Goal: Information Seeking & Learning: Find specific page/section

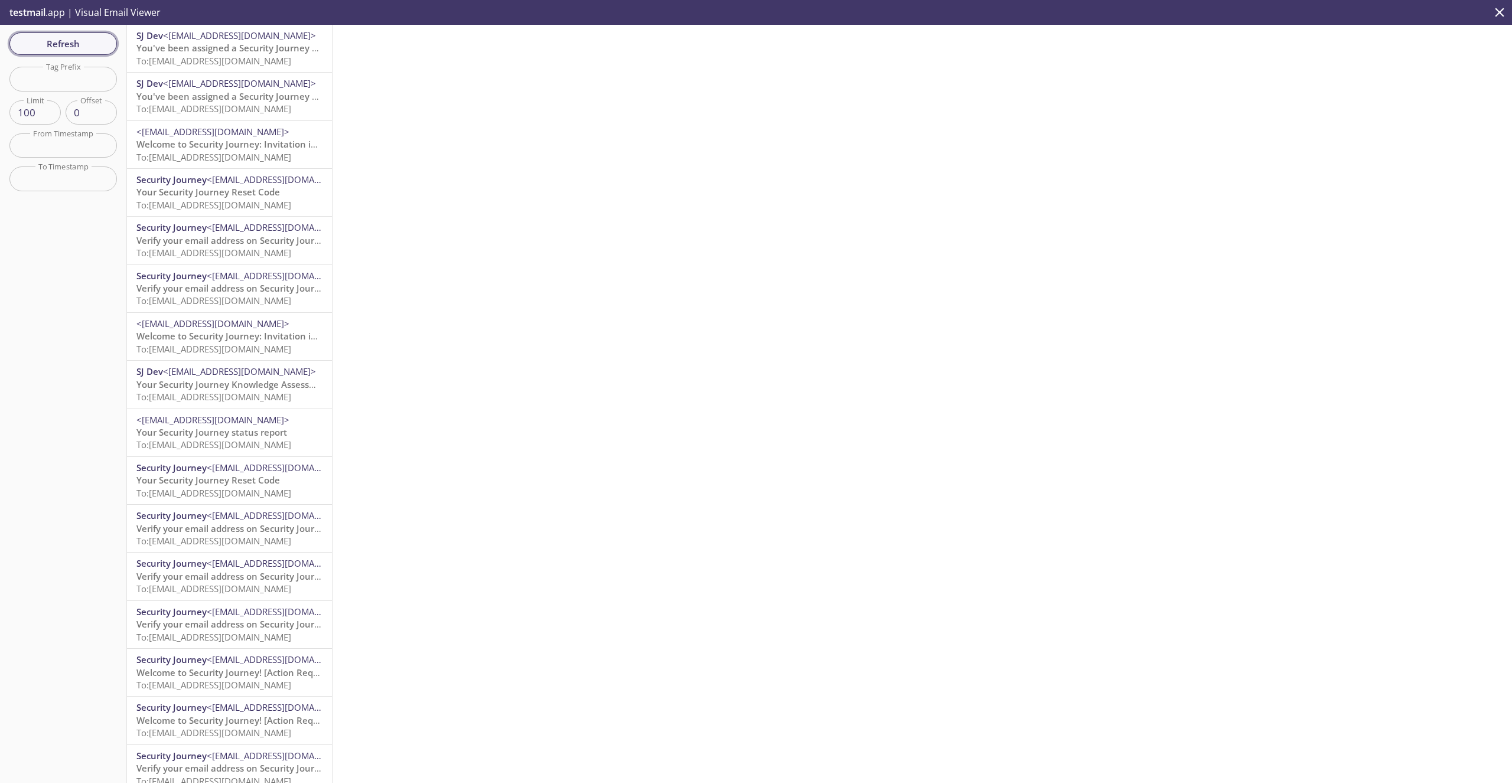
click at [72, 36] on span "Refresh" at bounding box center [63, 43] width 89 height 15
click at [212, 59] on span "To: [EMAIL_ADDRESS][DOMAIN_NAME]" at bounding box center [214, 60] width 155 height 12
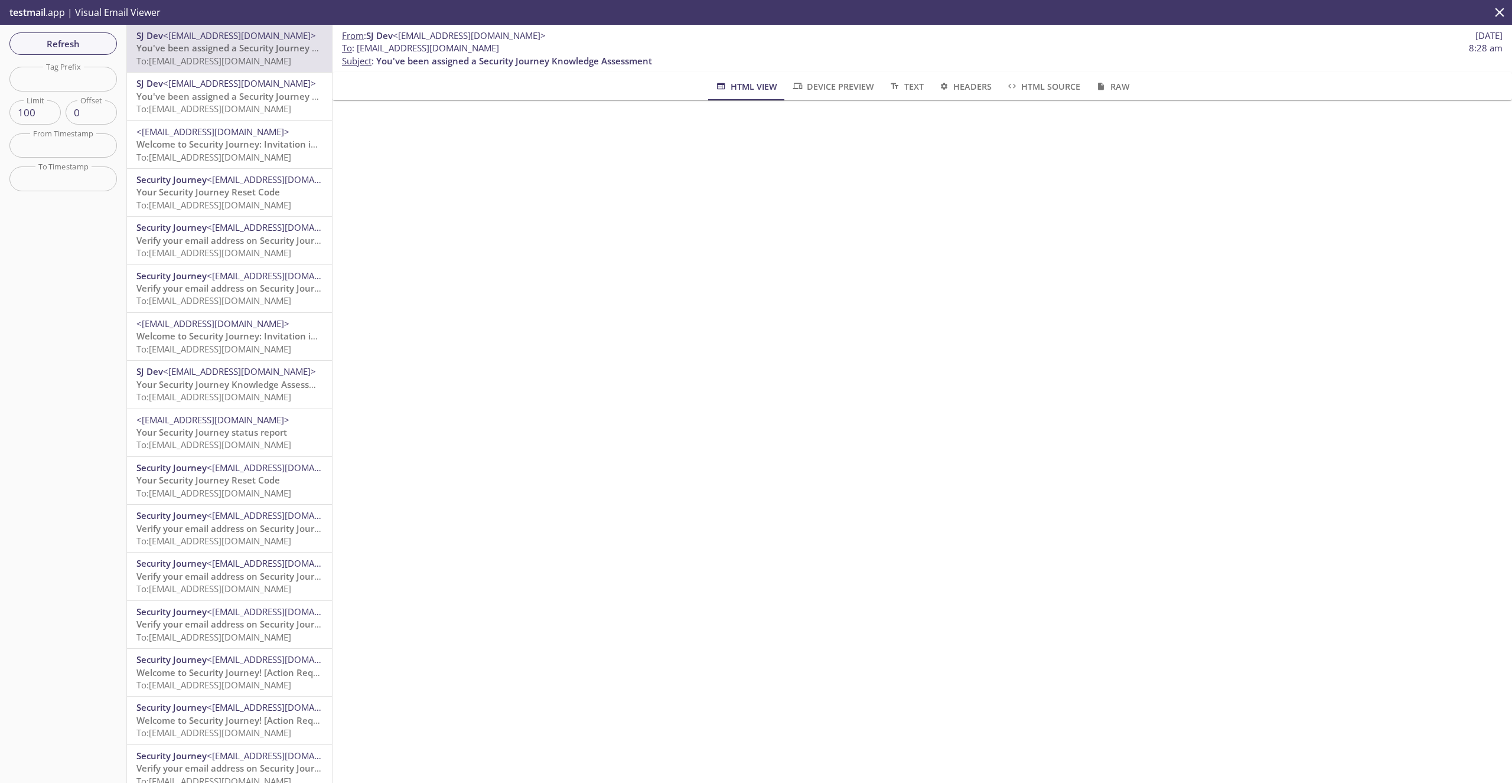
drag, startPoint x: 511, startPoint y: 49, endPoint x: 356, endPoint y: 51, distance: 155.0
click at [356, 51] on span "To : [EMAIL_ADDRESS][DOMAIN_NAME] 8:28 am" at bounding box center [922, 47] width 1160 height 12
copy span "[EMAIL_ADDRESS][DOMAIN_NAME]"
click at [95, 38] on span "Refresh" at bounding box center [63, 43] width 89 height 15
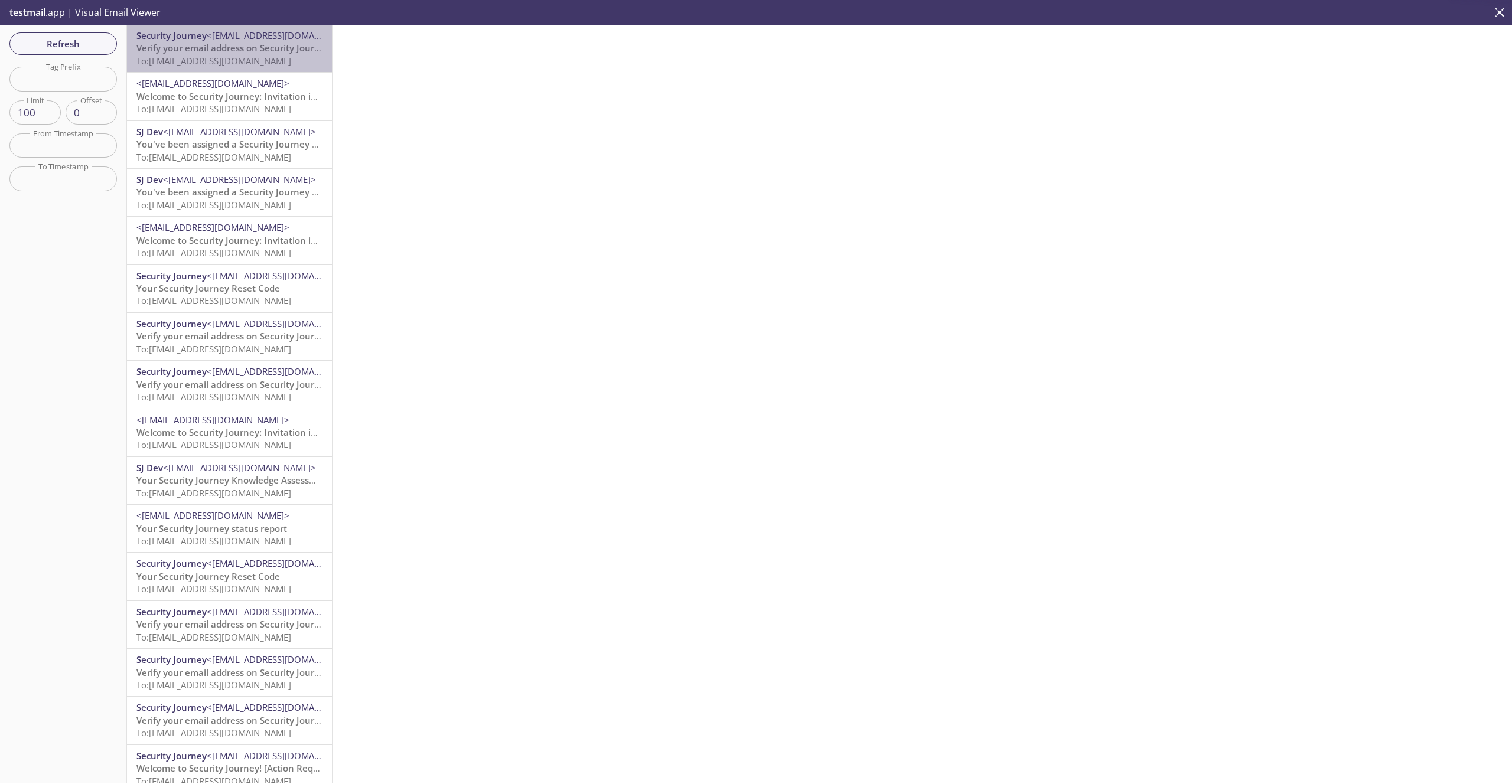
click at [237, 53] on span "Verify your email address on Security Journey" at bounding box center [232, 47] width 194 height 12
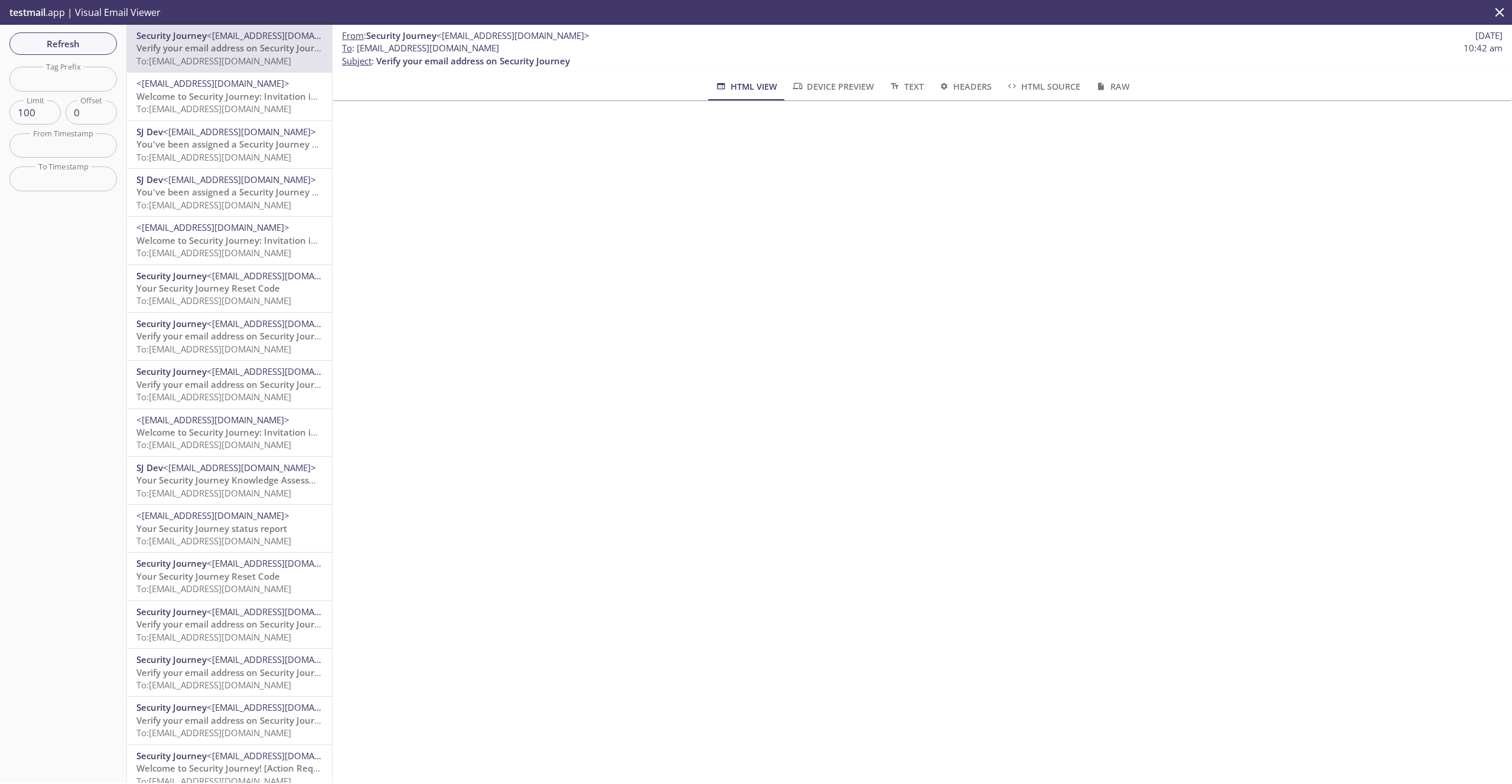
drag, startPoint x: 504, startPoint y: 50, endPoint x: 356, endPoint y: 54, distance: 148.1
click at [356, 54] on span "To : [EMAIL_ADDRESS][DOMAIN_NAME] 10:42 am" at bounding box center [922, 47] width 1160 height 12
copy span "[EMAIL_ADDRESS][DOMAIN_NAME]"
click at [249, 83] on span "<[EMAIL_ADDRESS][DOMAIN_NAME]>" at bounding box center [213, 83] width 153 height 12
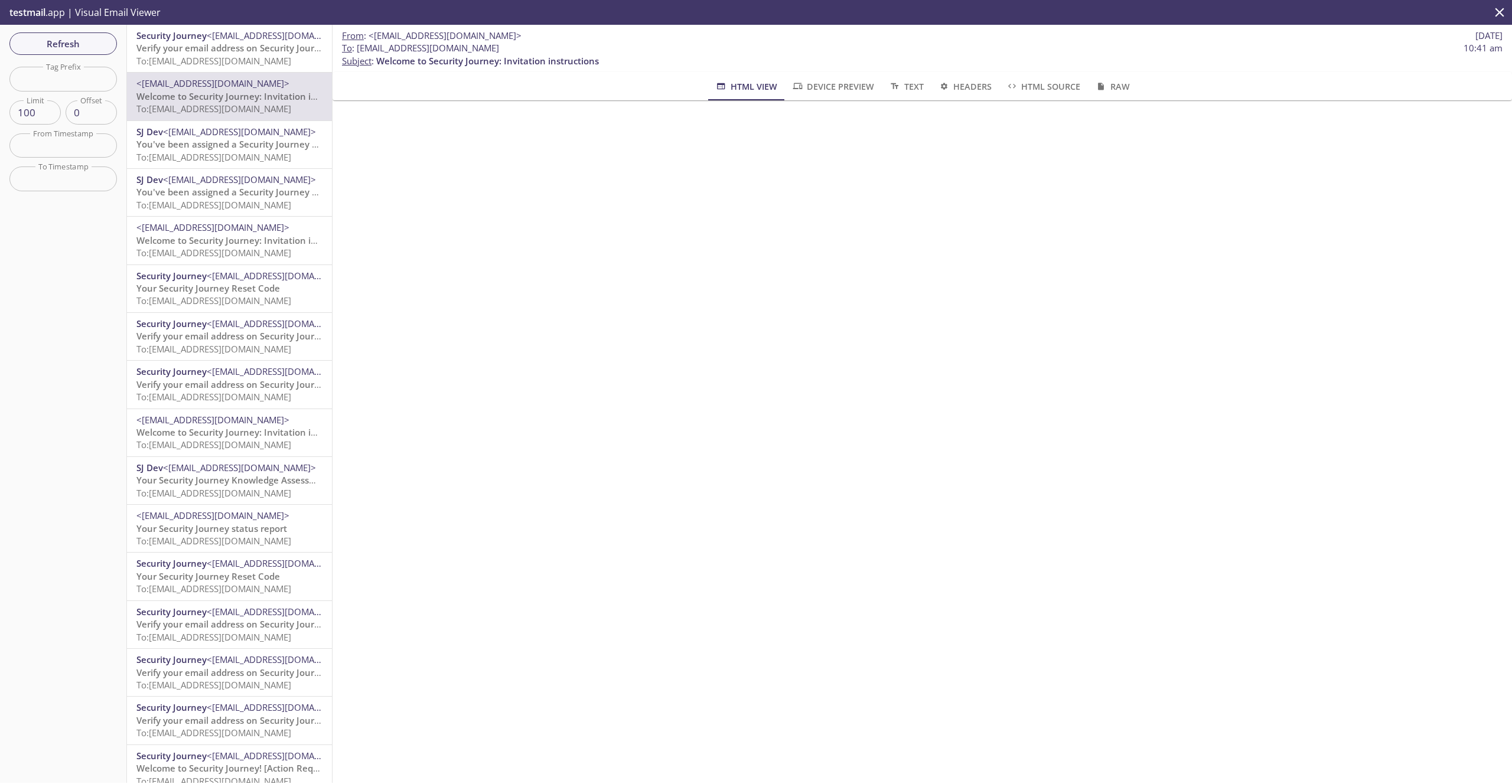
drag, startPoint x: 501, startPoint y: 49, endPoint x: 357, endPoint y: 50, distance: 144.0
click at [357, 50] on span "To : [EMAIL_ADDRESS][DOMAIN_NAME] 10:41 am" at bounding box center [922, 47] width 1160 height 12
copy span "[EMAIL_ADDRESS][DOMAIN_NAME]"
click at [249, 69] on div "Security Journey <[EMAIL_ADDRESS][DOMAIN_NAME]> Verify your email address on Se…" at bounding box center [229, 48] width 205 height 47
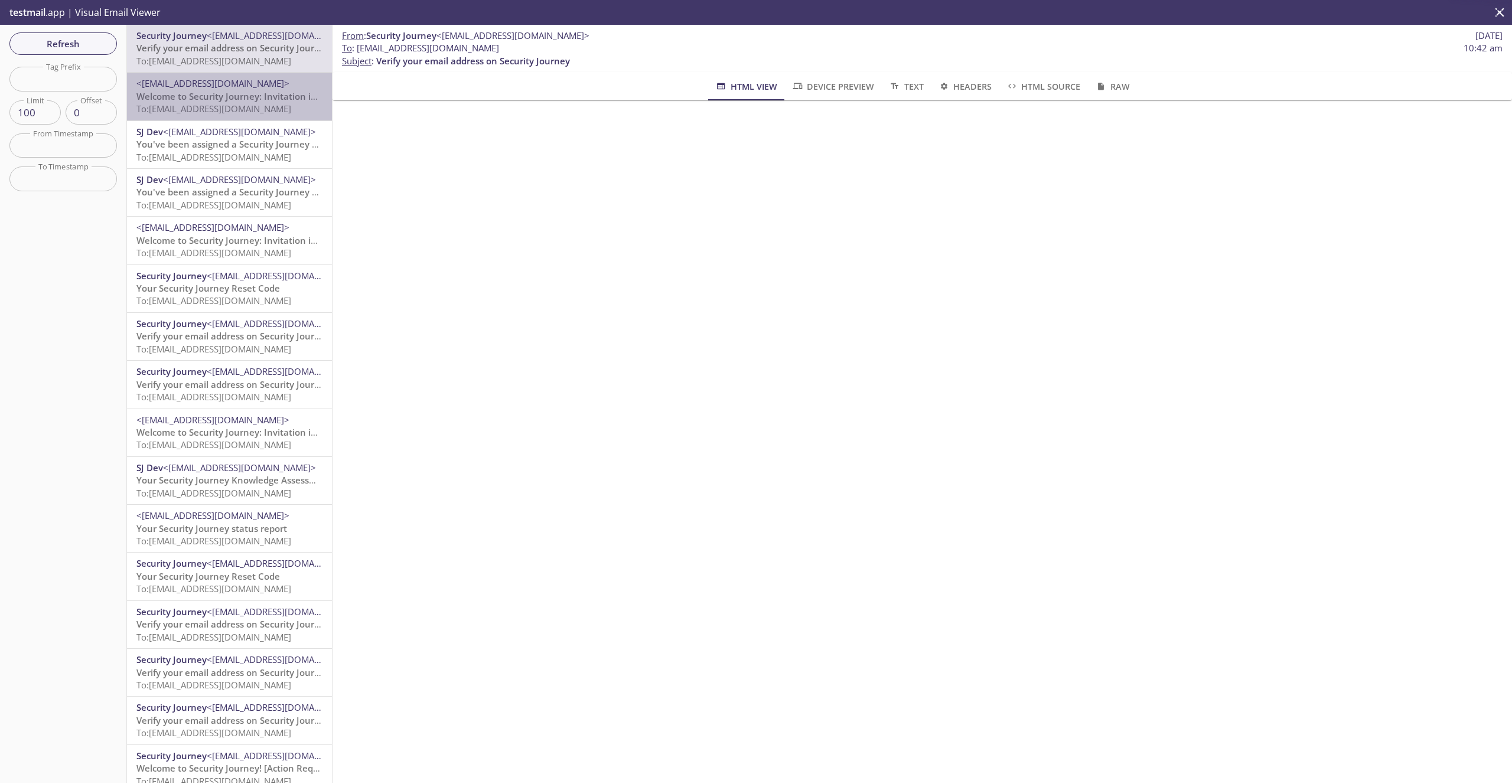
click at [244, 111] on span "To: [EMAIL_ADDRESS][DOMAIN_NAME]" at bounding box center [214, 109] width 155 height 12
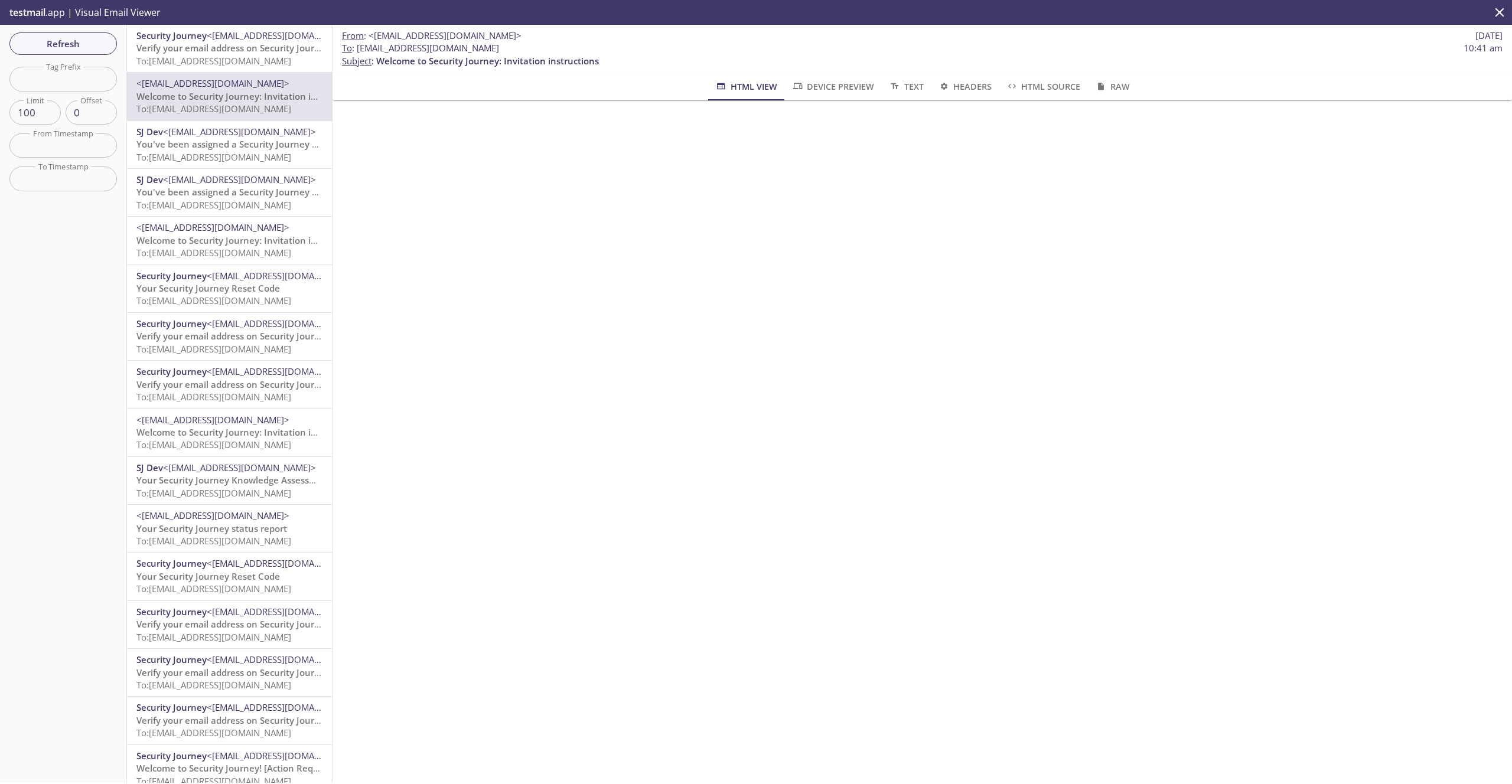
click at [251, 53] on span "Verify your email address on Security Journey" at bounding box center [232, 47] width 194 height 12
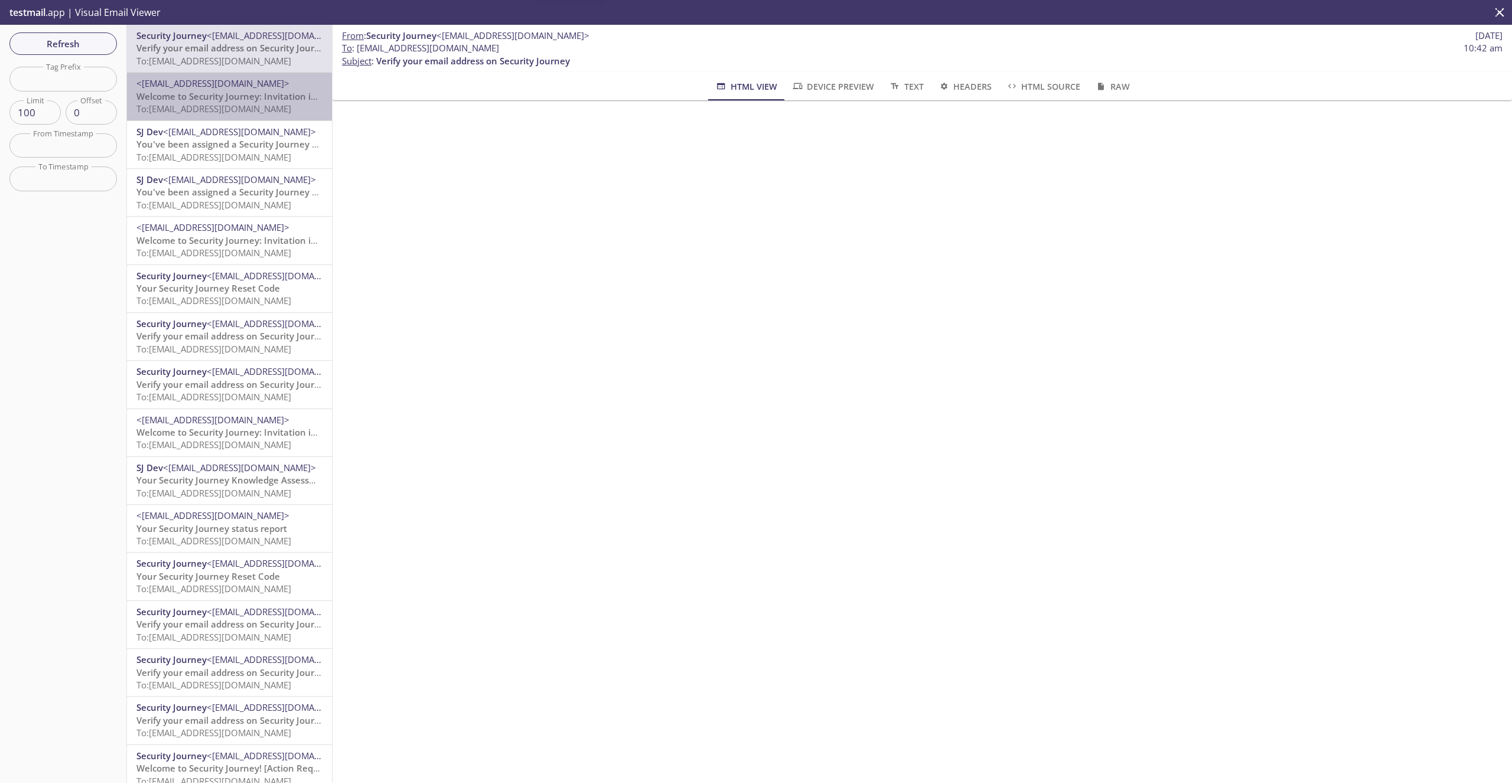
click at [254, 91] on span "Welcome to Security Journey: Invitation instructions" at bounding box center [248, 96] width 223 height 12
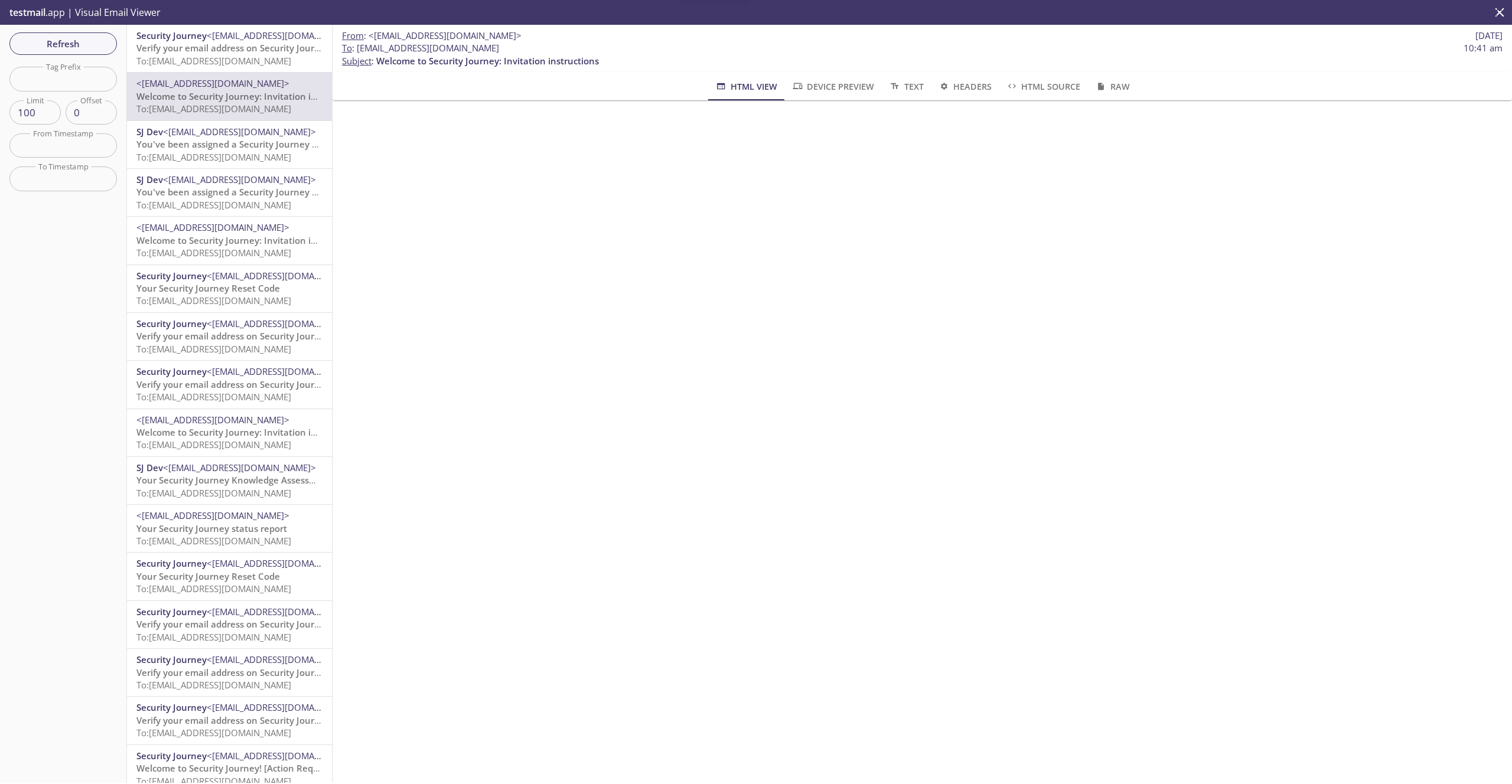
click at [247, 55] on span "To: [EMAIL_ADDRESS][DOMAIN_NAME]" at bounding box center [214, 60] width 155 height 12
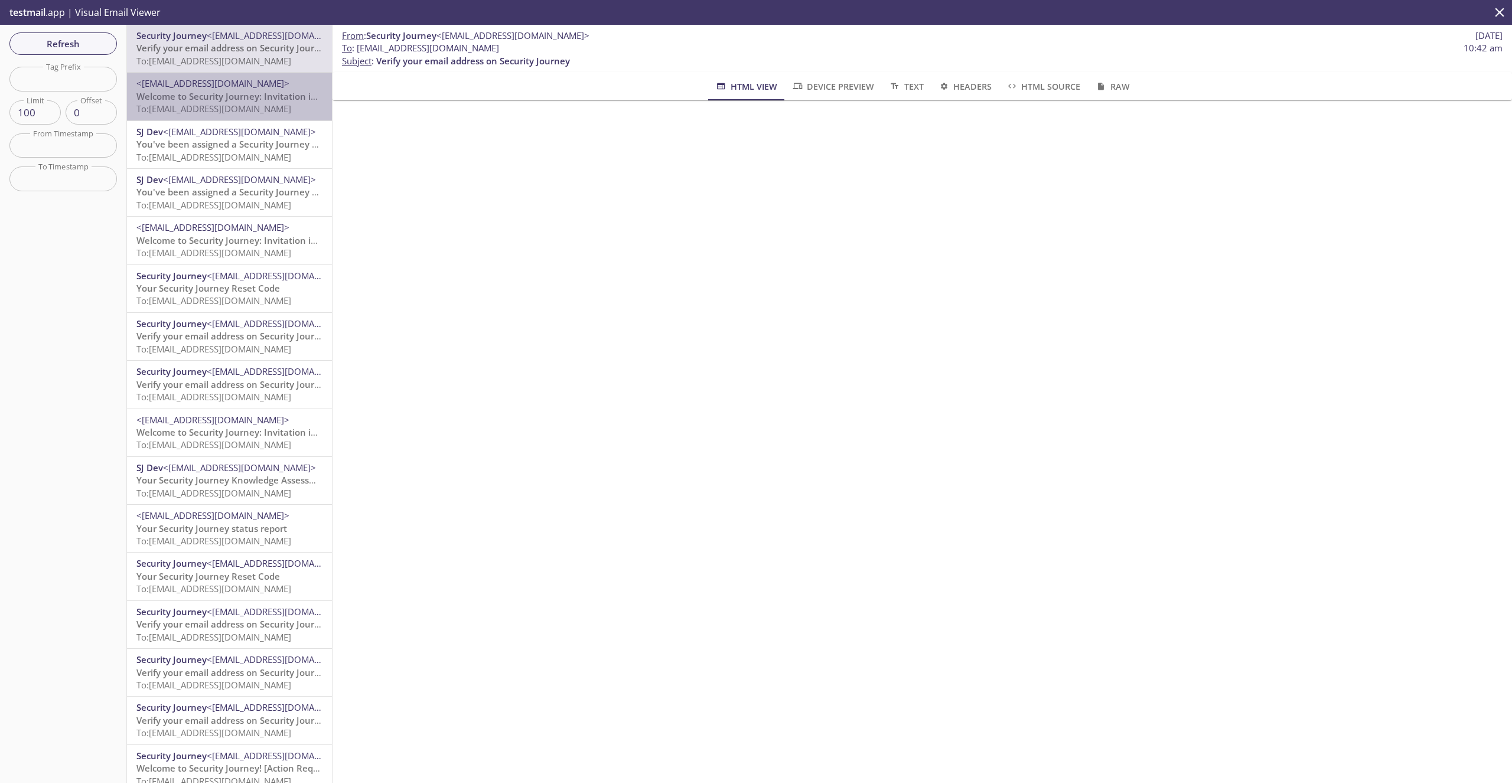
click at [253, 93] on span "Welcome to Security Journey: Invitation instructions" at bounding box center [248, 96] width 223 height 12
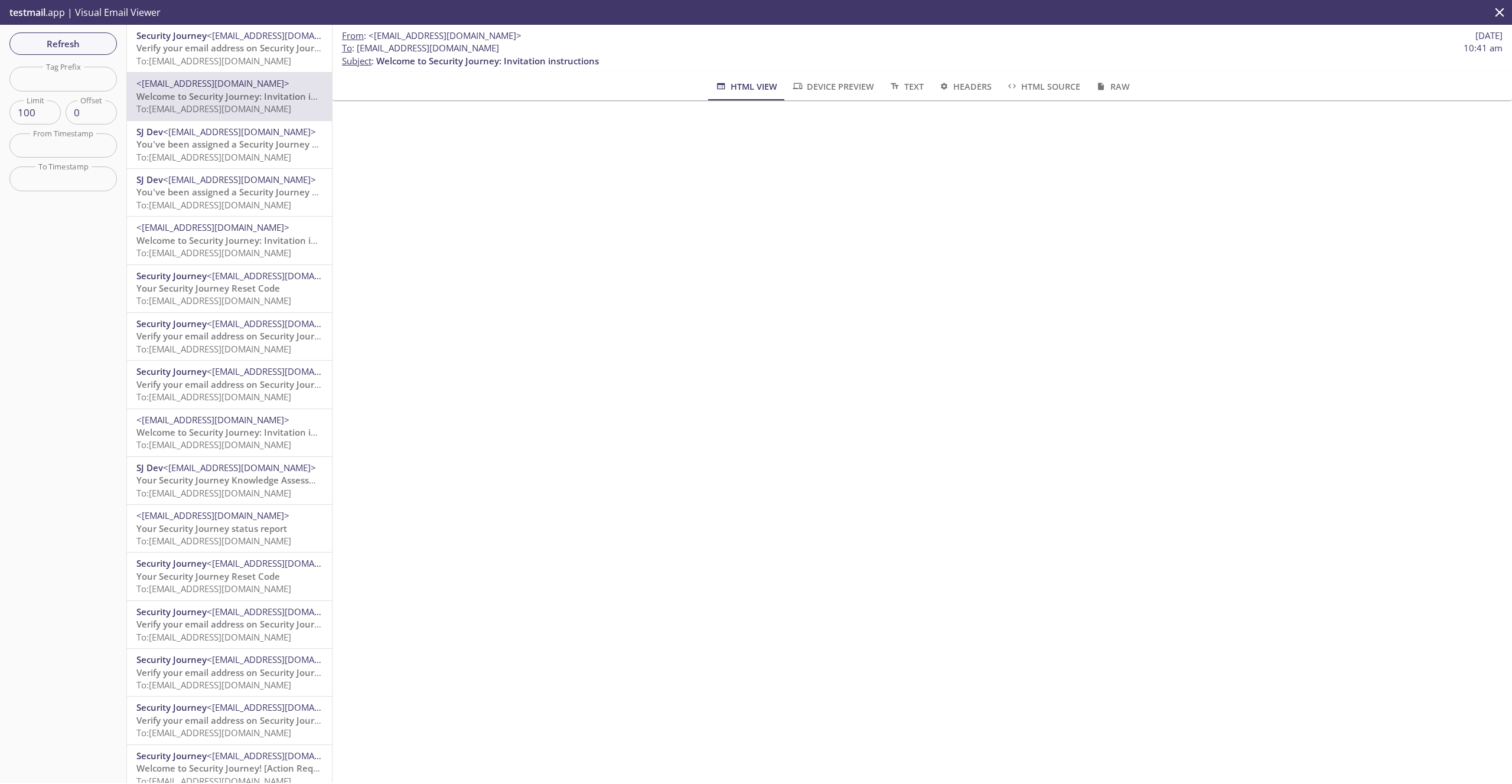
click at [251, 141] on span "You've been assigned a Security Journey Knowledge Assessment" at bounding box center [274, 144] width 276 height 12
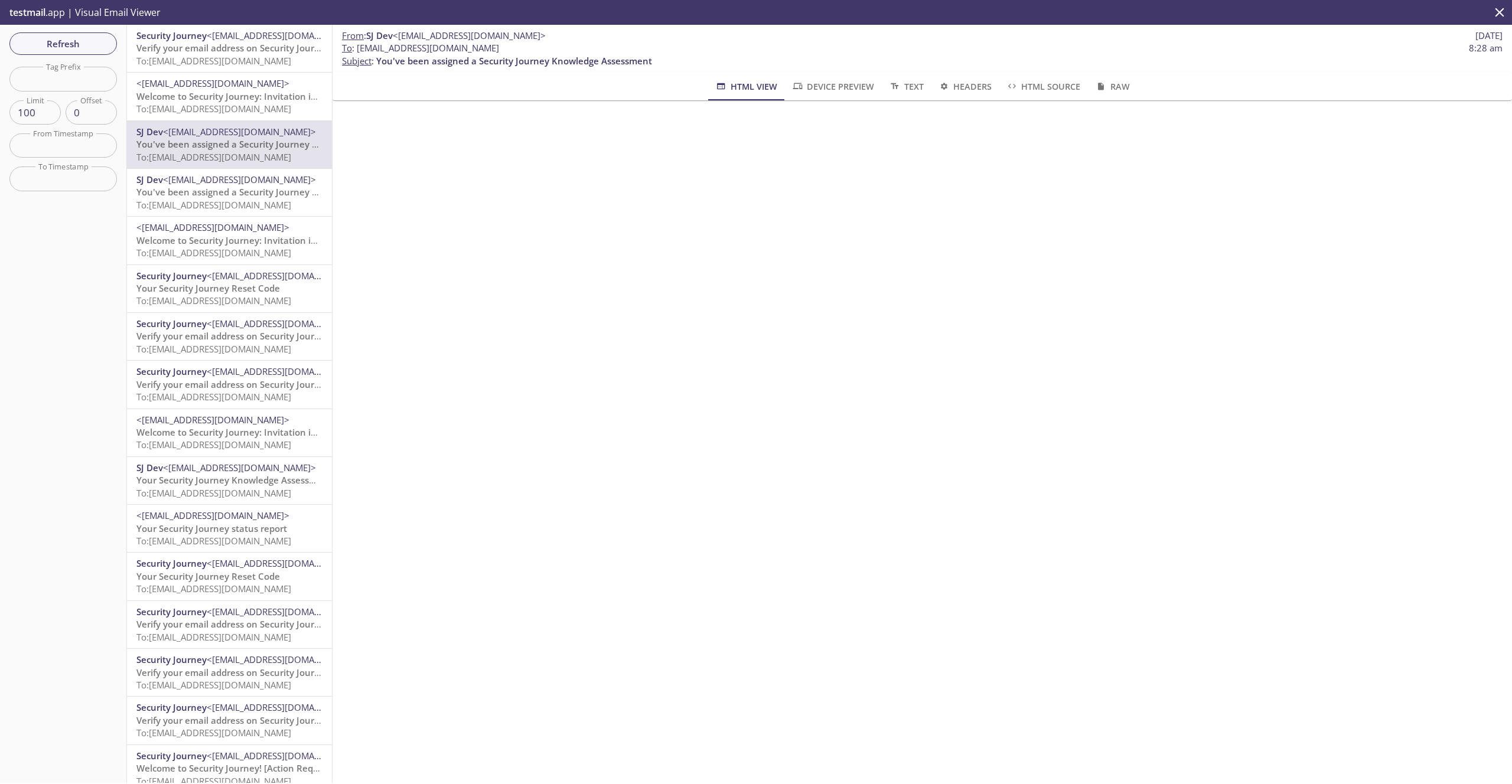
drag, startPoint x: 513, startPoint y: 49, endPoint x: 357, endPoint y: 53, distance: 156.1
click at [357, 53] on span "To : [EMAIL_ADDRESS][DOMAIN_NAME] 8:28 am" at bounding box center [922, 47] width 1160 height 12
copy span "[EMAIL_ADDRESS][DOMAIN_NAME]"
click at [224, 63] on span "To: [EMAIL_ADDRESS][DOMAIN_NAME]" at bounding box center [214, 60] width 155 height 12
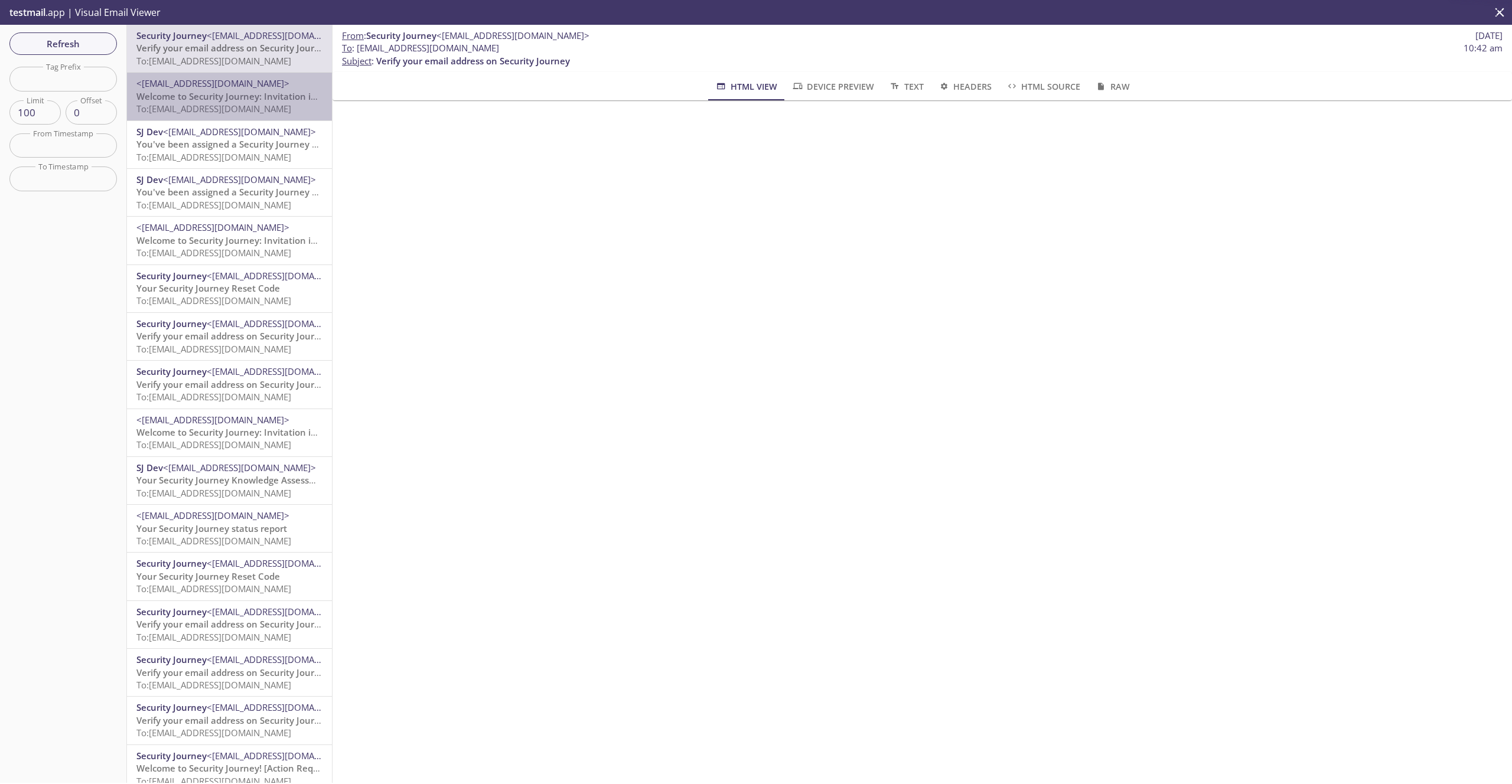
click at [234, 81] on span "<[EMAIL_ADDRESS][DOMAIN_NAME]>" at bounding box center [213, 83] width 153 height 12
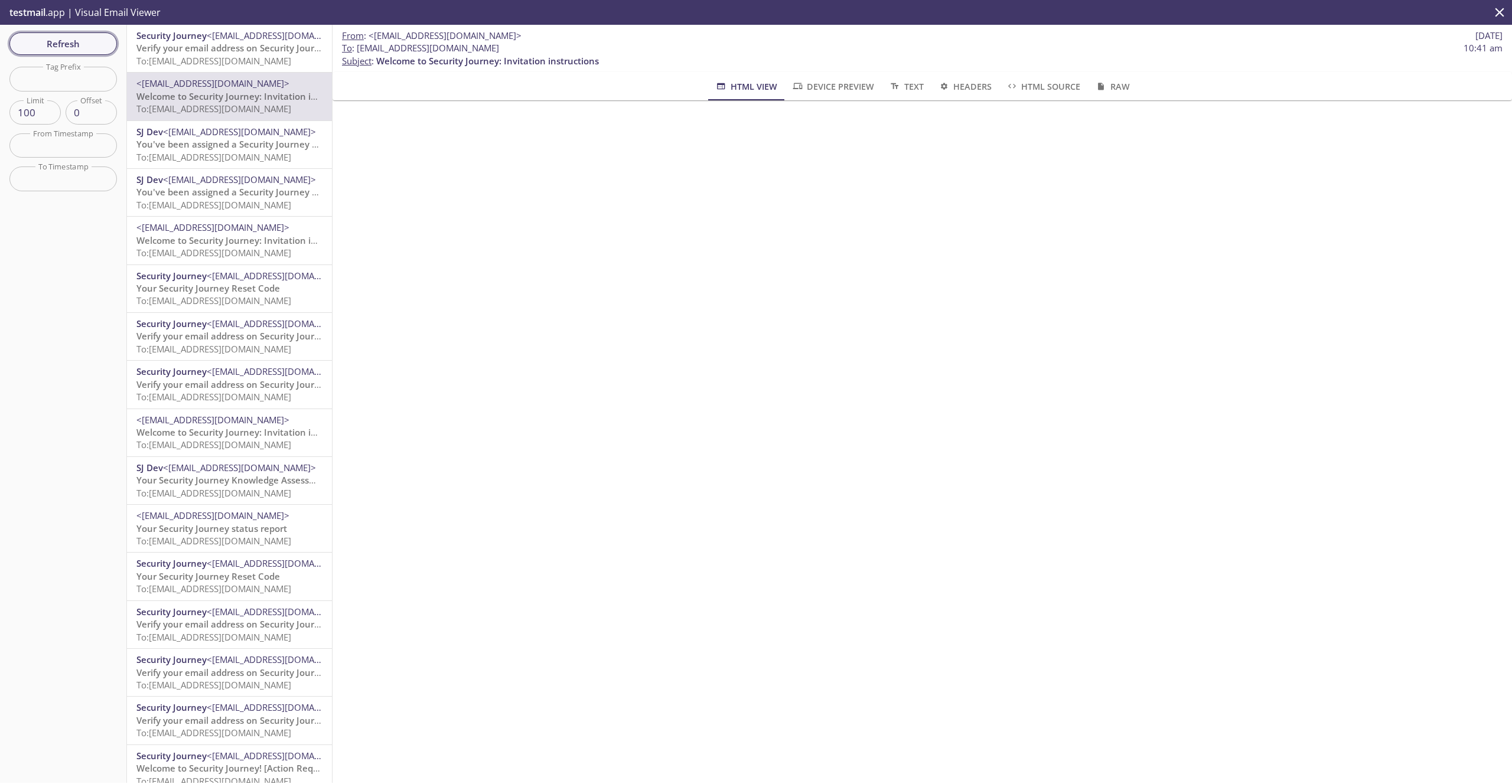
click at [88, 48] on span "Refresh" at bounding box center [63, 43] width 89 height 15
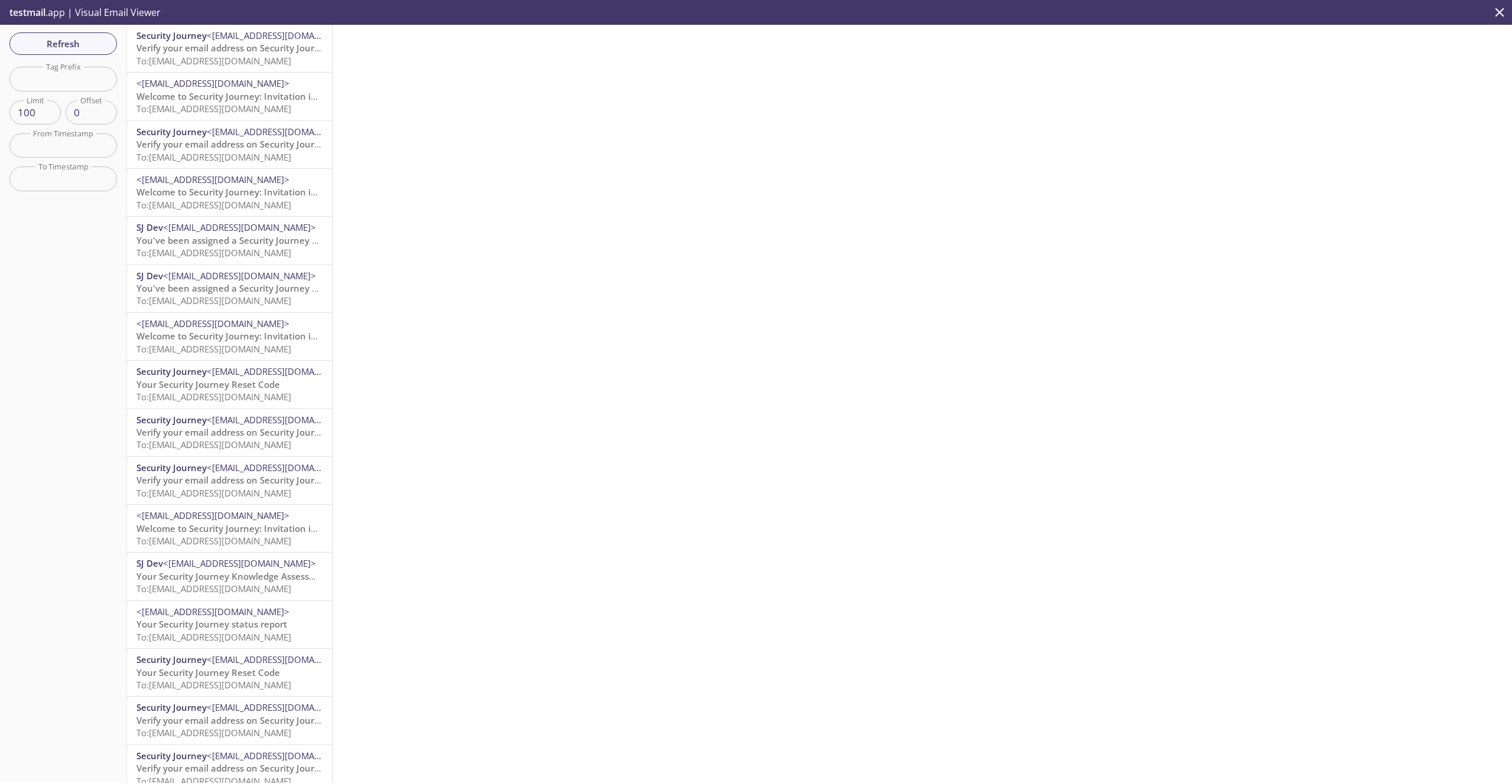
click at [185, 106] on span "To: [EMAIL_ADDRESS][DOMAIN_NAME]" at bounding box center [214, 109] width 155 height 12
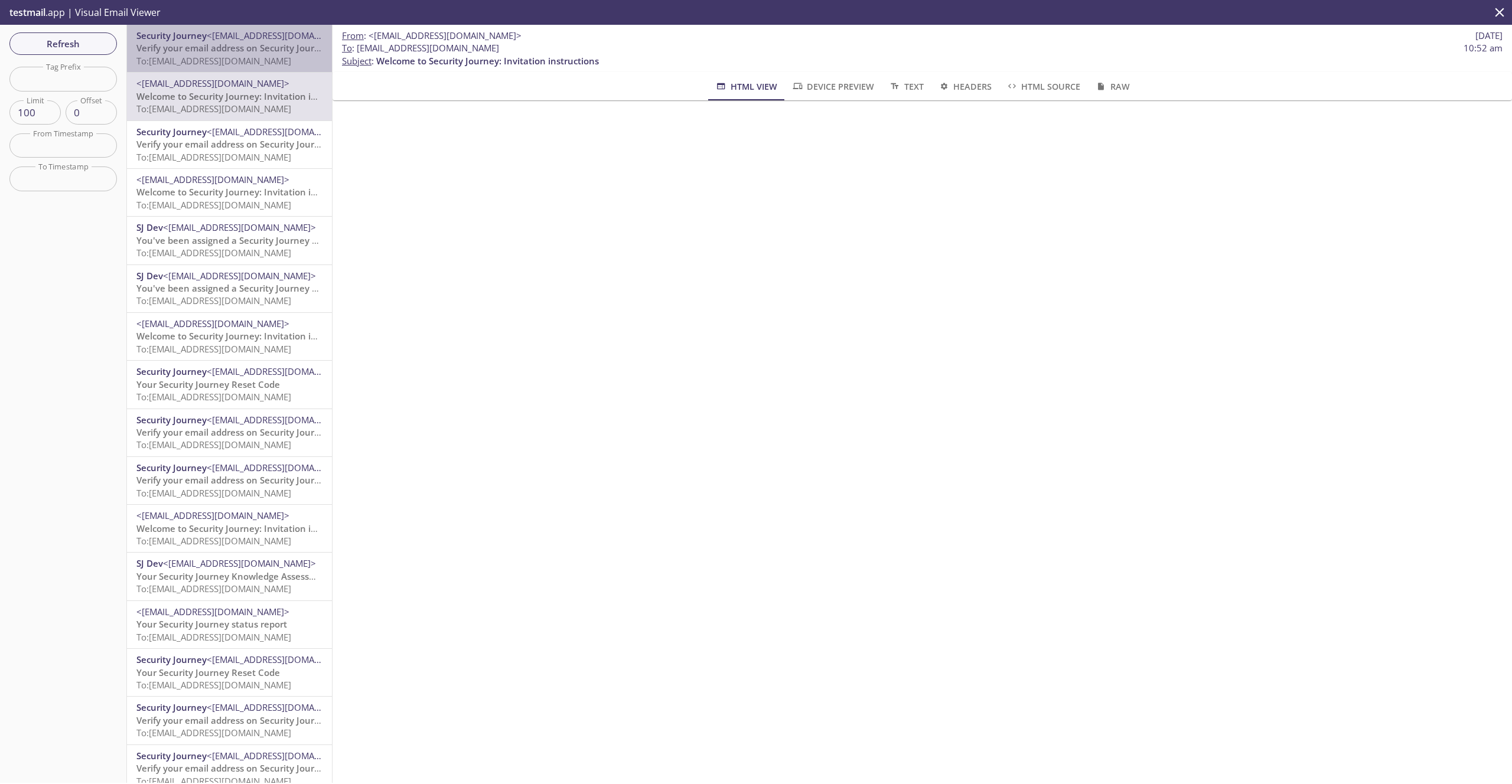
click at [185, 71] on div "Security Journey <[EMAIL_ADDRESS][DOMAIN_NAME]> Verify your email address on Se…" at bounding box center [229, 48] width 205 height 47
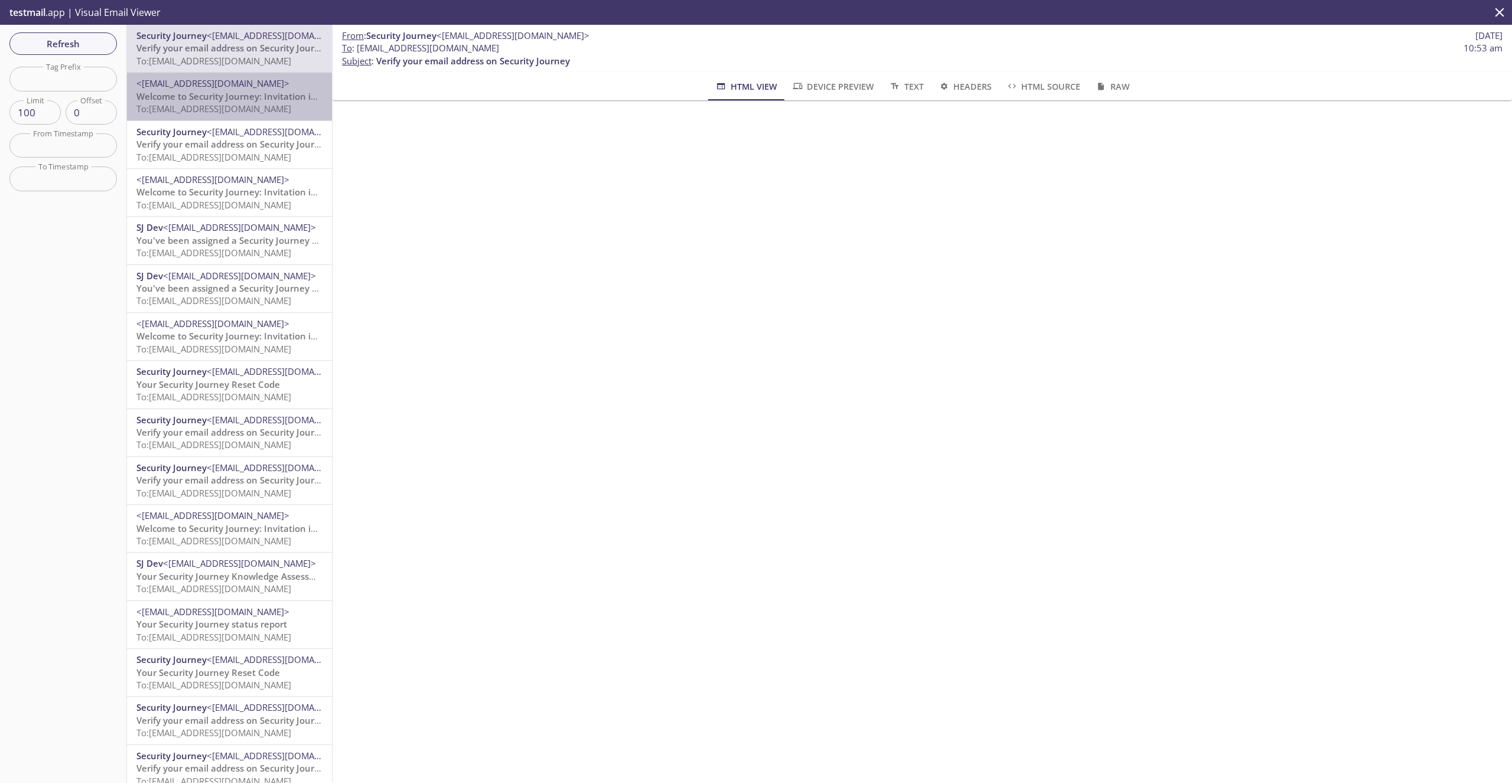
click at [194, 110] on span "To: [EMAIL_ADDRESS][DOMAIN_NAME]" at bounding box center [214, 109] width 155 height 12
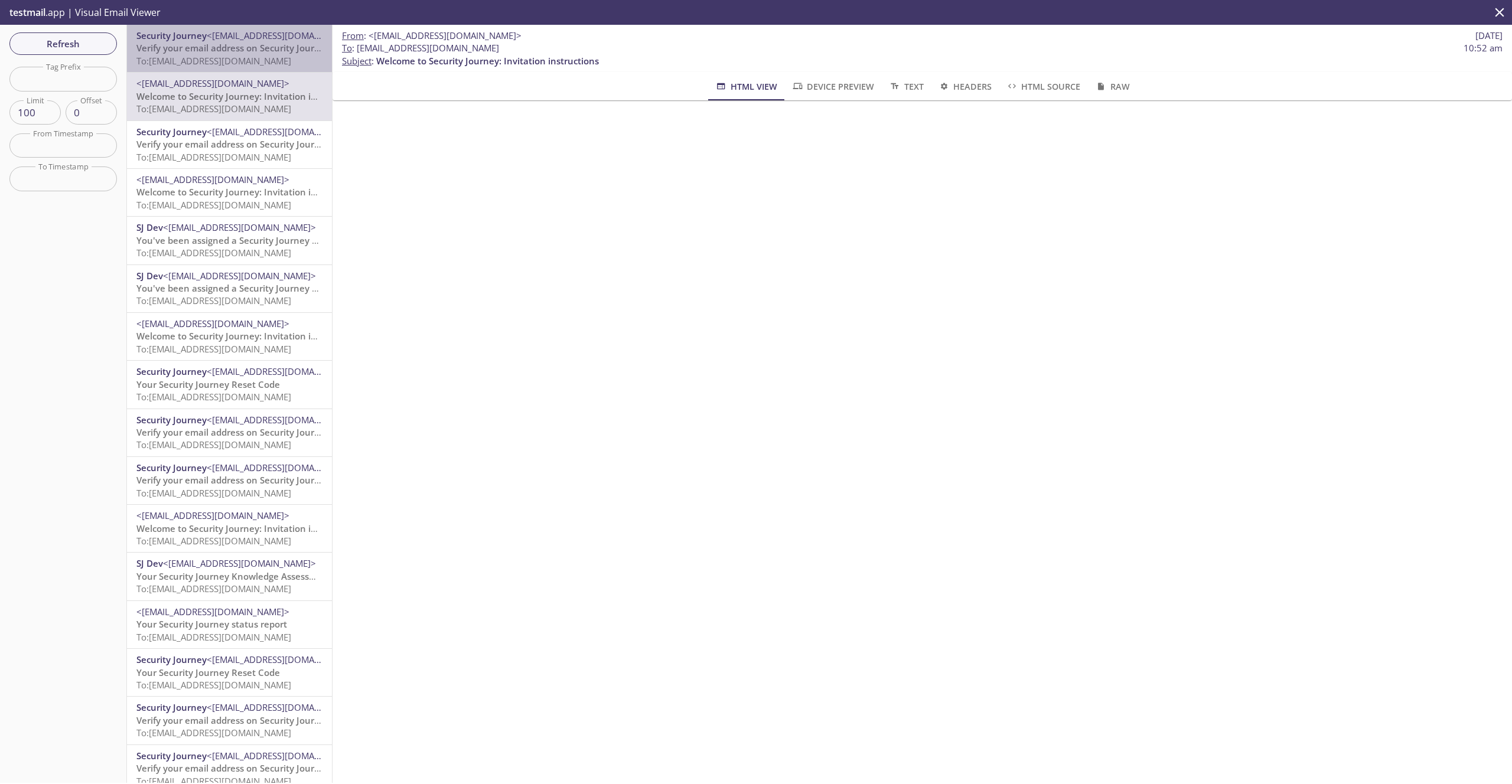
click at [186, 60] on span "To: [EMAIL_ADDRESS][DOMAIN_NAME]" at bounding box center [214, 60] width 155 height 12
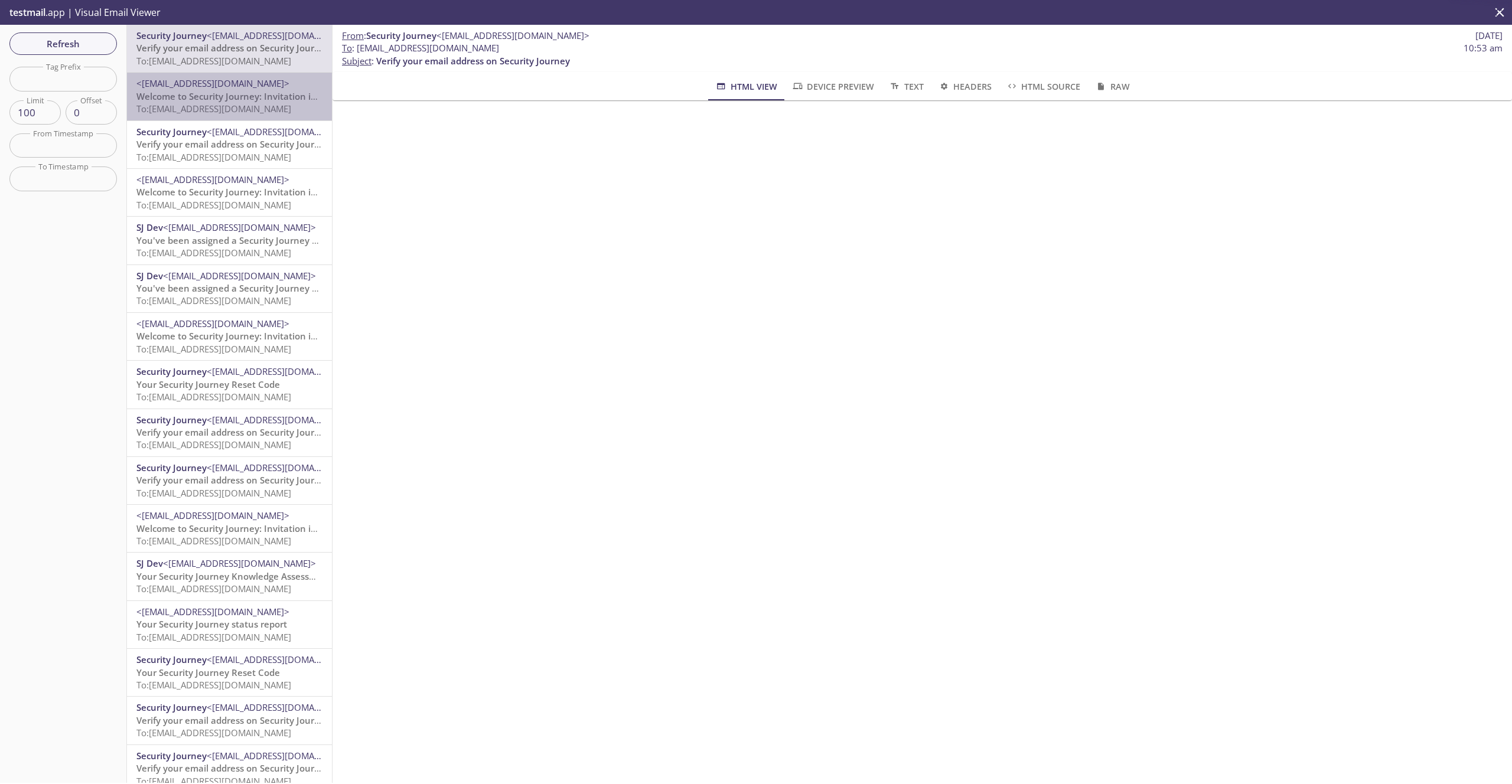
click at [210, 101] on span "Welcome to Security Journey: Invitation instructions" at bounding box center [248, 96] width 223 height 12
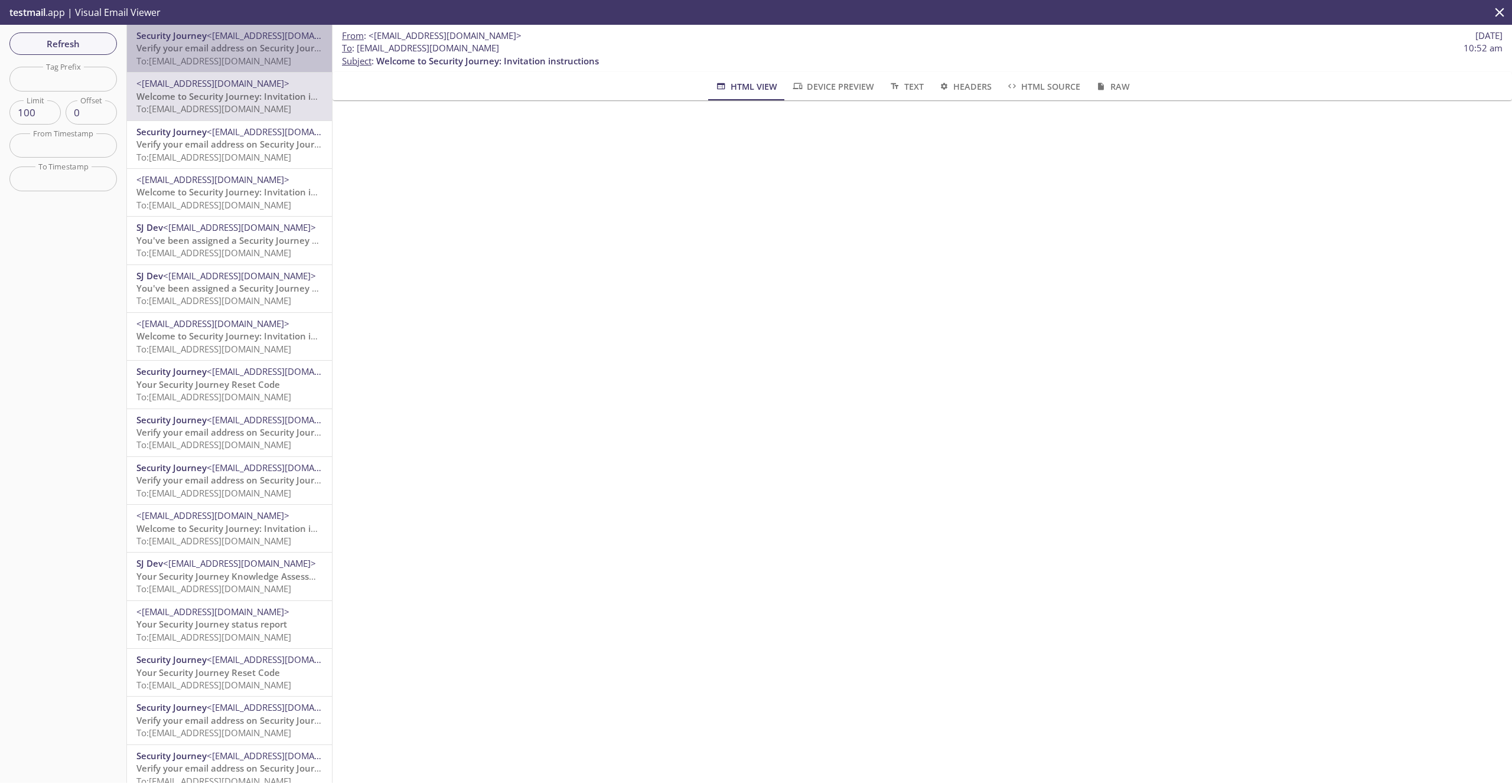
click at [209, 60] on span "To: [EMAIL_ADDRESS][DOMAIN_NAME]" at bounding box center [214, 60] width 155 height 12
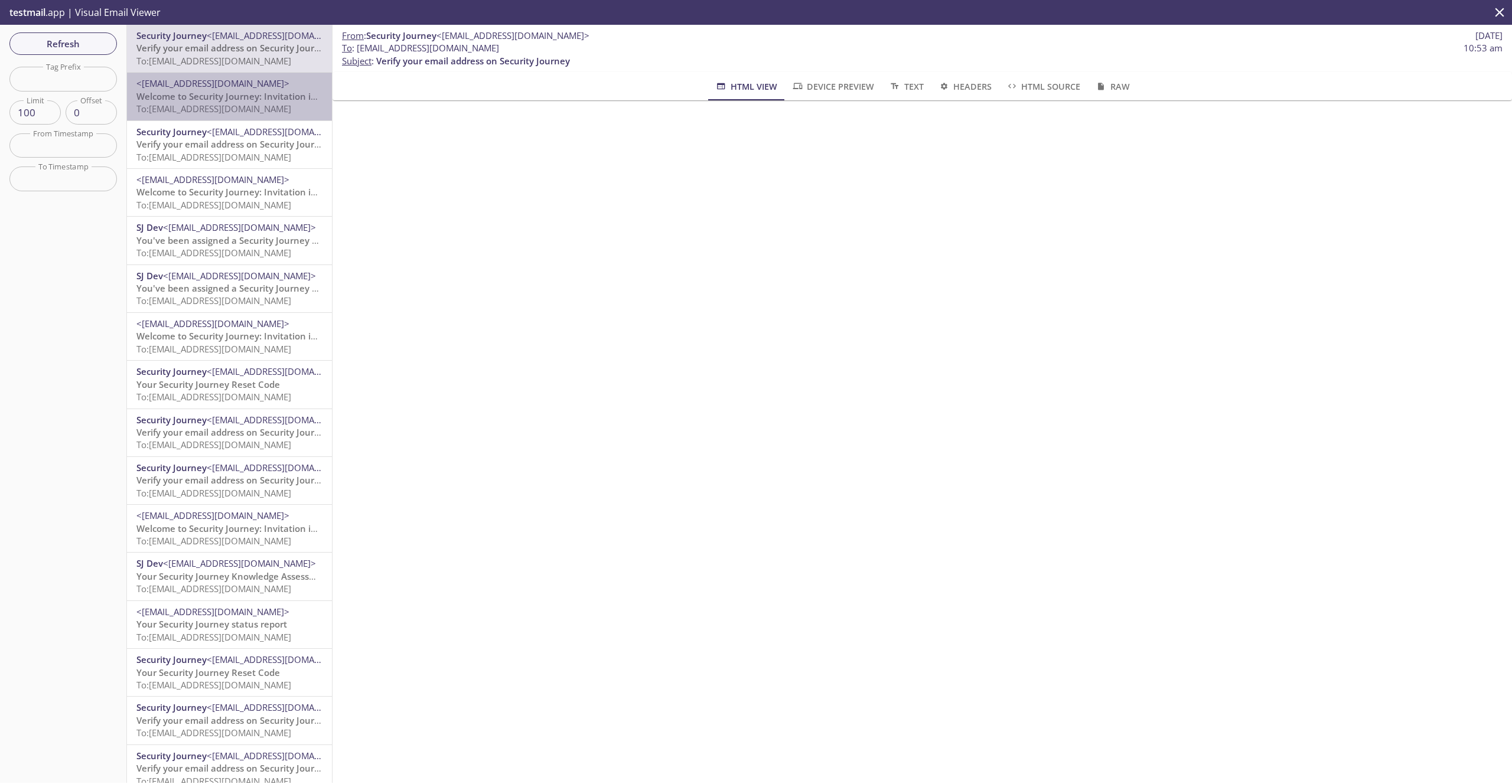
click at [215, 86] on span "<[EMAIL_ADDRESS][DOMAIN_NAME]>" at bounding box center [213, 83] width 153 height 12
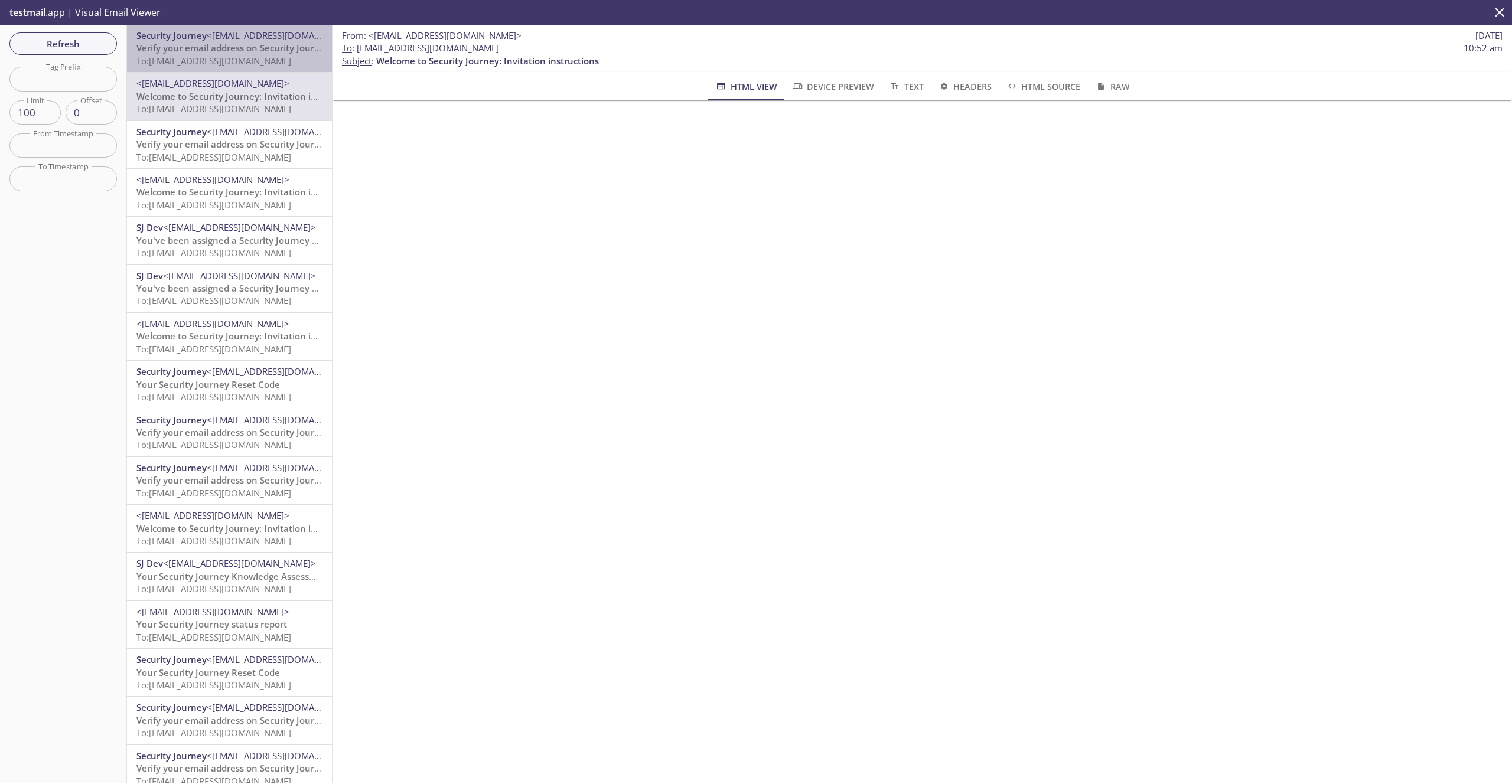
click at [249, 41] on span "<[EMAIL_ADDRESS][DOMAIN_NAME]>" at bounding box center [284, 35] width 153 height 12
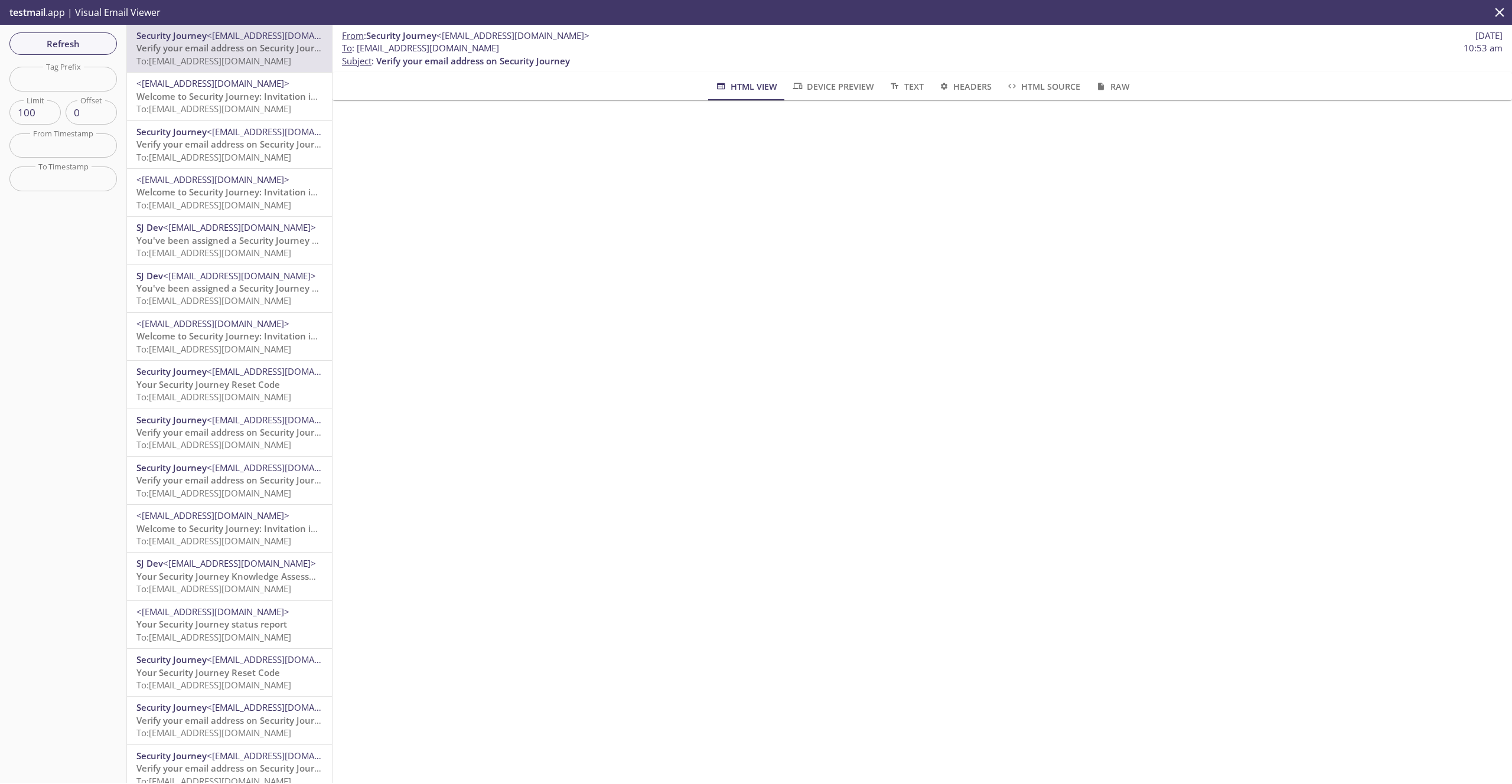
drag, startPoint x: 509, startPoint y: 47, endPoint x: 355, endPoint y: 51, distance: 154.1
click at [355, 51] on span "To : [EMAIL_ADDRESS][DOMAIN_NAME] 10:53 am" at bounding box center [922, 47] width 1160 height 12
copy span "[EMAIL_ADDRESS][DOMAIN_NAME]"
click at [247, 105] on span "To: [EMAIL_ADDRESS][DOMAIN_NAME]" at bounding box center [214, 109] width 155 height 12
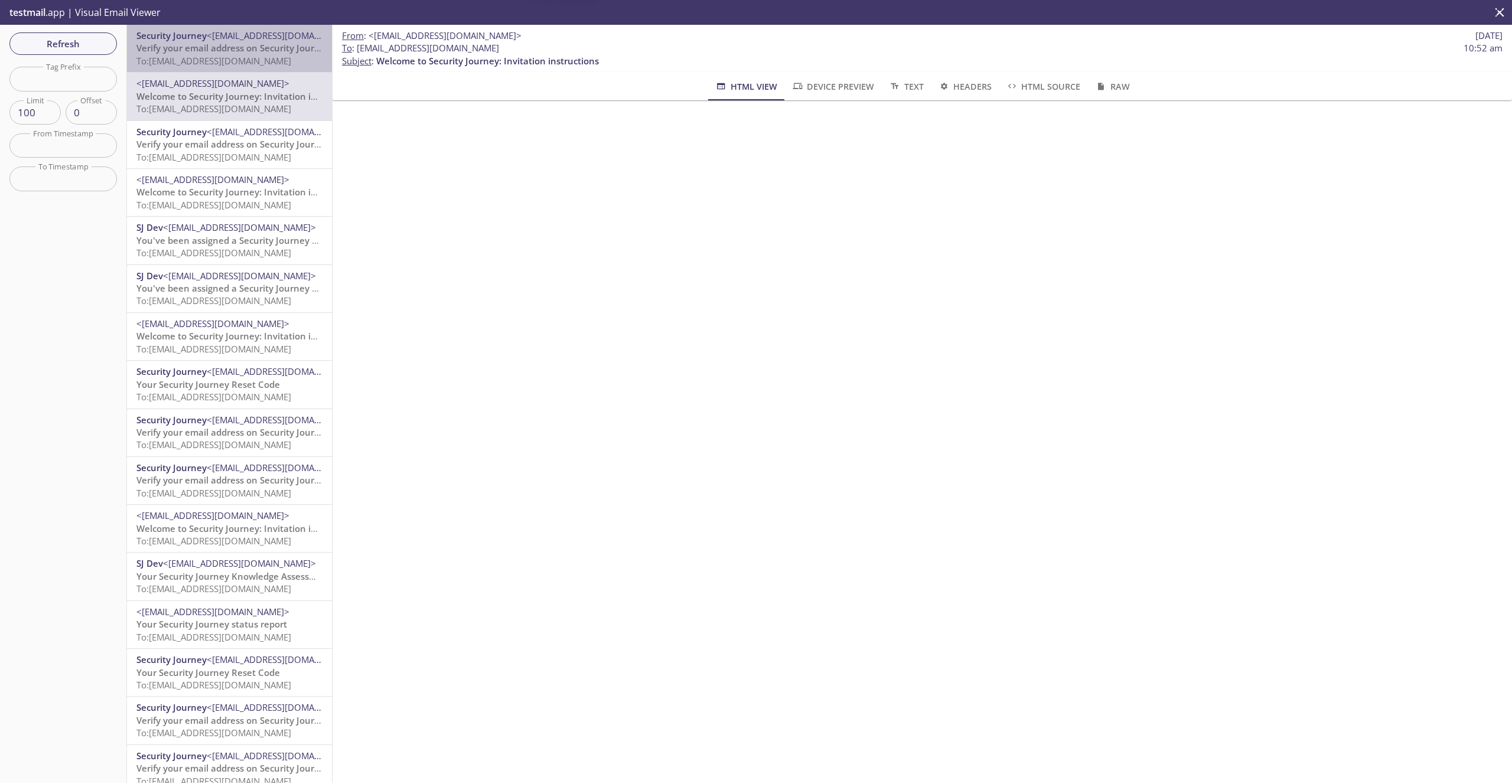
click at [239, 61] on span "To: [EMAIL_ADDRESS][DOMAIN_NAME]" at bounding box center [214, 60] width 155 height 12
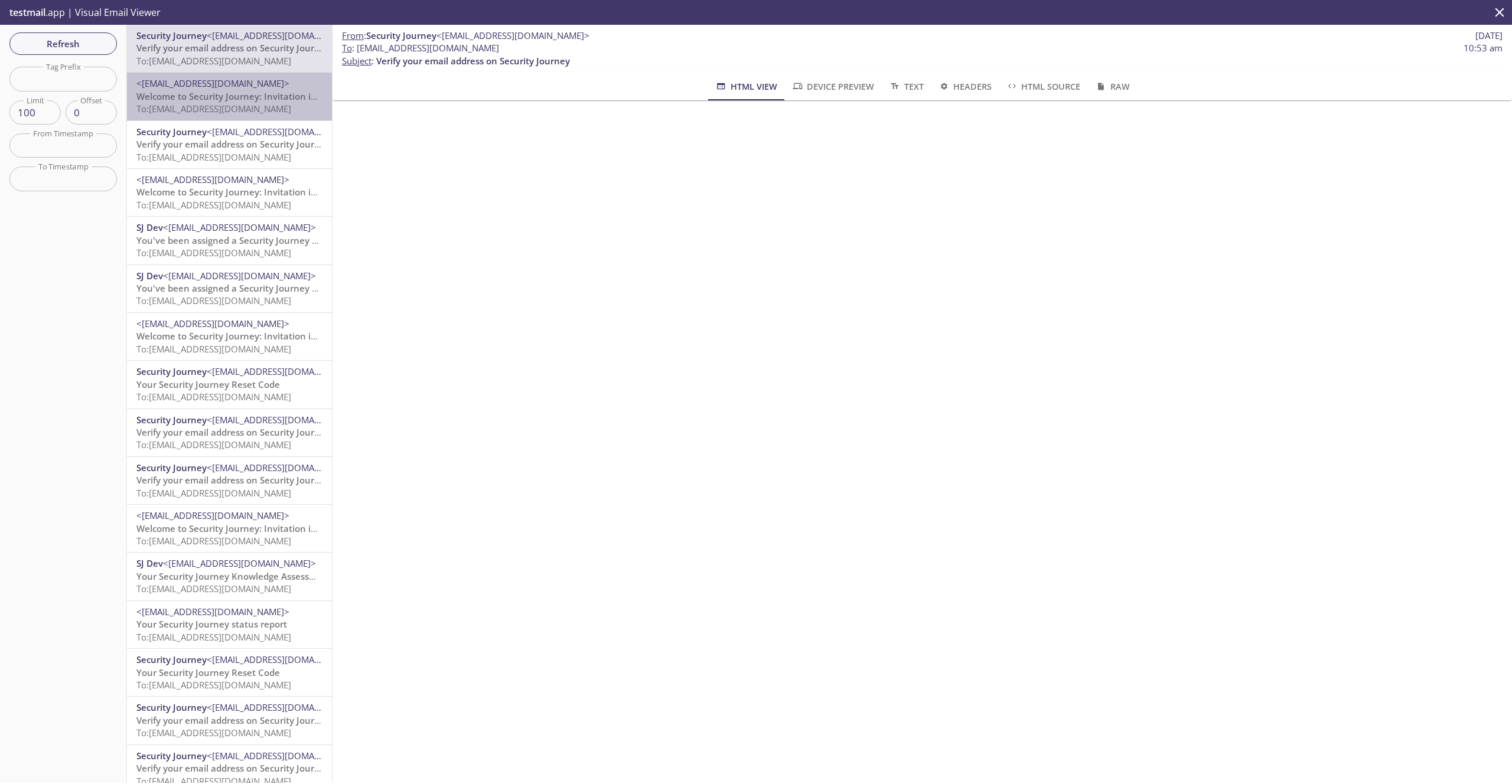
click at [244, 81] on span "<[EMAIL_ADDRESS][DOMAIN_NAME]>" at bounding box center [213, 83] width 153 height 12
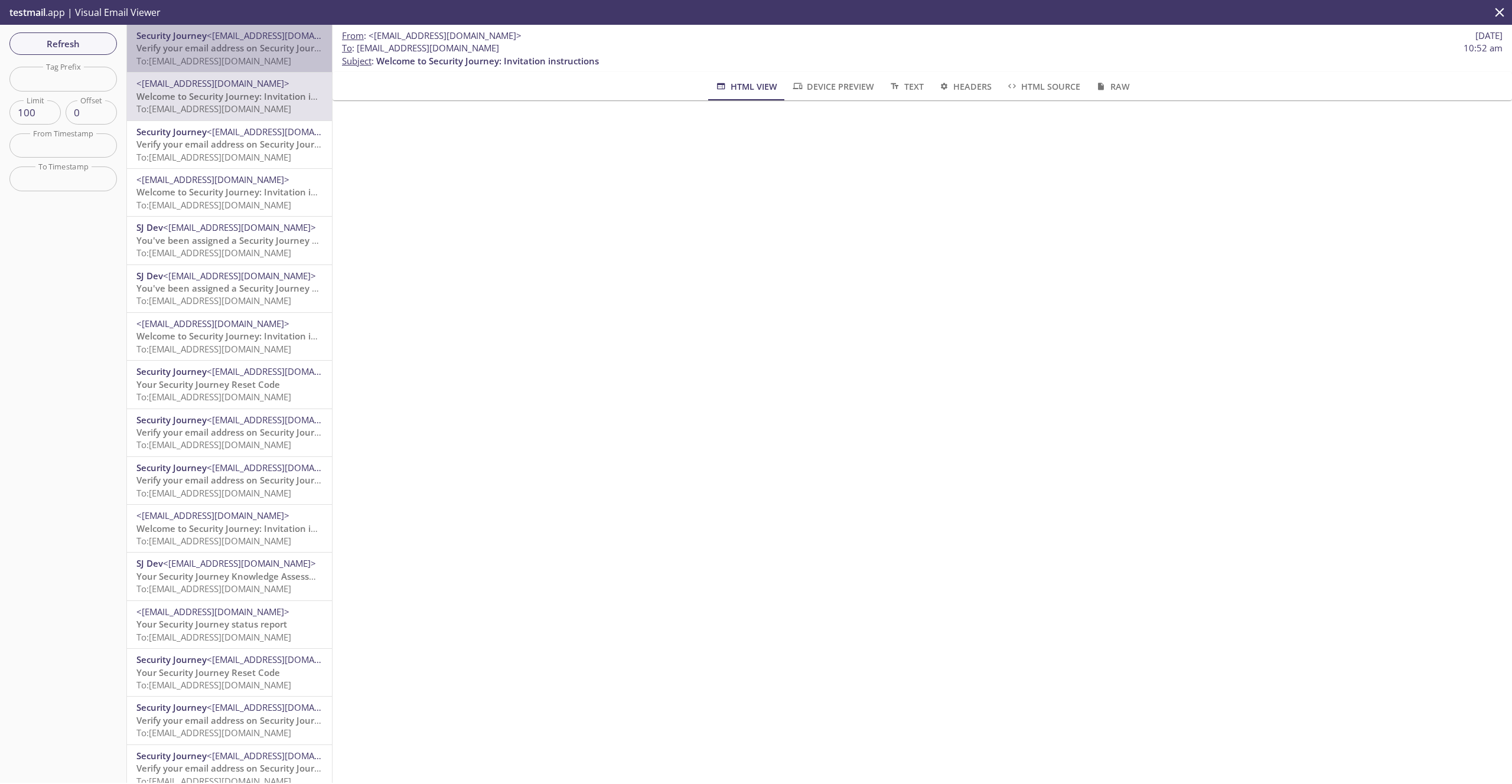
click at [240, 55] on span "To: [EMAIL_ADDRESS][DOMAIN_NAME]" at bounding box center [214, 60] width 155 height 12
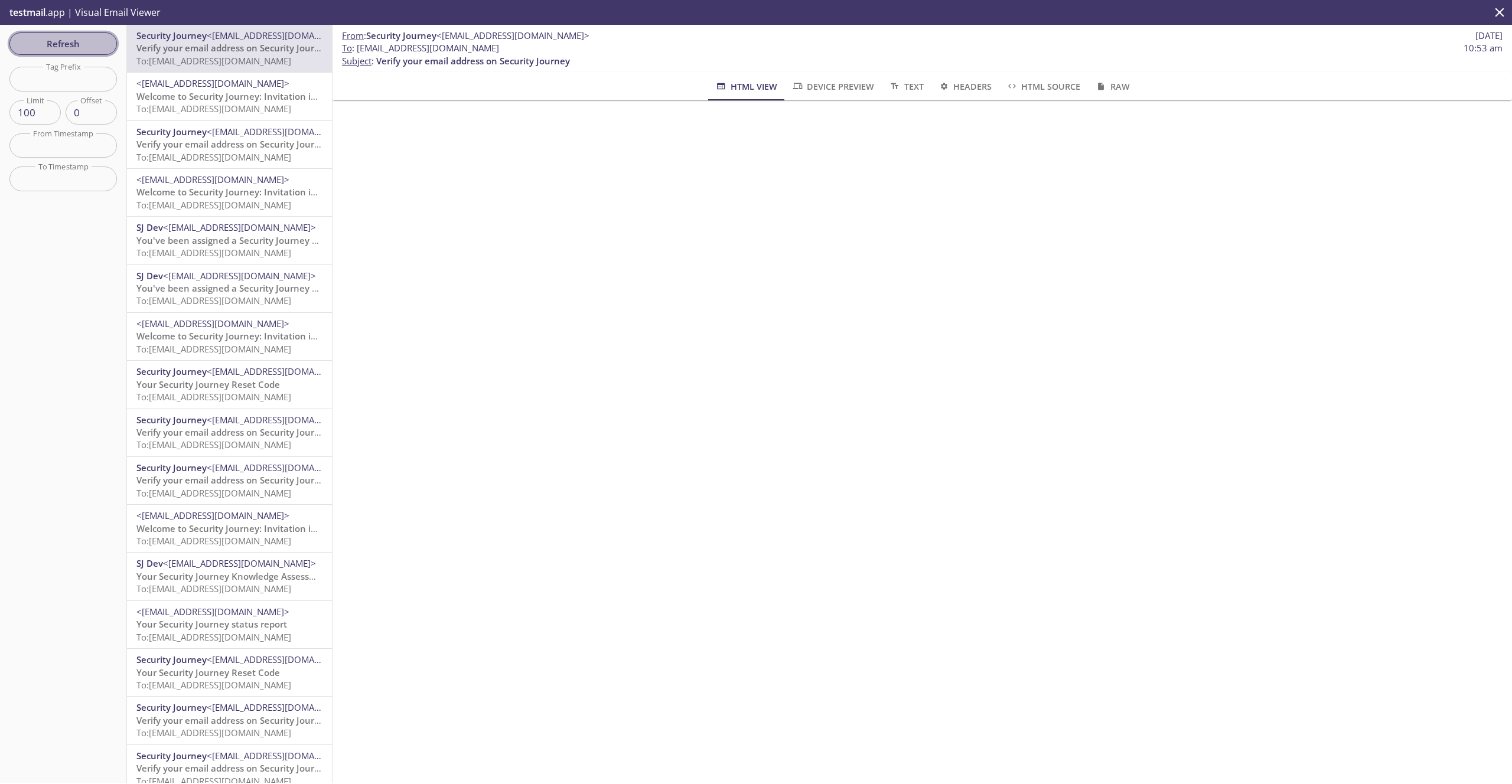
click at [74, 38] on span "Refresh" at bounding box center [63, 43] width 89 height 15
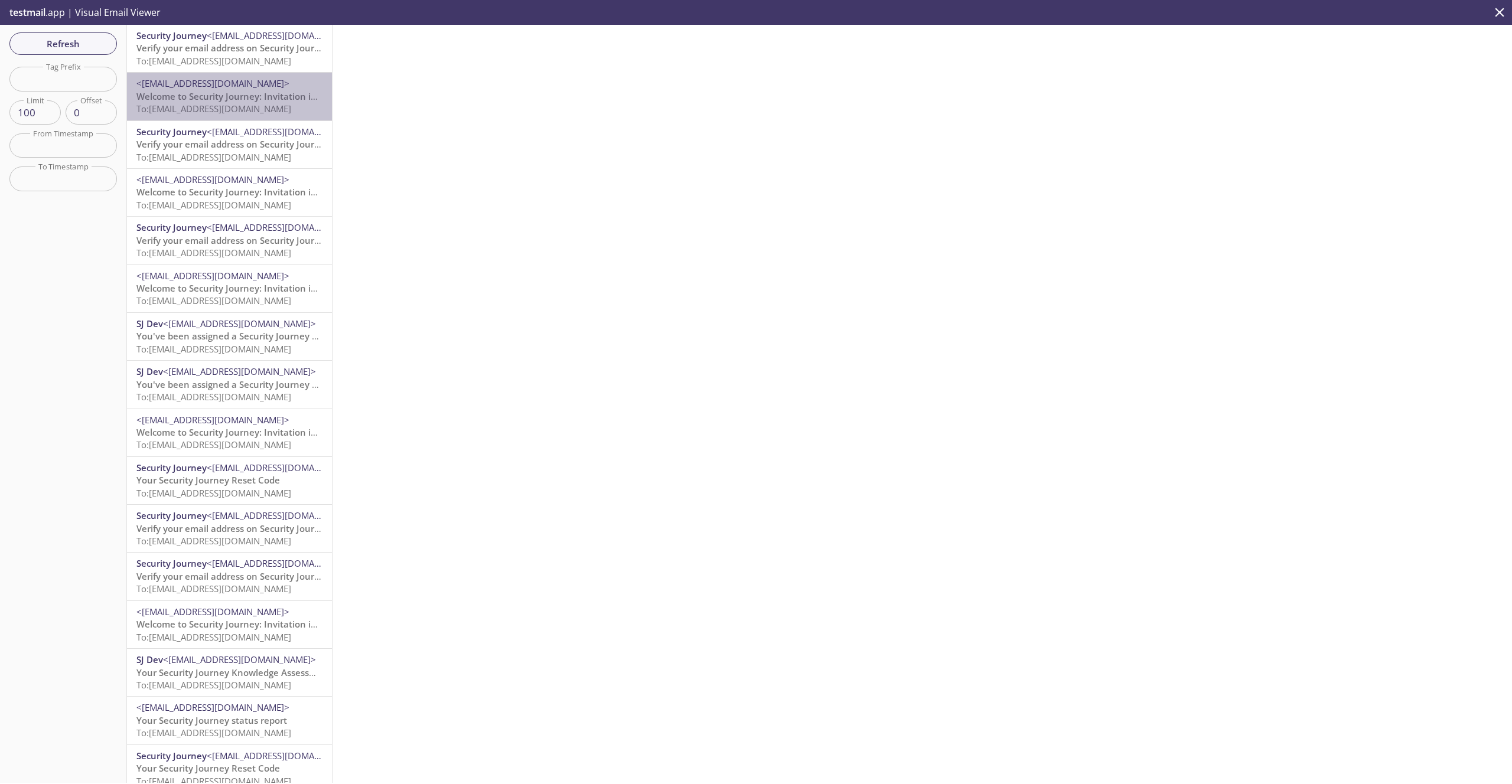
click at [236, 95] on span "Welcome to Security Journey: Invitation instructions" at bounding box center [248, 96] width 223 height 12
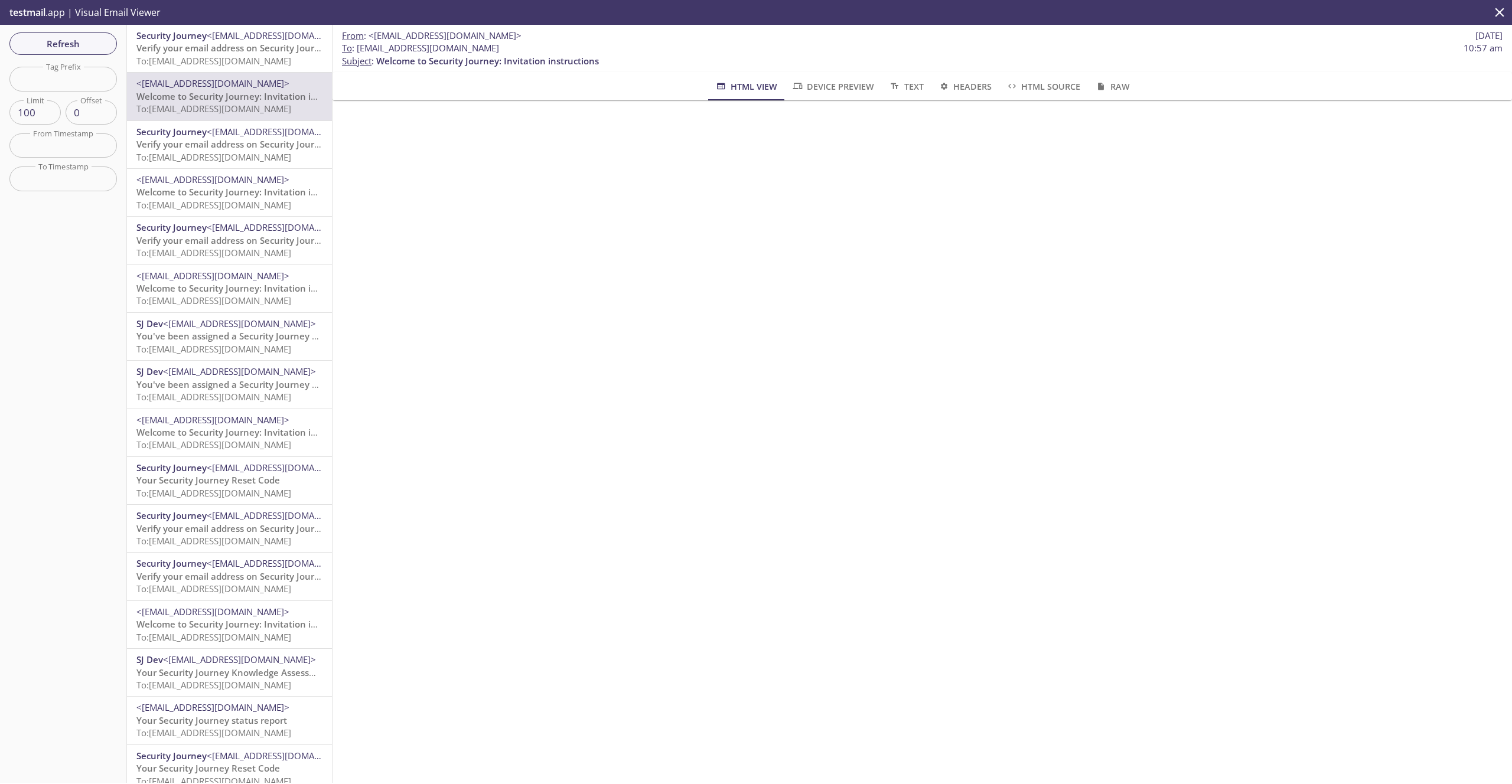
click at [223, 60] on span "To: [EMAIL_ADDRESS][DOMAIN_NAME]" at bounding box center [214, 60] width 155 height 12
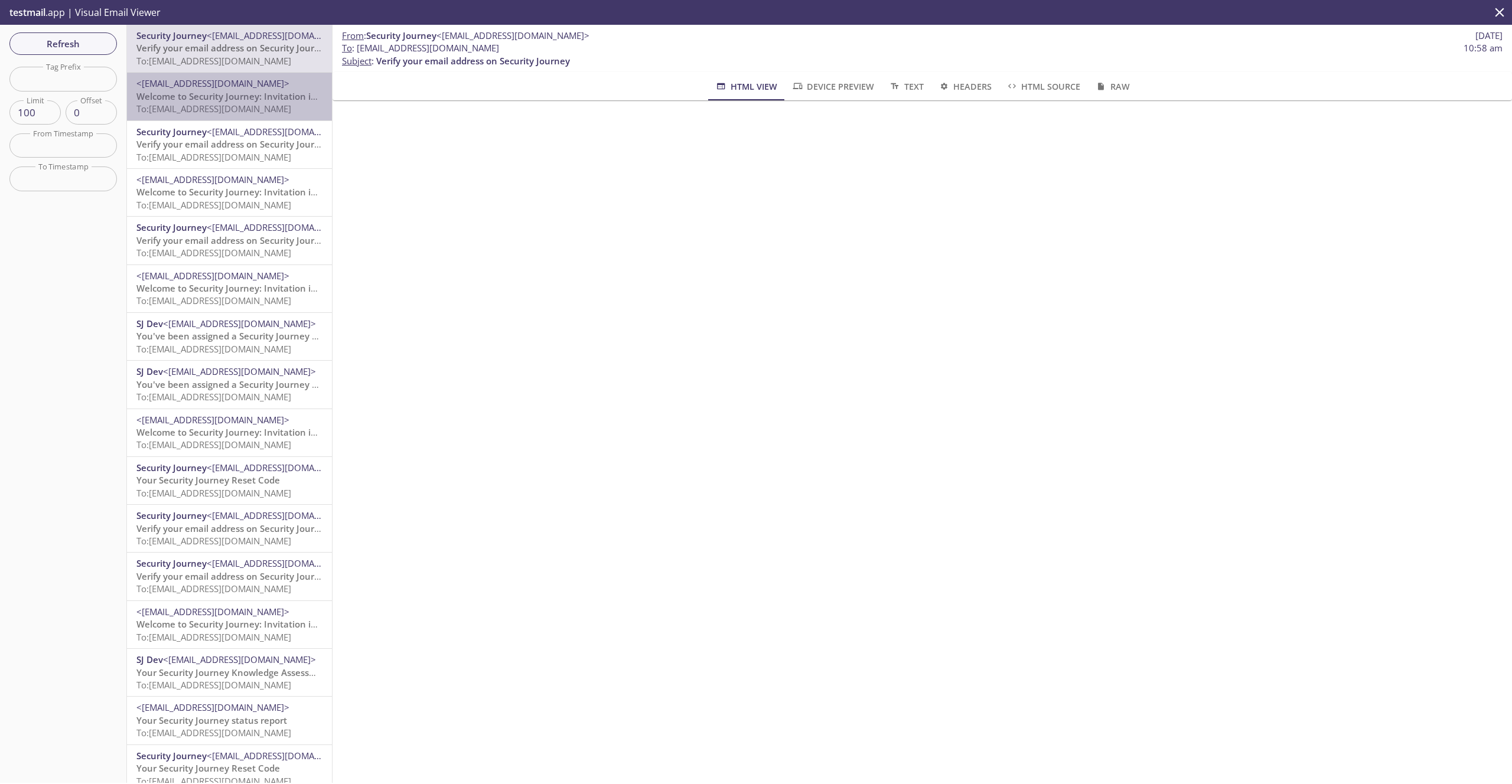
click at [230, 110] on span "To: [EMAIL_ADDRESS][DOMAIN_NAME]" at bounding box center [214, 109] width 155 height 12
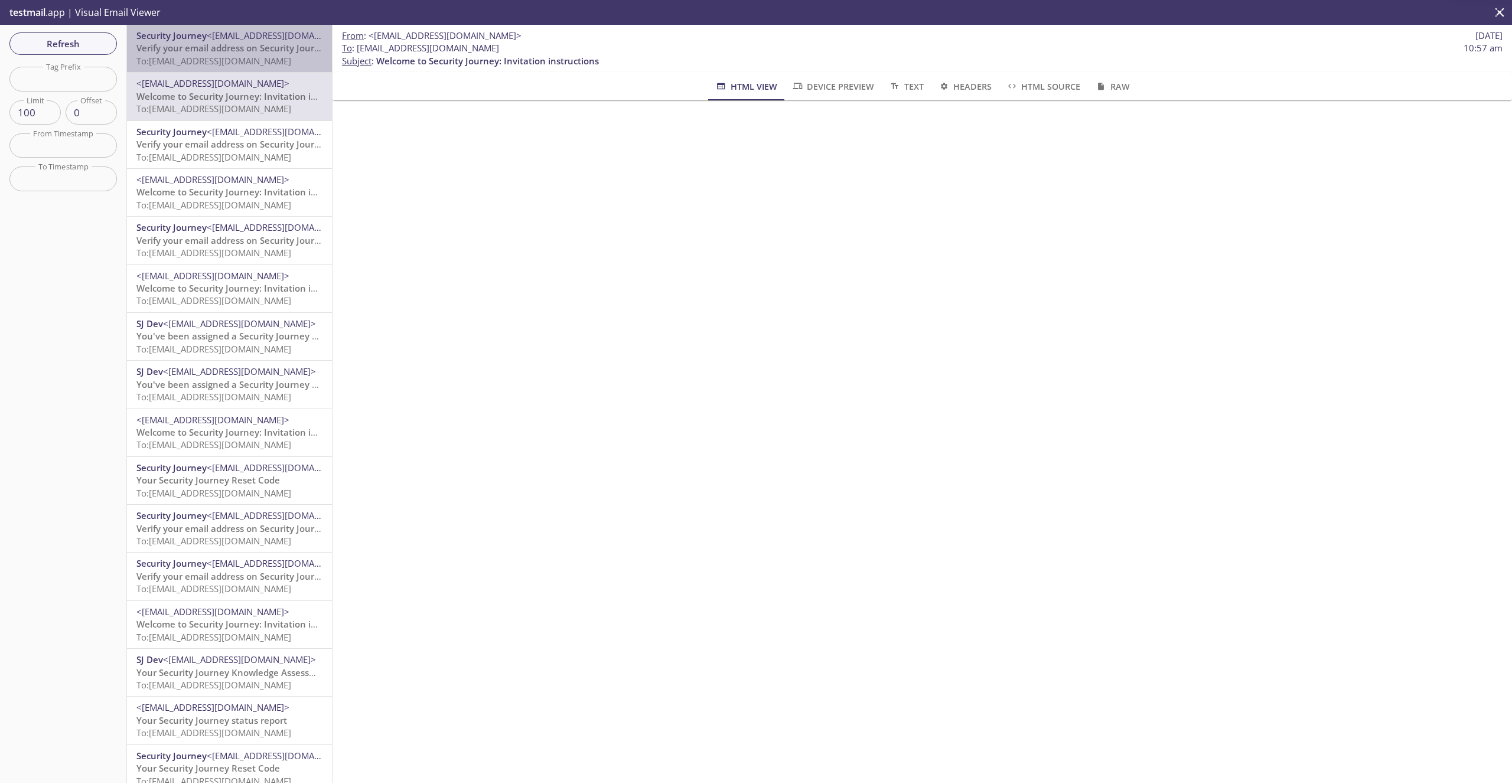
click at [220, 64] on span "To: [EMAIL_ADDRESS][DOMAIN_NAME]" at bounding box center [214, 60] width 155 height 12
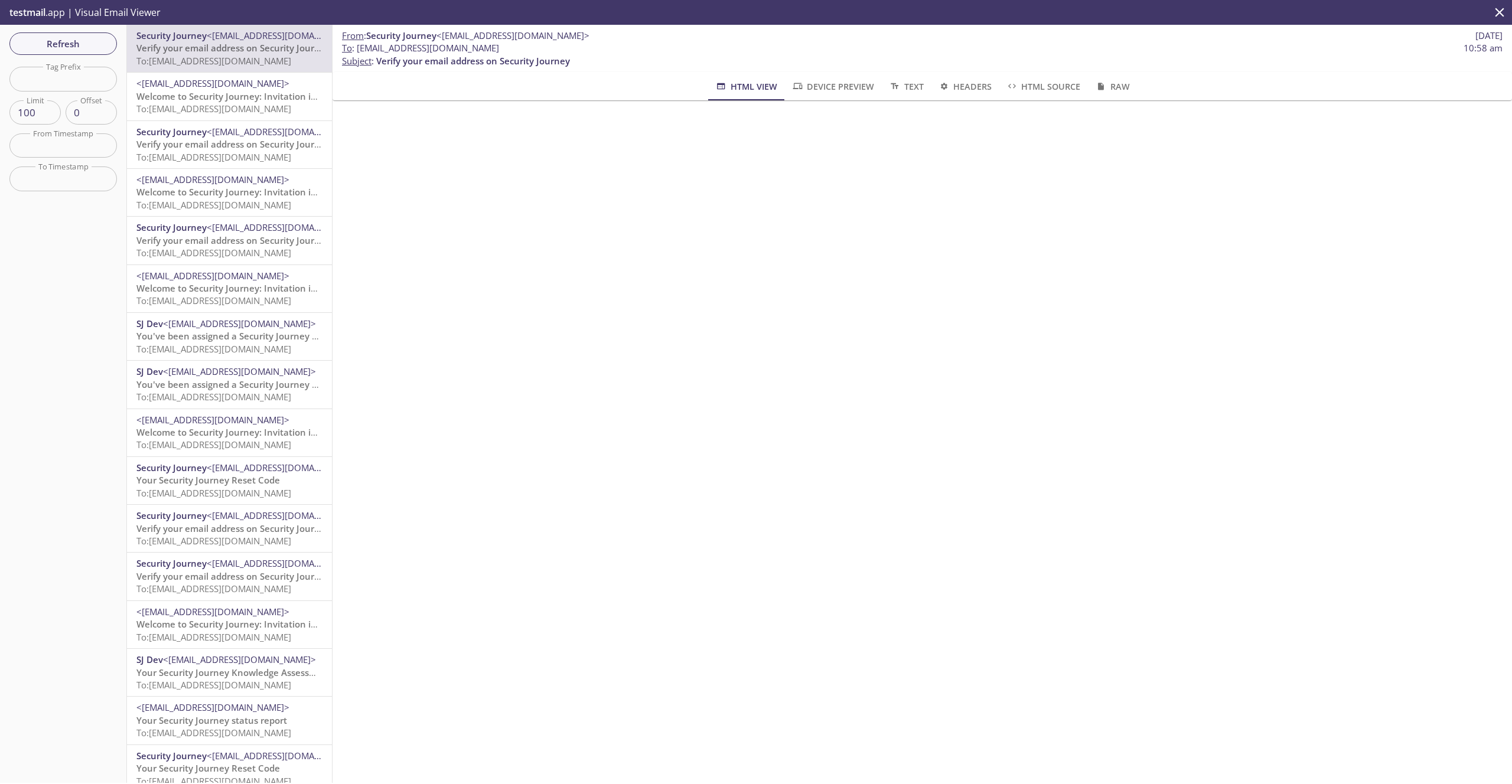
drag, startPoint x: 523, startPoint y: 49, endPoint x: 357, endPoint y: 51, distance: 166.0
click at [357, 51] on span "To : [EMAIL_ADDRESS][DOMAIN_NAME] 10:58 am" at bounding box center [922, 47] width 1160 height 12
copy span "[EMAIL_ADDRESS][DOMAIN_NAME]"
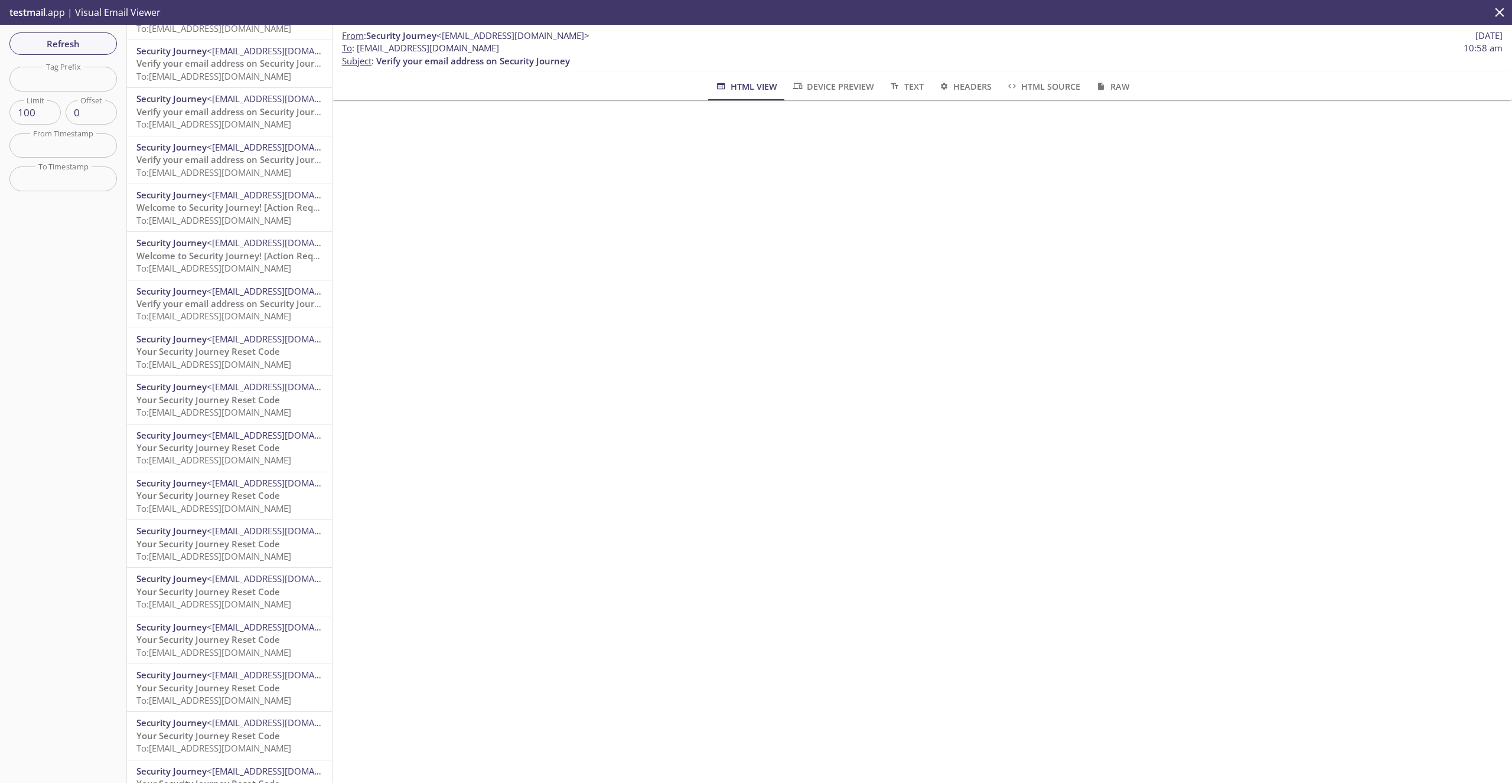
scroll to position [756, 0]
click at [224, 310] on span "To: [EMAIL_ADDRESS][DOMAIN_NAME]" at bounding box center [214, 313] width 155 height 12
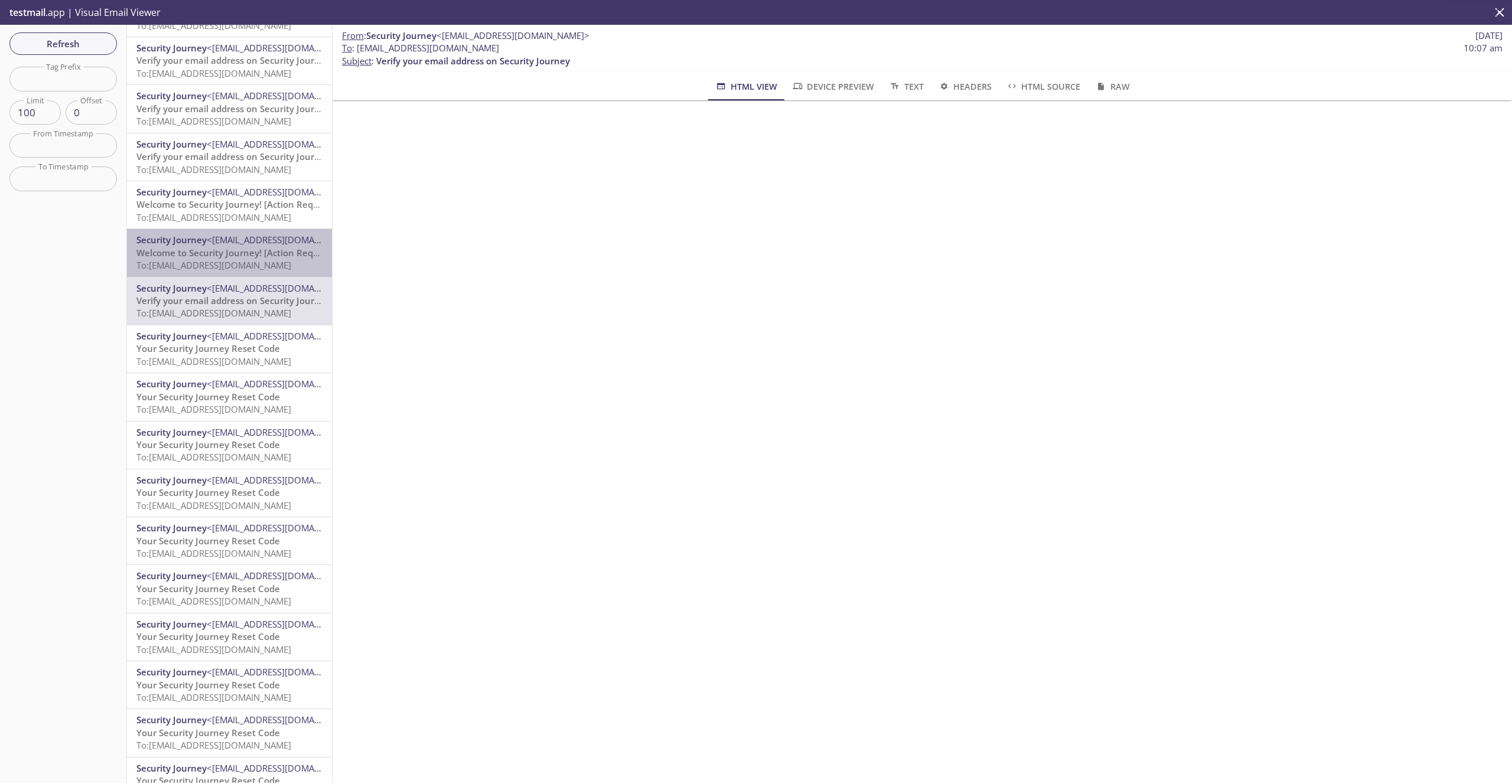
click at [219, 262] on span "To: [EMAIL_ADDRESS][DOMAIN_NAME]" at bounding box center [214, 264] width 155 height 12
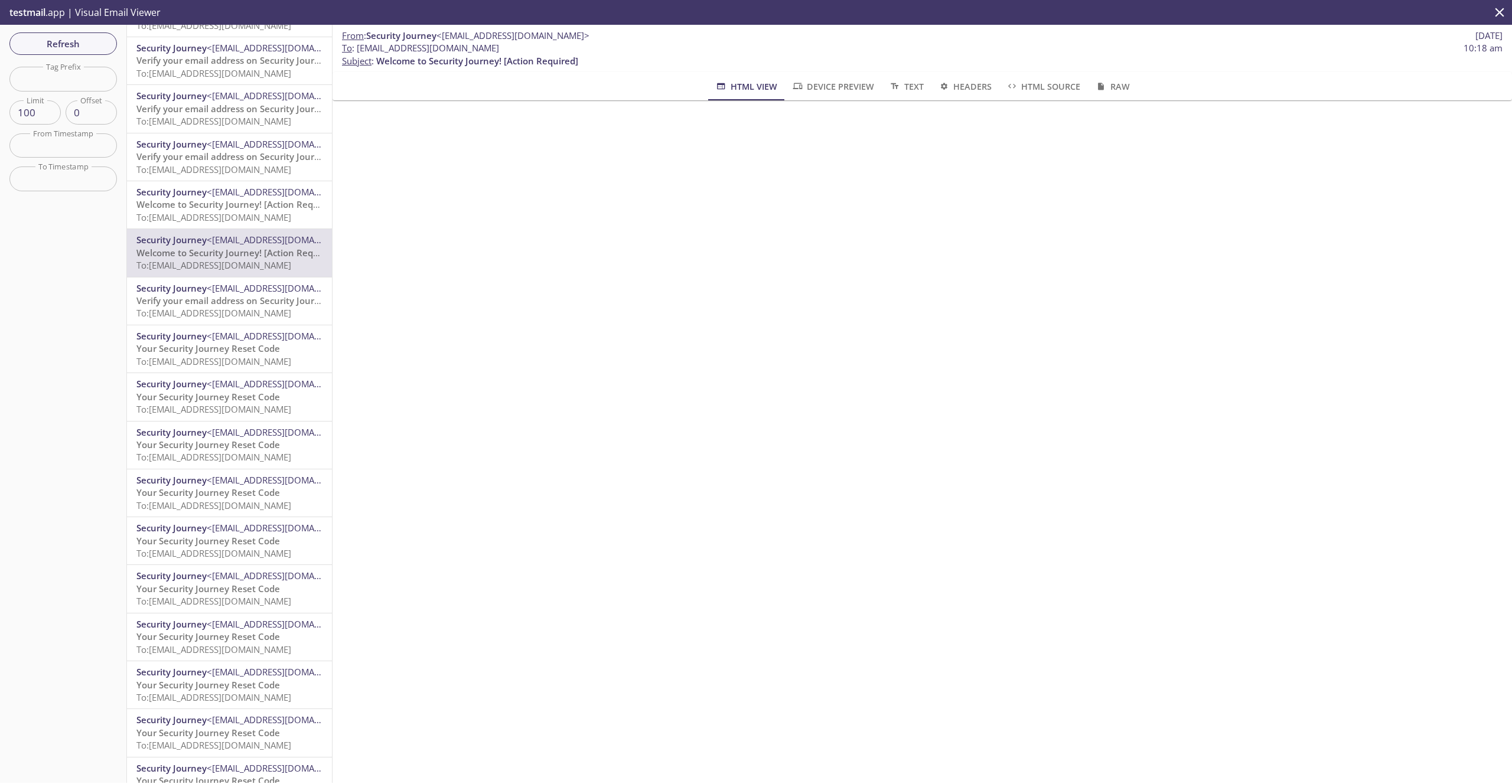
click at [231, 304] on span "Verify your email address on Security Journey" at bounding box center [232, 300] width 194 height 12
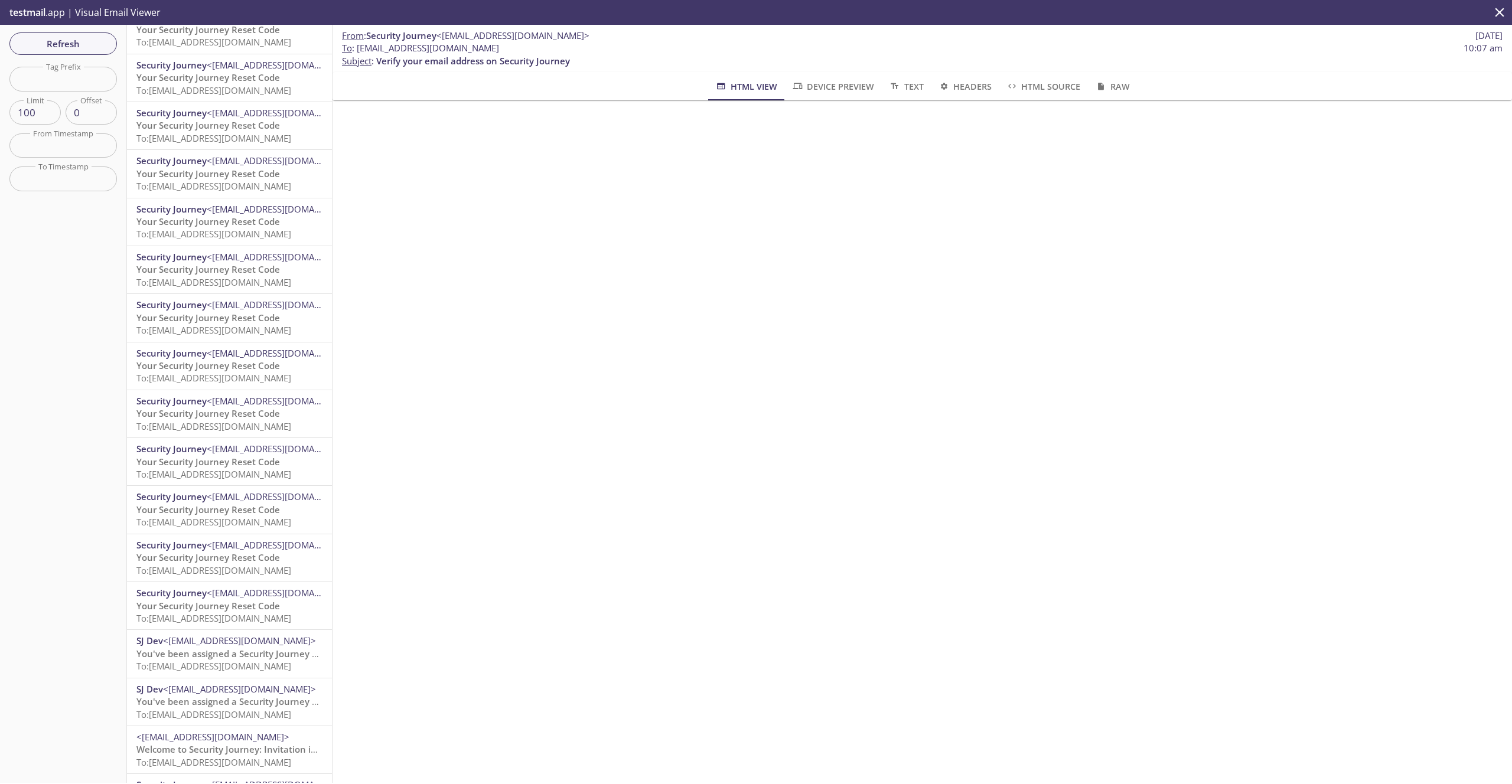
scroll to position [1692, 0]
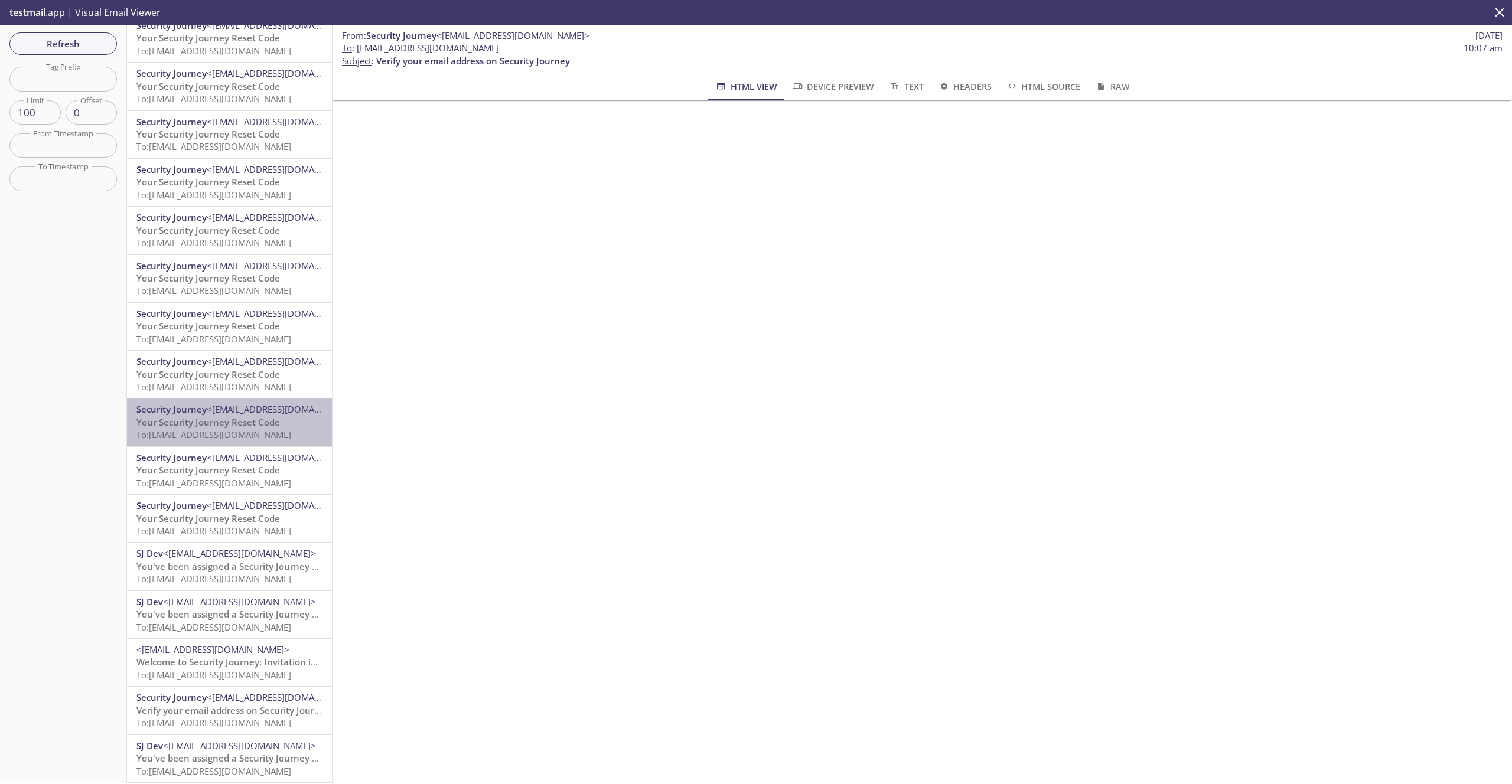
click at [231, 415] on span "<[EMAIL_ADDRESS][DOMAIN_NAME]>" at bounding box center [284, 409] width 153 height 12
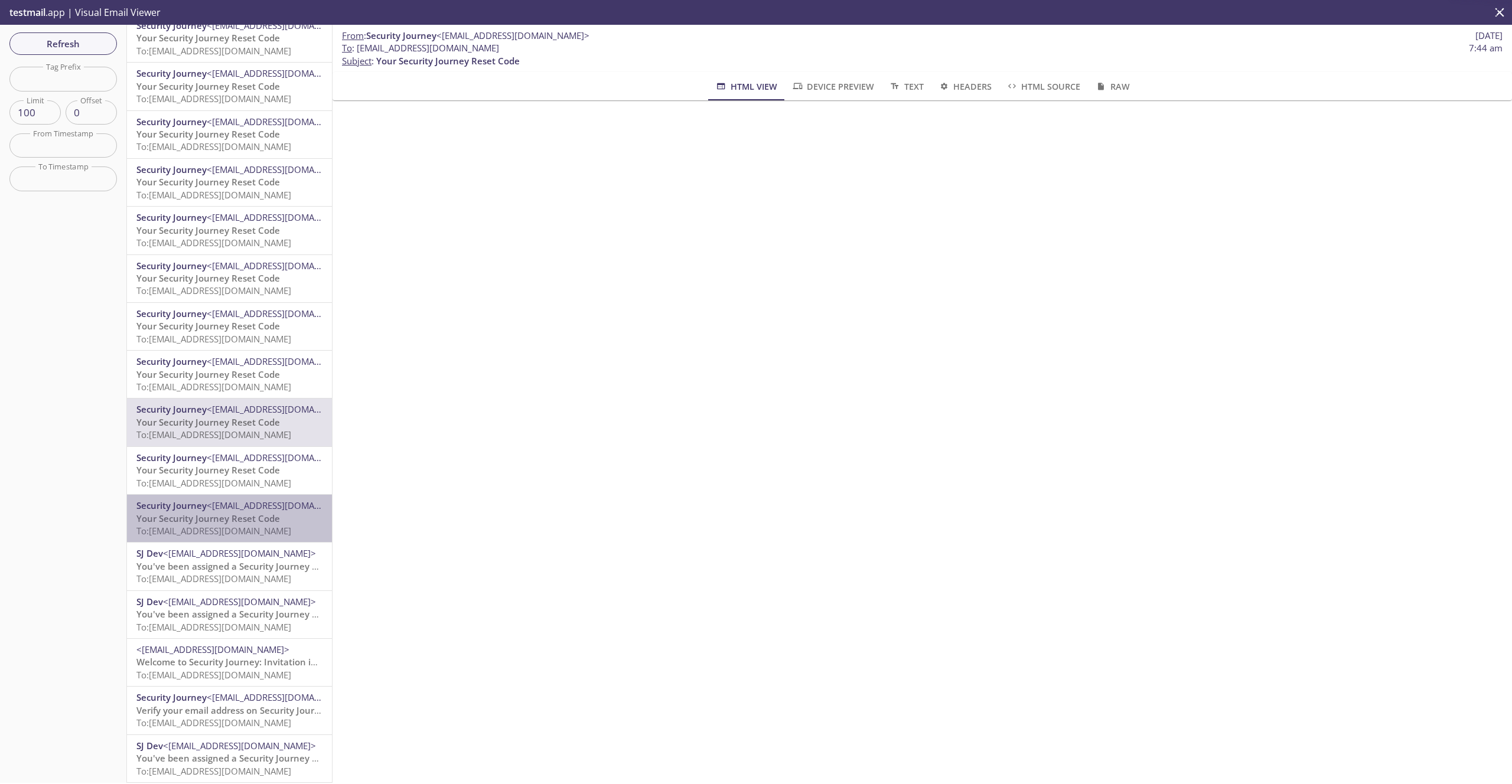
click at [230, 498] on div "Security Journey <[EMAIL_ADDRESS][DOMAIN_NAME]> Your Security Journey Reset Cod…" at bounding box center [229, 519] width 205 height 47
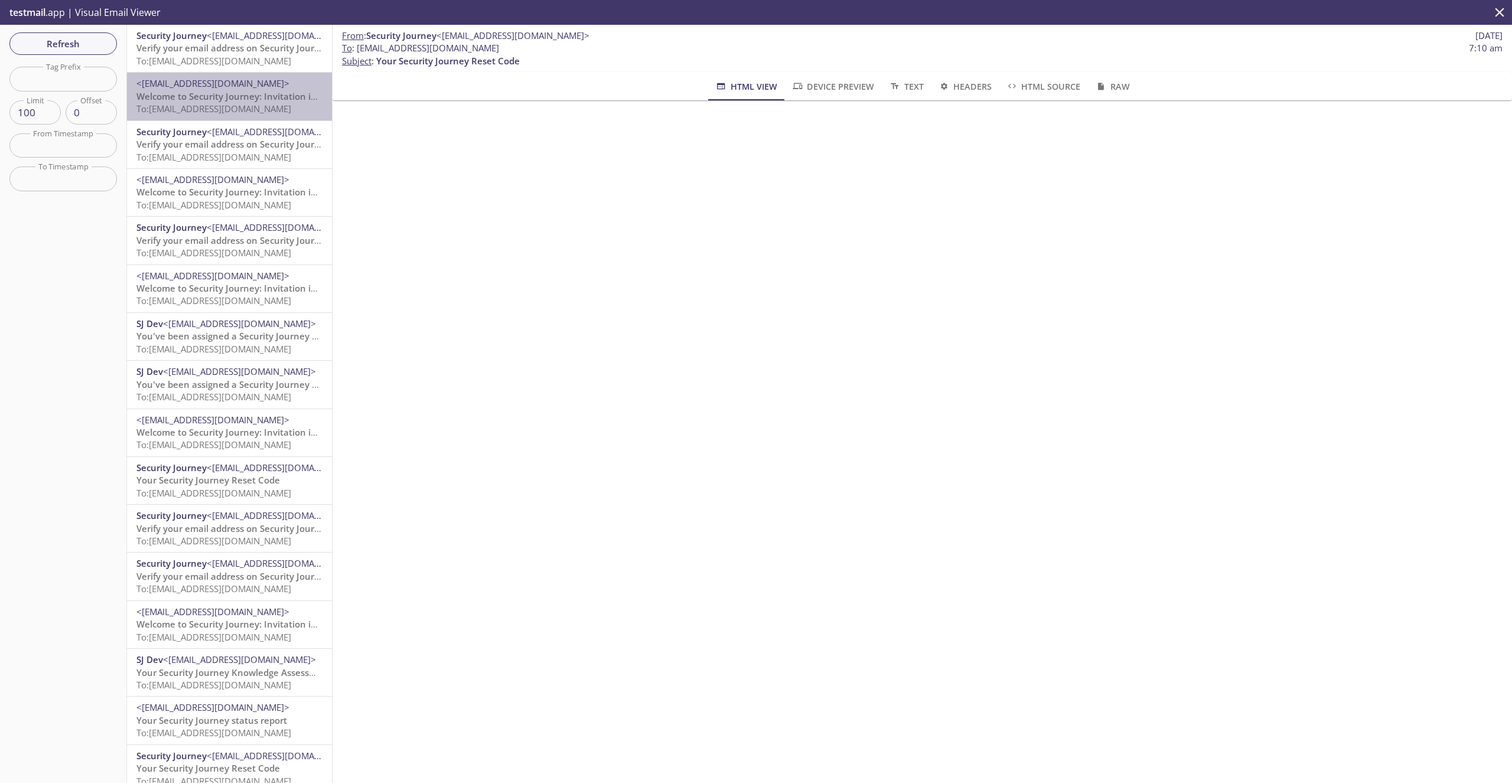
click at [178, 106] on span "To: [EMAIL_ADDRESS][DOMAIN_NAME]" at bounding box center [214, 109] width 155 height 12
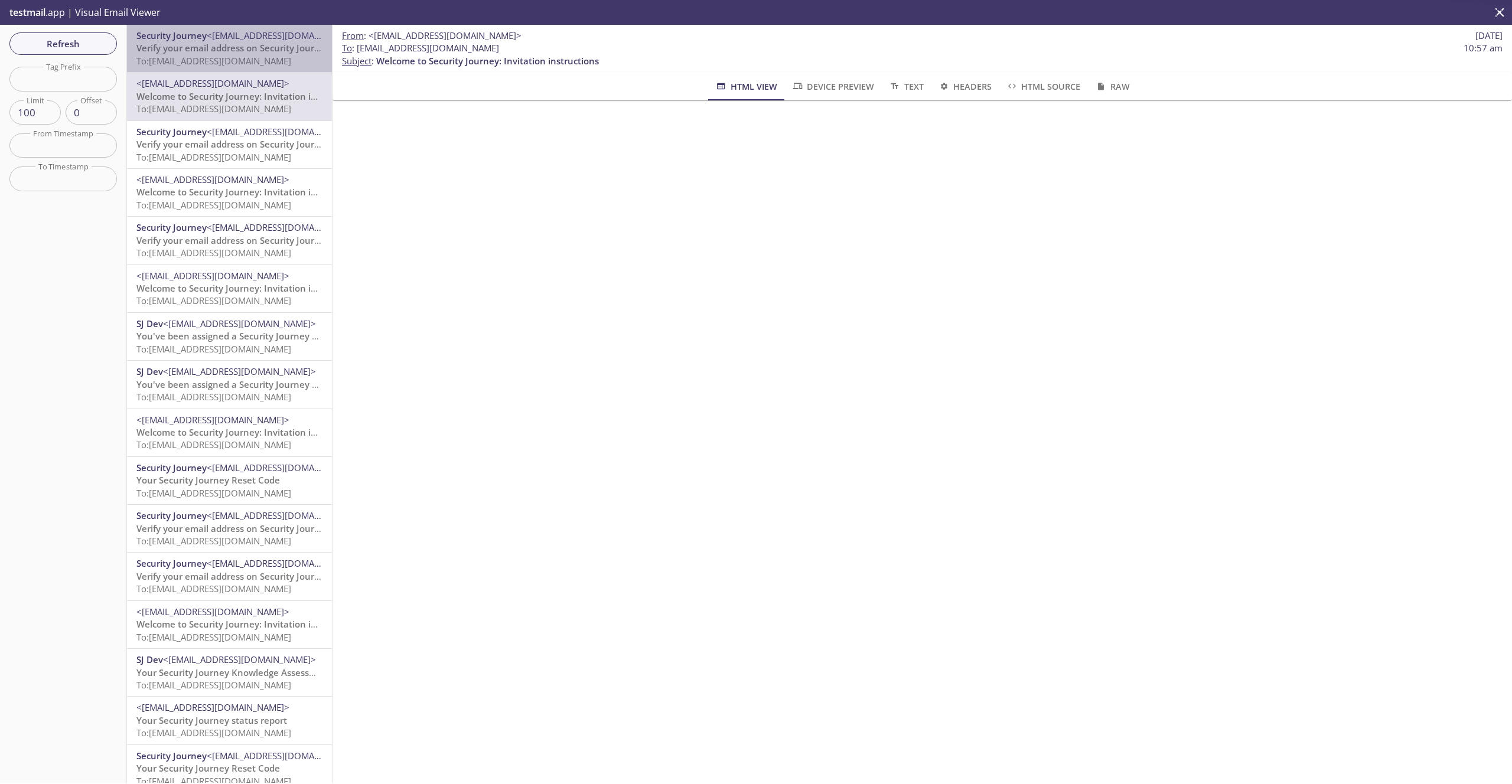
click at [182, 57] on span "To: [EMAIL_ADDRESS][DOMAIN_NAME]" at bounding box center [214, 60] width 155 height 12
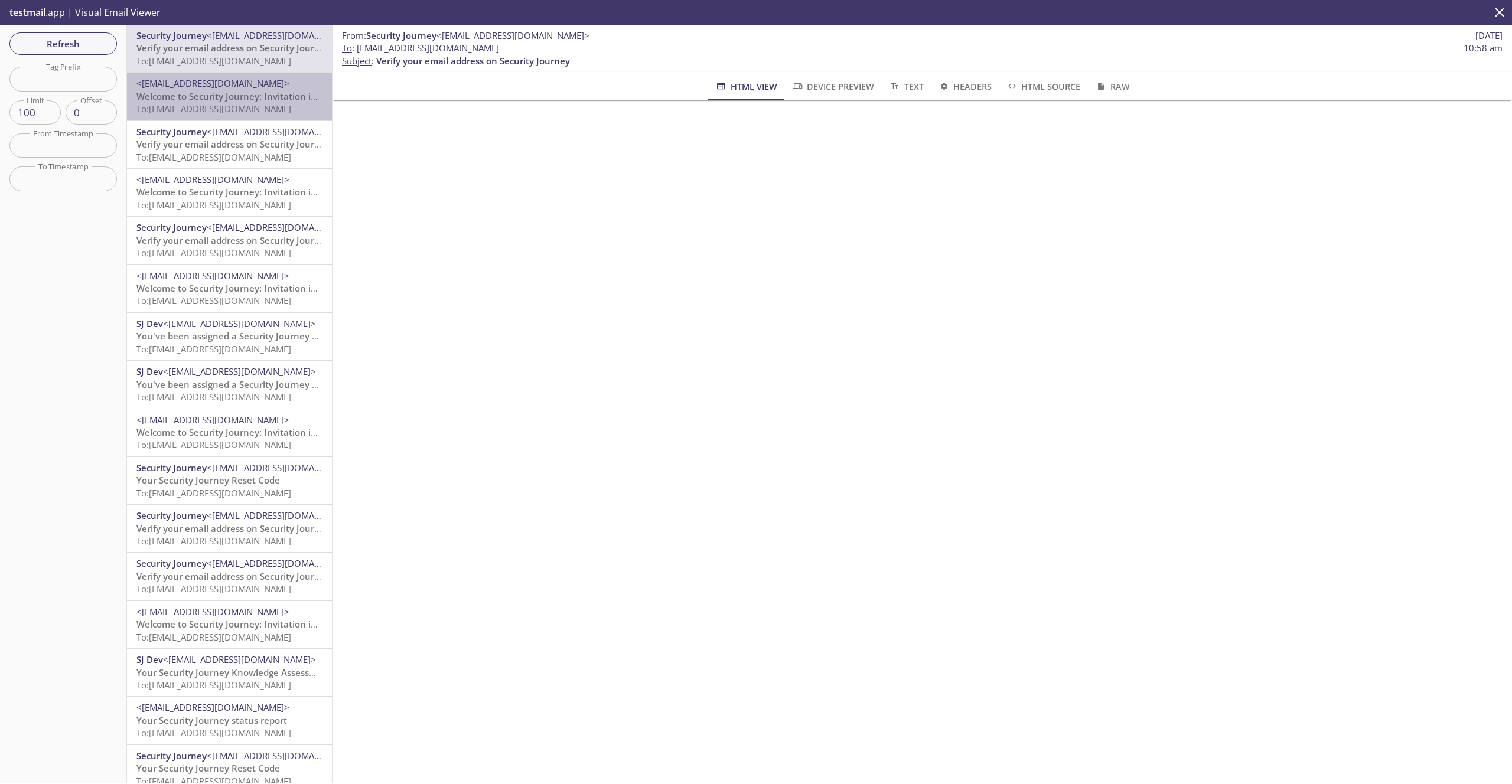
click at [206, 93] on span "Welcome to Security Journey: Invitation instructions" at bounding box center [248, 96] width 223 height 12
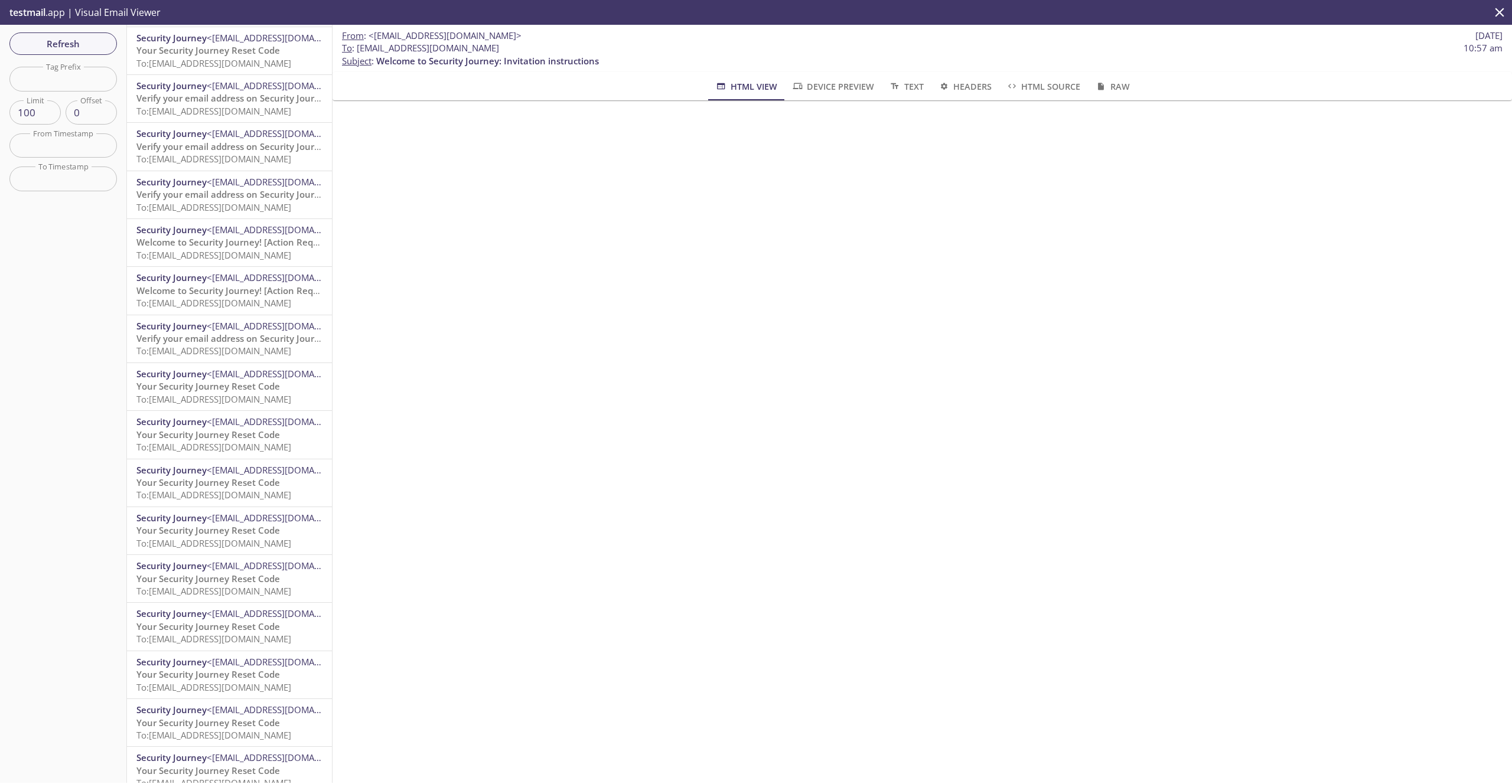
scroll to position [1692, 0]
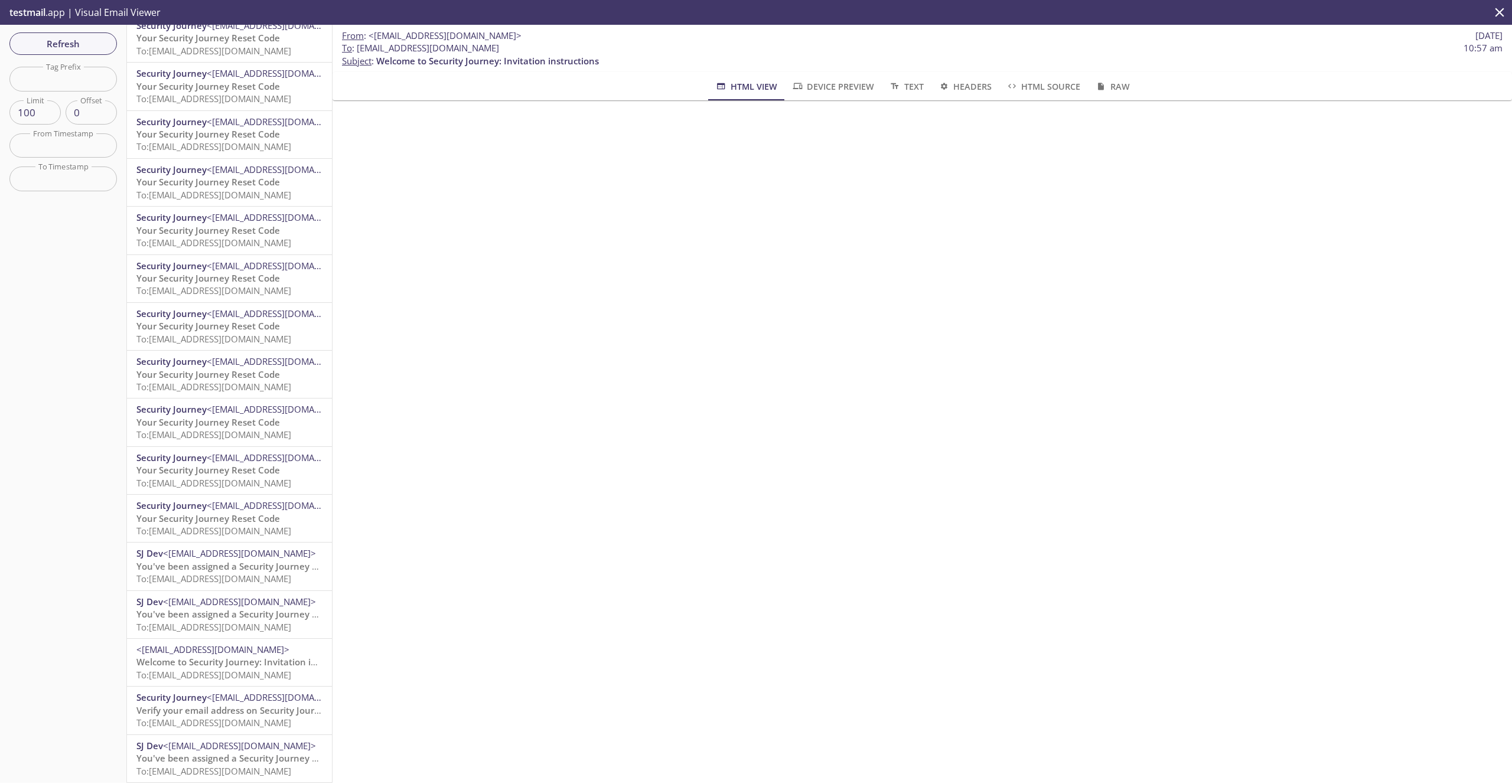
click at [232, 725] on span "To: [EMAIL_ADDRESS][DOMAIN_NAME]" at bounding box center [214, 723] width 155 height 12
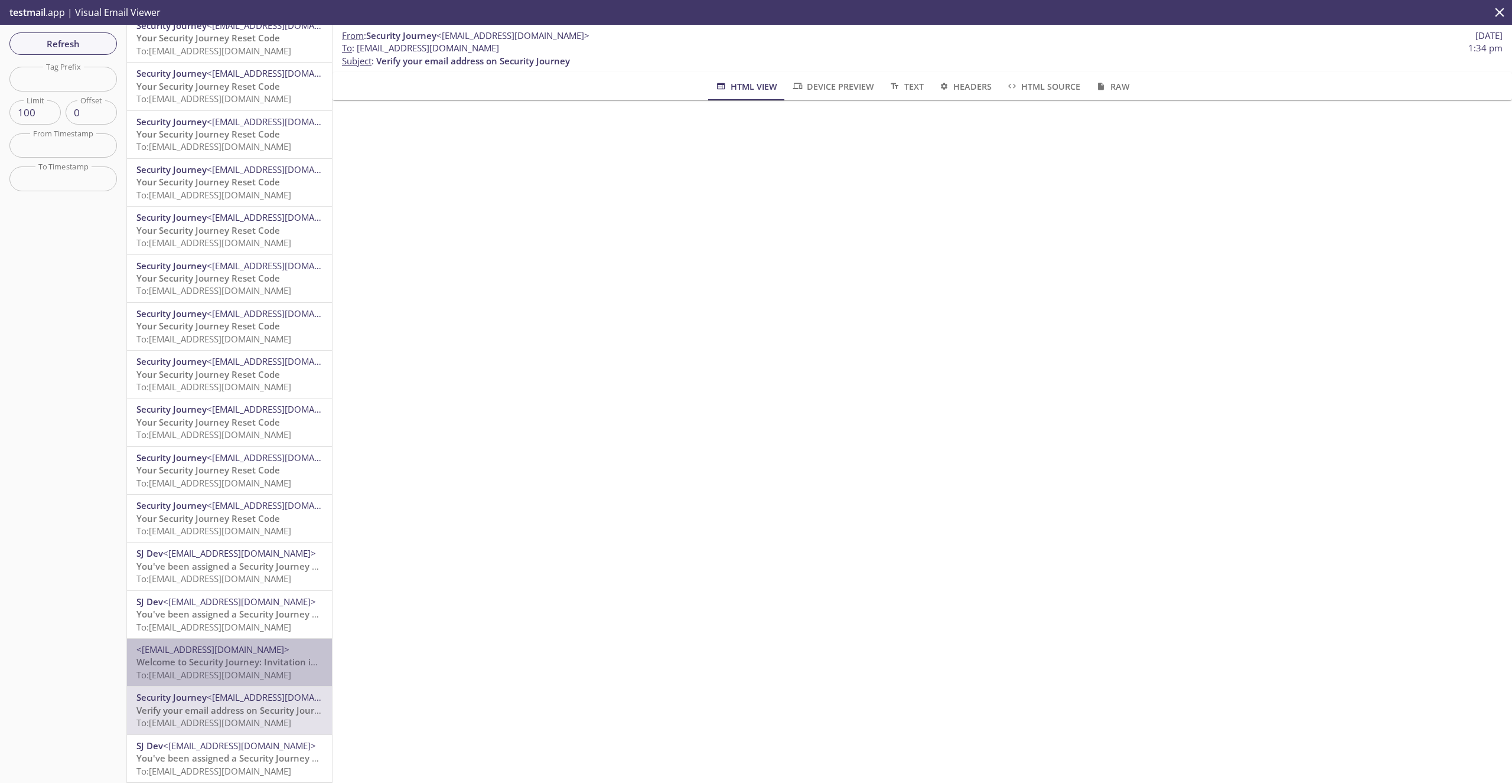
click at [226, 667] on span "Welcome to Security Journey: Invitation instructions" at bounding box center [248, 662] width 223 height 12
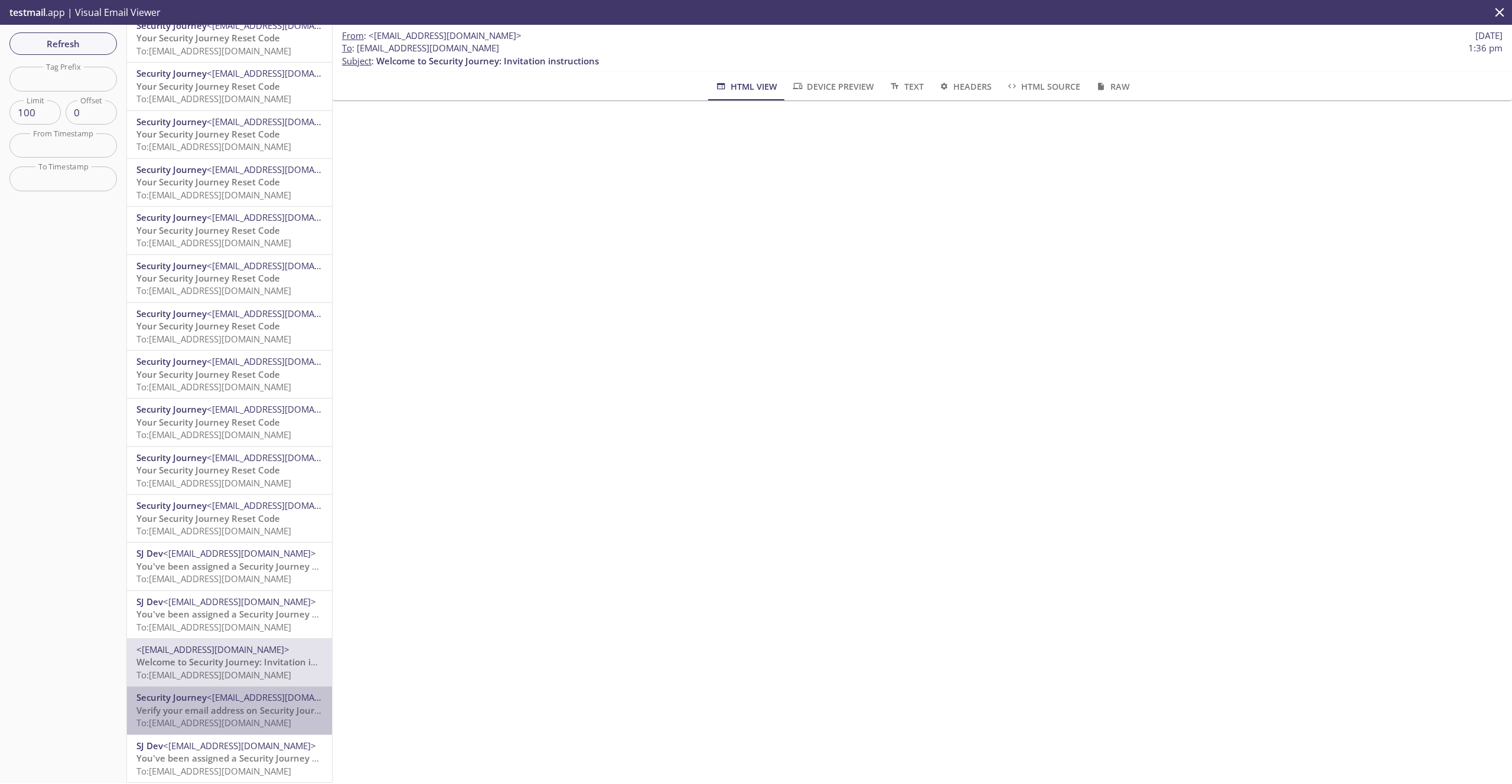
click at [230, 703] on span "<[EMAIL_ADDRESS][DOMAIN_NAME]>" at bounding box center [284, 697] width 153 height 12
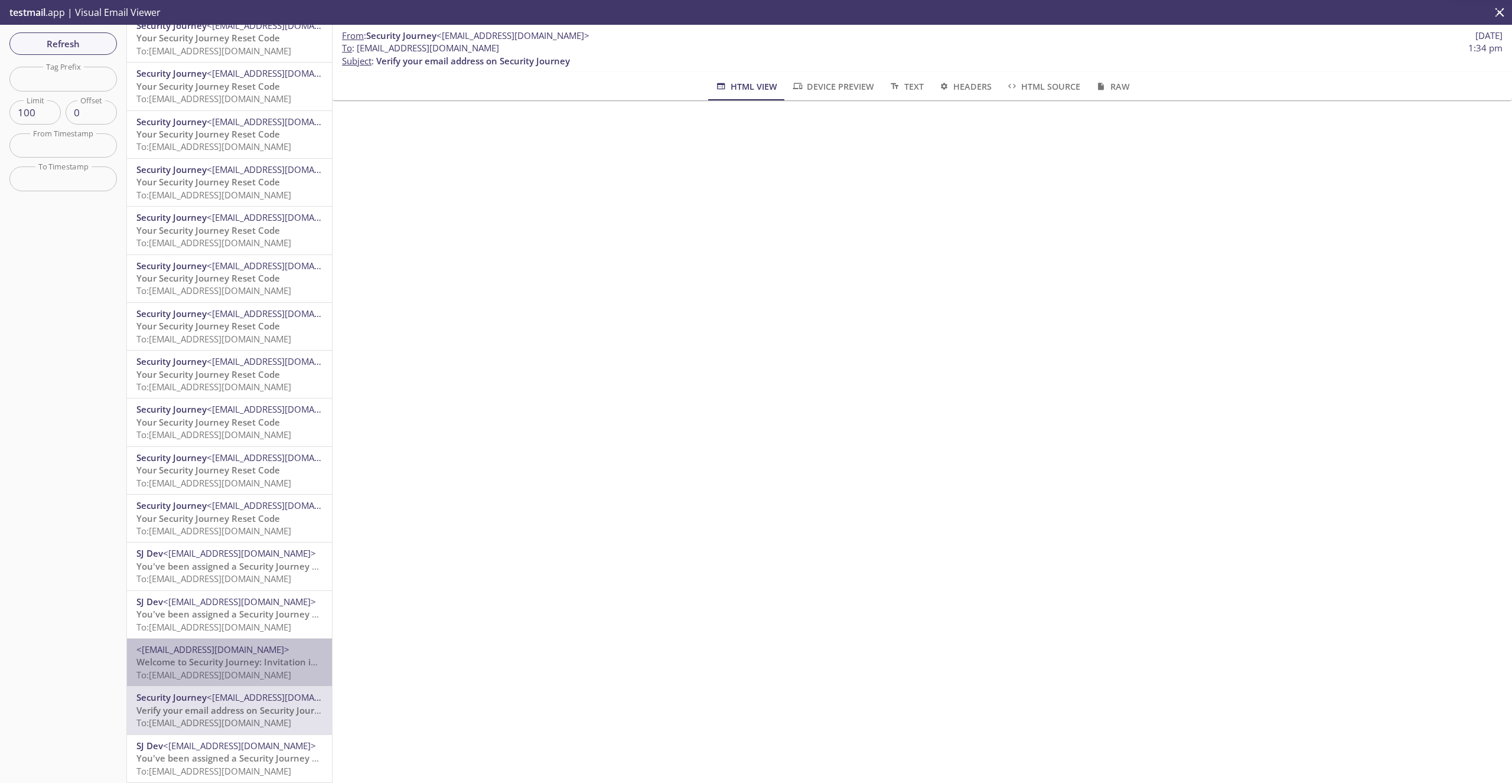
click at [226, 671] on span "To: [EMAIL_ADDRESS][DOMAIN_NAME]" at bounding box center [214, 674] width 155 height 12
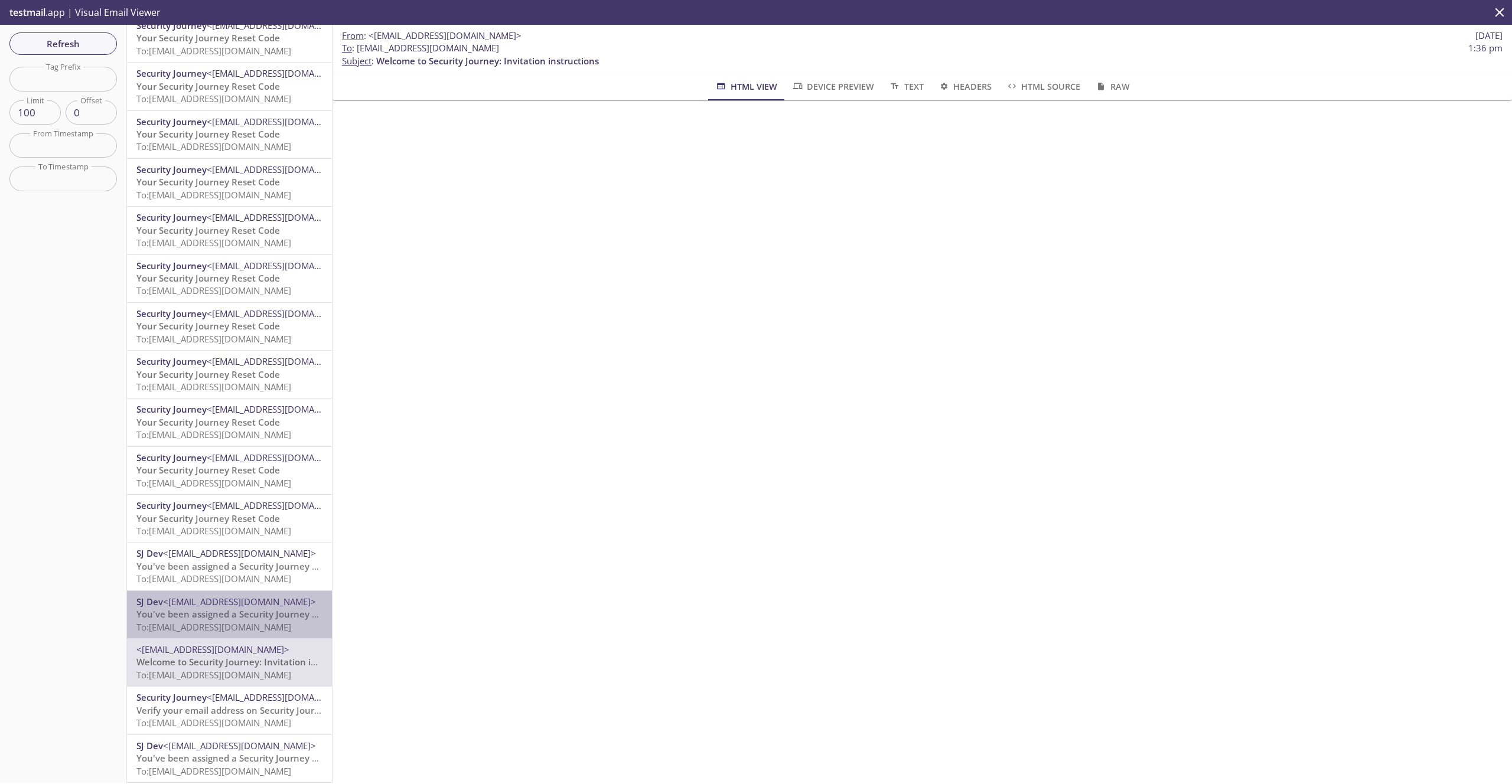
click at [230, 608] on span "You've been assigned a Security Journey Knowledge Assessment" at bounding box center [274, 614] width 276 height 12
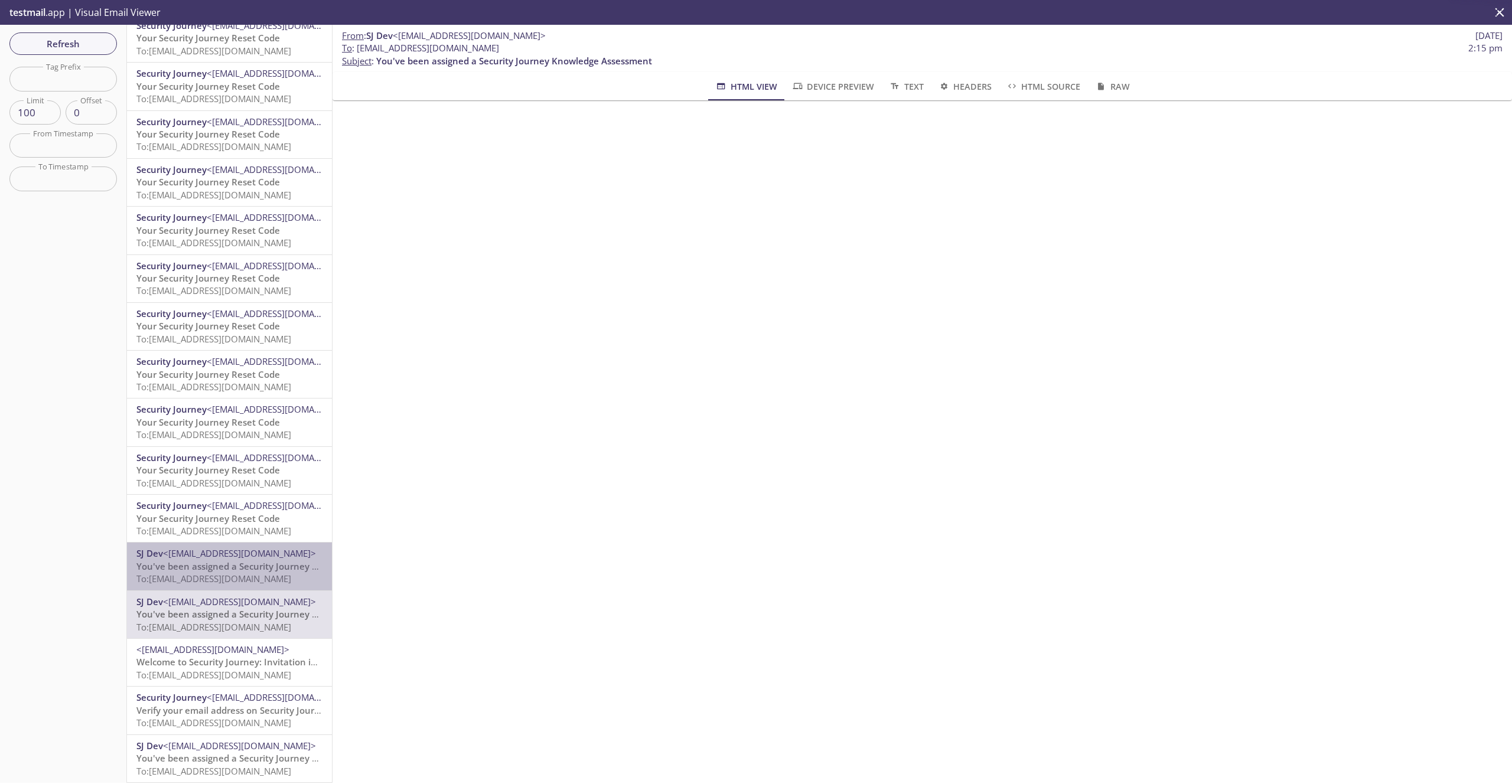
click at [235, 572] on span "To: [EMAIL_ADDRESS][DOMAIN_NAME]" at bounding box center [214, 578] width 155 height 12
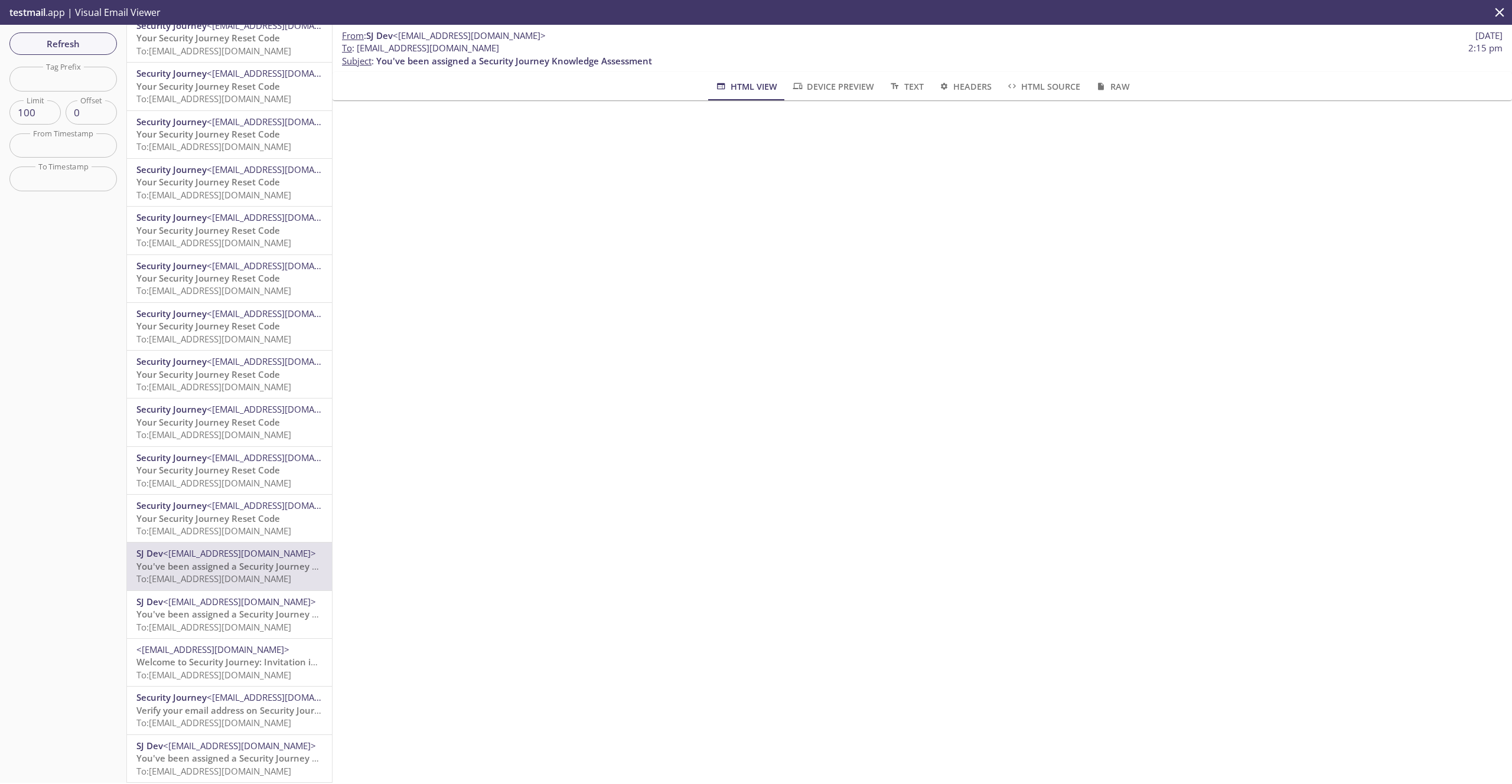
click at [239, 602] on span "<[EMAIL_ADDRESS][DOMAIN_NAME]>" at bounding box center [240, 602] width 153 height 12
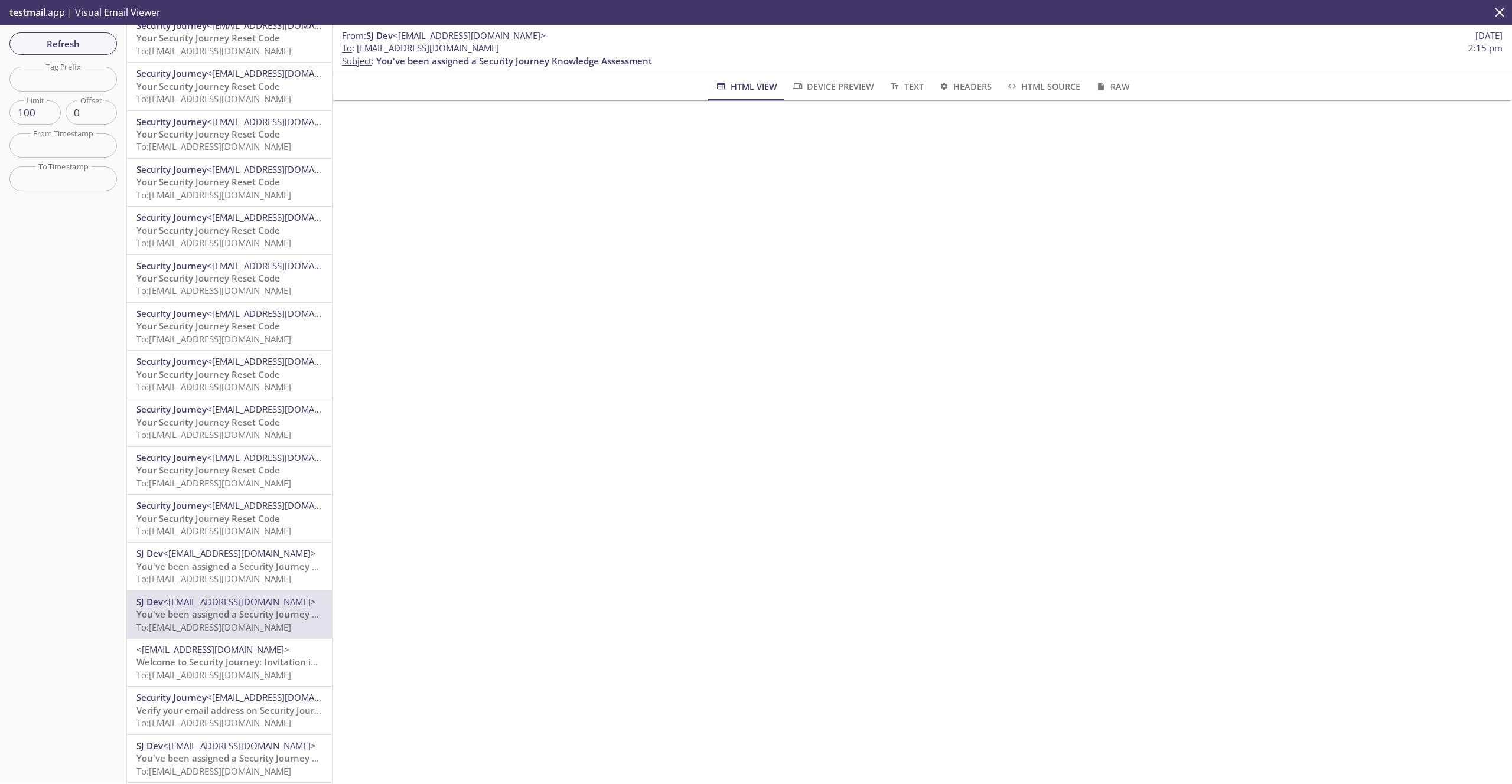
click at [232, 563] on span "You've been assigned a Security Journey Knowledge Assessment" at bounding box center [274, 566] width 276 height 12
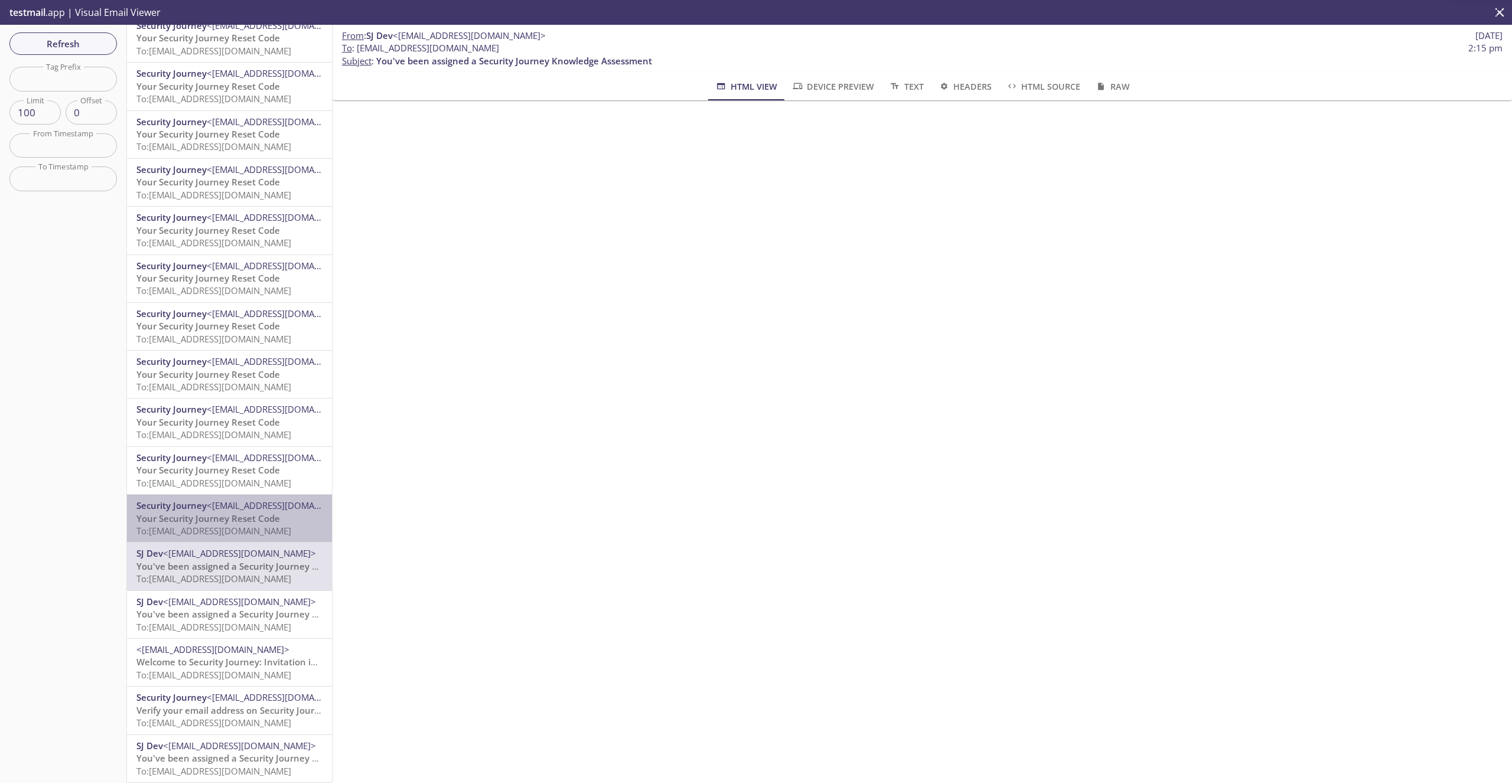
click at [228, 520] on span "Your Security Journey Reset Code" at bounding box center [208, 519] width 144 height 12
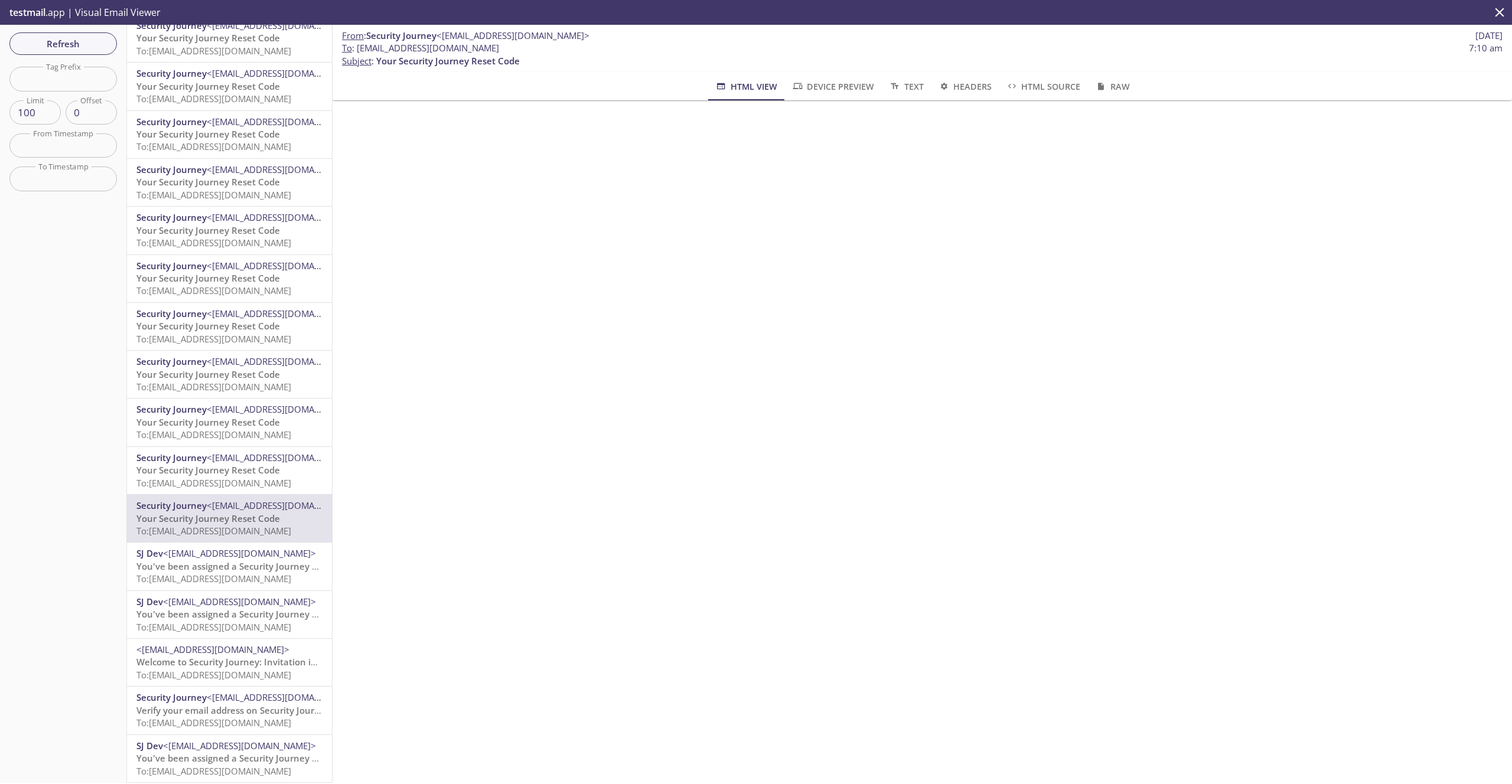
click at [221, 488] on span "To: [EMAIL_ADDRESS][DOMAIN_NAME]" at bounding box center [214, 483] width 155 height 12
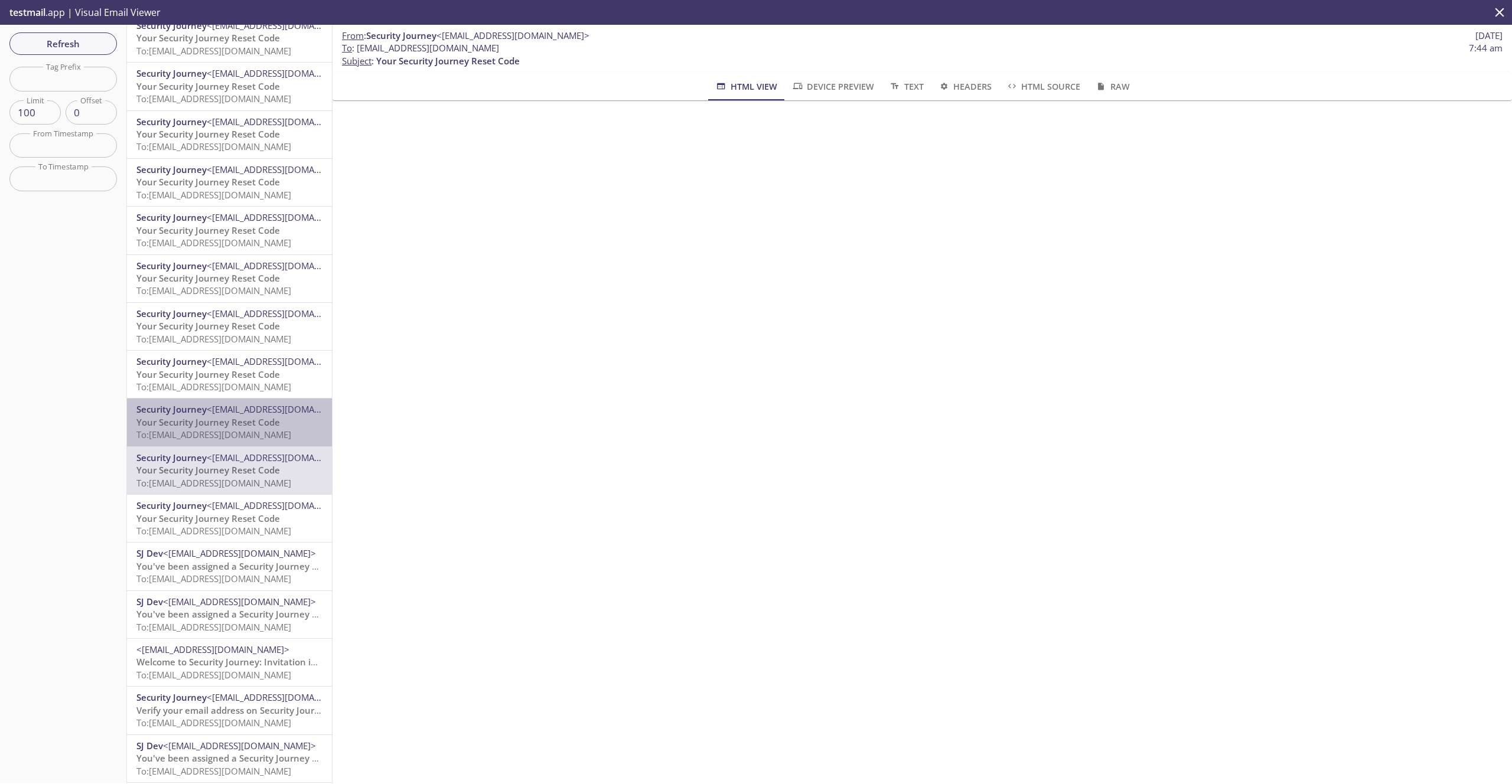
click at [226, 406] on span "<[EMAIL_ADDRESS][DOMAIN_NAME]>" at bounding box center [284, 409] width 153 height 12
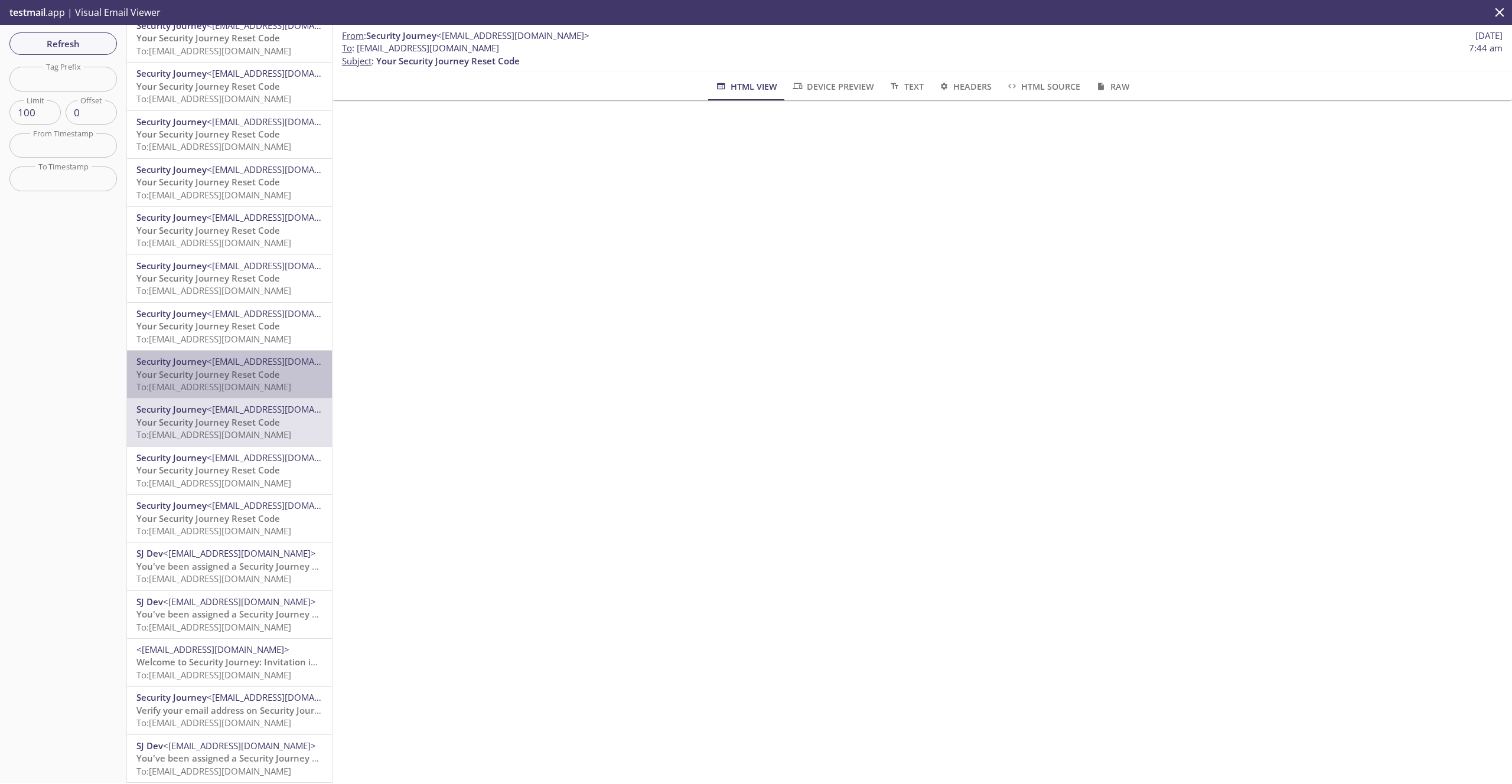
click at [226, 383] on span "To: [EMAIL_ADDRESS][DOMAIN_NAME]" at bounding box center [214, 386] width 155 height 12
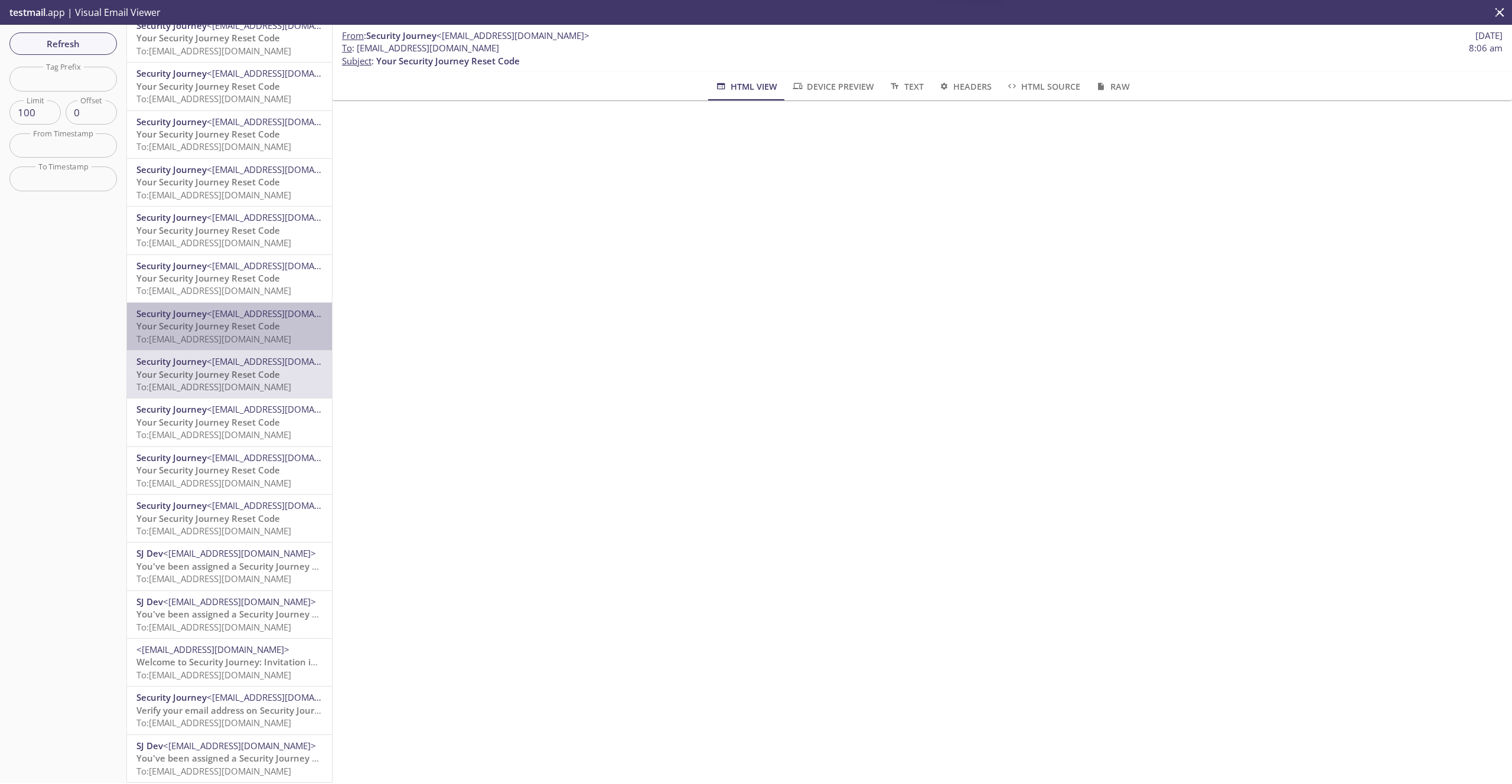
click at [223, 339] on span "To: [EMAIL_ADDRESS][DOMAIN_NAME]" at bounding box center [214, 339] width 155 height 12
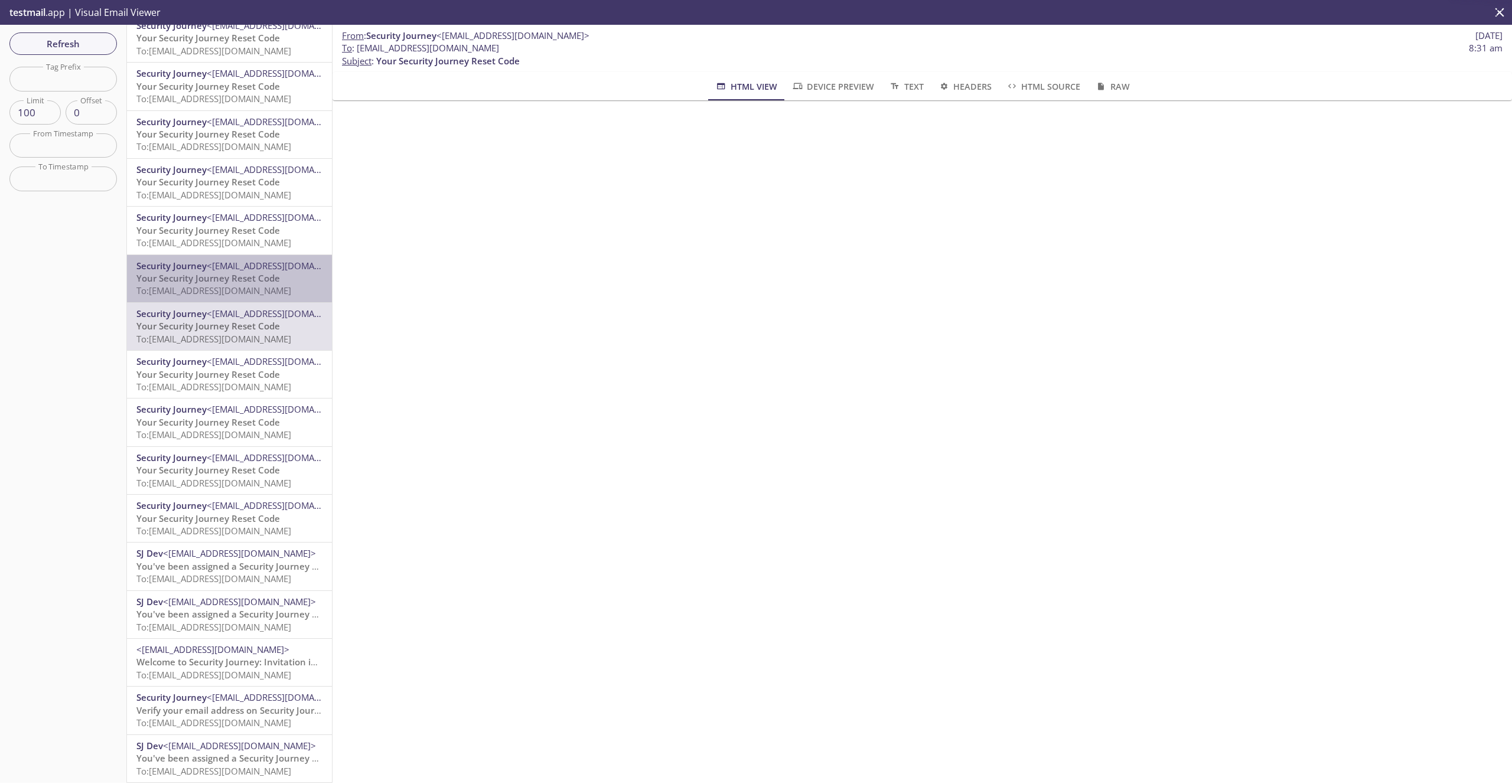
click at [216, 296] on span "To: [EMAIL_ADDRESS][DOMAIN_NAME]" at bounding box center [214, 290] width 155 height 12
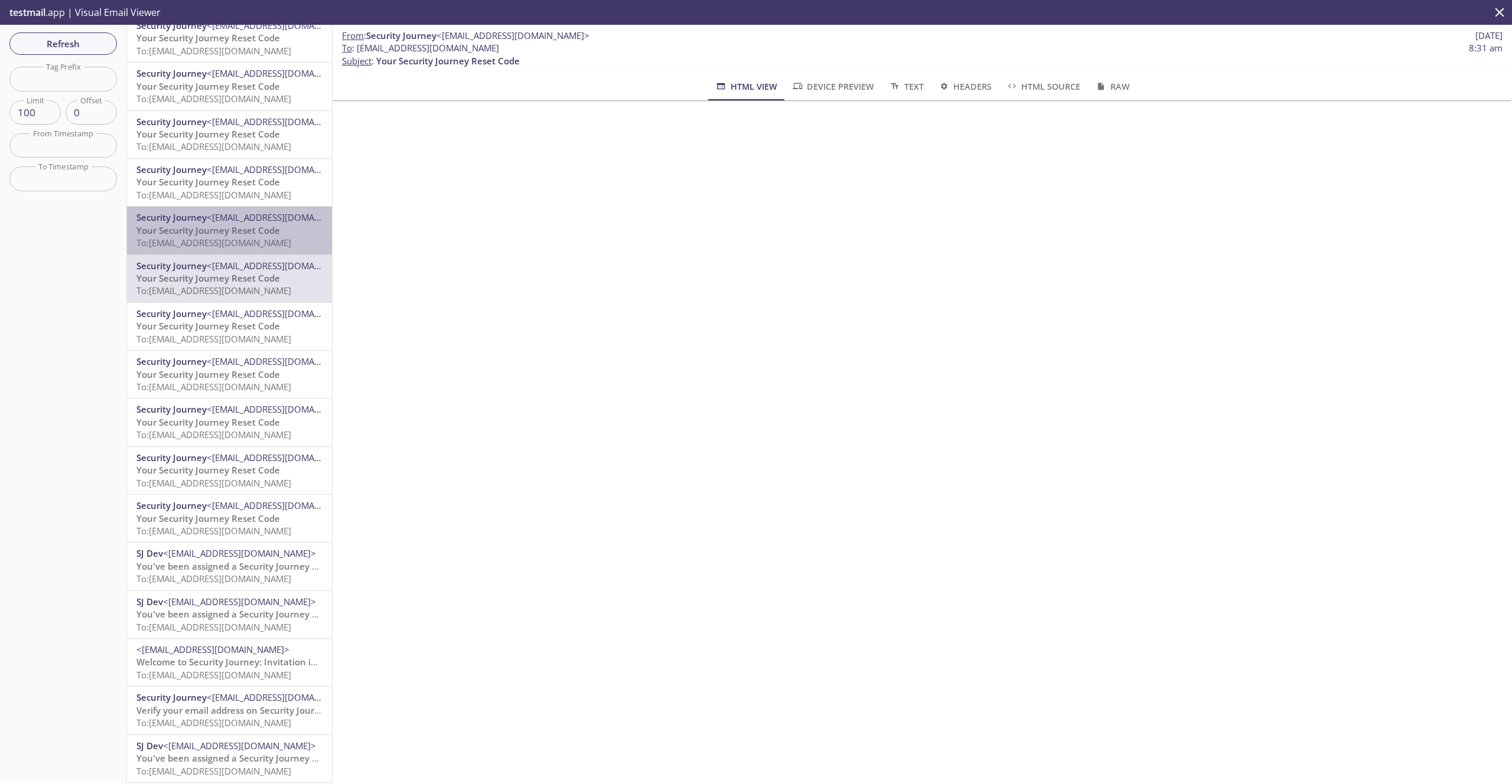
click at [219, 249] on p "Your Security Journey Reset Code To: [EMAIL_ADDRESS][DOMAIN_NAME]" at bounding box center [229, 237] width 186 height 26
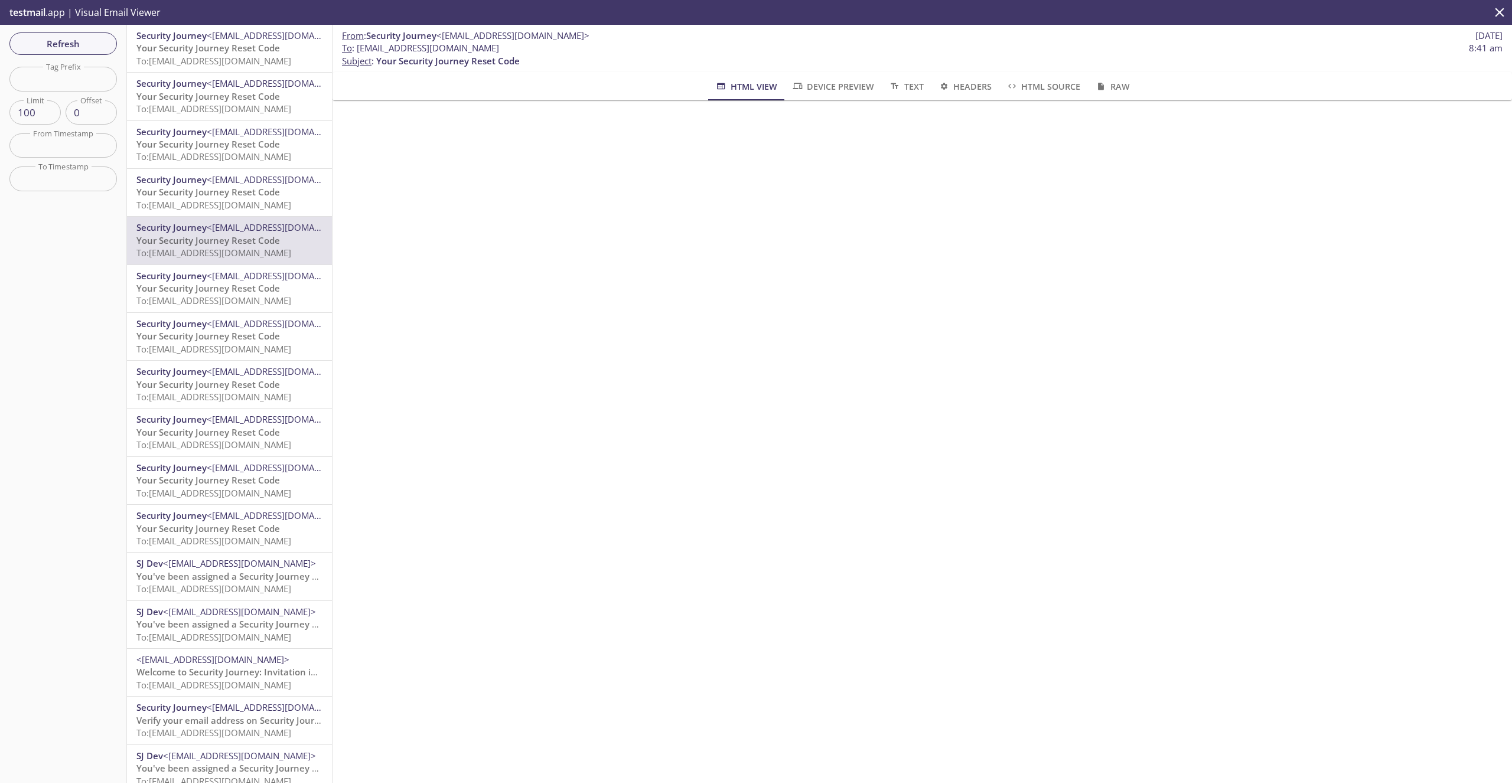
scroll to position [1674, 0]
click at [219, 199] on span "Your Security Journey Reset Code" at bounding box center [208, 198] width 144 height 12
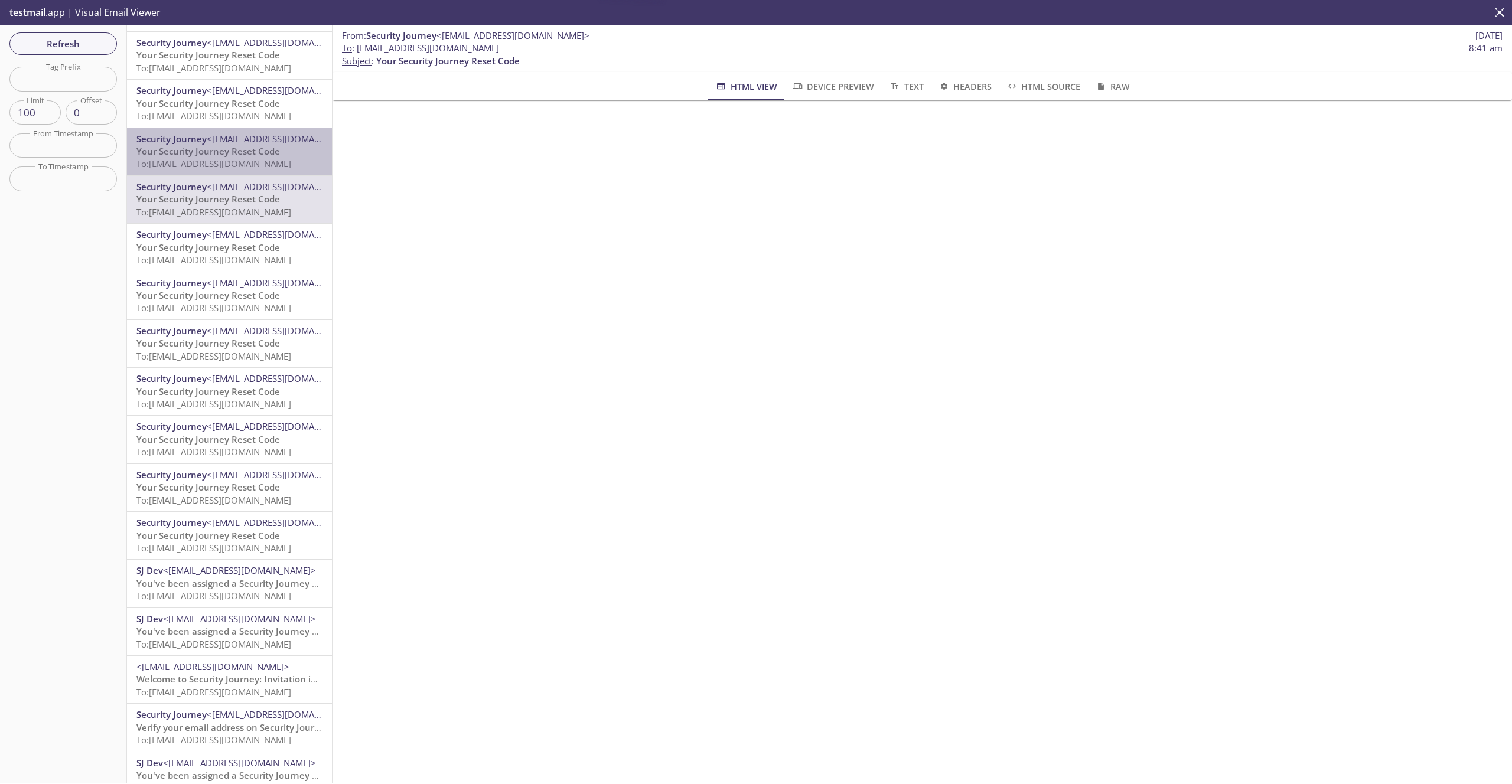
click at [219, 160] on span "To: [EMAIL_ADDRESS][DOMAIN_NAME]" at bounding box center [214, 163] width 155 height 12
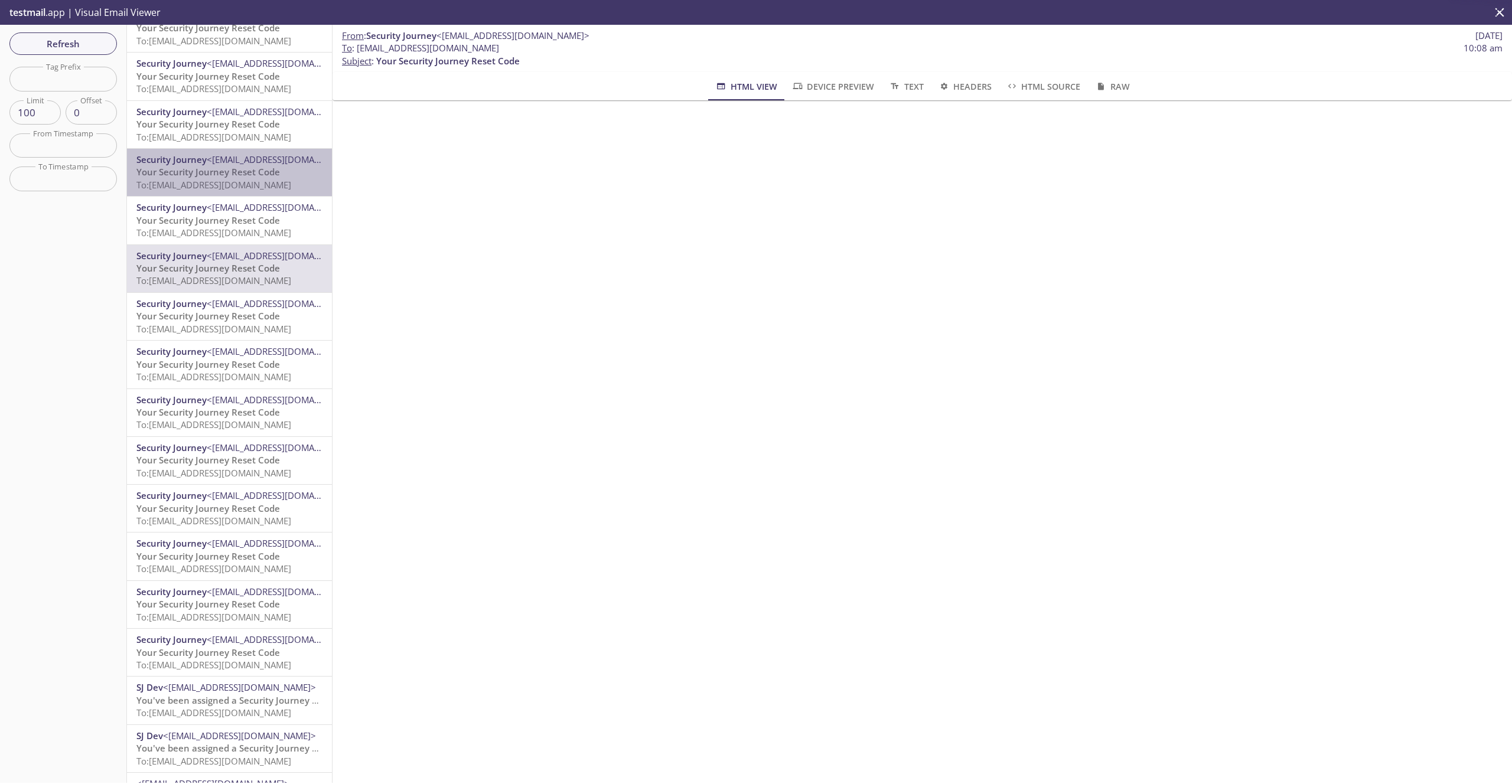
click at [219, 160] on span "<[EMAIL_ADDRESS][DOMAIN_NAME]>" at bounding box center [284, 160] width 153 height 12
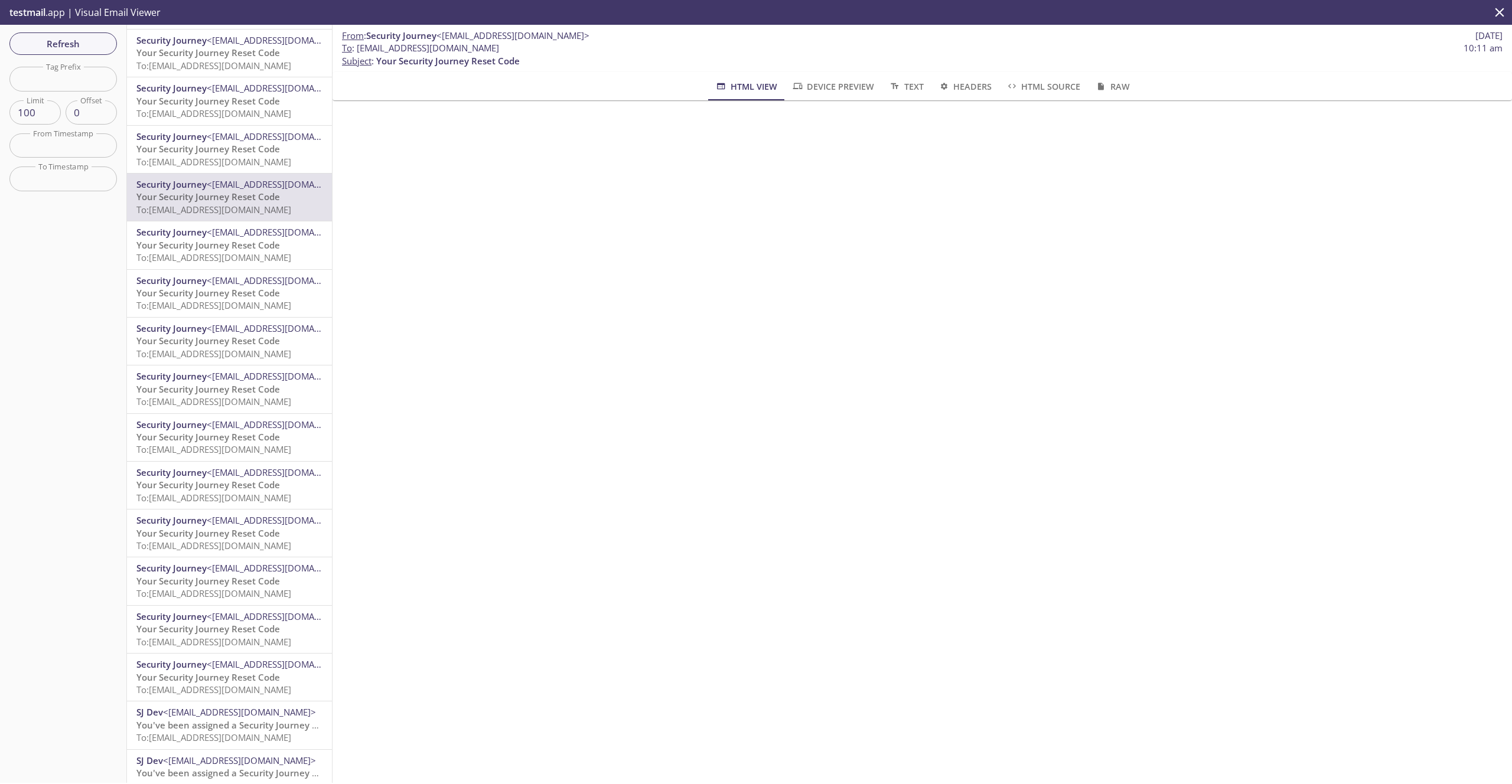
click at [218, 166] on span "To: [EMAIL_ADDRESS][DOMAIN_NAME]" at bounding box center [214, 162] width 155 height 12
click at [174, 63] on span "To: [EMAIL_ADDRESS][DOMAIN_NAME]" at bounding box center [214, 60] width 155 height 12
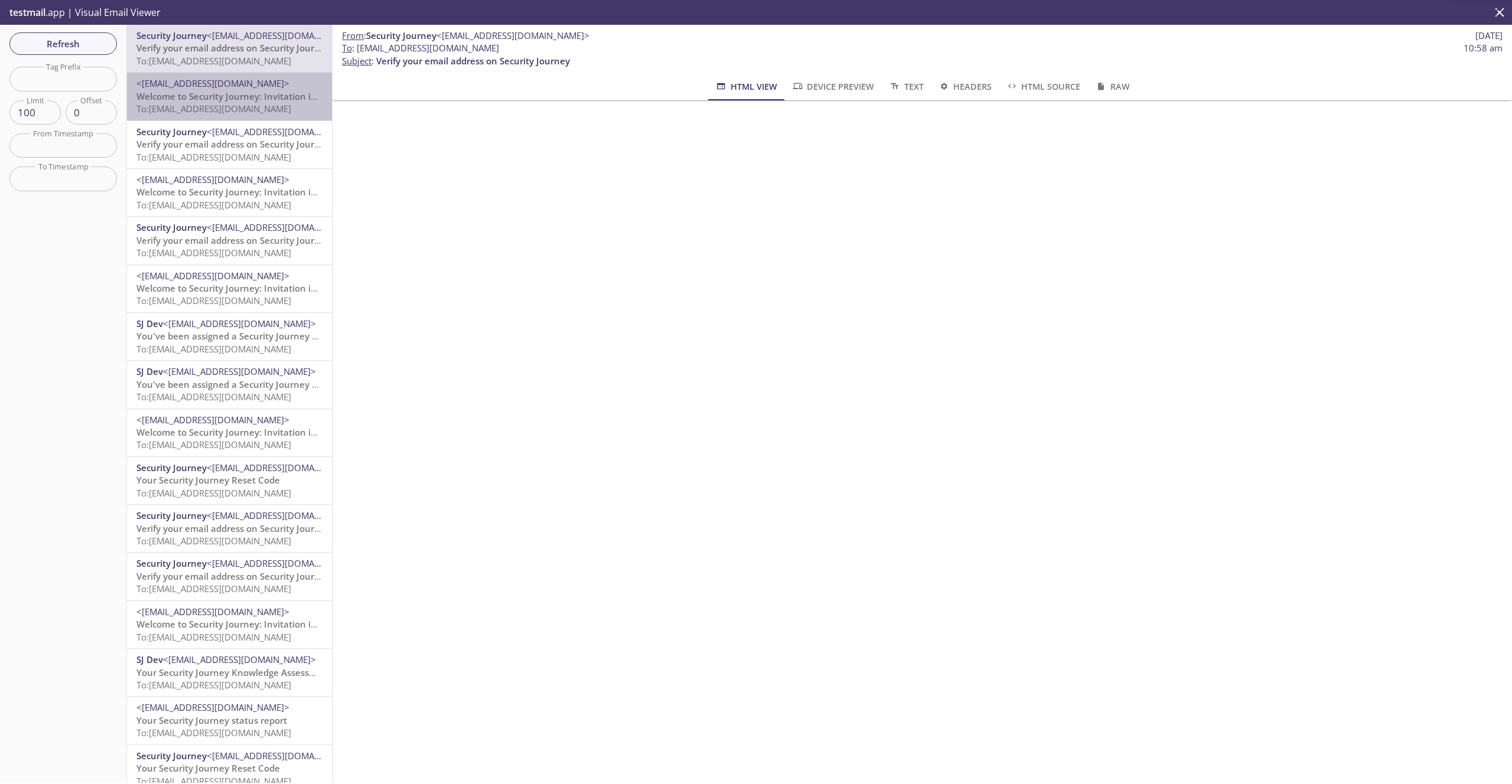
click at [215, 103] on span "To: [EMAIL_ADDRESS][DOMAIN_NAME]" at bounding box center [214, 109] width 155 height 12
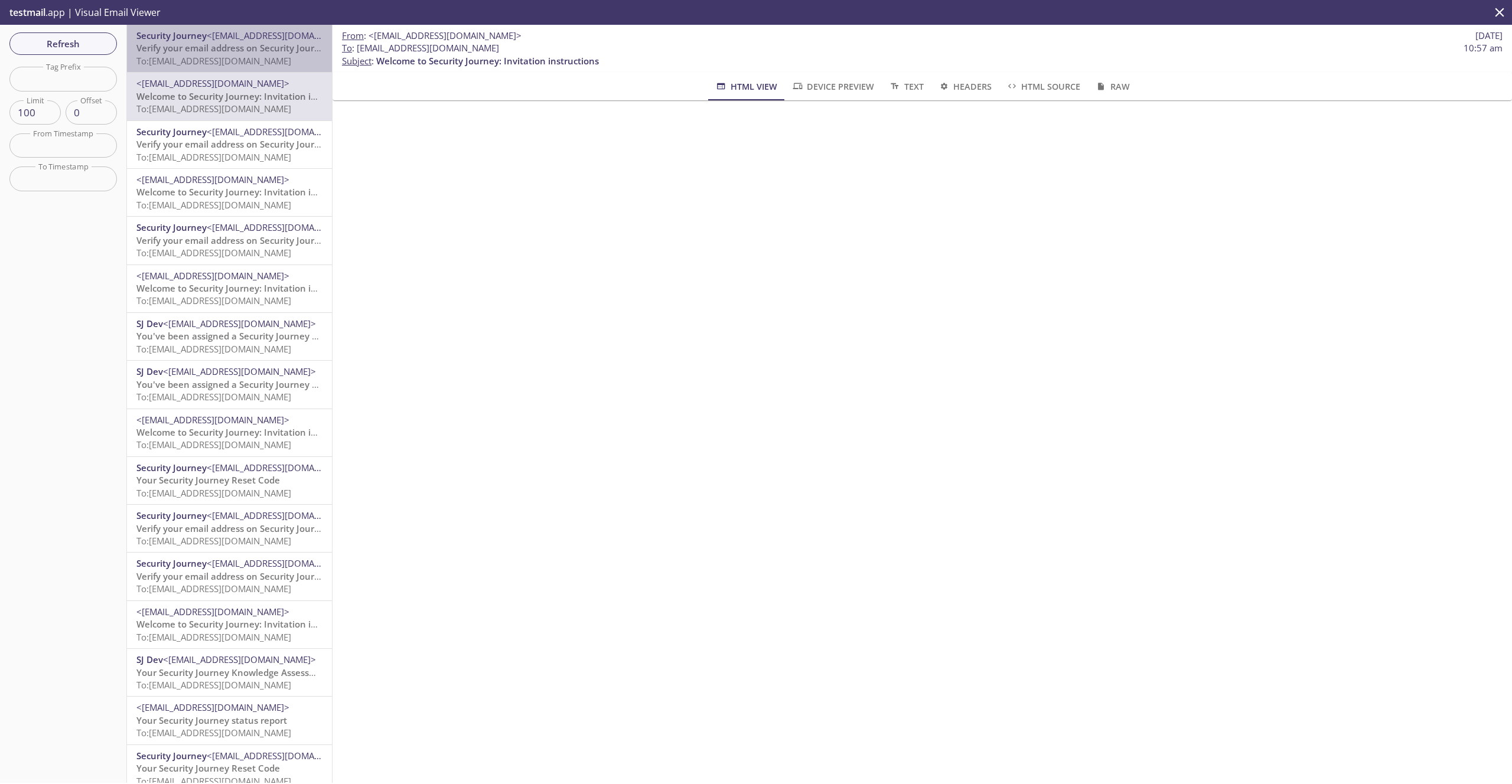
click at [254, 63] on span "To: [EMAIL_ADDRESS][DOMAIN_NAME]" at bounding box center [214, 60] width 155 height 12
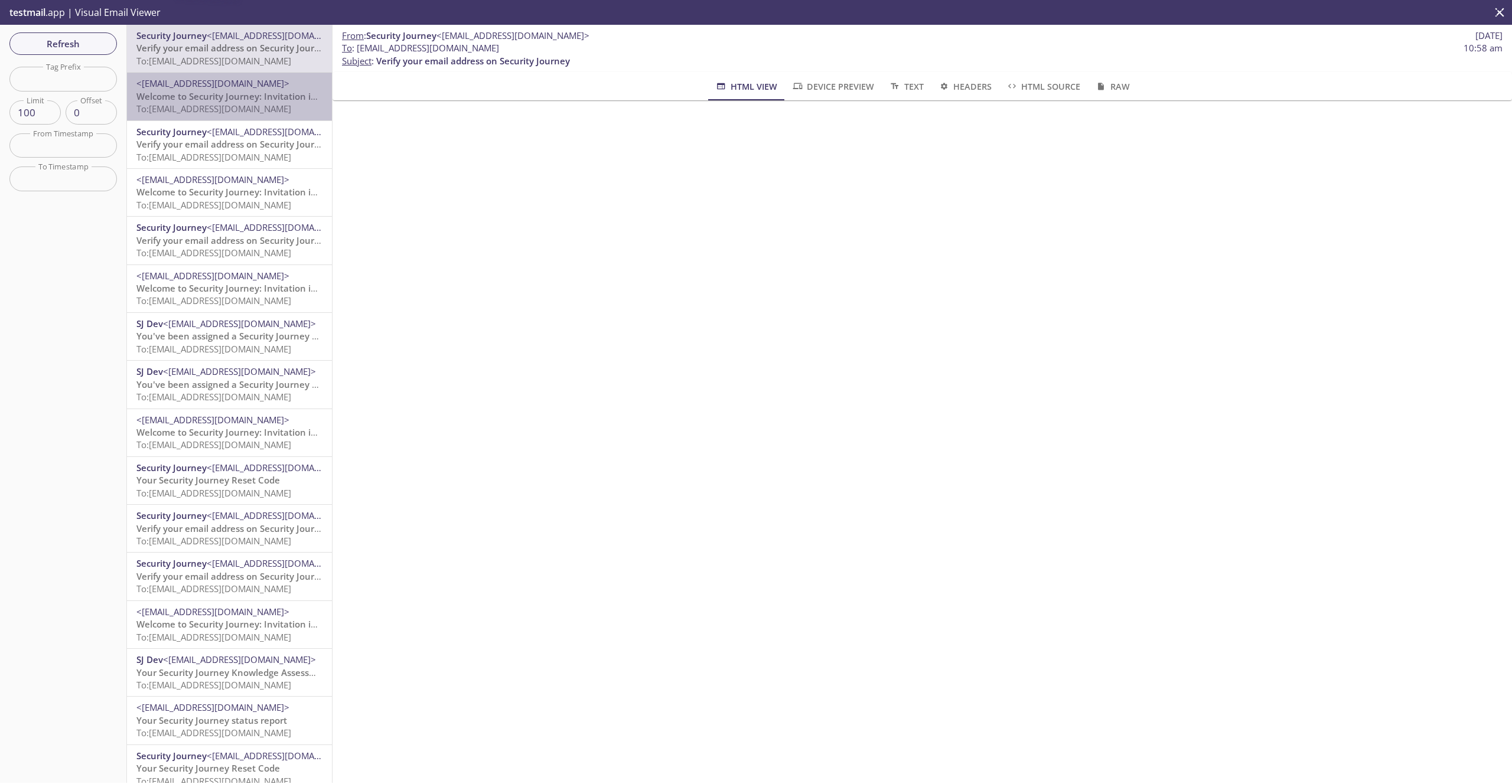
click at [253, 95] on span "Welcome to Security Journey: Invitation instructions" at bounding box center [248, 96] width 223 height 12
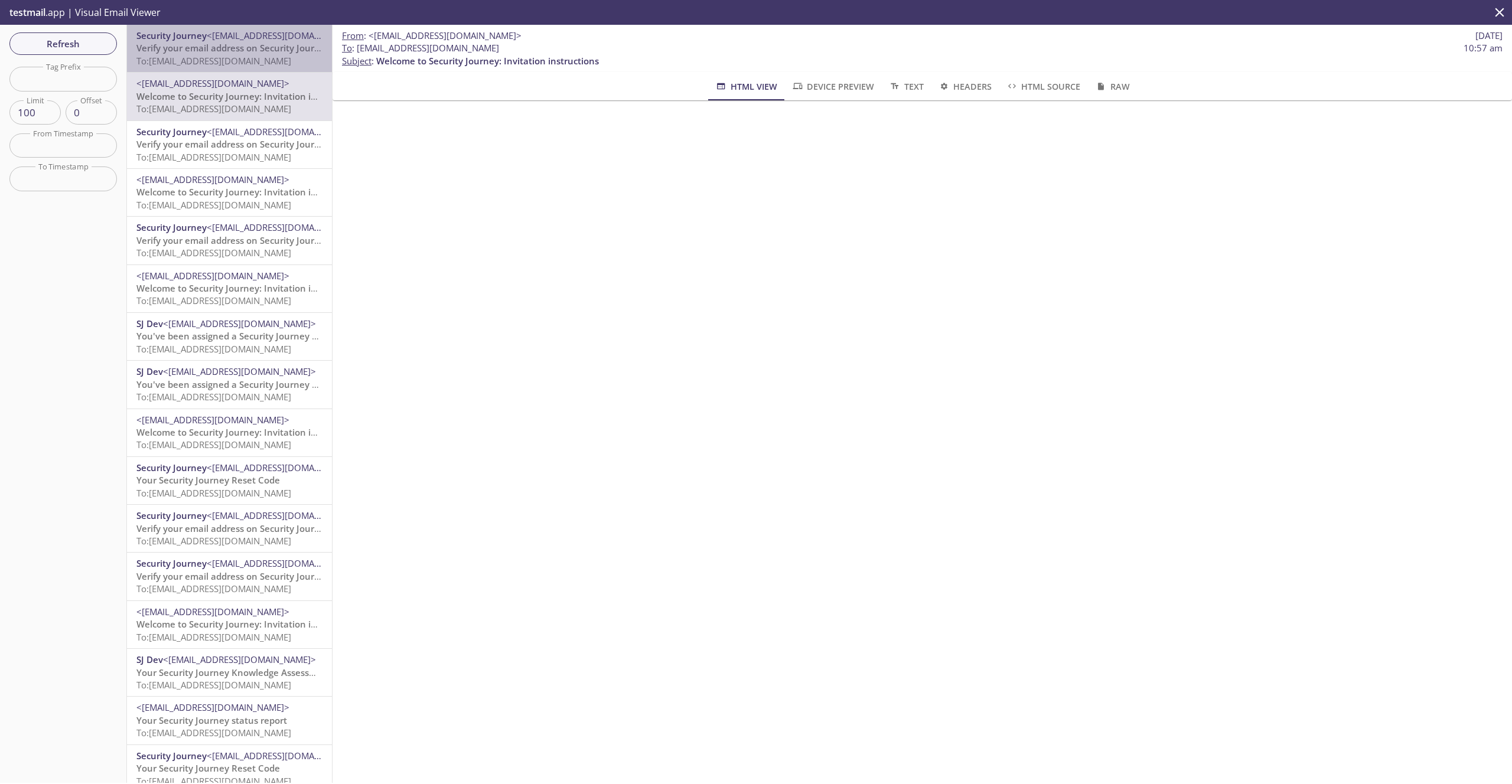
click at [242, 55] on p "Verify your email address on Security Journey To: [EMAIL_ADDRESS][DOMAIN_NAME]" at bounding box center [229, 54] width 186 height 26
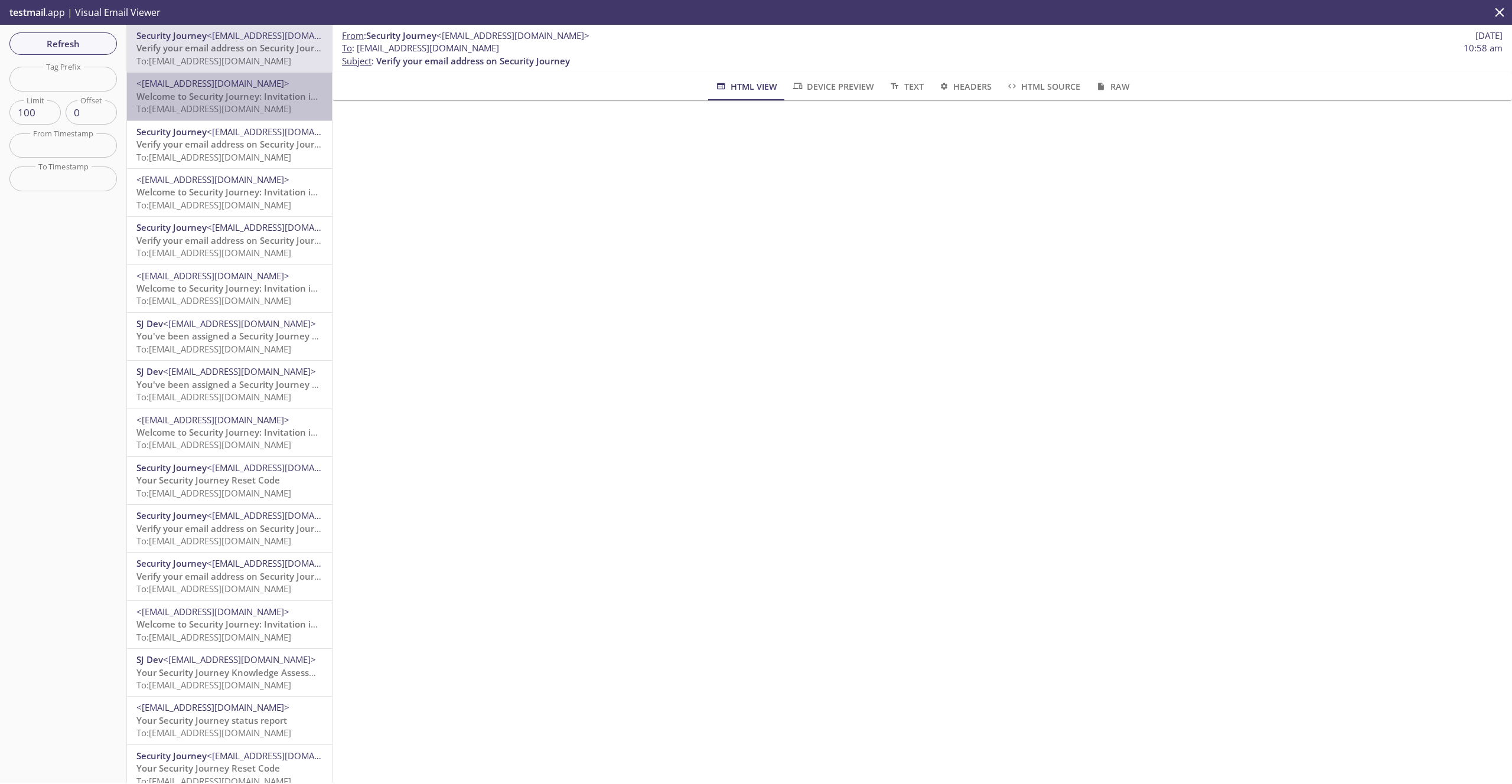
click at [230, 116] on div "<[EMAIL_ADDRESS][DOMAIN_NAME]> Welcome to Security Journey: Invitation instruct…" at bounding box center [229, 96] width 205 height 47
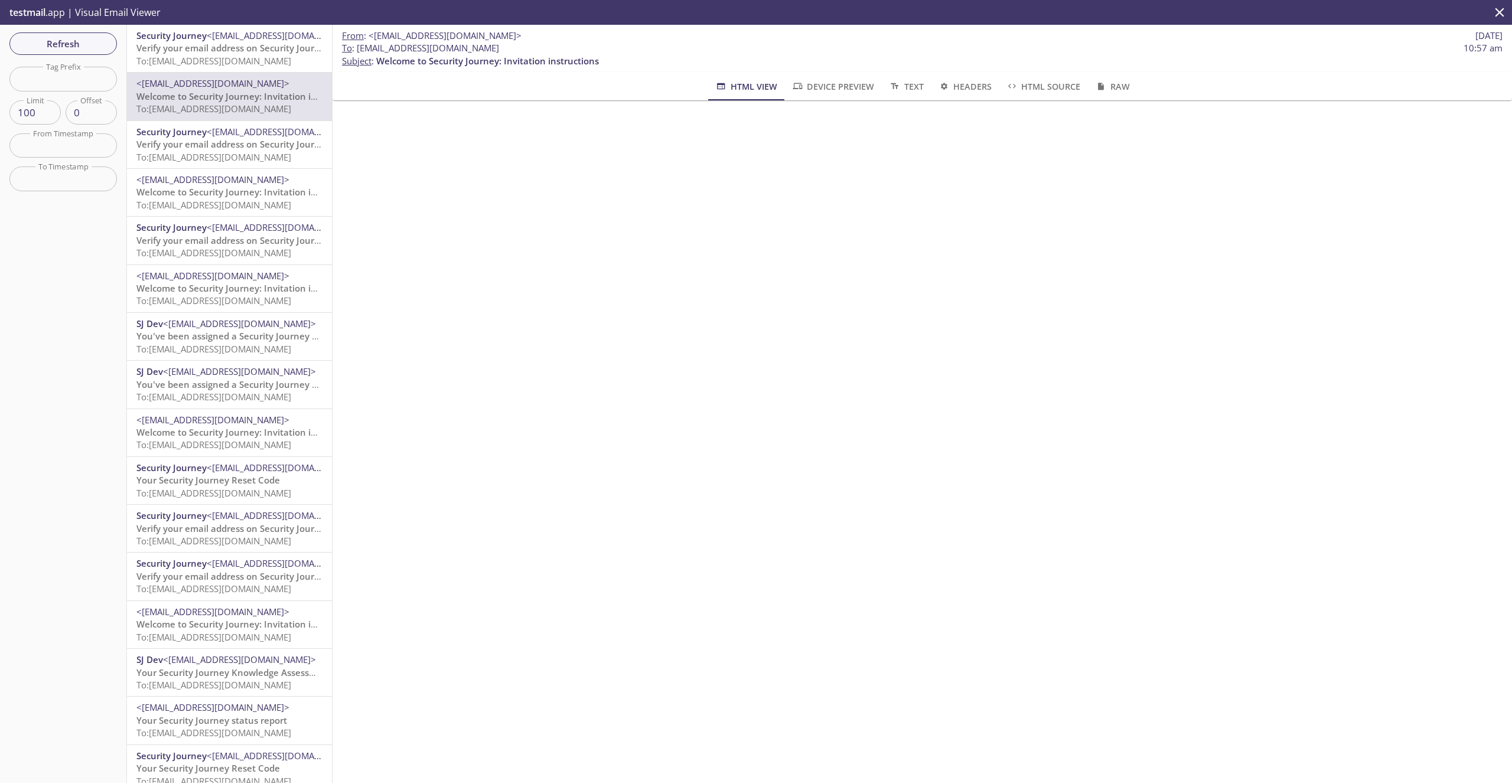
drag, startPoint x: 511, startPoint y: 51, endPoint x: 356, endPoint y: 51, distance: 155.0
click at [356, 51] on span "To : [EMAIL_ADDRESS][DOMAIN_NAME] 10:57 am" at bounding box center [922, 47] width 1160 height 12
copy span "[EMAIL_ADDRESS][DOMAIN_NAME]"
click at [83, 39] on span "Refresh" at bounding box center [63, 43] width 89 height 15
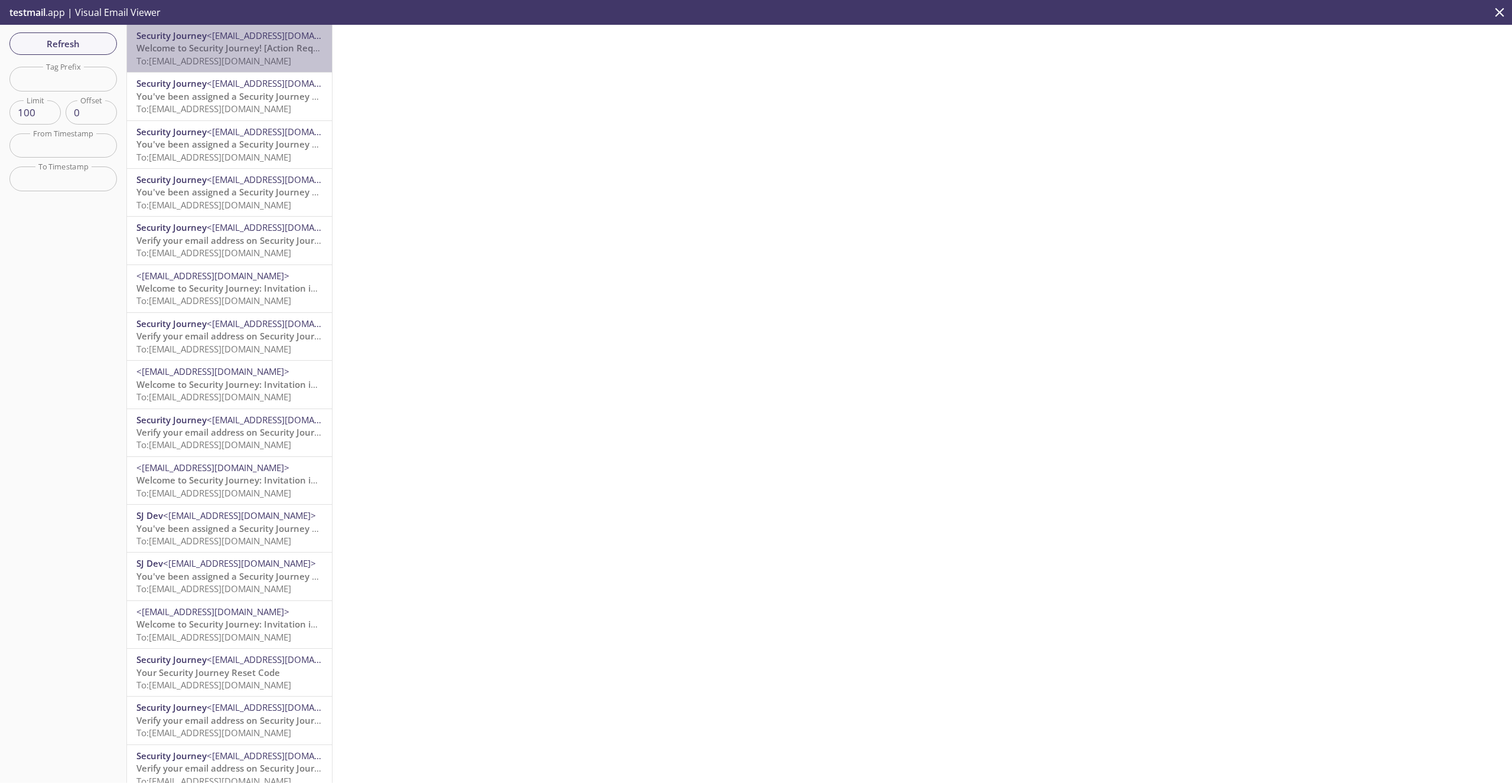
click at [236, 45] on span "Welcome to Security Journey! [Action Required]" at bounding box center [237, 47] width 202 height 12
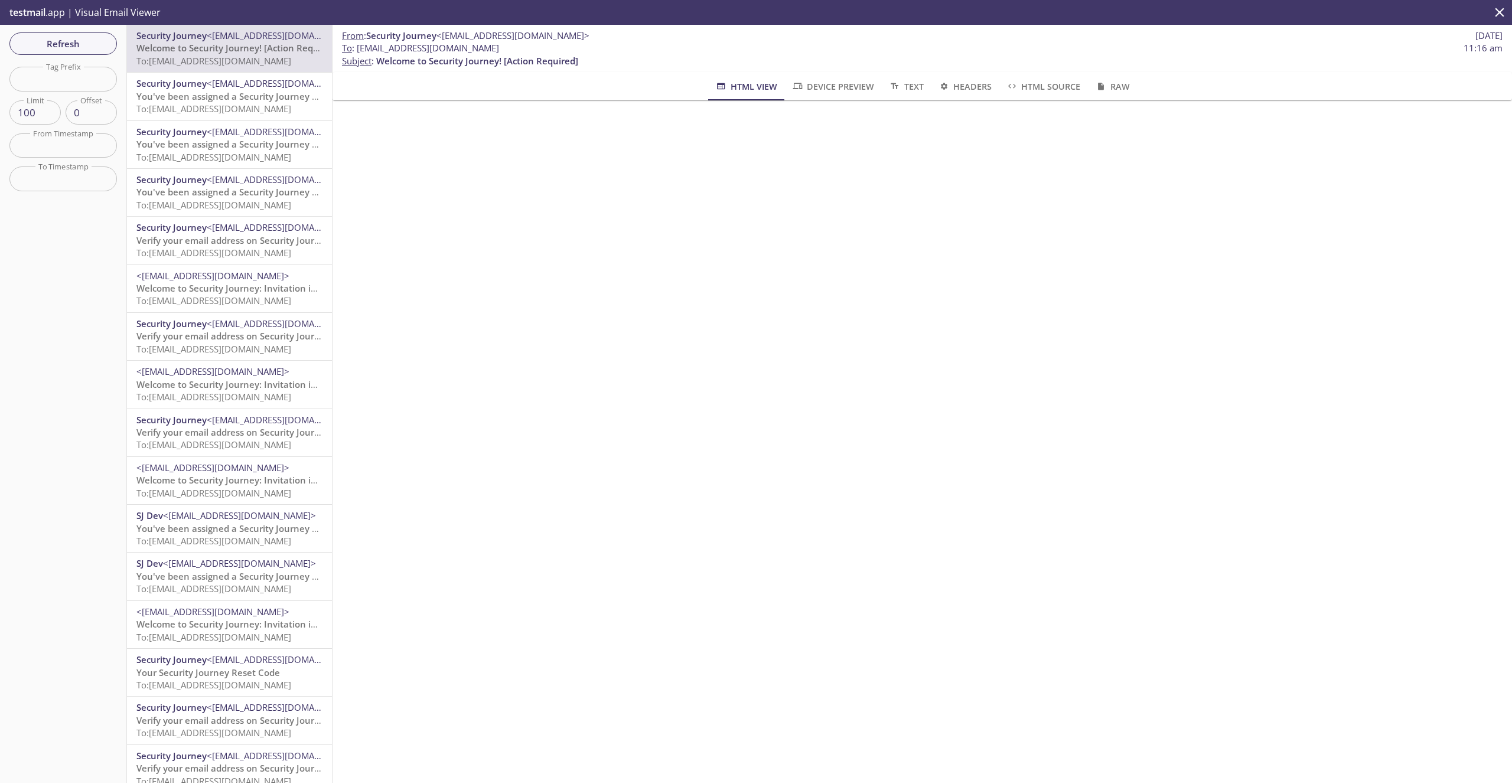
click at [228, 103] on span "To: [EMAIL_ADDRESS][DOMAIN_NAME]" at bounding box center [214, 109] width 155 height 12
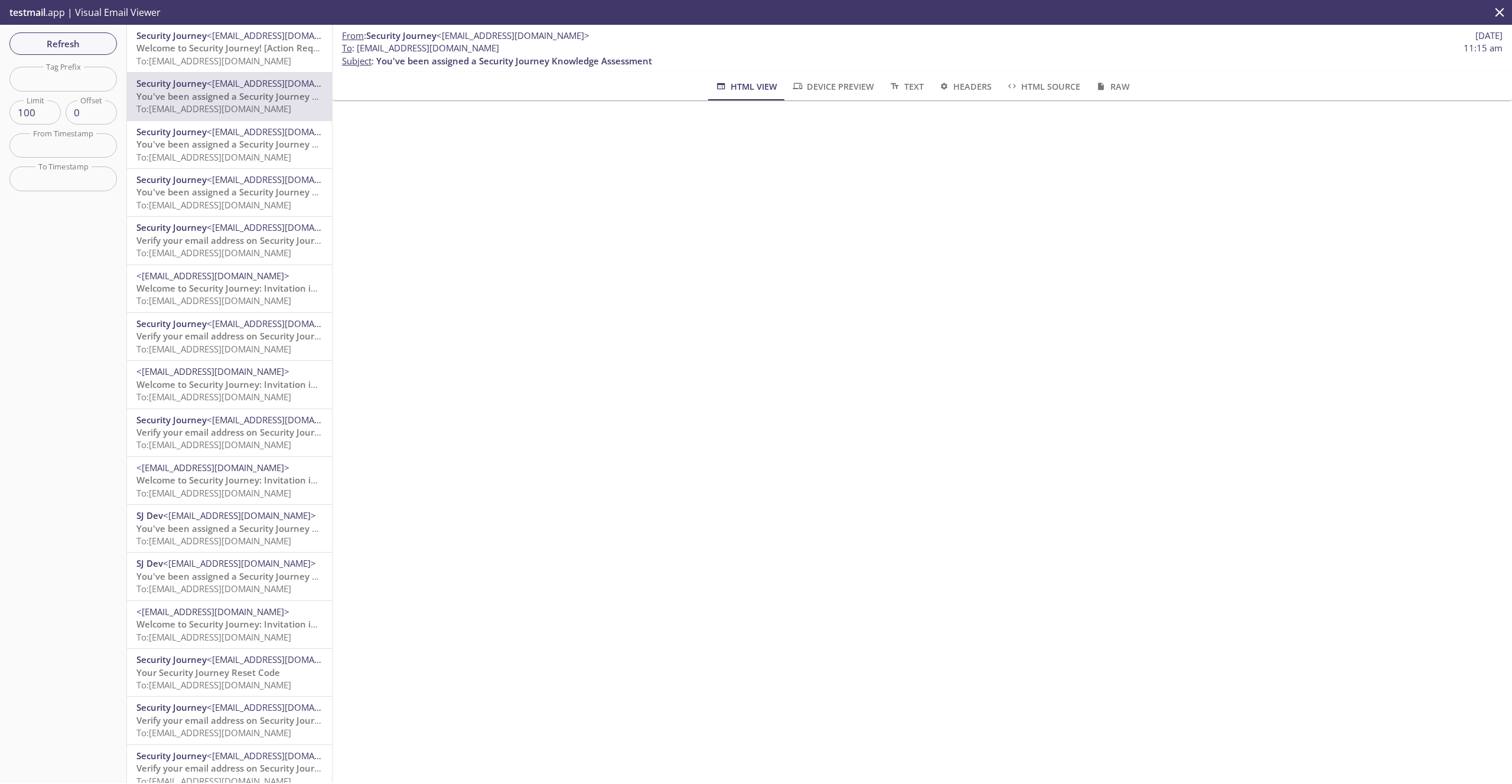
click at [231, 122] on div "Security Journey <[EMAIL_ADDRESS][DOMAIN_NAME]> You've been assigned a Security…" at bounding box center [229, 145] width 205 height 47
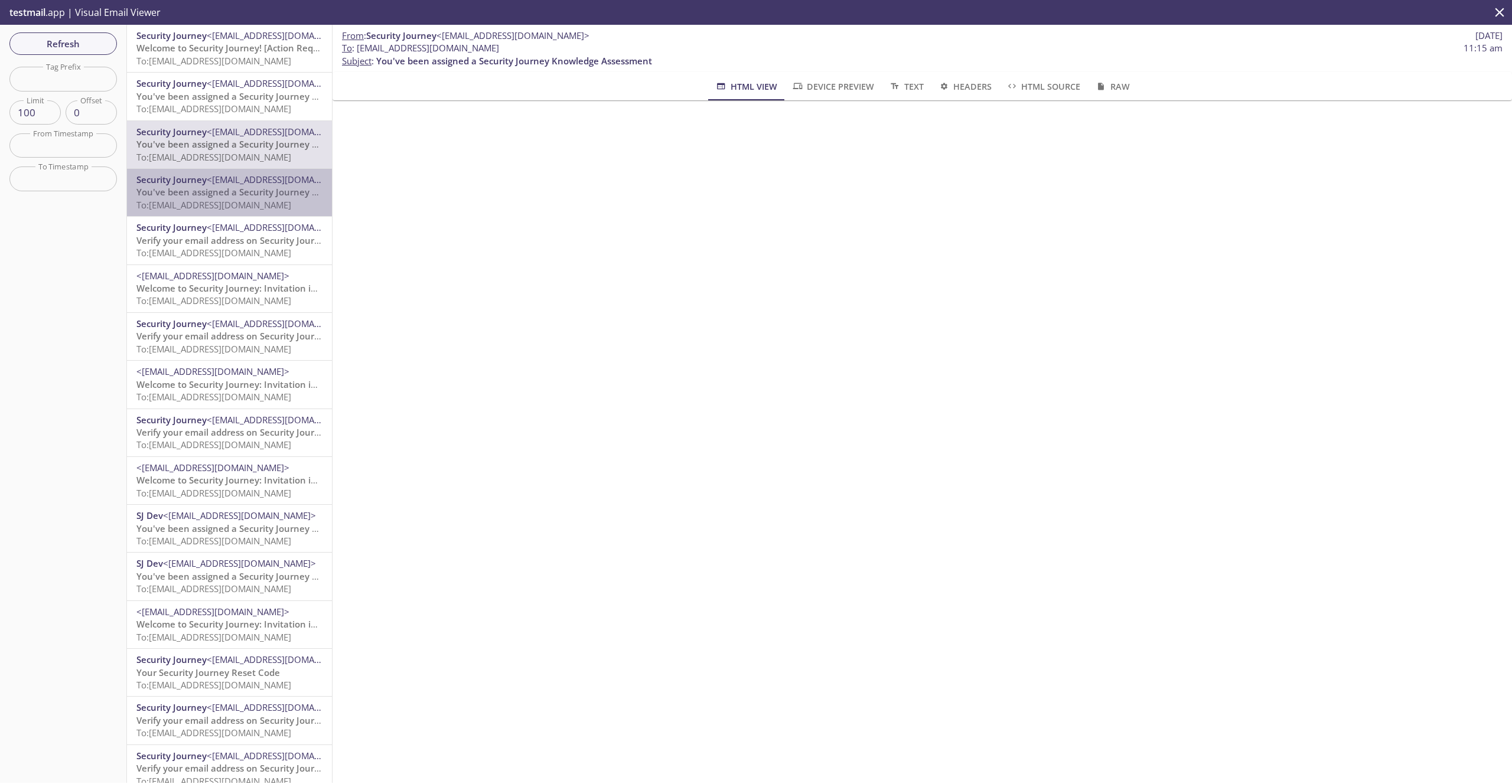
click at [252, 199] on span "To: [EMAIL_ADDRESS][DOMAIN_NAME]" at bounding box center [214, 205] width 155 height 12
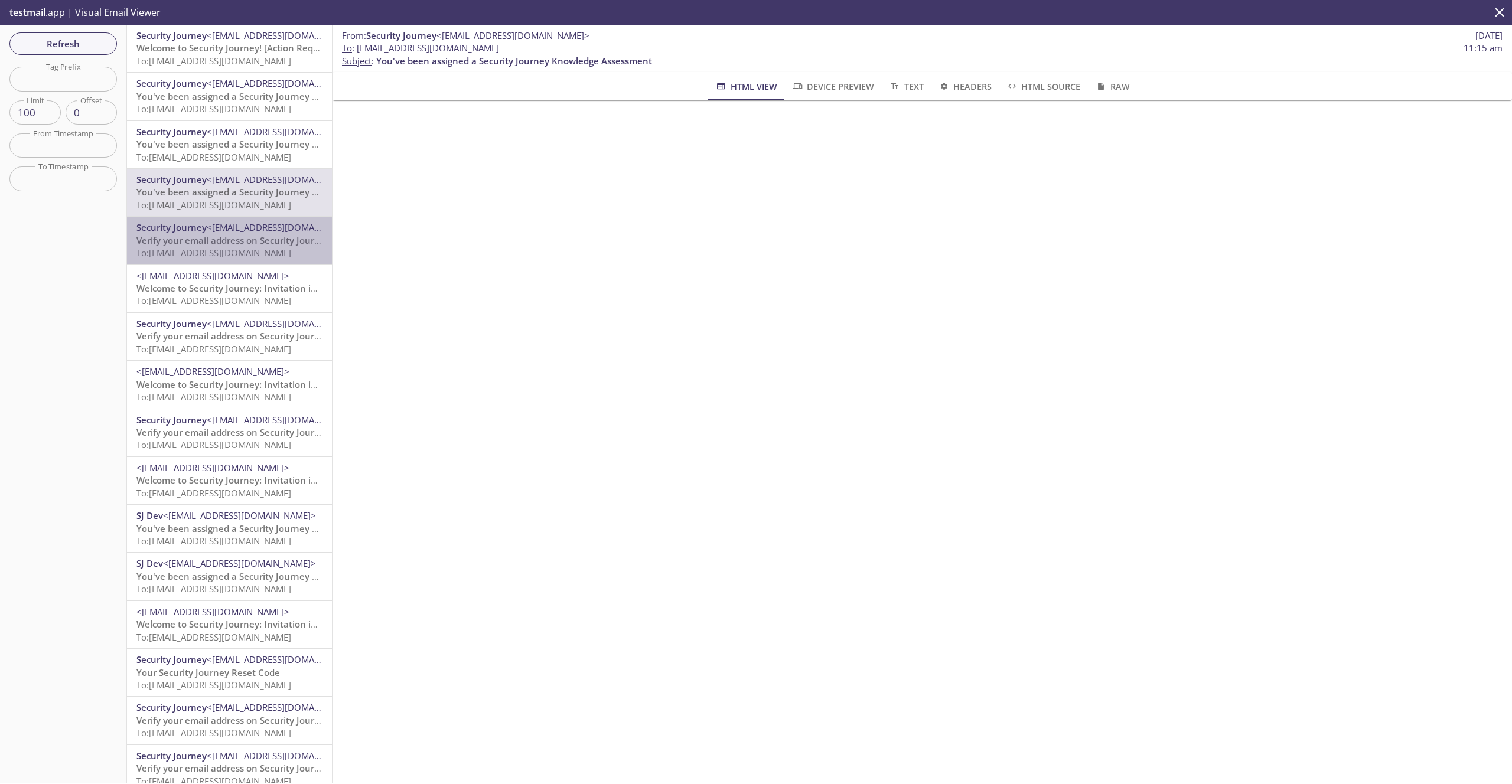
click at [239, 255] on span "To: [EMAIL_ADDRESS][DOMAIN_NAME]" at bounding box center [214, 252] width 155 height 12
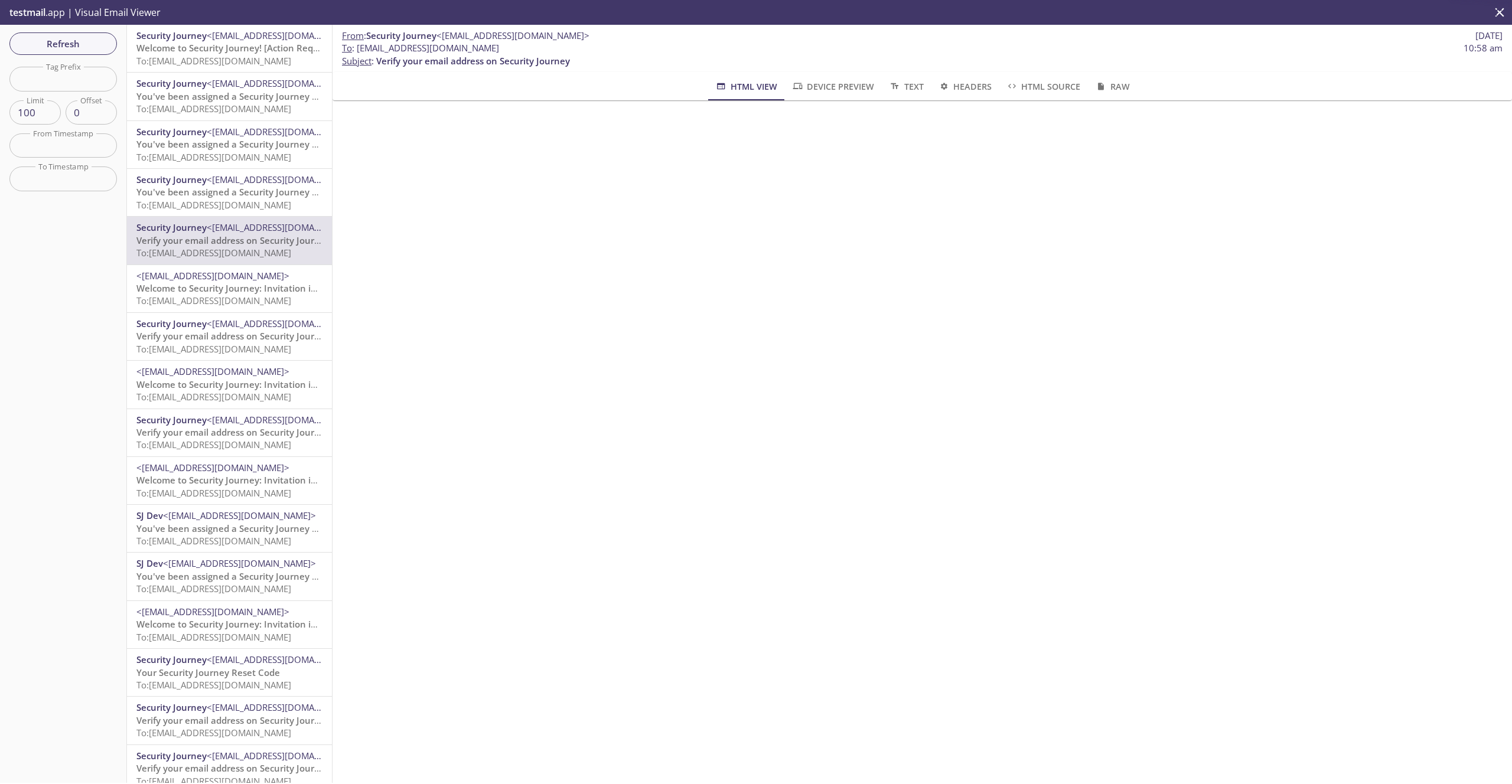
click at [239, 299] on span "To: [EMAIL_ADDRESS][DOMAIN_NAME]" at bounding box center [214, 300] width 155 height 12
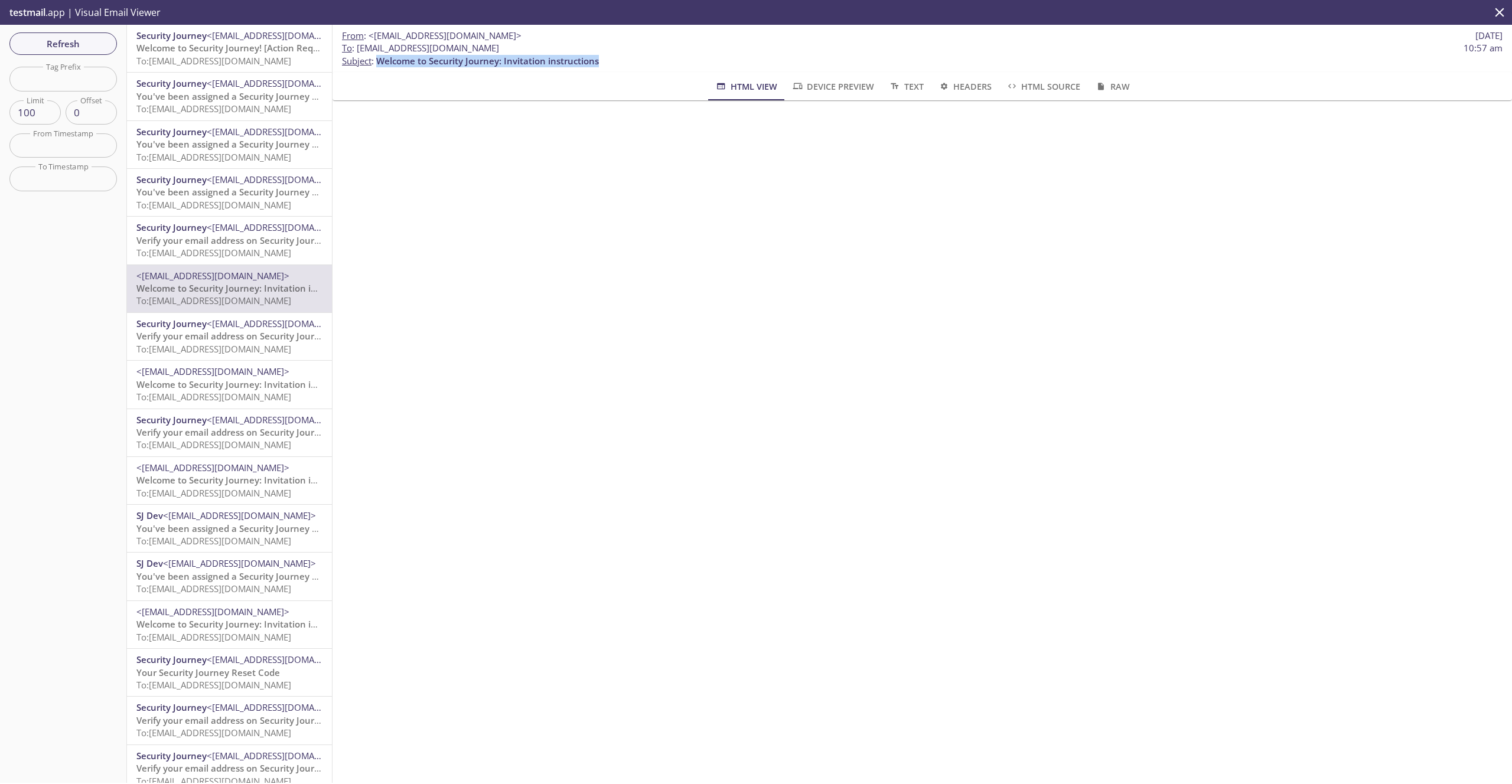
drag, startPoint x: 600, startPoint y: 60, endPoint x: 376, endPoint y: 61, distance: 224.0
click at [377, 61] on p "To : [EMAIL_ADDRESS][DOMAIN_NAME] 10:57 am Subject : Welcome to Security Journe…" at bounding box center [922, 54] width 1160 height 26
copy span "Welcome to Security Journey: Invitation instructions"
click at [247, 60] on span "To: [EMAIL_ADDRESS][DOMAIN_NAME]" at bounding box center [214, 60] width 155 height 12
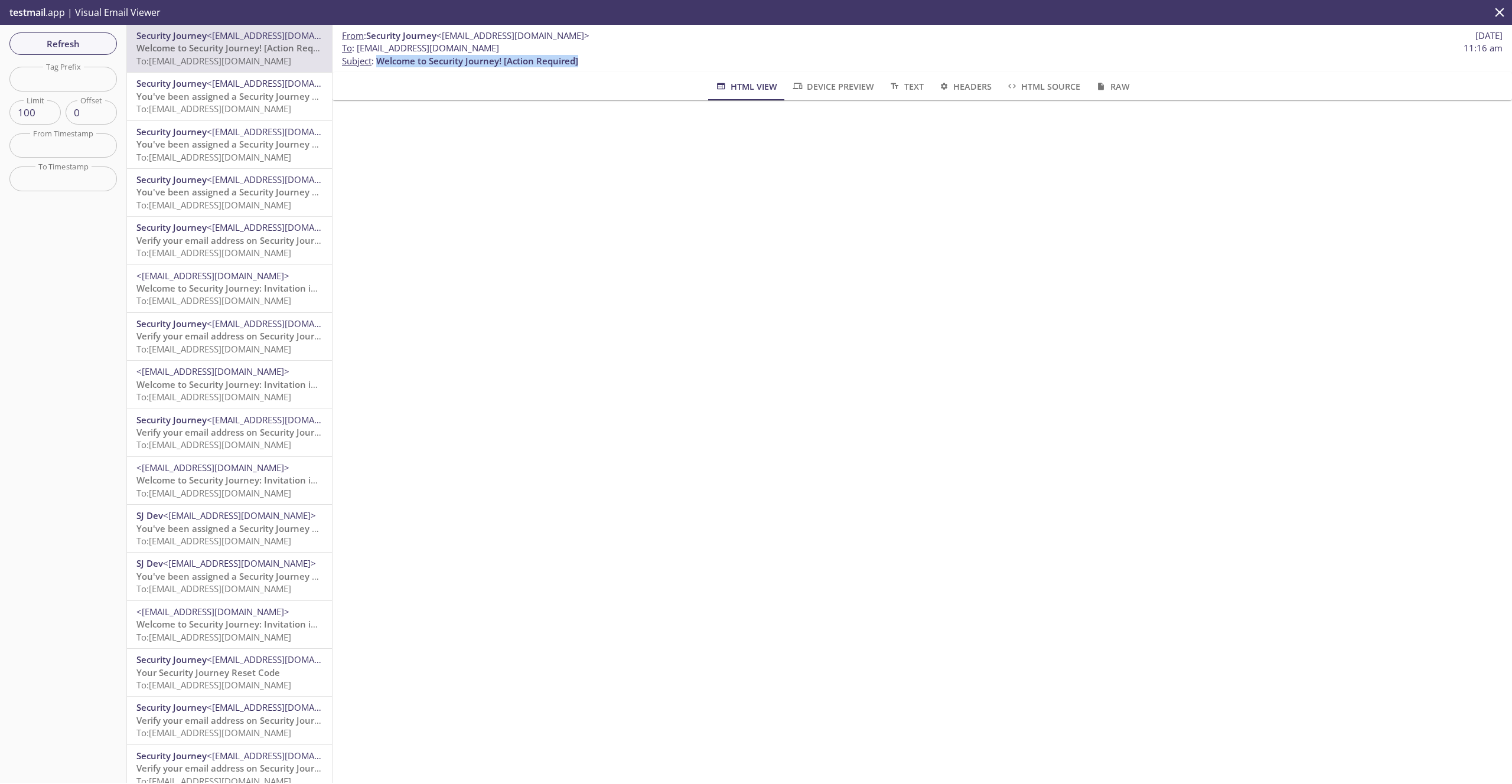
drag, startPoint x: 593, startPoint y: 62, endPoint x: 377, endPoint y: 62, distance: 216.0
click at [377, 62] on p "To : [EMAIL_ADDRESS][DOMAIN_NAME] 11:16 am Subject : Welcome to Security Journe…" at bounding box center [922, 54] width 1160 height 26
copy span "Welcome to Security Journey! [Action Required]"
click at [235, 101] on span "You've been assigned a Security Journey Knowledge Assessment" at bounding box center [274, 96] width 276 height 12
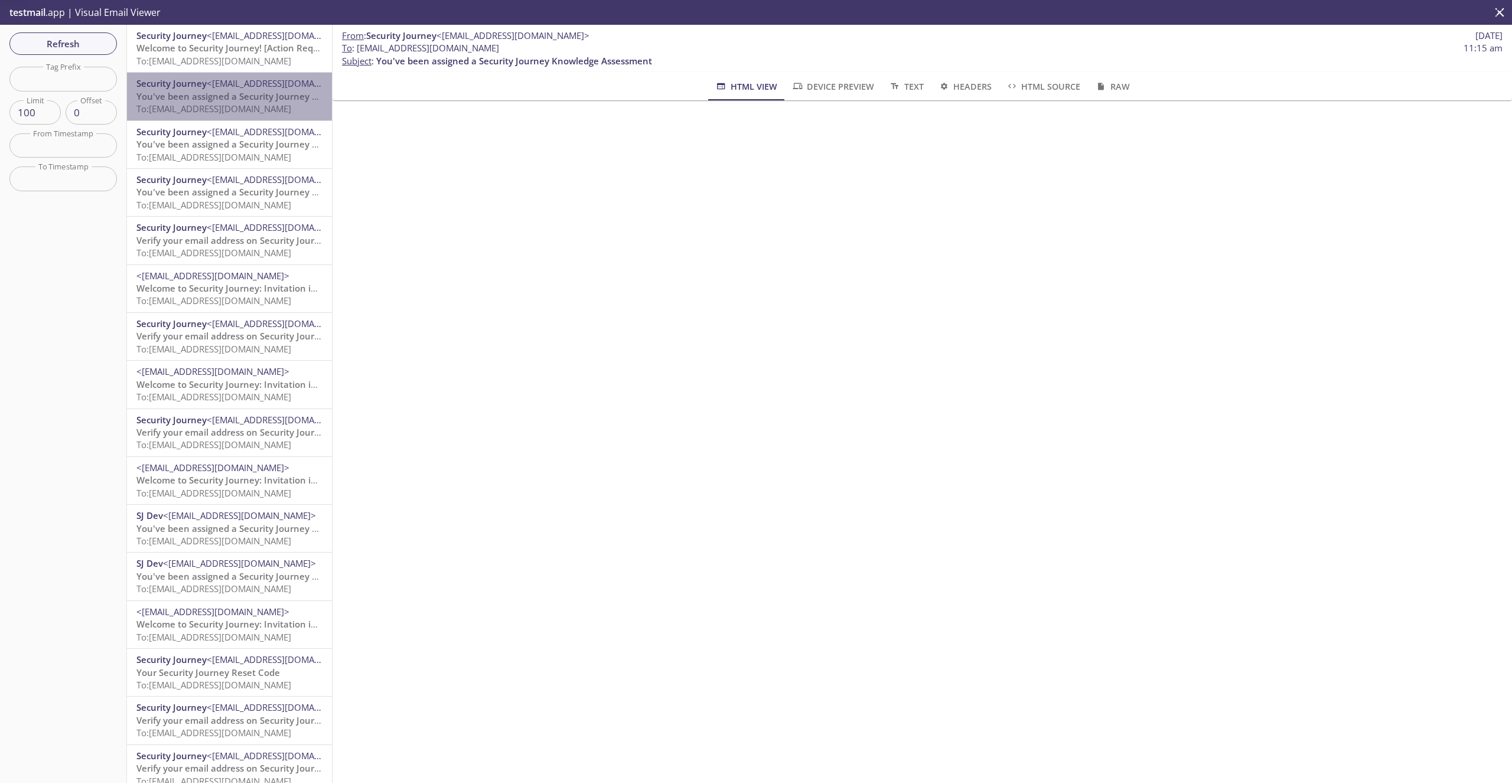
click at [235, 101] on span "You've been assigned a Security Journey Knowledge Assessment" at bounding box center [274, 96] width 276 height 12
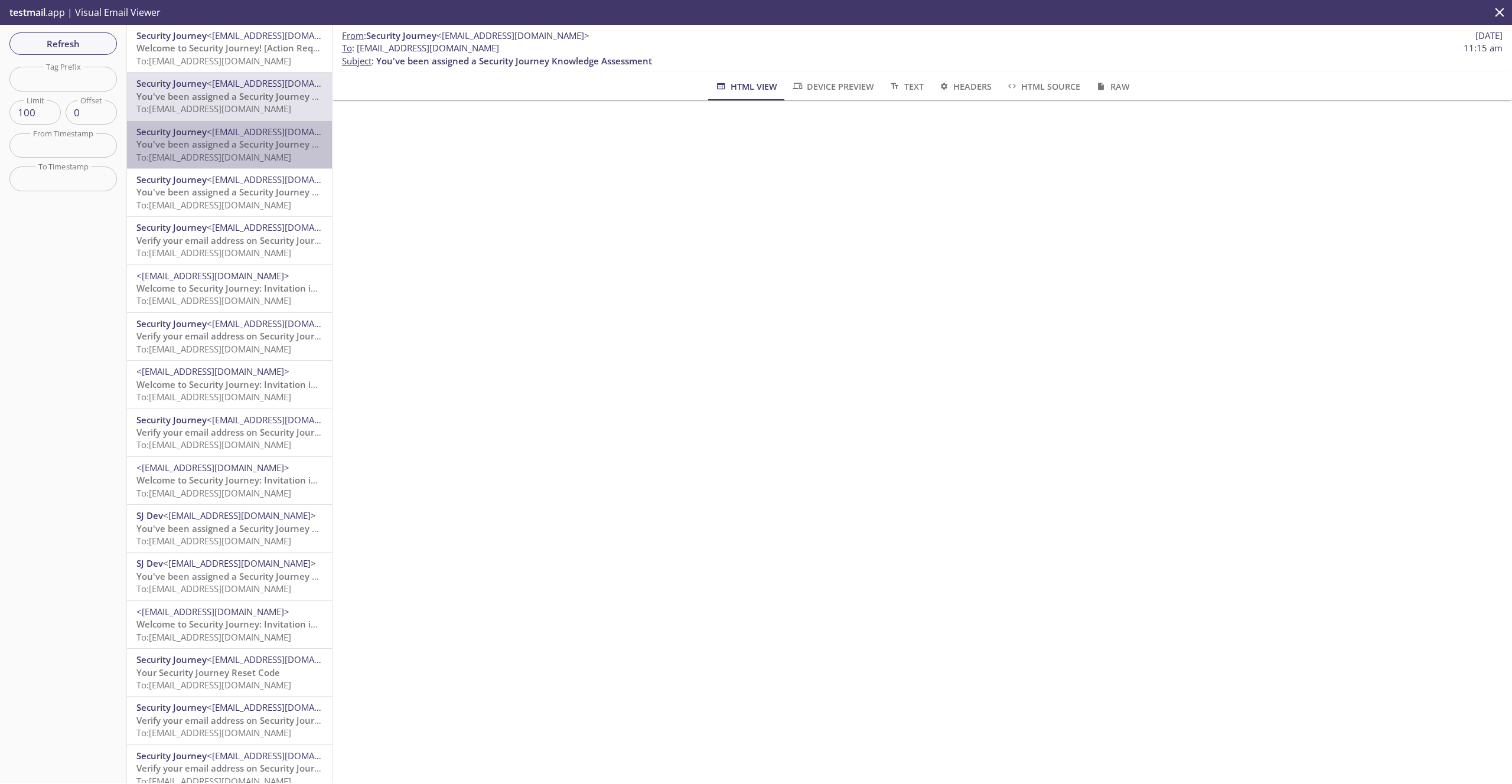
click at [199, 159] on span "To: [EMAIL_ADDRESS][DOMAIN_NAME]" at bounding box center [214, 157] width 155 height 12
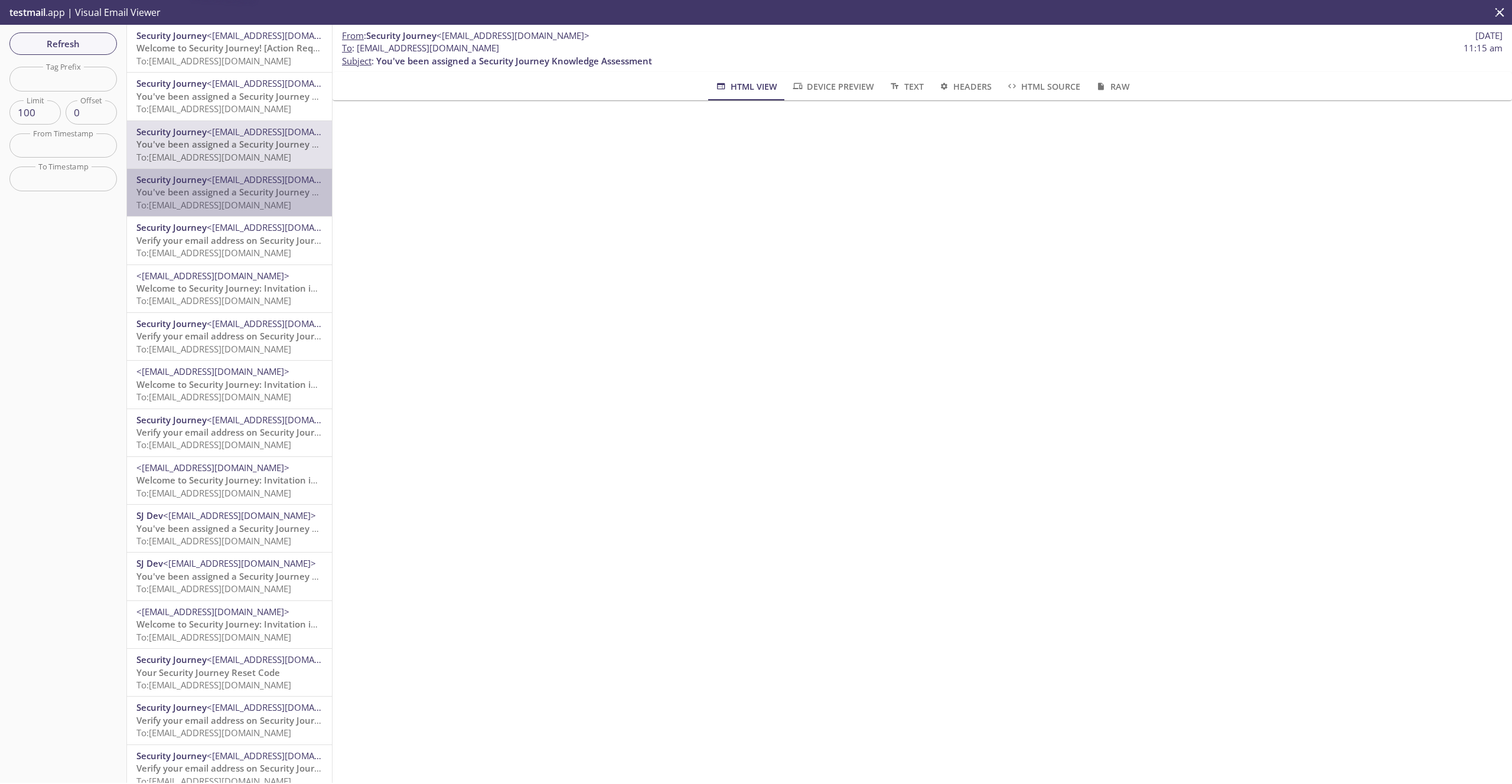
click at [223, 189] on span "You've been assigned a Security Journey Knowledge Assessment" at bounding box center [274, 192] width 276 height 12
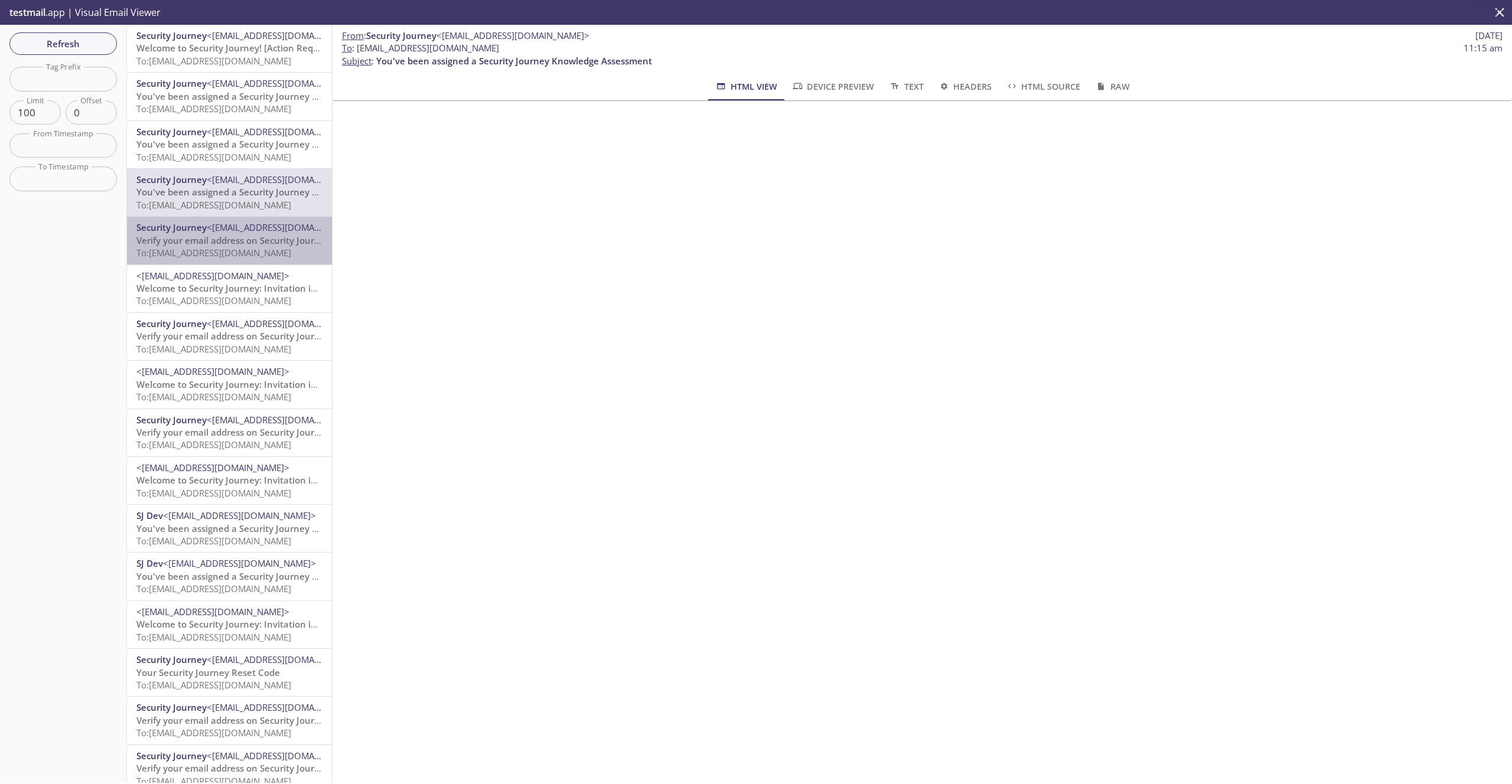
click at [242, 234] on span "Verify your email address on Security Journey" at bounding box center [232, 240] width 194 height 12
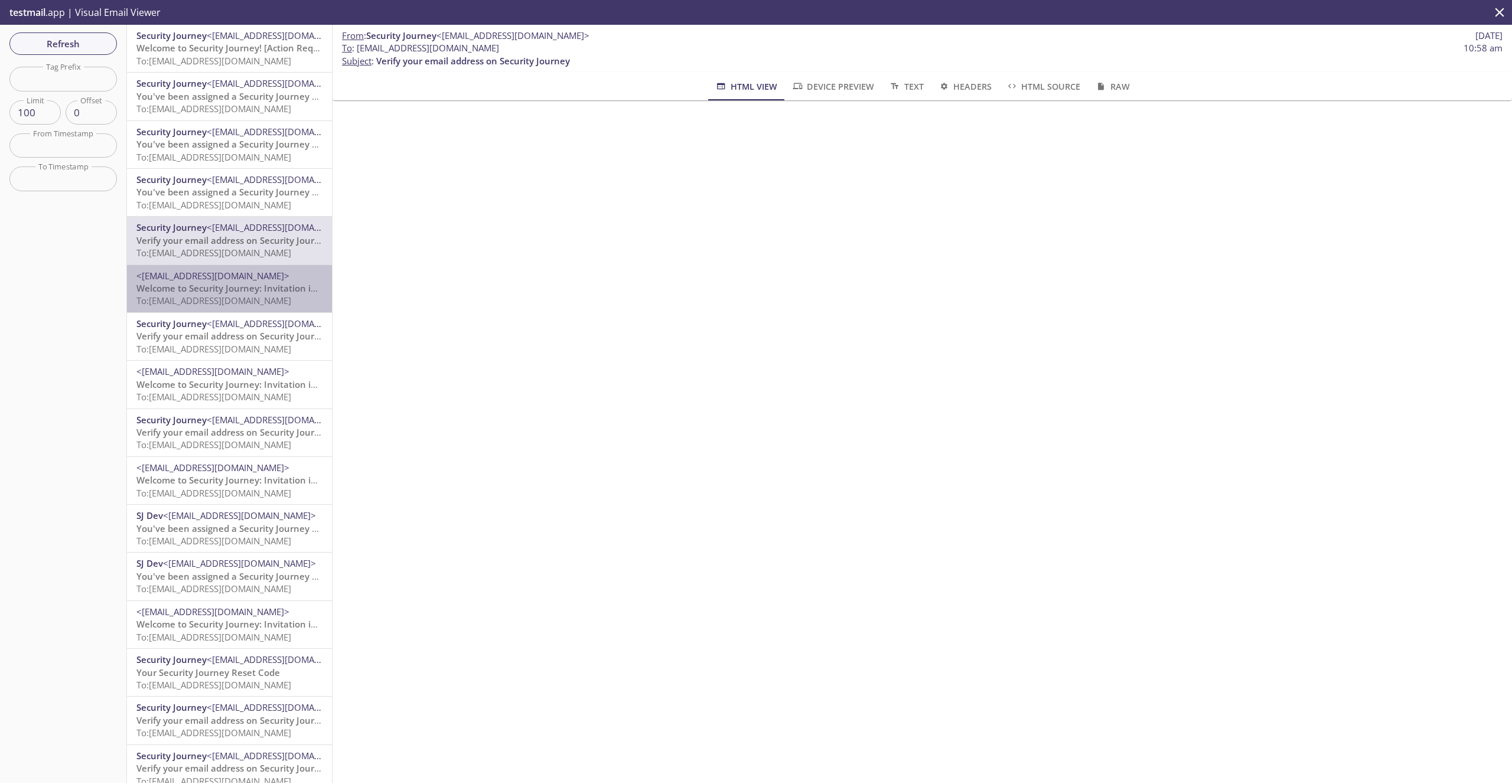
click at [259, 289] on span "Welcome to Security Journey: Invitation instructions" at bounding box center [248, 288] width 223 height 12
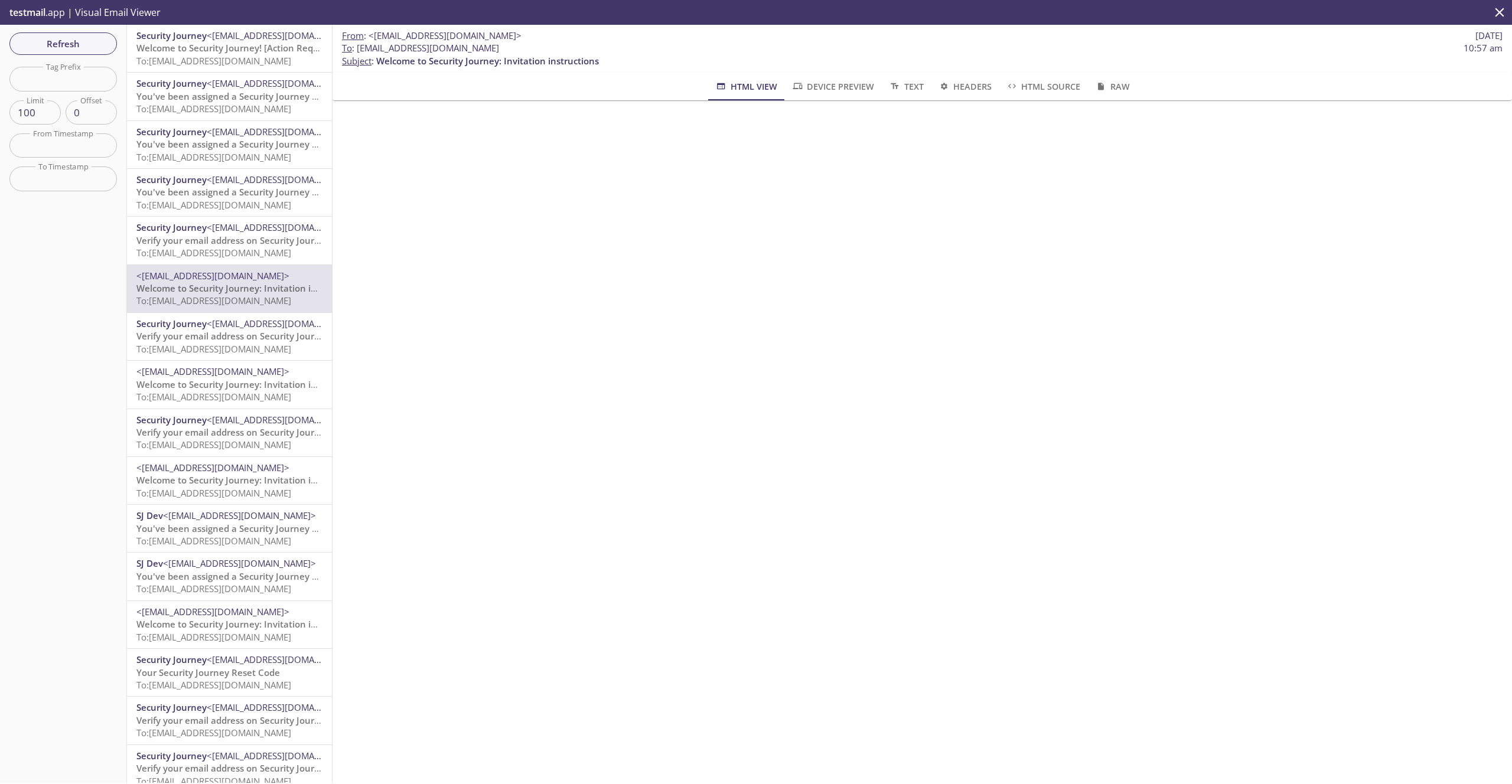
click at [234, 229] on span "<[EMAIL_ADDRESS][DOMAIN_NAME]>" at bounding box center [284, 227] width 153 height 12
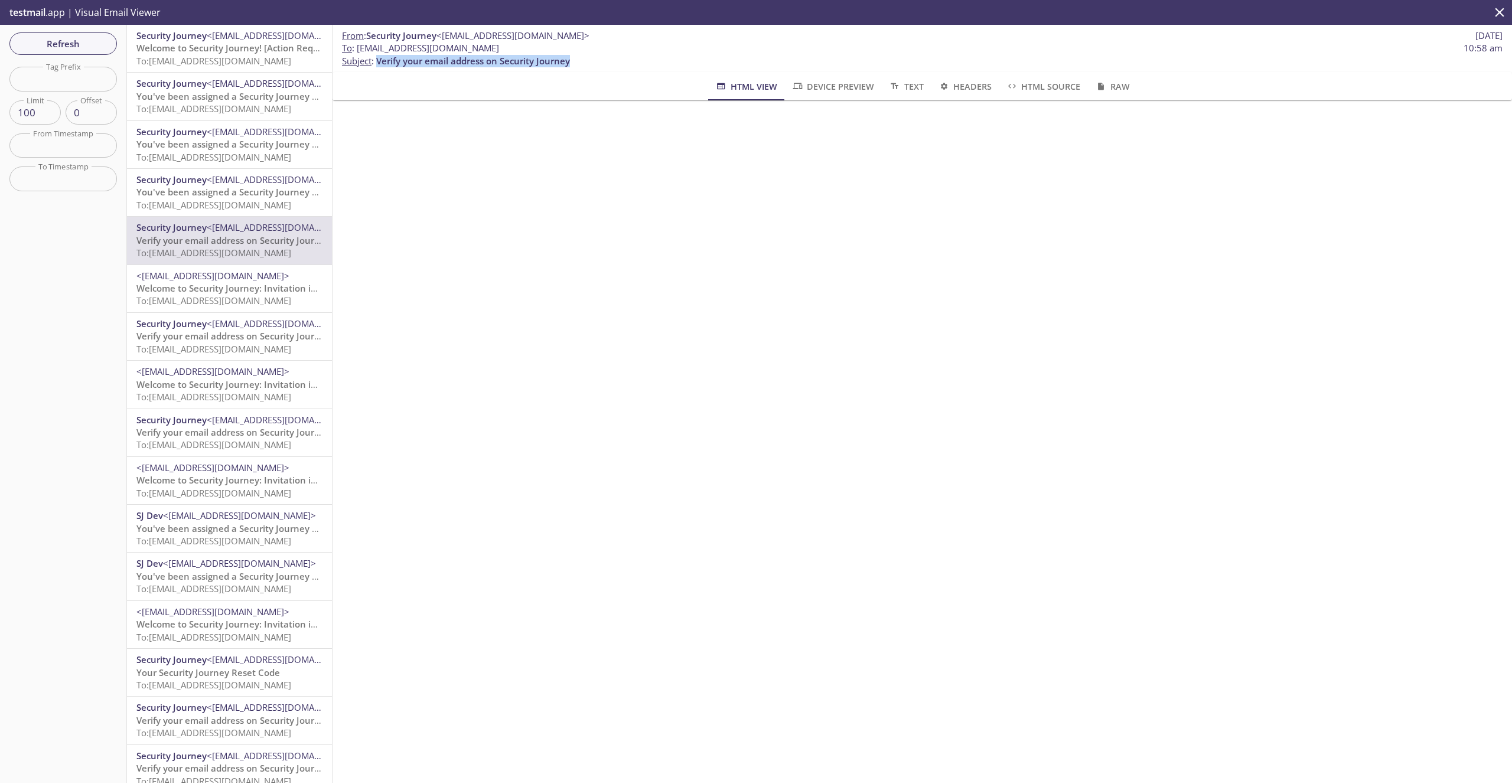
drag, startPoint x: 577, startPoint y: 60, endPoint x: 379, endPoint y: 65, distance: 198.1
click at [379, 65] on p "To : [EMAIL_ADDRESS][DOMAIN_NAME] 10:58 am Subject : Verify your email address …" at bounding box center [922, 54] width 1160 height 26
click at [239, 188] on span "You've been assigned a Security Journey Knowledge Assessment" at bounding box center [274, 192] width 276 height 12
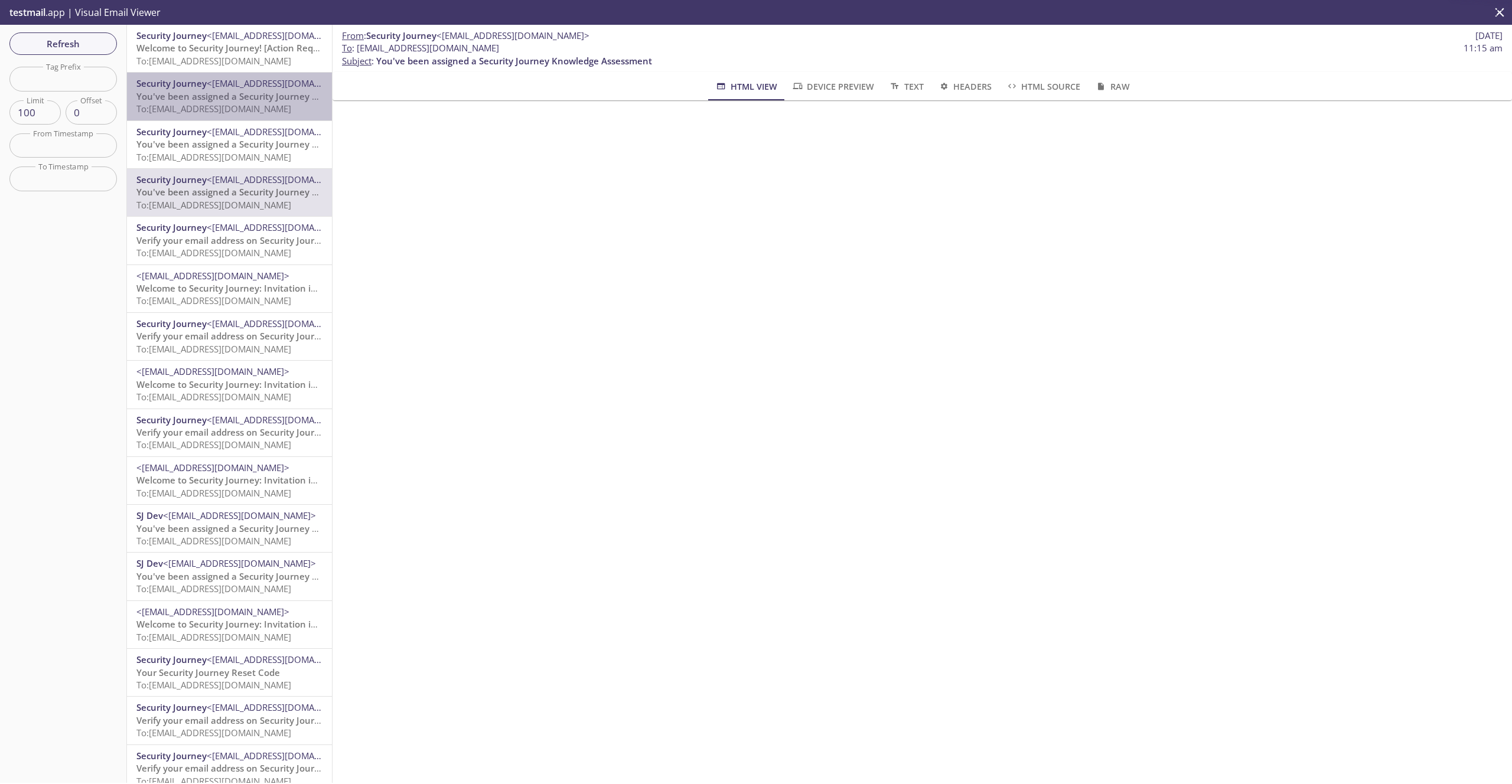
click at [232, 83] on span "<[EMAIL_ADDRESS][DOMAIN_NAME]>" at bounding box center [284, 83] width 153 height 12
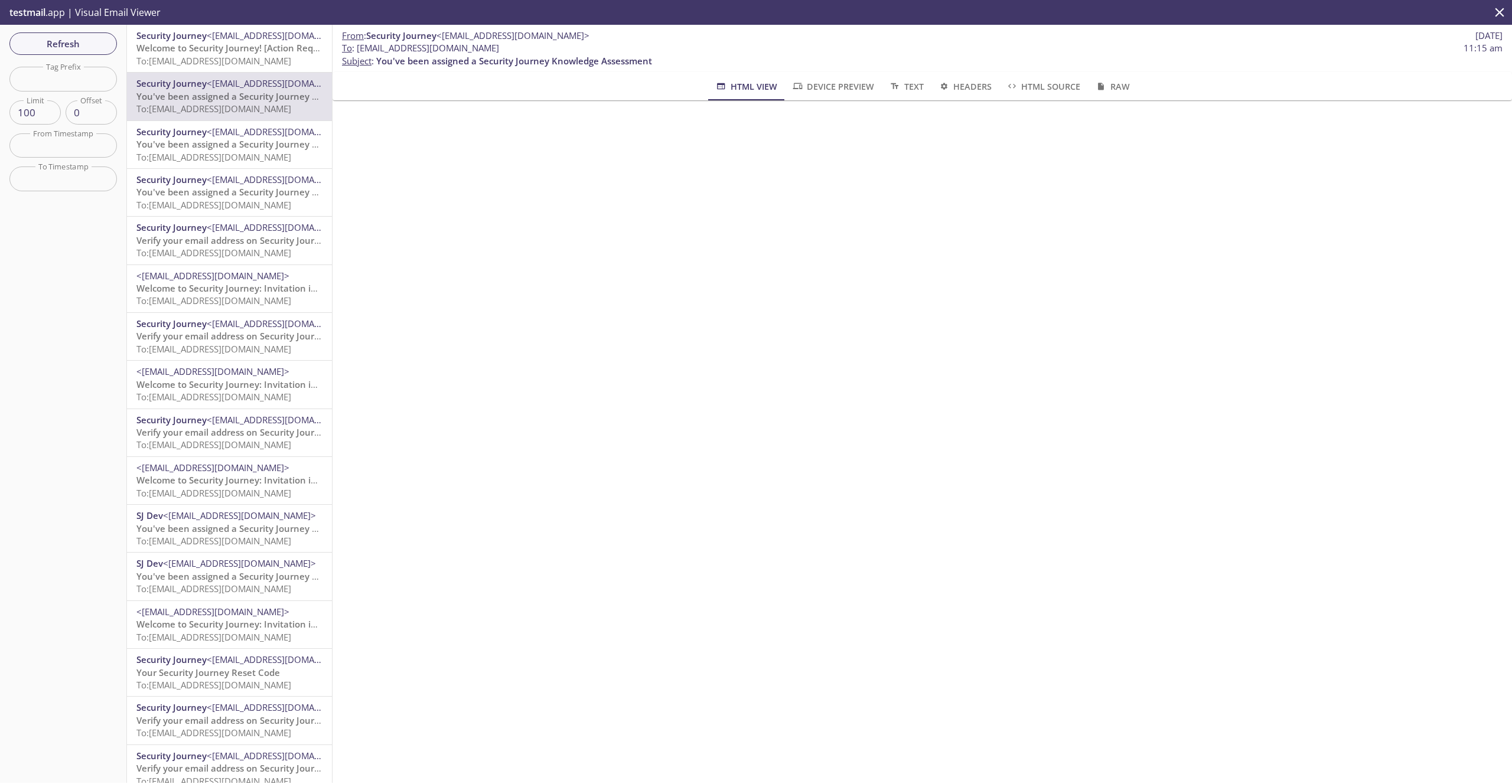
click at [263, 130] on span "<[EMAIL_ADDRESS][DOMAIN_NAME]>" at bounding box center [284, 131] width 153 height 12
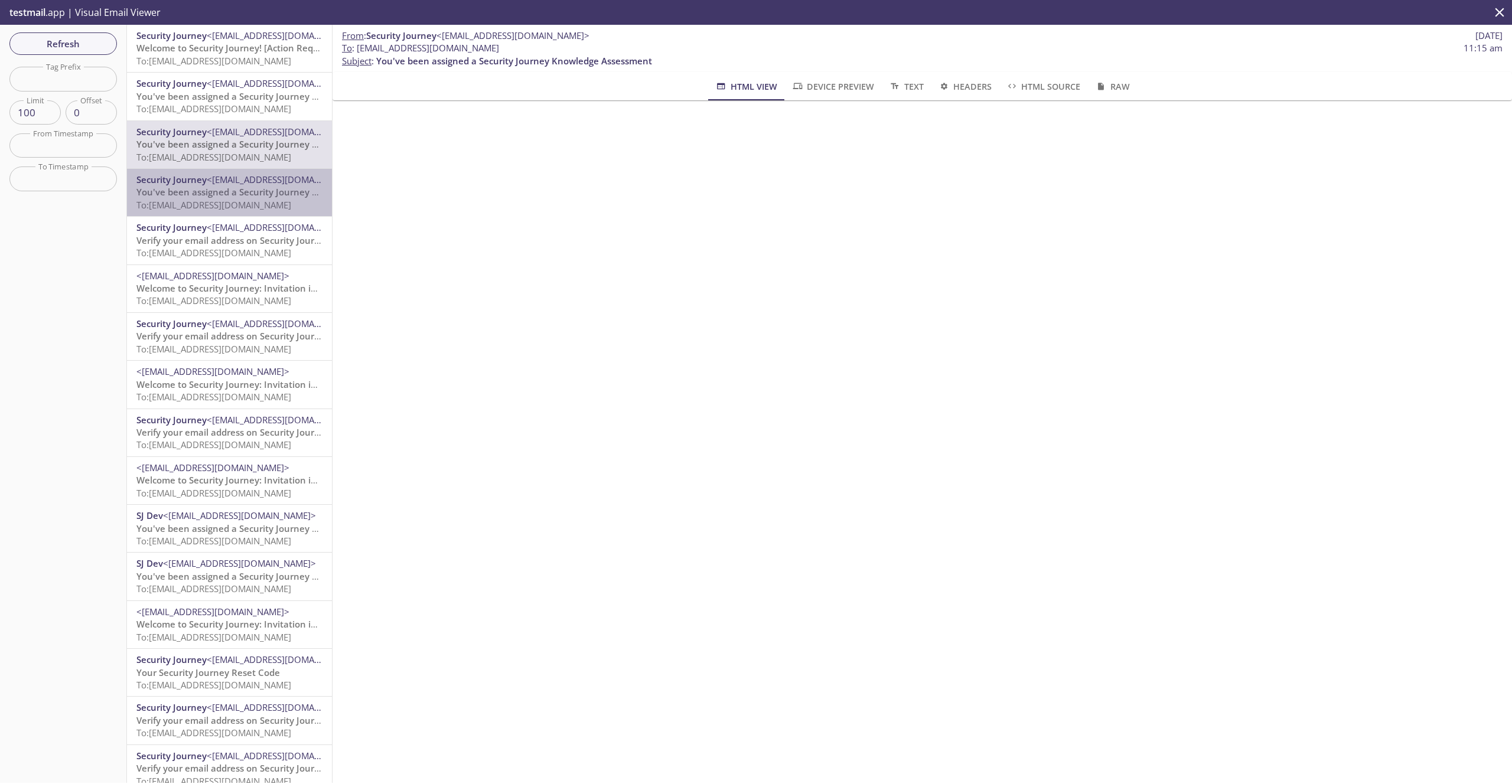
click at [268, 183] on span "<[EMAIL_ADDRESS][DOMAIN_NAME]>" at bounding box center [284, 179] width 153 height 12
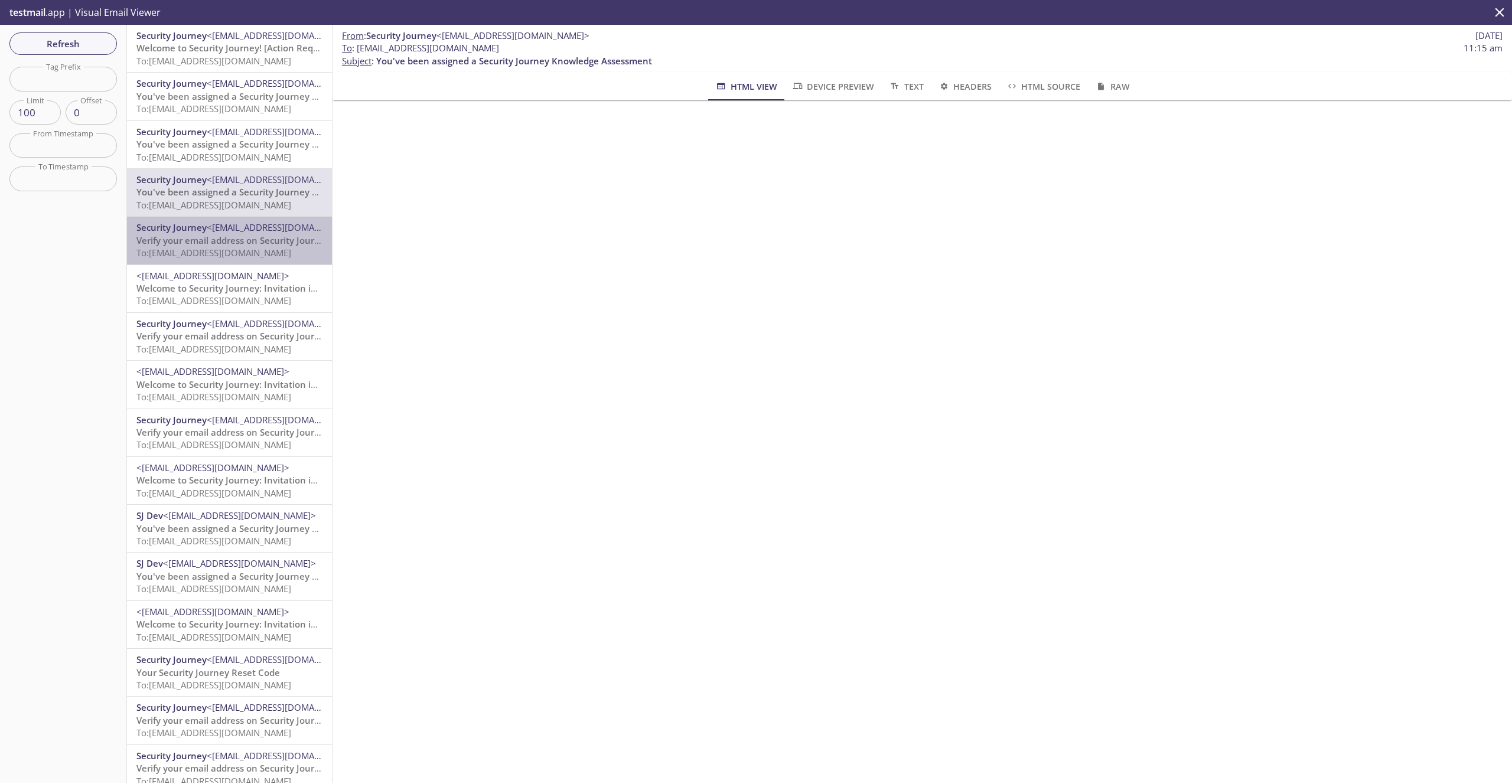
click at [266, 259] on p "Verify your email address on Security Journey To: [EMAIL_ADDRESS][DOMAIN_NAME]" at bounding box center [229, 247] width 186 height 26
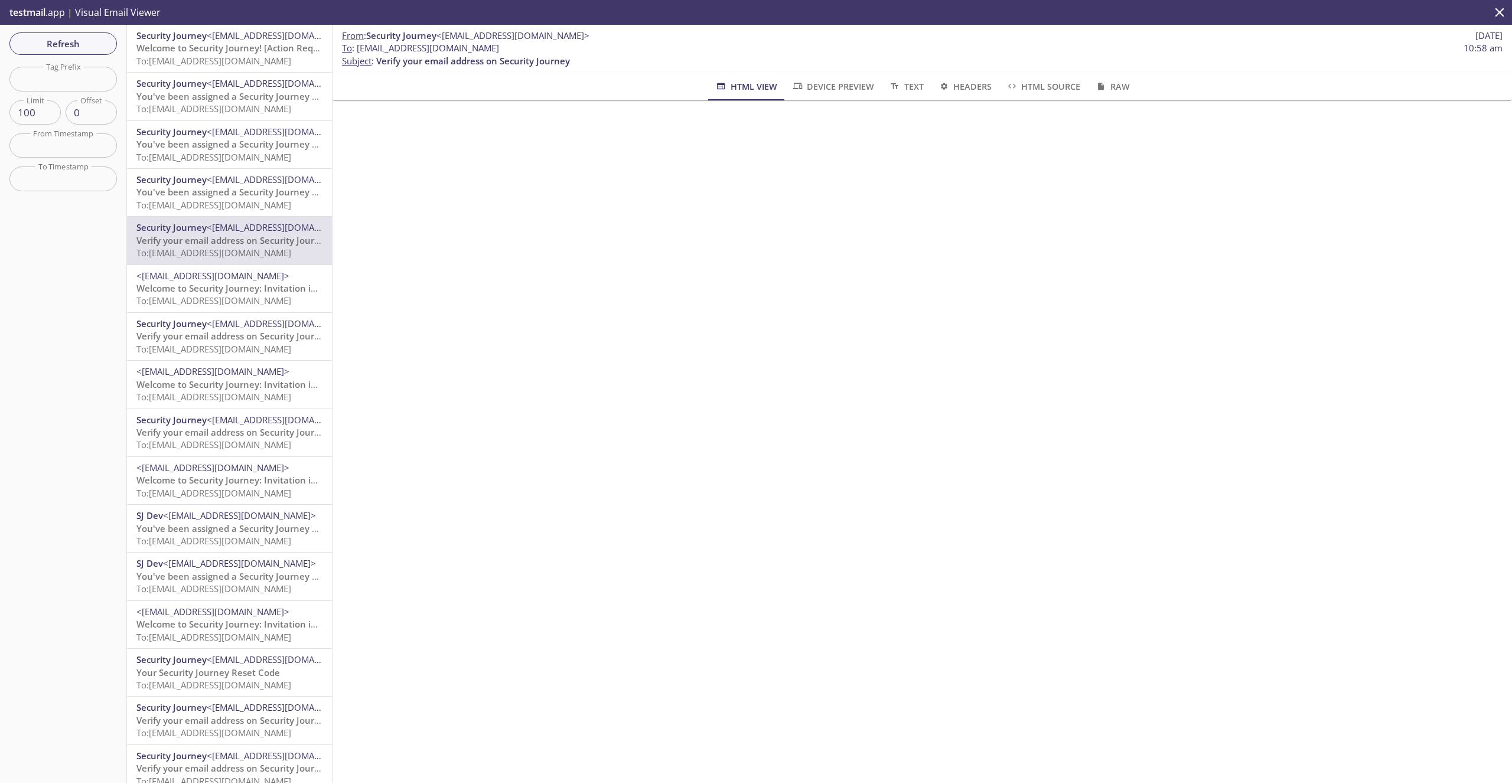
click at [266, 277] on span "<[EMAIL_ADDRESS][DOMAIN_NAME]>" at bounding box center [213, 276] width 153 height 12
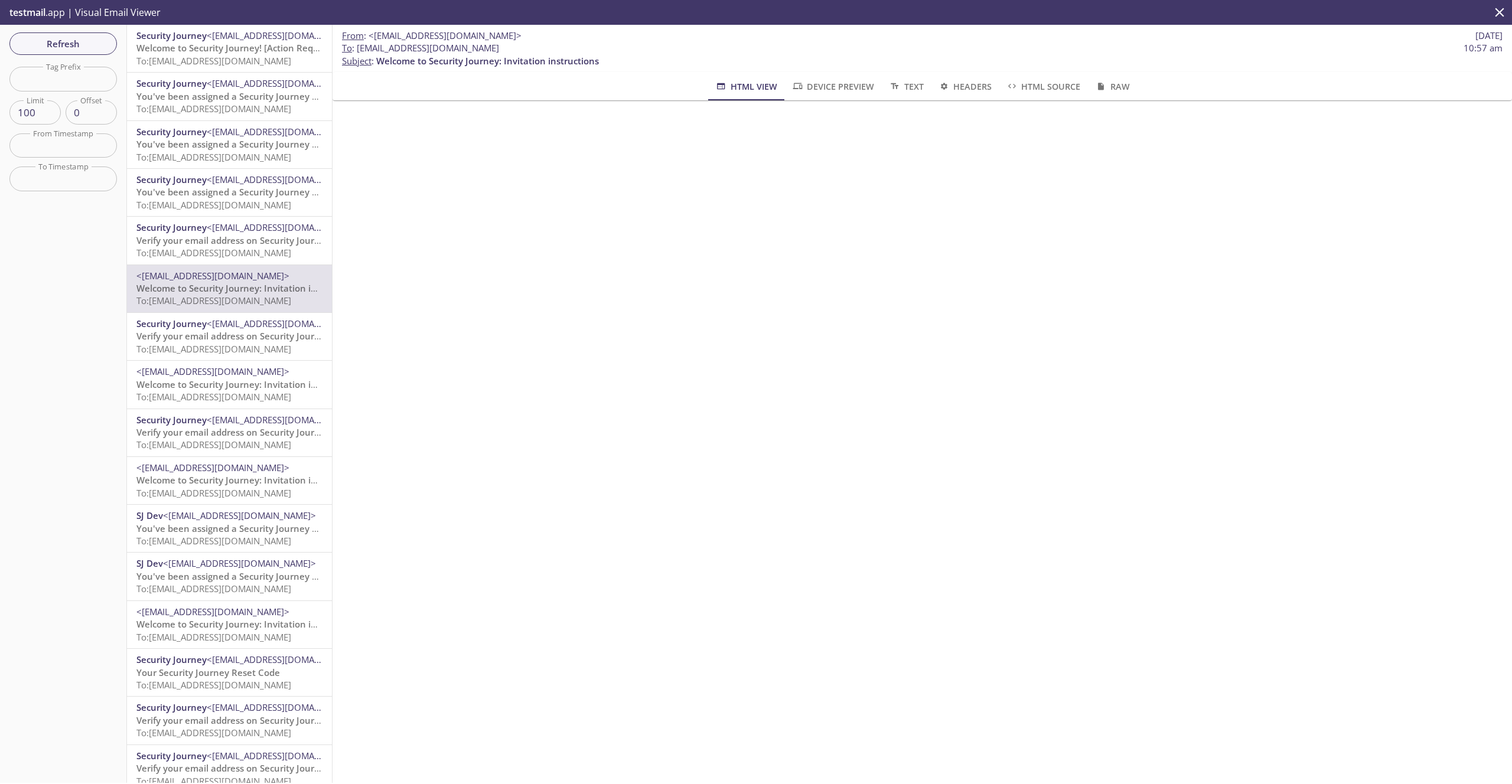
click at [235, 242] on span "Verify your email address on Security Journey" at bounding box center [232, 240] width 194 height 12
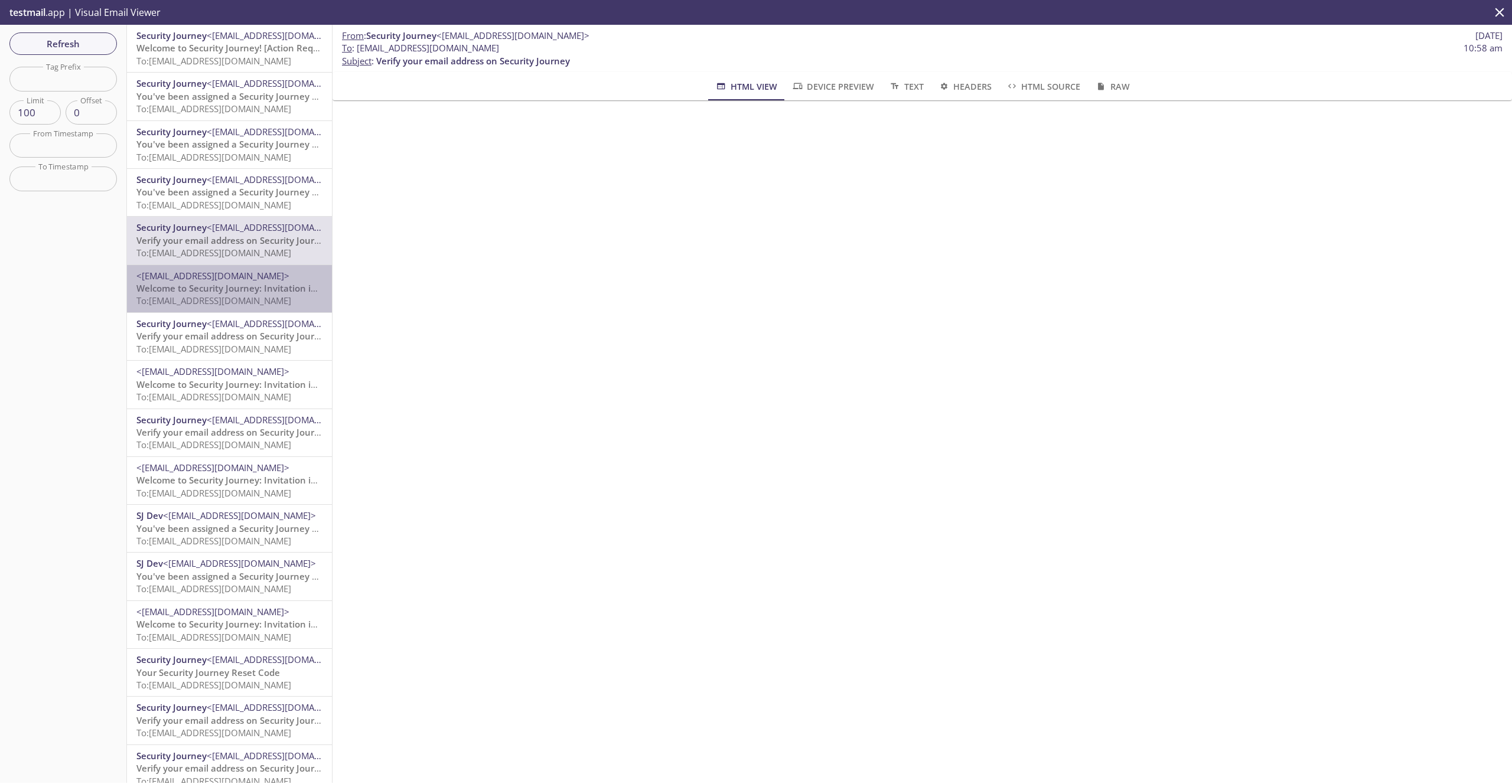
click at [237, 265] on div "<[EMAIL_ADDRESS][DOMAIN_NAME]> Welcome to Security Journey: Invitation instruct…" at bounding box center [229, 289] width 205 height 47
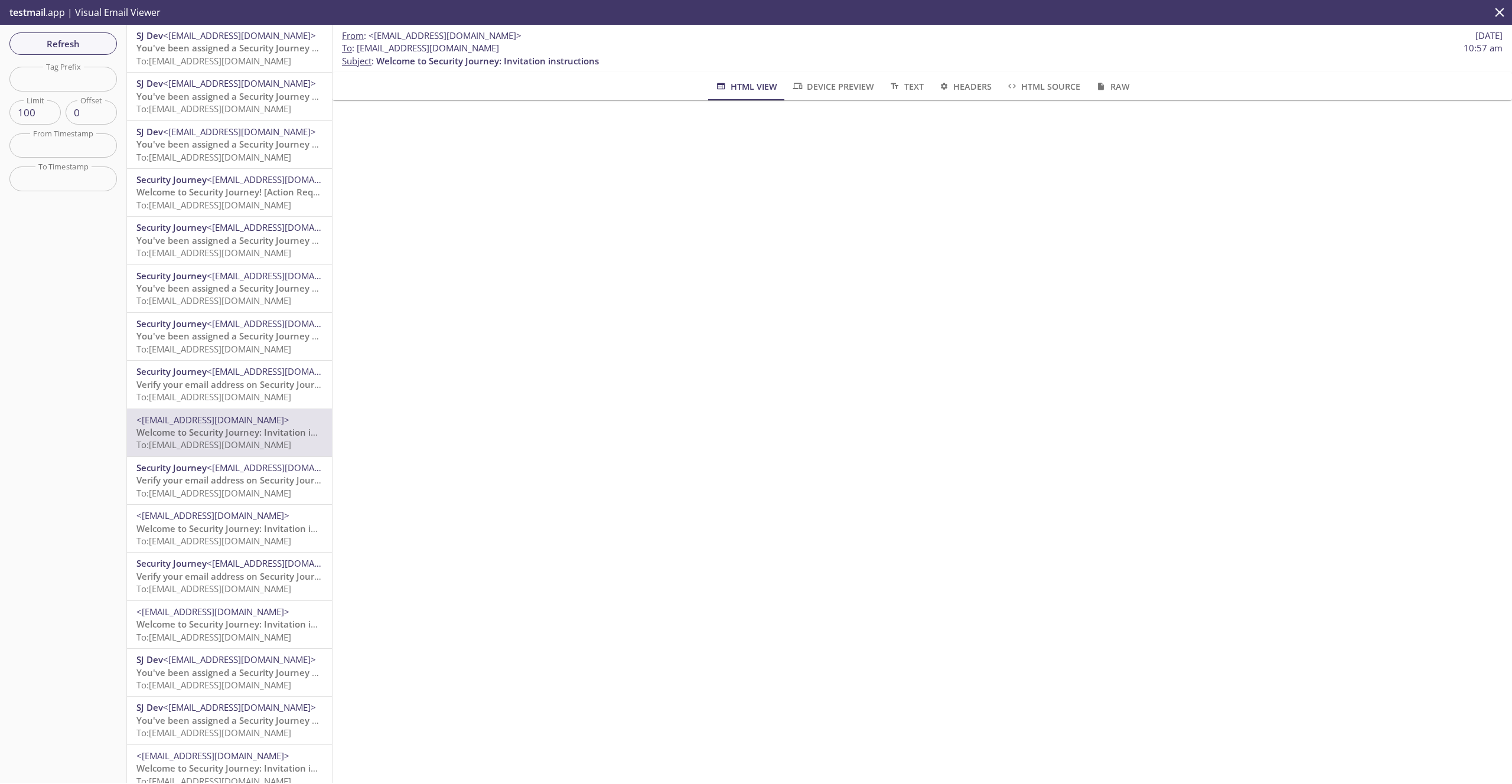
click at [252, 387] on span "Verify your email address on Security Journey" at bounding box center [232, 384] width 194 height 12
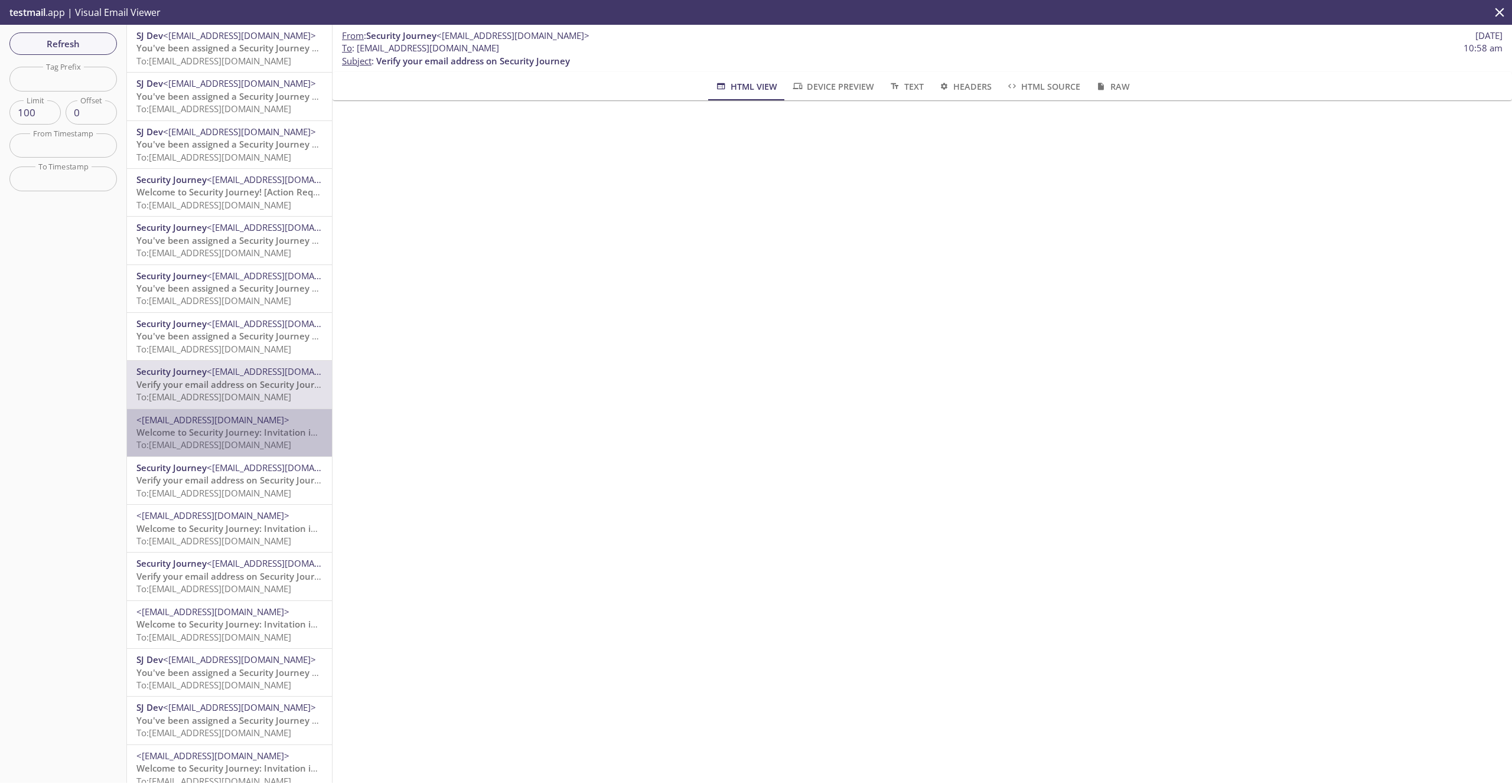
click at [247, 425] on span "<[EMAIL_ADDRESS][DOMAIN_NAME]>" at bounding box center [213, 419] width 153 height 12
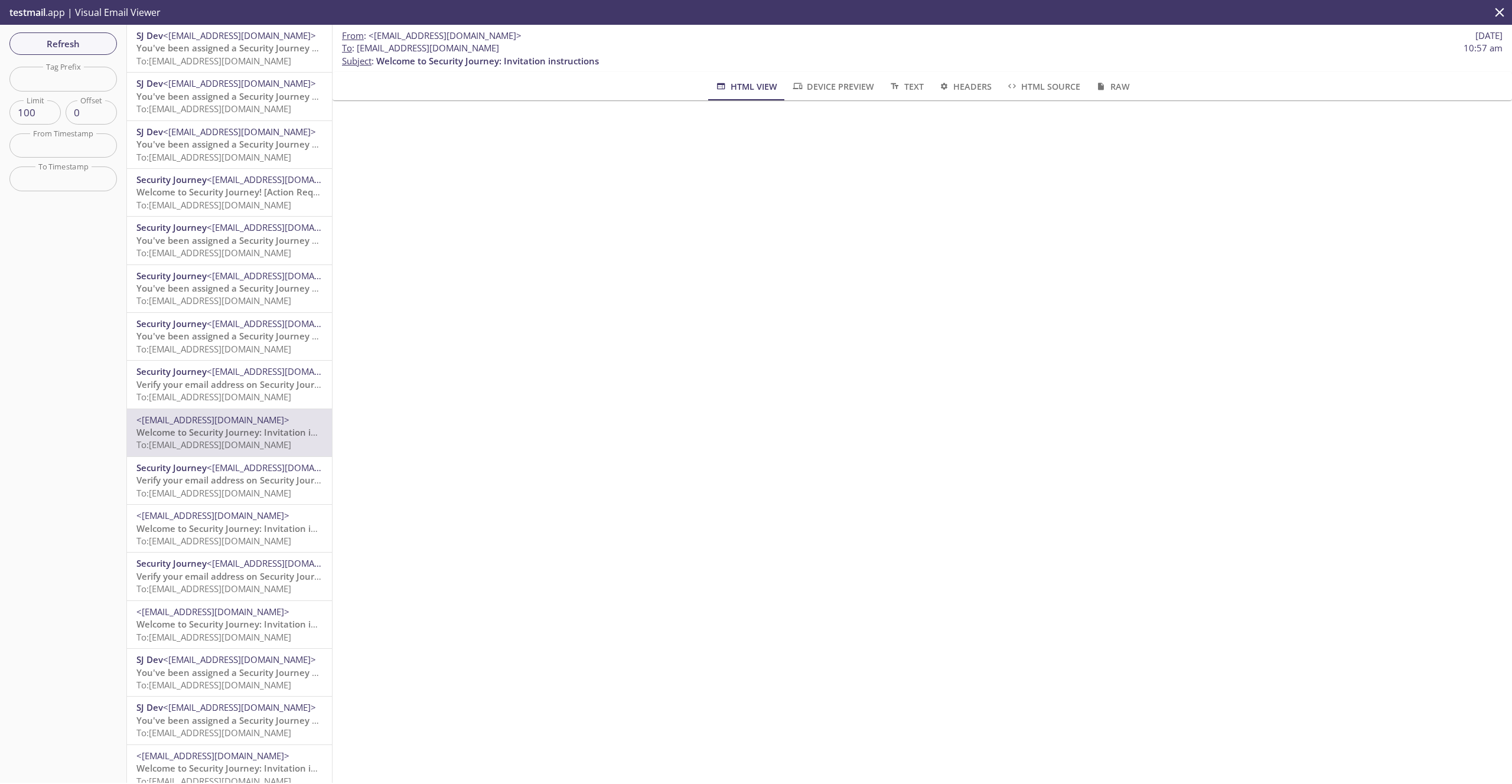
click at [231, 416] on span "<[EMAIL_ADDRESS][DOMAIN_NAME]>" at bounding box center [213, 419] width 153 height 12
click at [231, 388] on span "Verify your email address on Security Journey" at bounding box center [232, 384] width 194 height 12
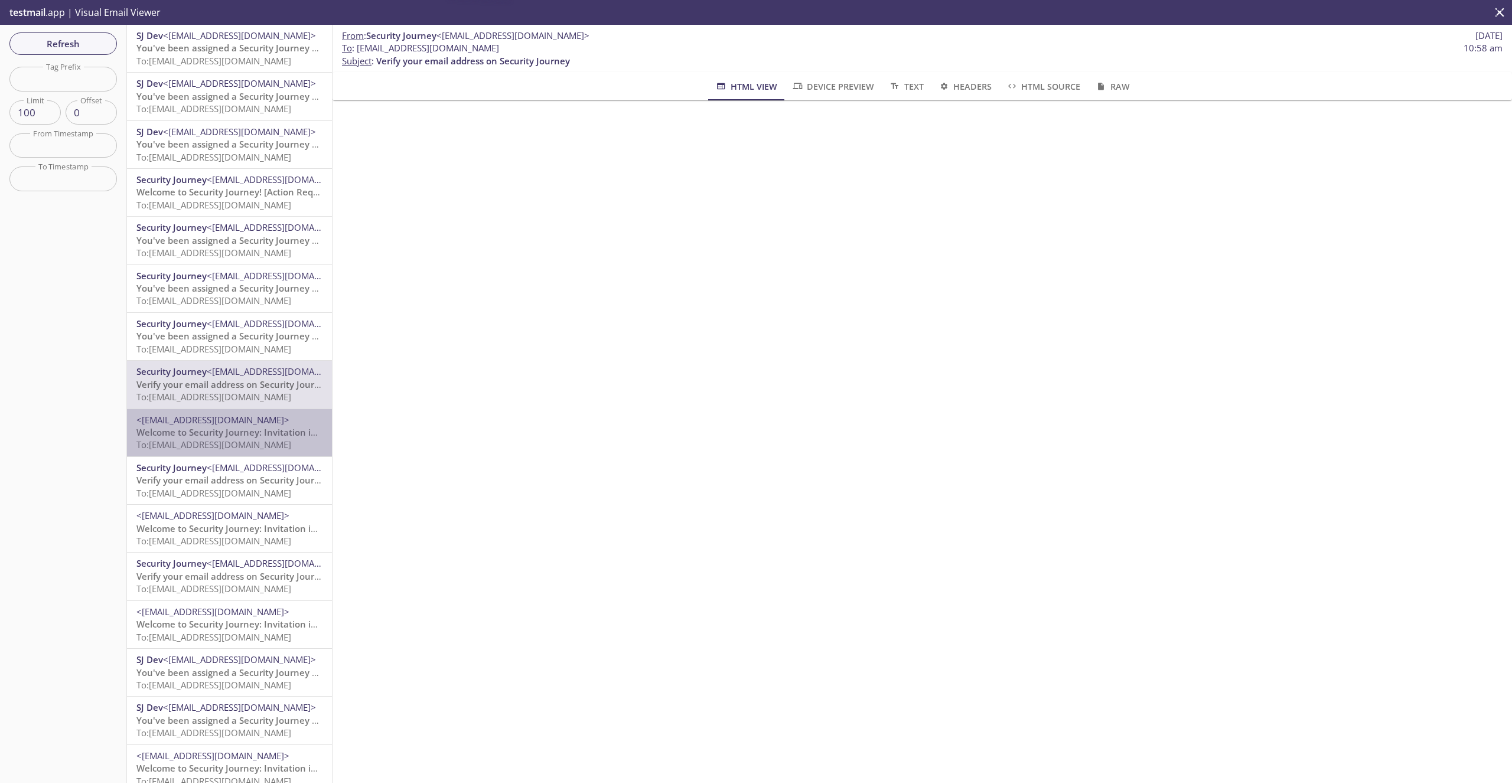
click at [249, 428] on span "Welcome to Security Journey: Invitation instructions" at bounding box center [248, 432] width 223 height 12
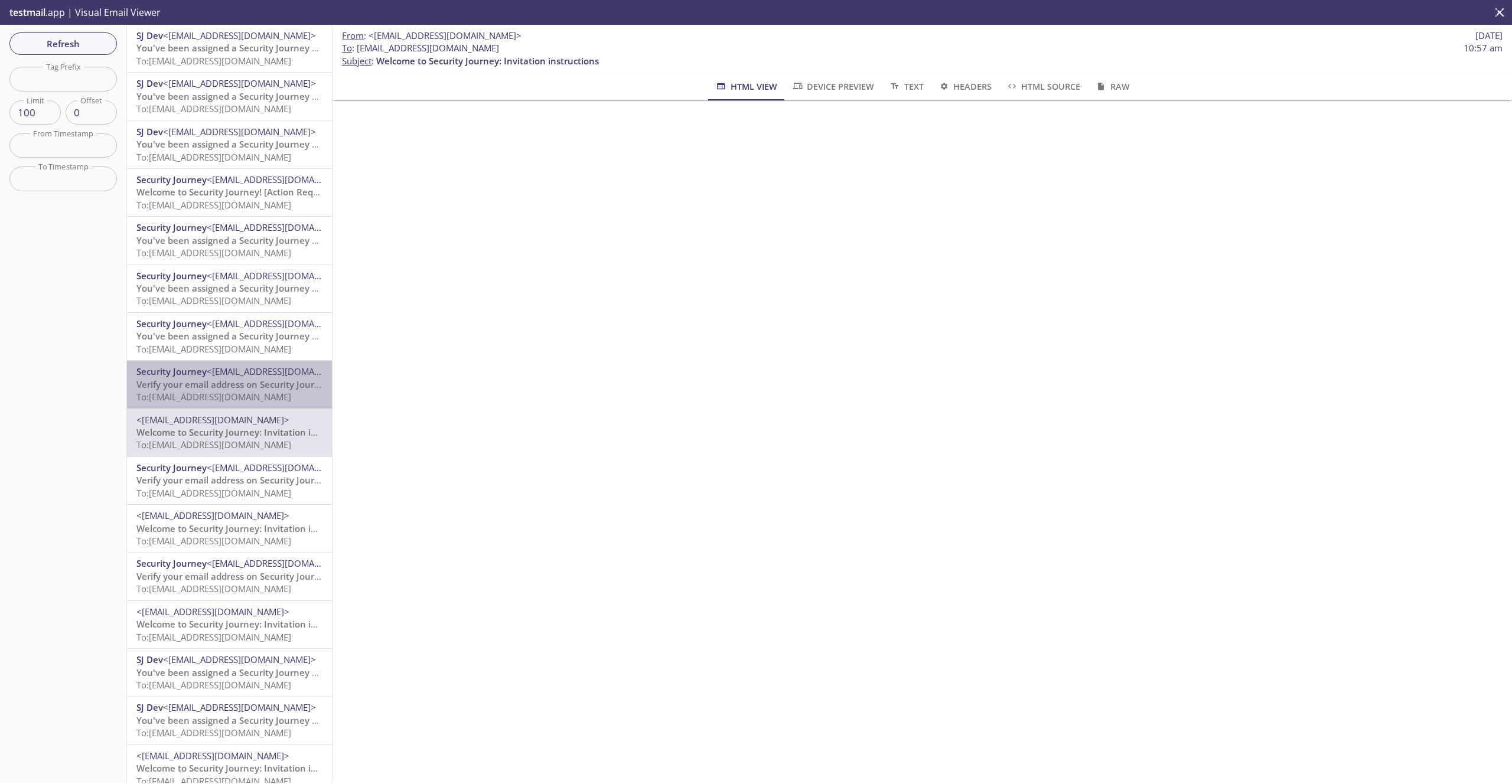
click at [242, 391] on span "To: [EMAIL_ADDRESS][DOMAIN_NAME]" at bounding box center [214, 397] width 155 height 12
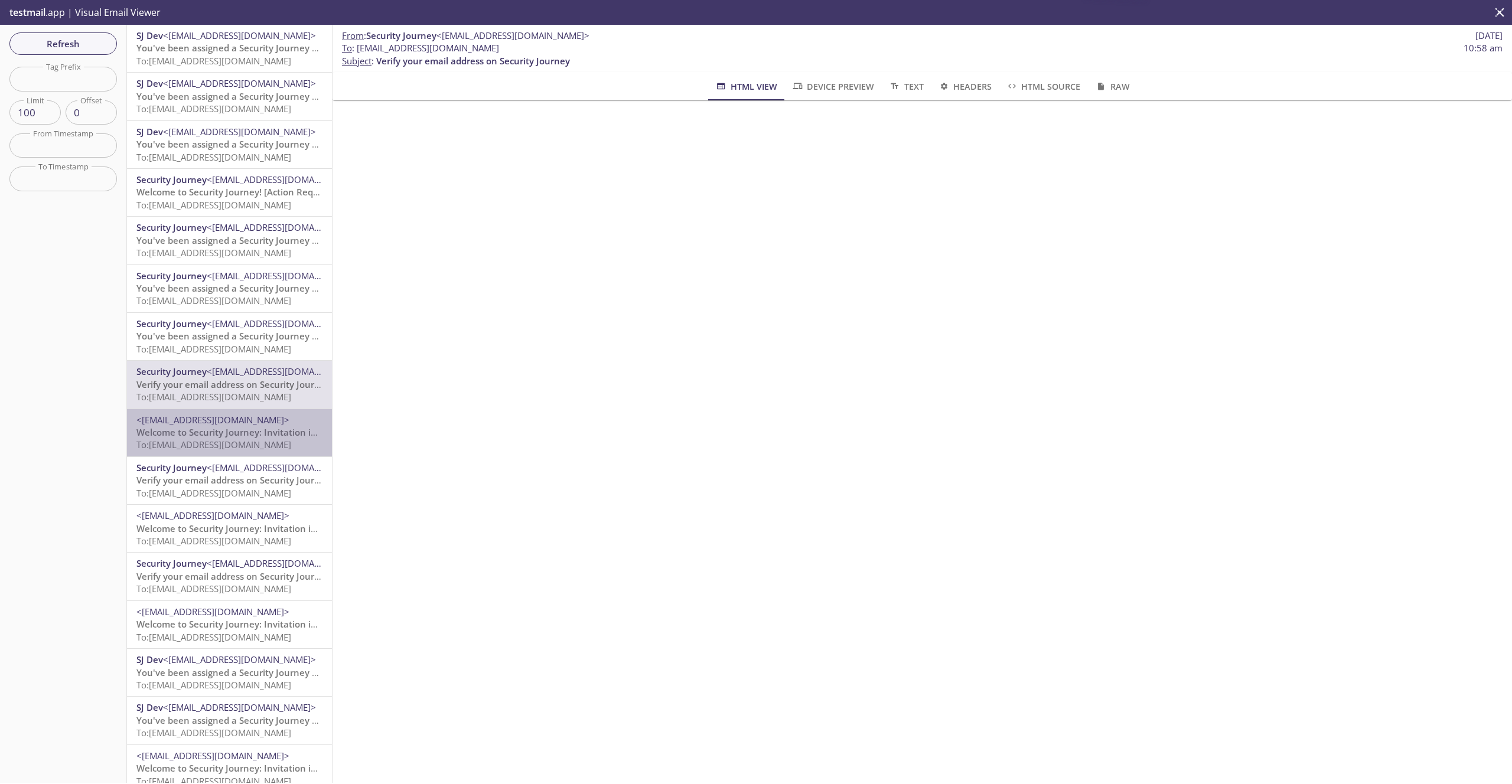
click at [263, 422] on span "<[EMAIL_ADDRESS][DOMAIN_NAME]>" at bounding box center [213, 419] width 153 height 12
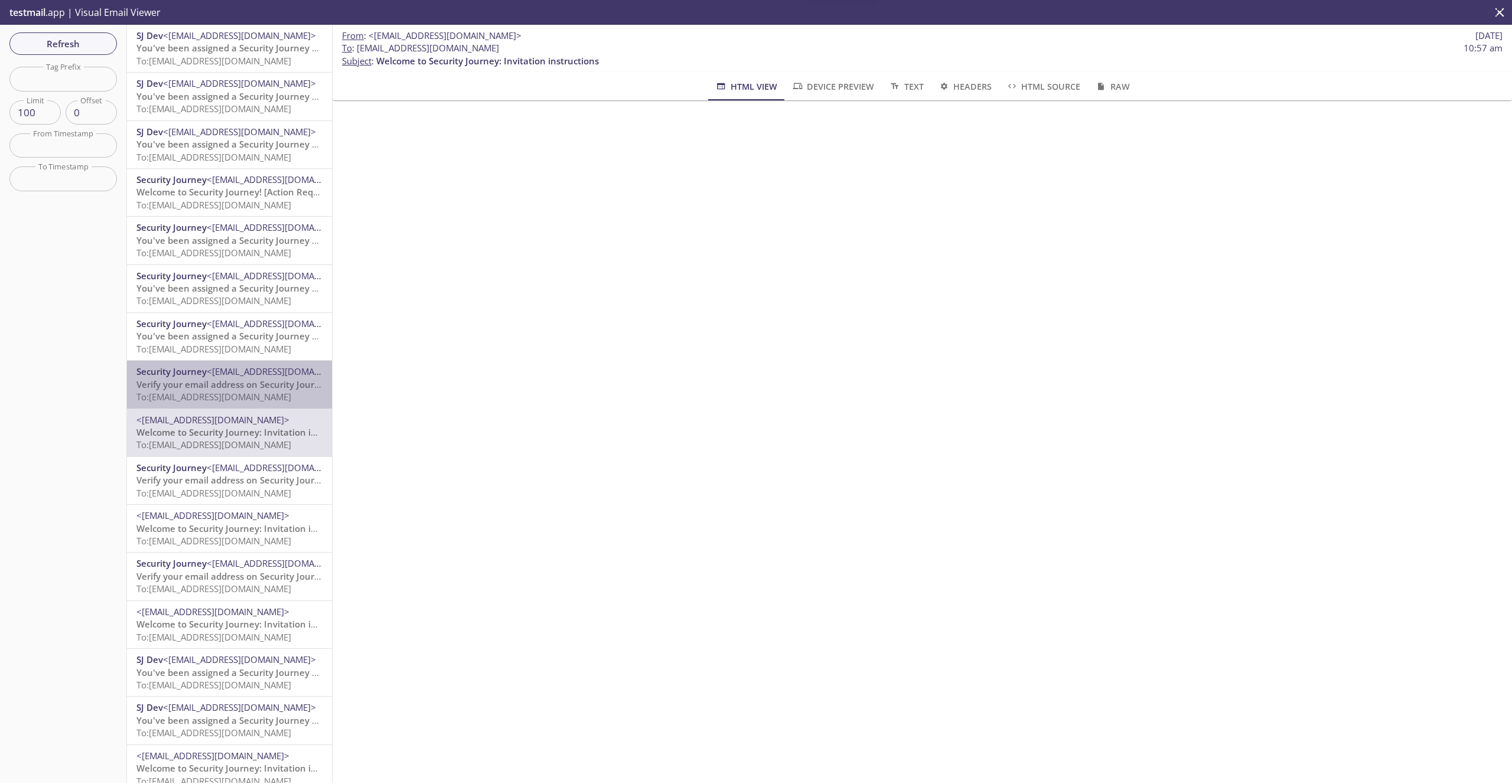
click at [258, 377] on span "<[EMAIL_ADDRESS][DOMAIN_NAME]>" at bounding box center [284, 371] width 153 height 12
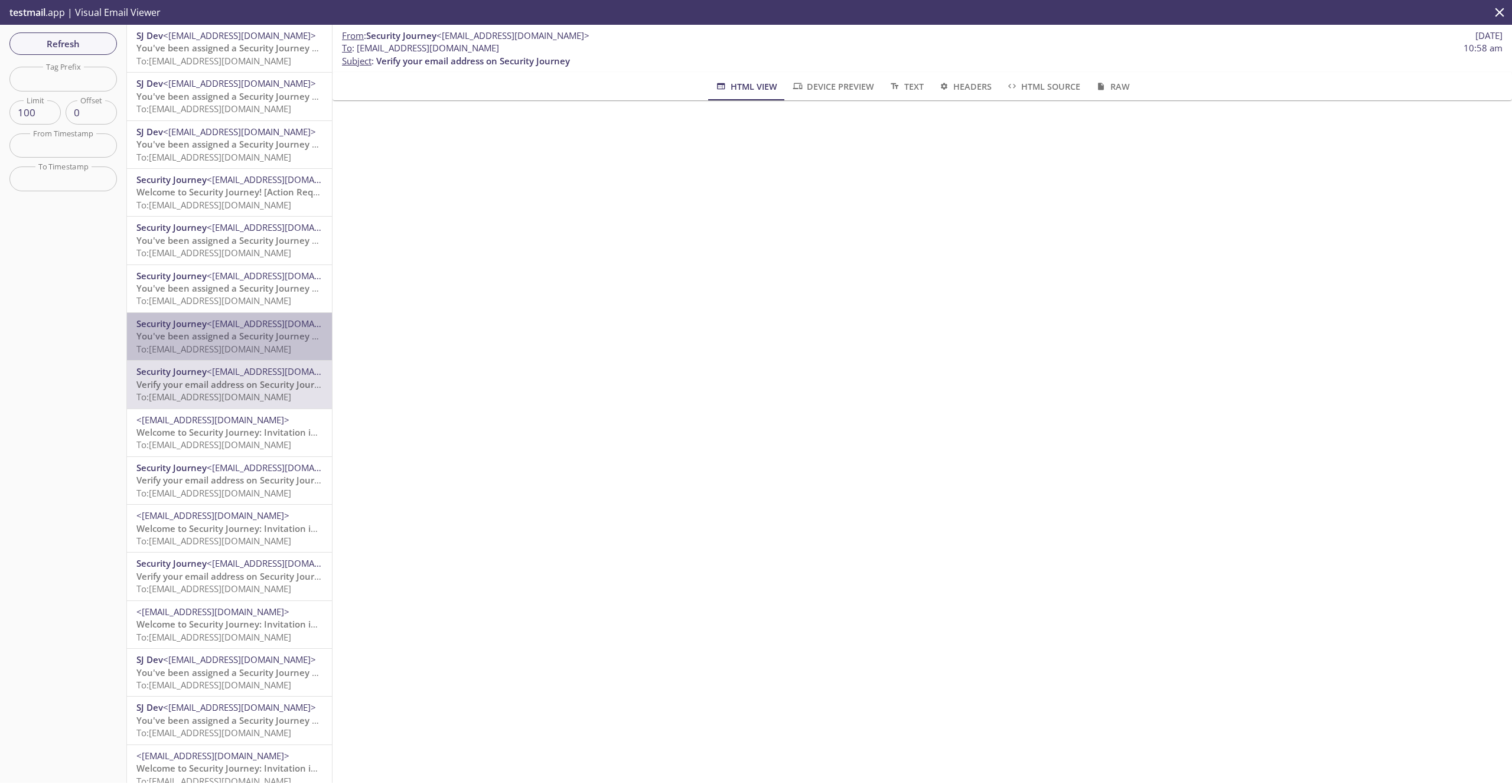
click at [279, 345] on span "To: [EMAIL_ADDRESS][DOMAIN_NAME]" at bounding box center [214, 349] width 155 height 12
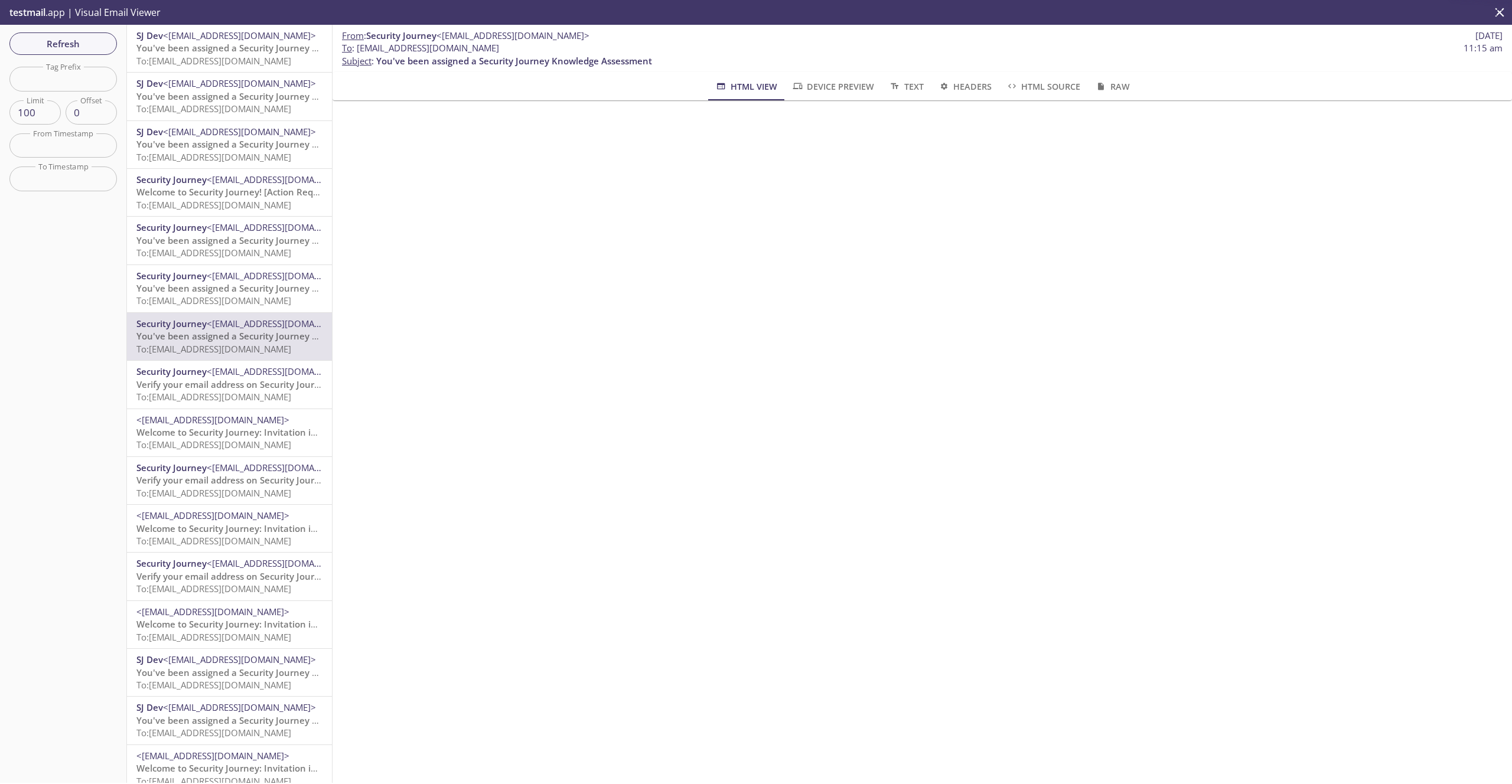
click at [277, 379] on span "Verify your email address on Security Journey" at bounding box center [232, 384] width 194 height 12
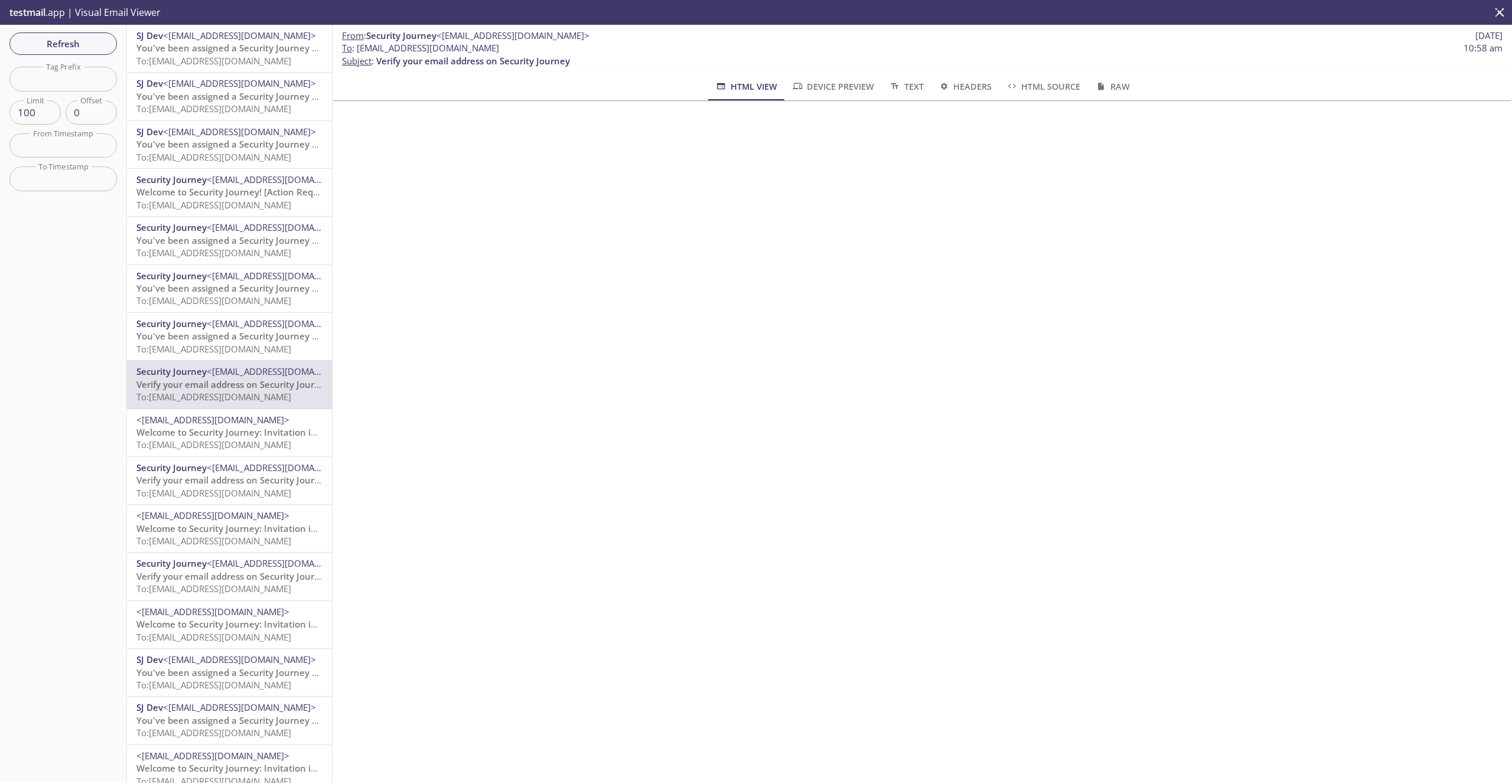
click at [266, 418] on span "<[EMAIL_ADDRESS][DOMAIN_NAME]>" at bounding box center [213, 419] width 153 height 12
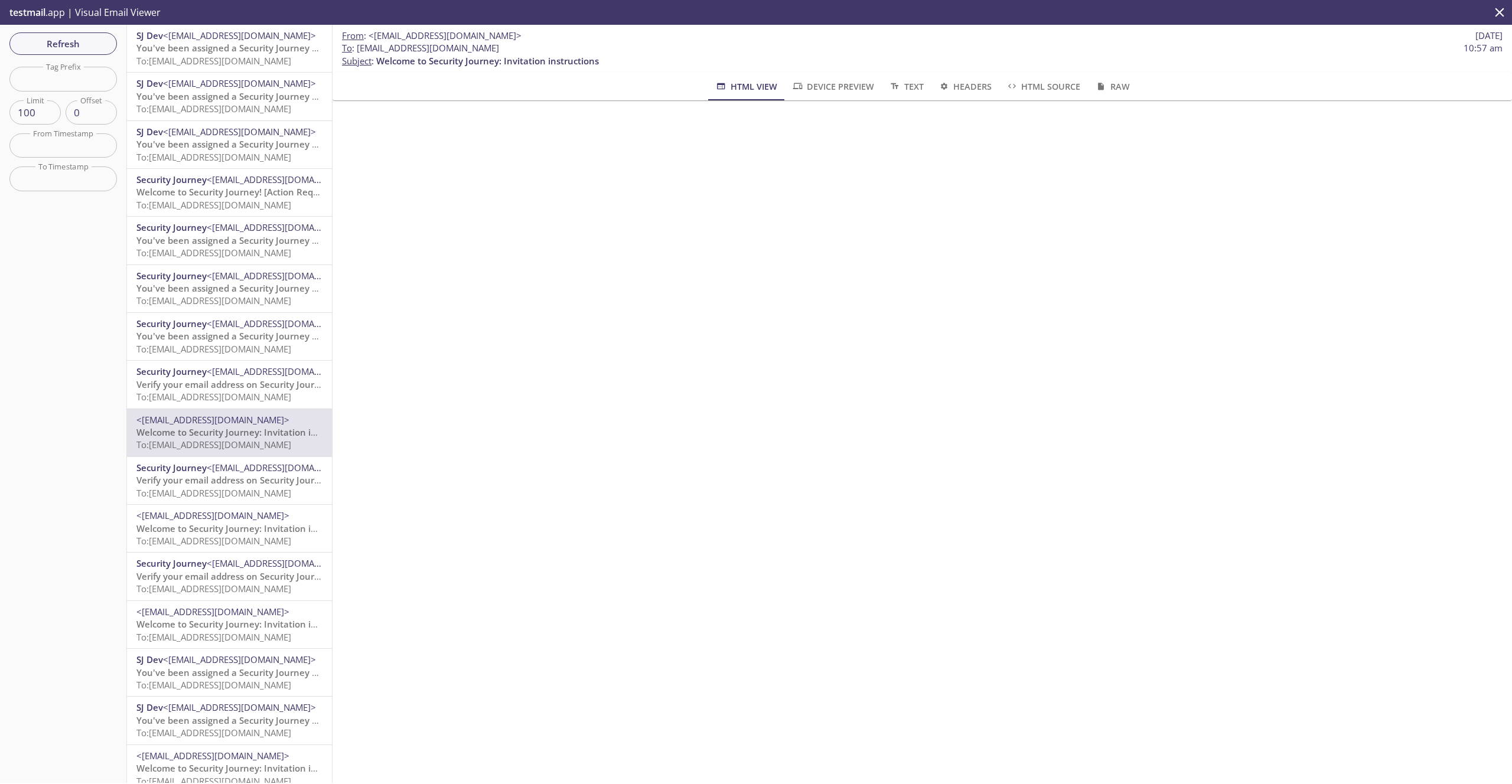
click at [266, 388] on span "Verify your email address on Security Journey" at bounding box center [232, 384] width 194 height 12
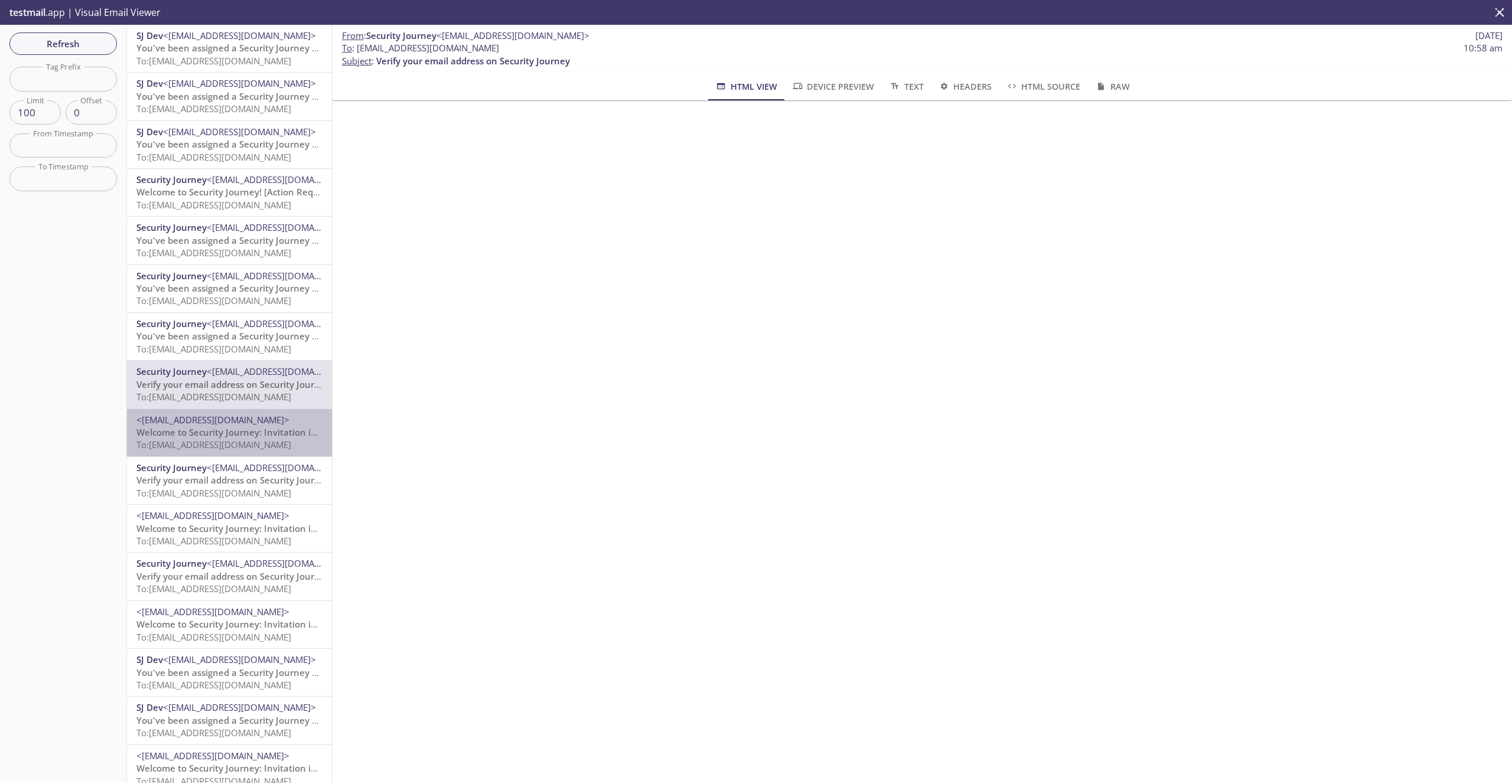
click at [273, 410] on div "<[EMAIL_ADDRESS][DOMAIN_NAME]> Welcome to Security Journey: Invitation instruct…" at bounding box center [229, 433] width 205 height 47
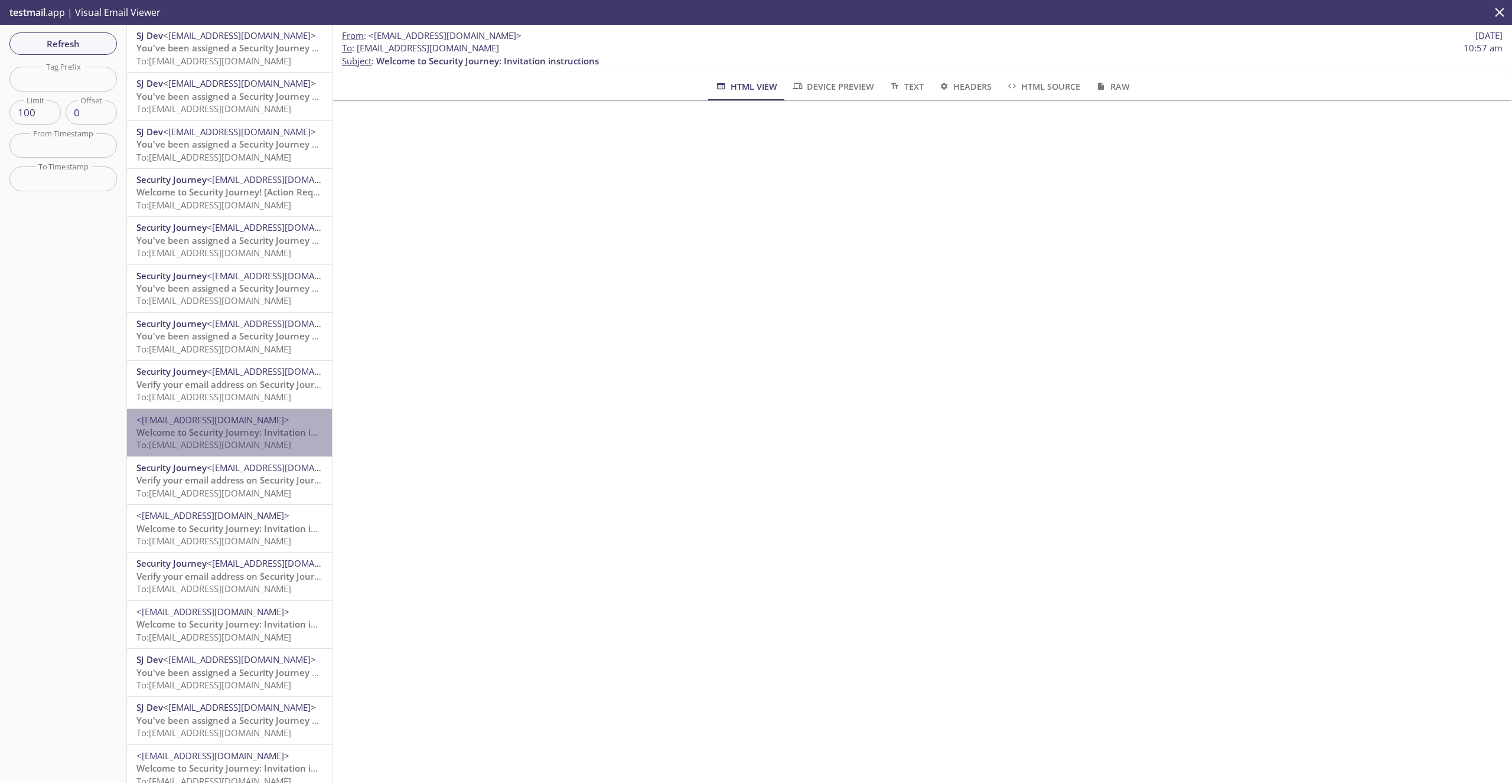
click at [291, 440] on span "To: [EMAIL_ADDRESS][DOMAIN_NAME]" at bounding box center [214, 445] width 155 height 12
click at [264, 475] on span "Verify your email address on Security Journey" at bounding box center [232, 480] width 194 height 12
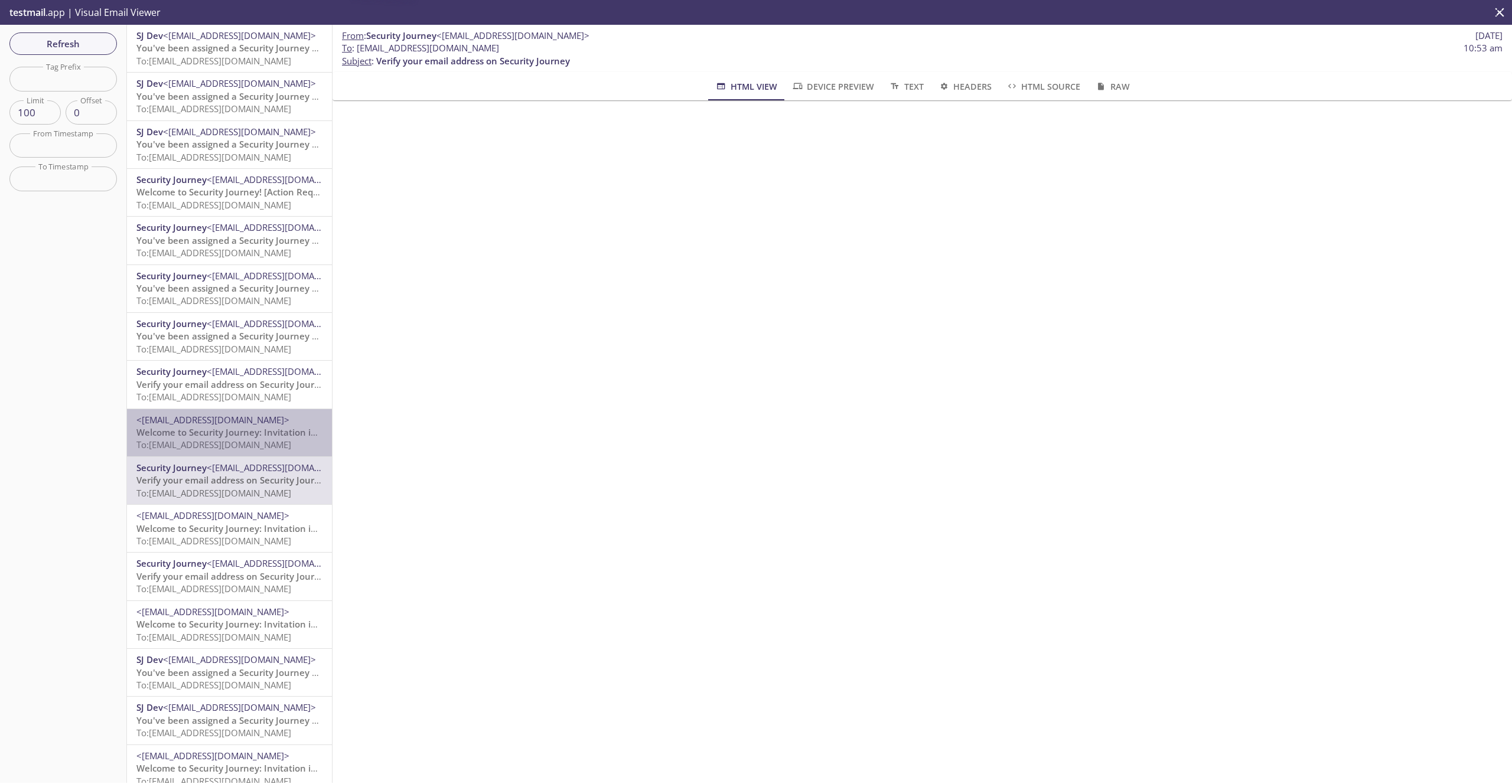
click at [258, 441] on span "To: [EMAIL_ADDRESS][DOMAIN_NAME]" at bounding box center [214, 445] width 155 height 12
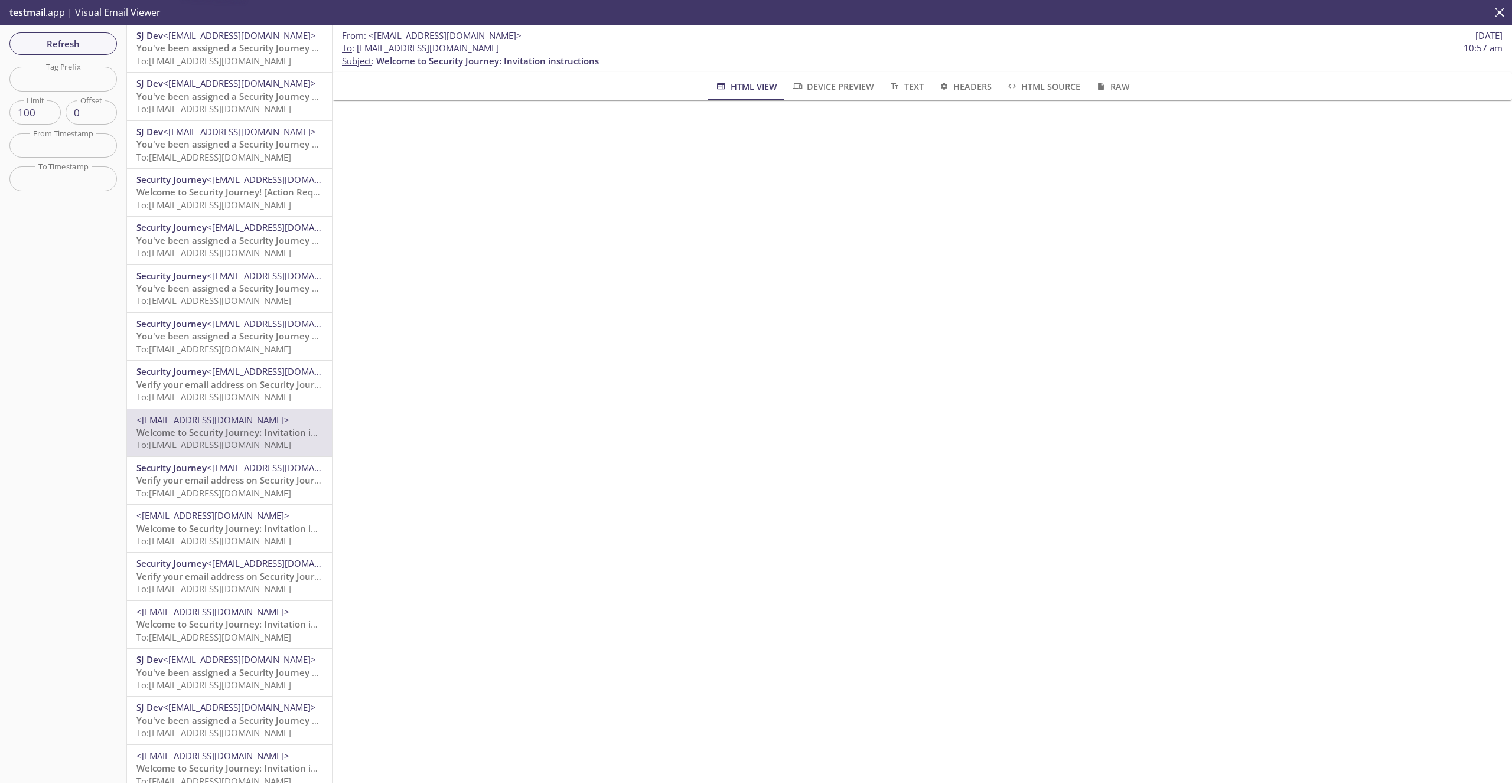
click at [256, 377] on span "<[EMAIL_ADDRESS][DOMAIN_NAME]>" at bounding box center [284, 371] width 153 height 12
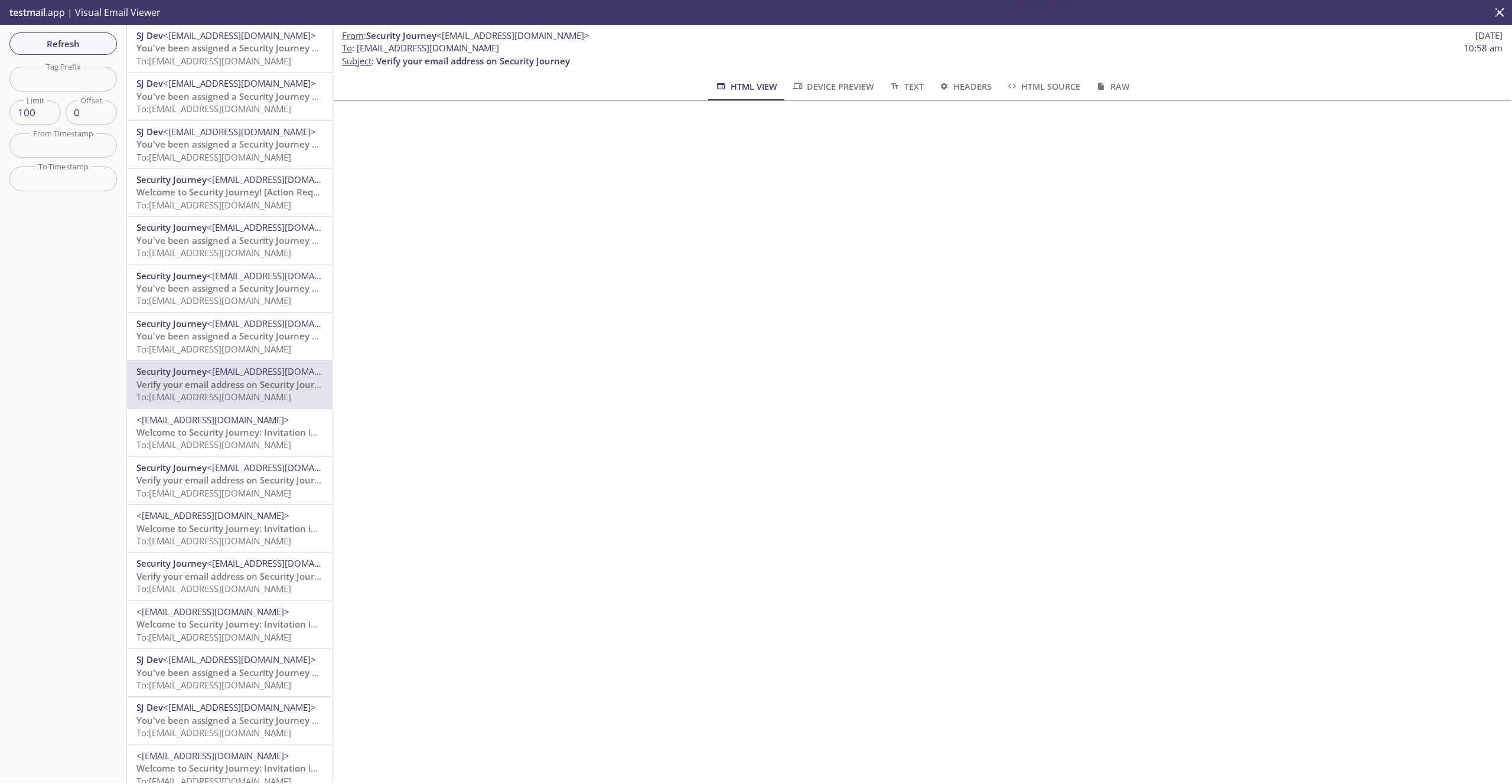
click at [258, 434] on span "Welcome to Security Journey: Invitation instructions" at bounding box center [248, 432] width 223 height 12
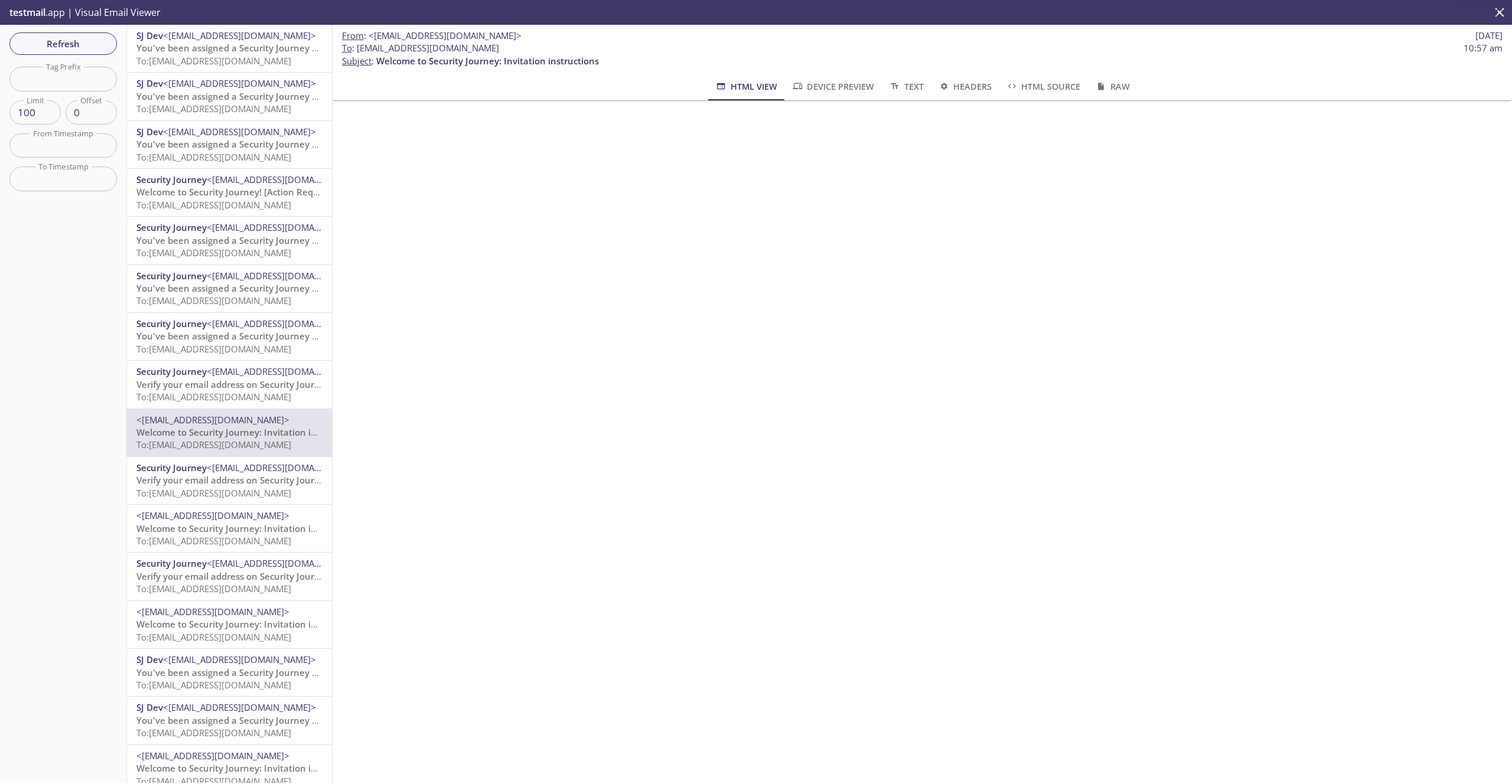
click at [253, 376] on span "<[EMAIL_ADDRESS][DOMAIN_NAME]>" at bounding box center [284, 371] width 153 height 12
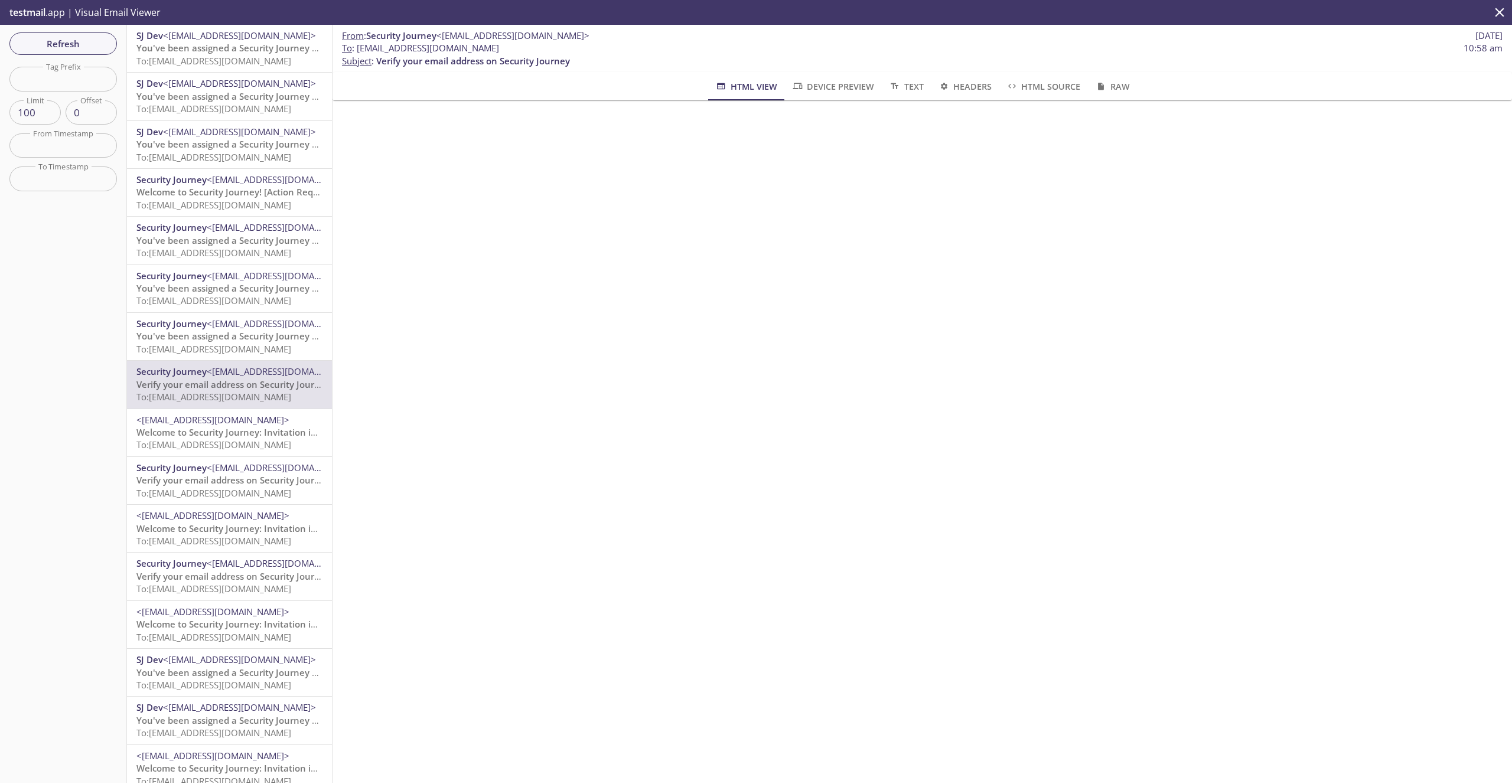
click at [234, 440] on span "To: [EMAIL_ADDRESS][DOMAIN_NAME]" at bounding box center [214, 445] width 155 height 12
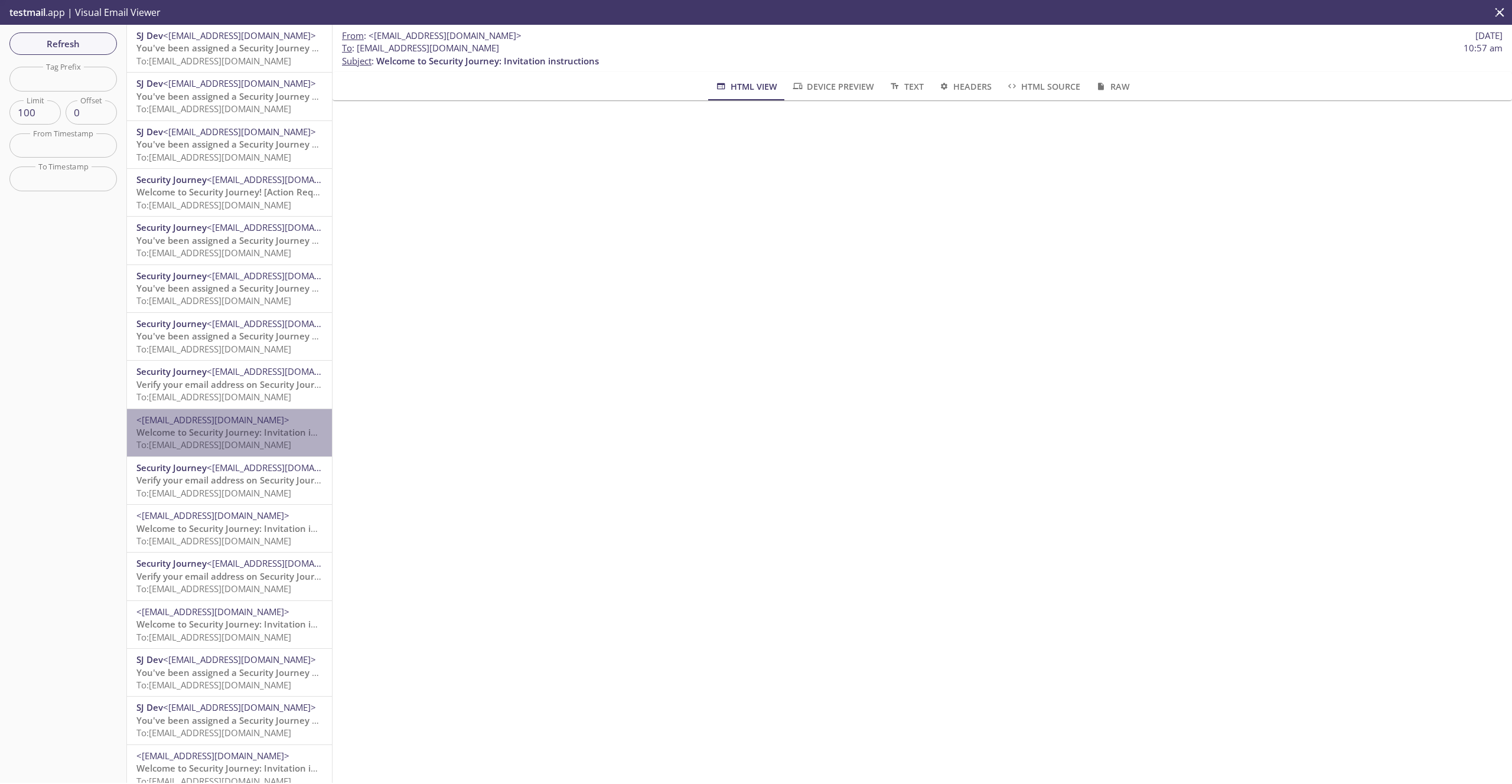
click at [234, 440] on span "To: [EMAIL_ADDRESS][DOMAIN_NAME]" at bounding box center [214, 445] width 155 height 12
click at [240, 391] on span "To: [EMAIL_ADDRESS][DOMAIN_NAME]" at bounding box center [214, 397] width 155 height 12
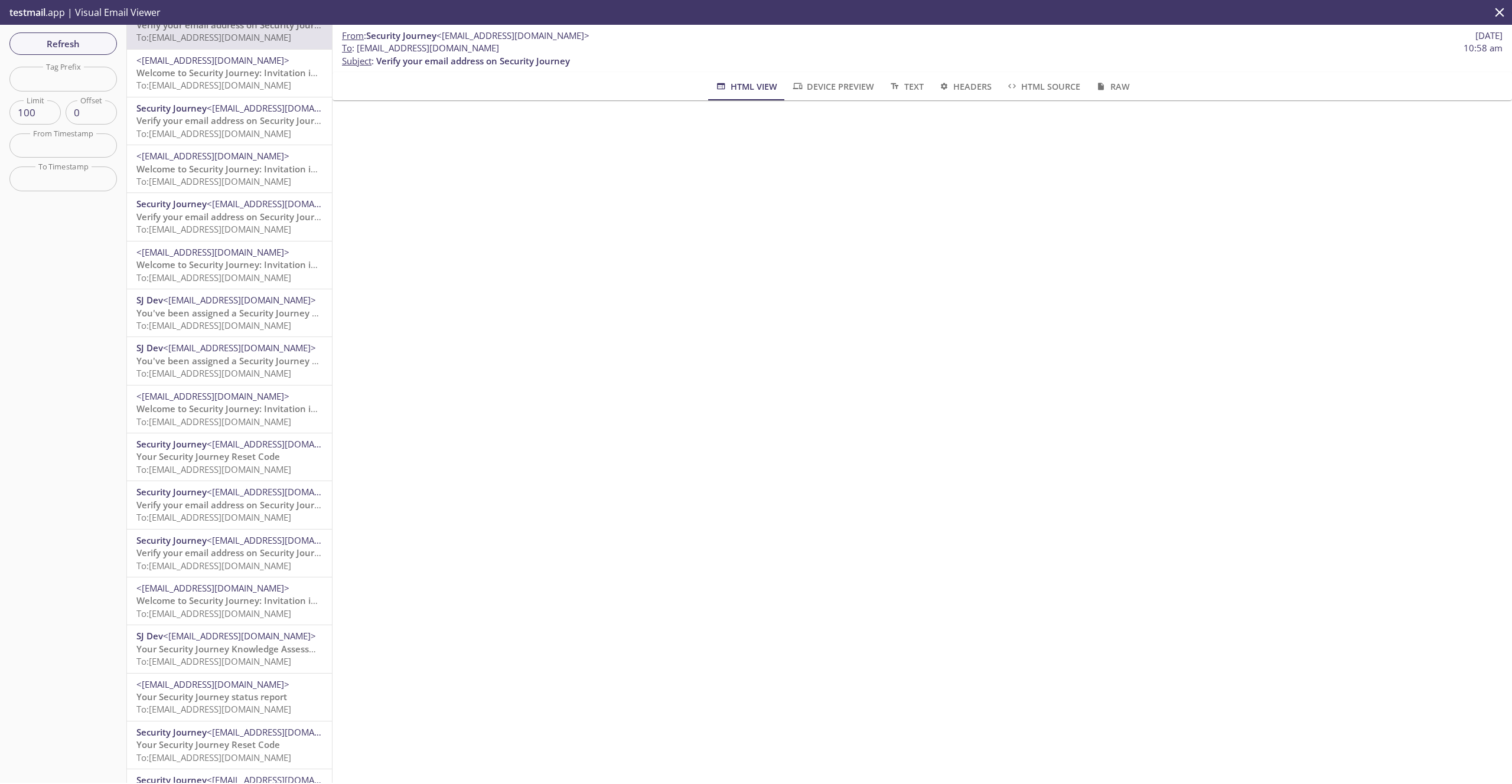
scroll to position [220, 0]
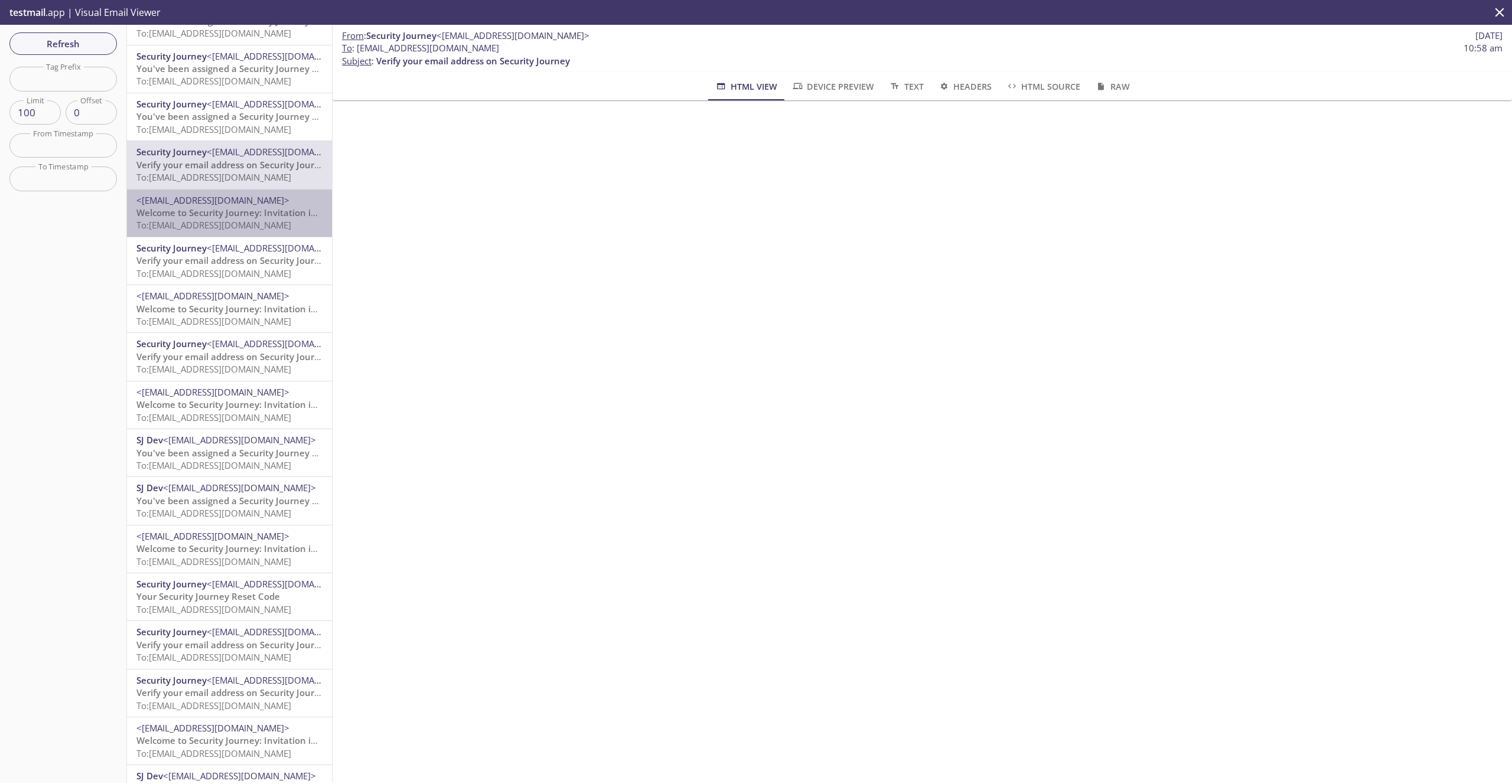
click at [267, 214] on span "Welcome to Security Journey: Invitation instructions" at bounding box center [248, 213] width 223 height 12
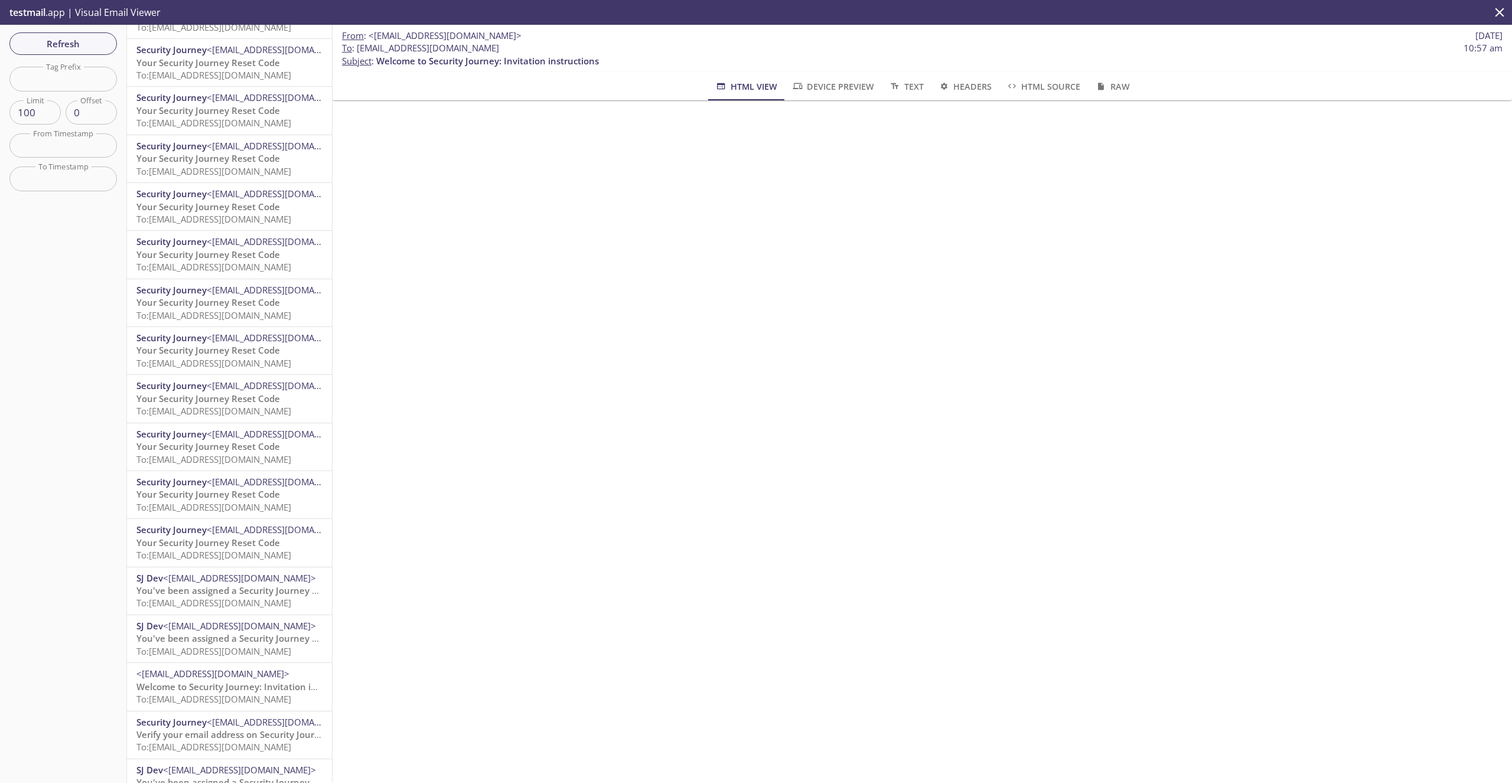
scroll to position [2027, 0]
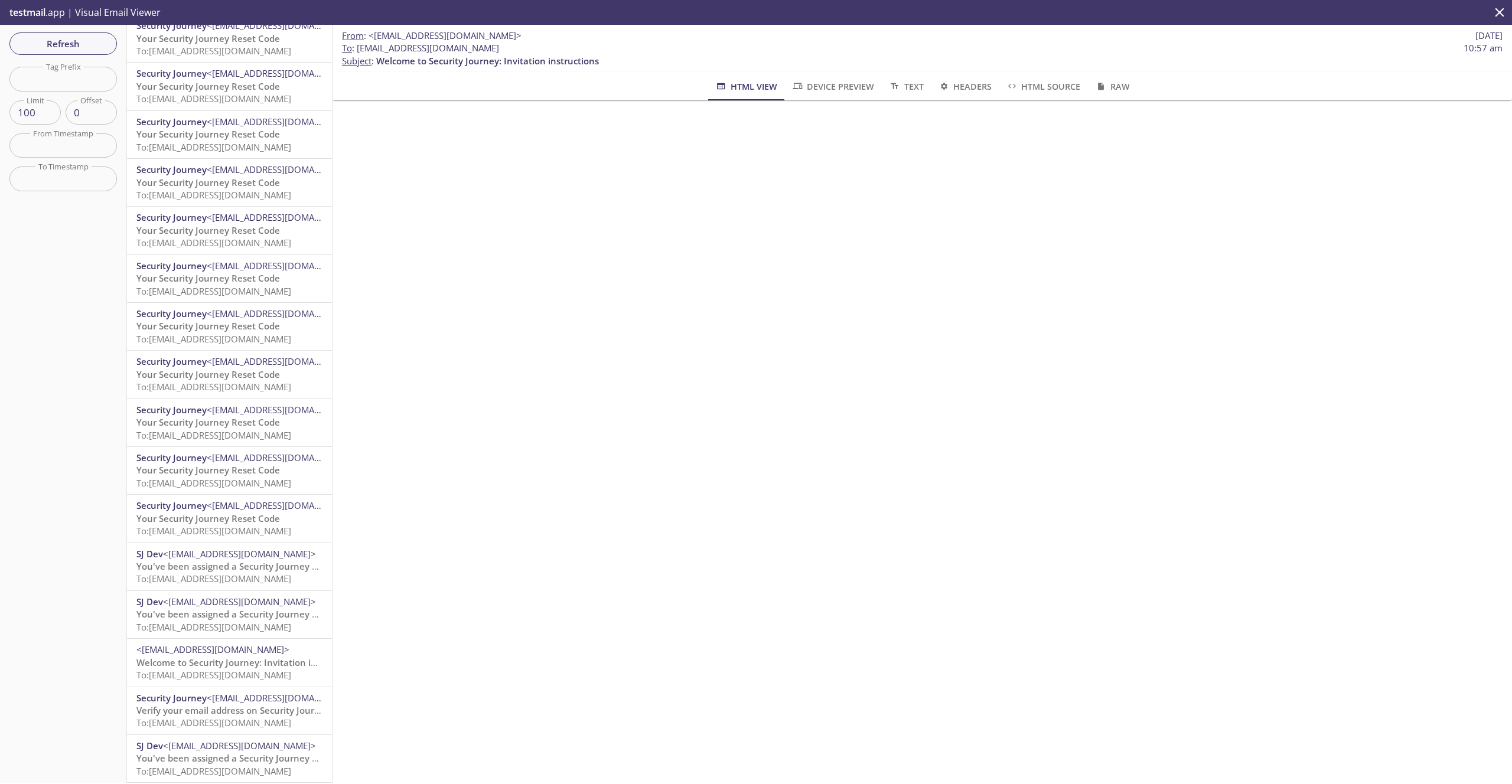
click at [252, 700] on span "<[EMAIL_ADDRESS][DOMAIN_NAME]>" at bounding box center [284, 698] width 153 height 12
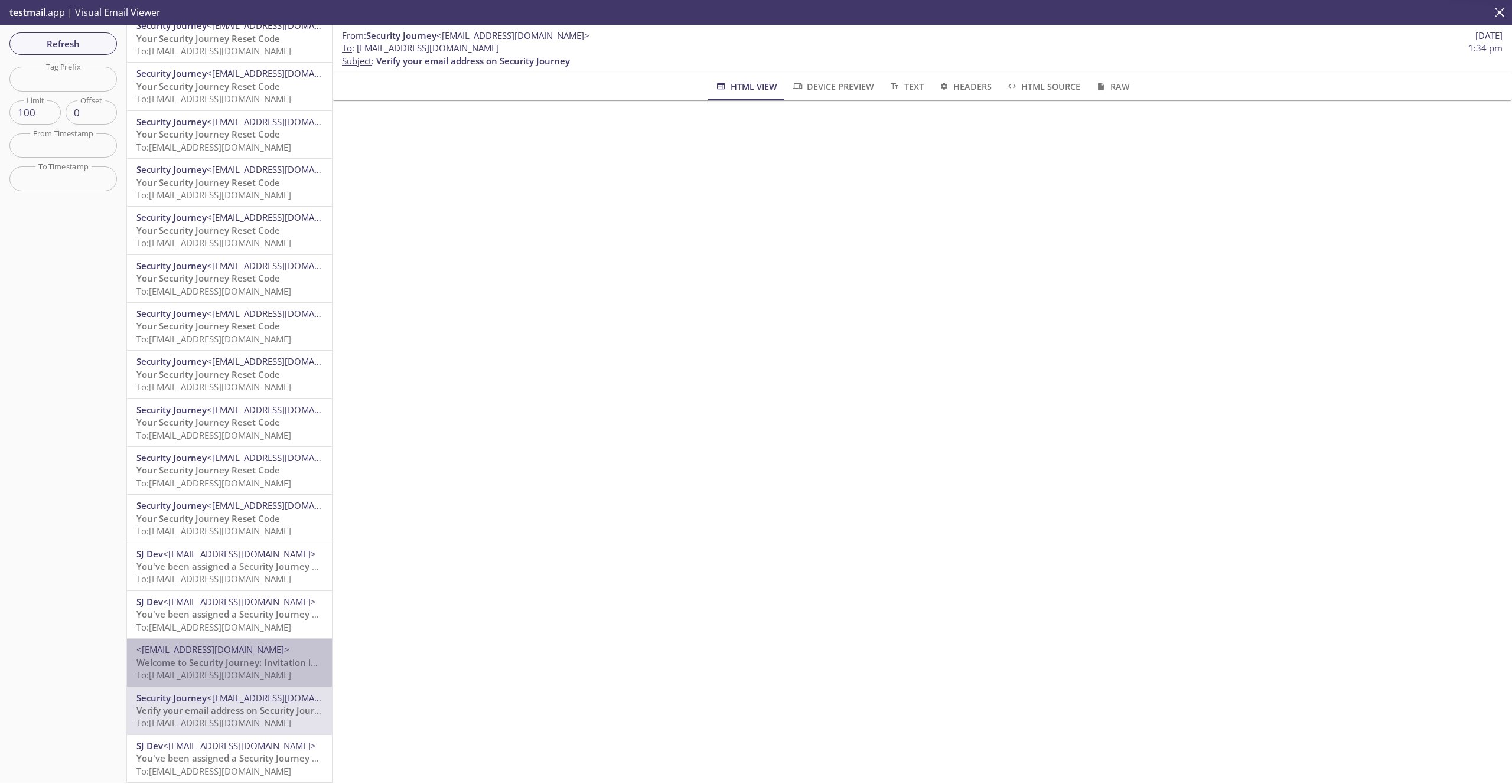
click at [254, 672] on span "To: [EMAIL_ADDRESS][DOMAIN_NAME]" at bounding box center [214, 674] width 155 height 12
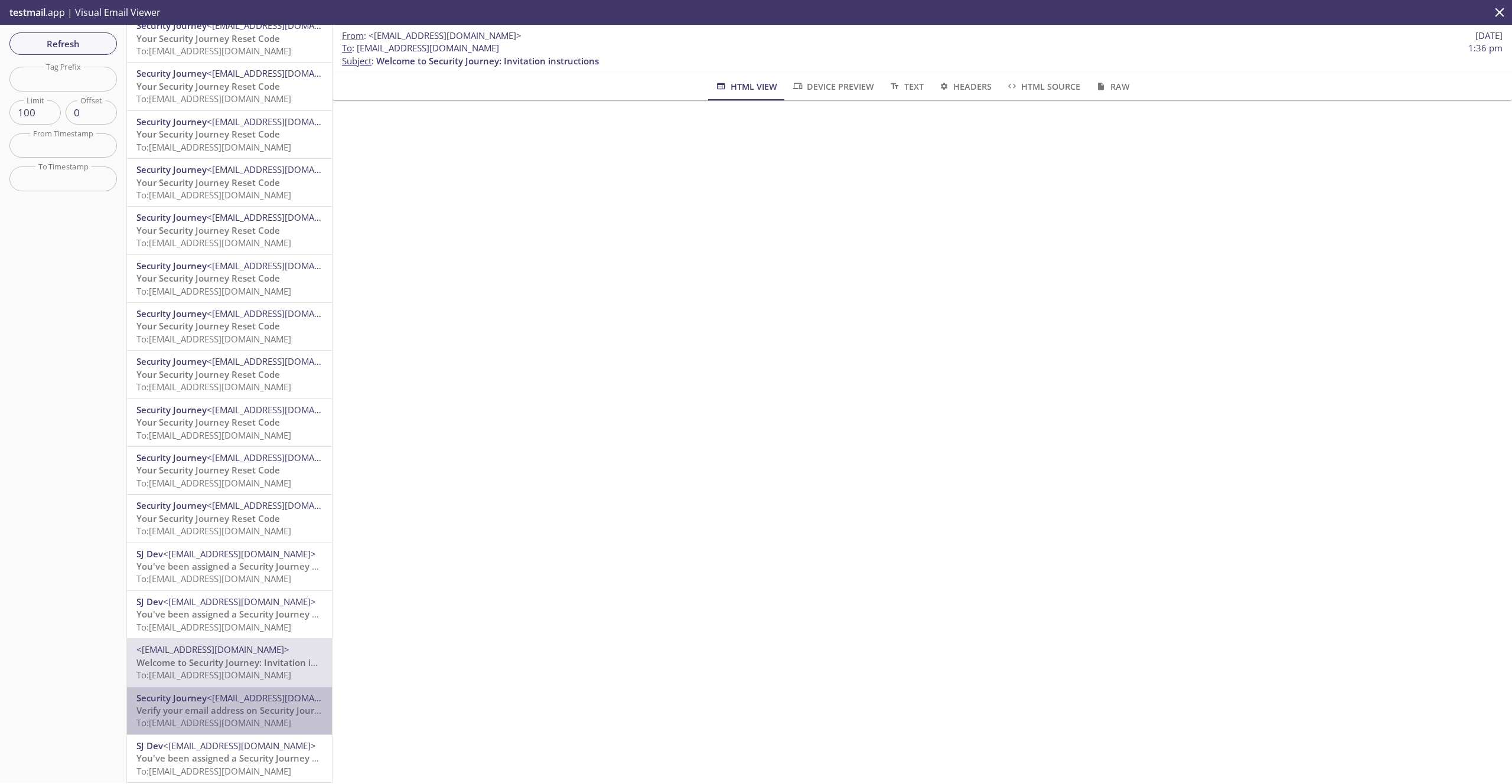
click at [256, 705] on span "Verify your email address on Security Journey" at bounding box center [232, 710] width 194 height 12
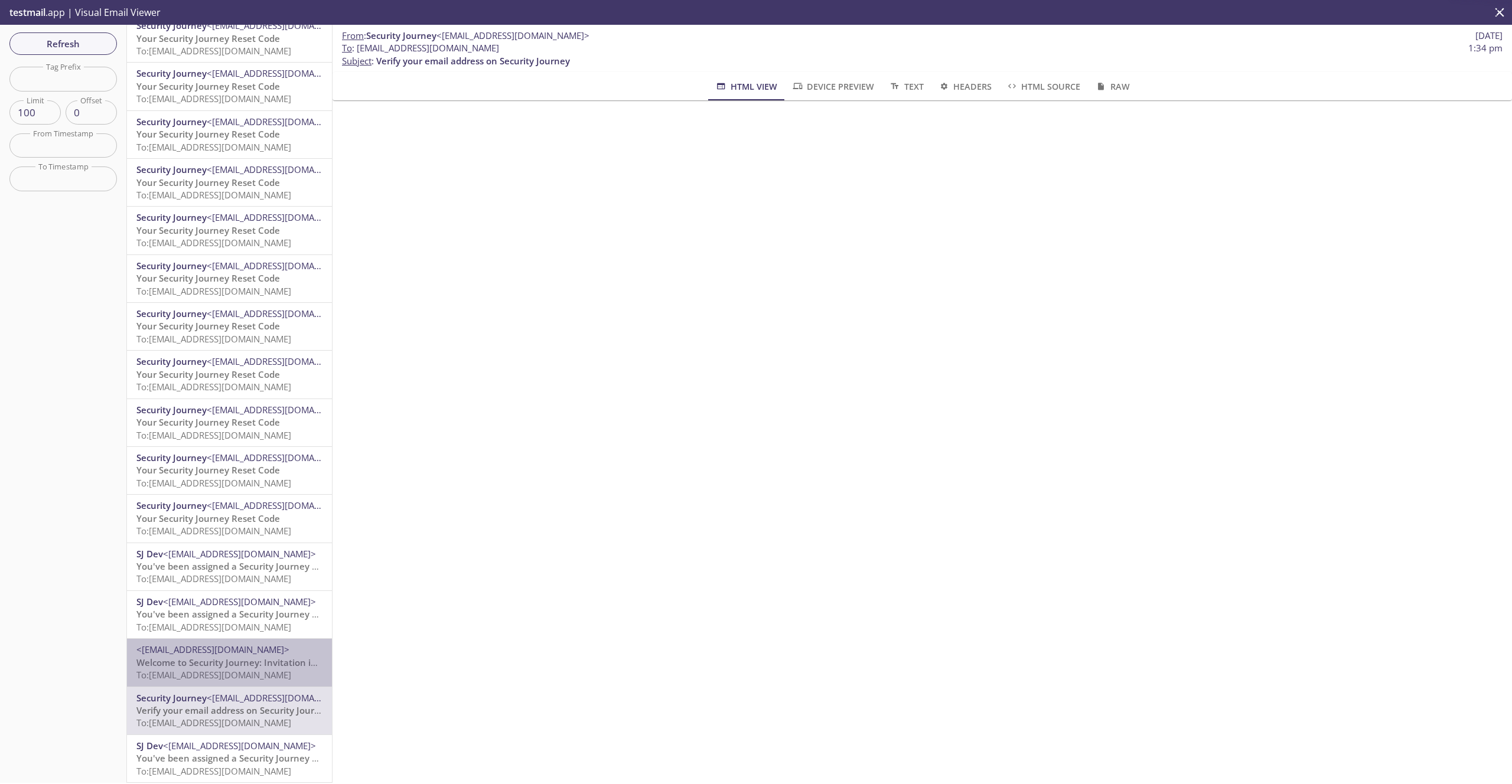
click at [243, 671] on span "To: [EMAIL_ADDRESS][DOMAIN_NAME]" at bounding box center [214, 674] width 155 height 12
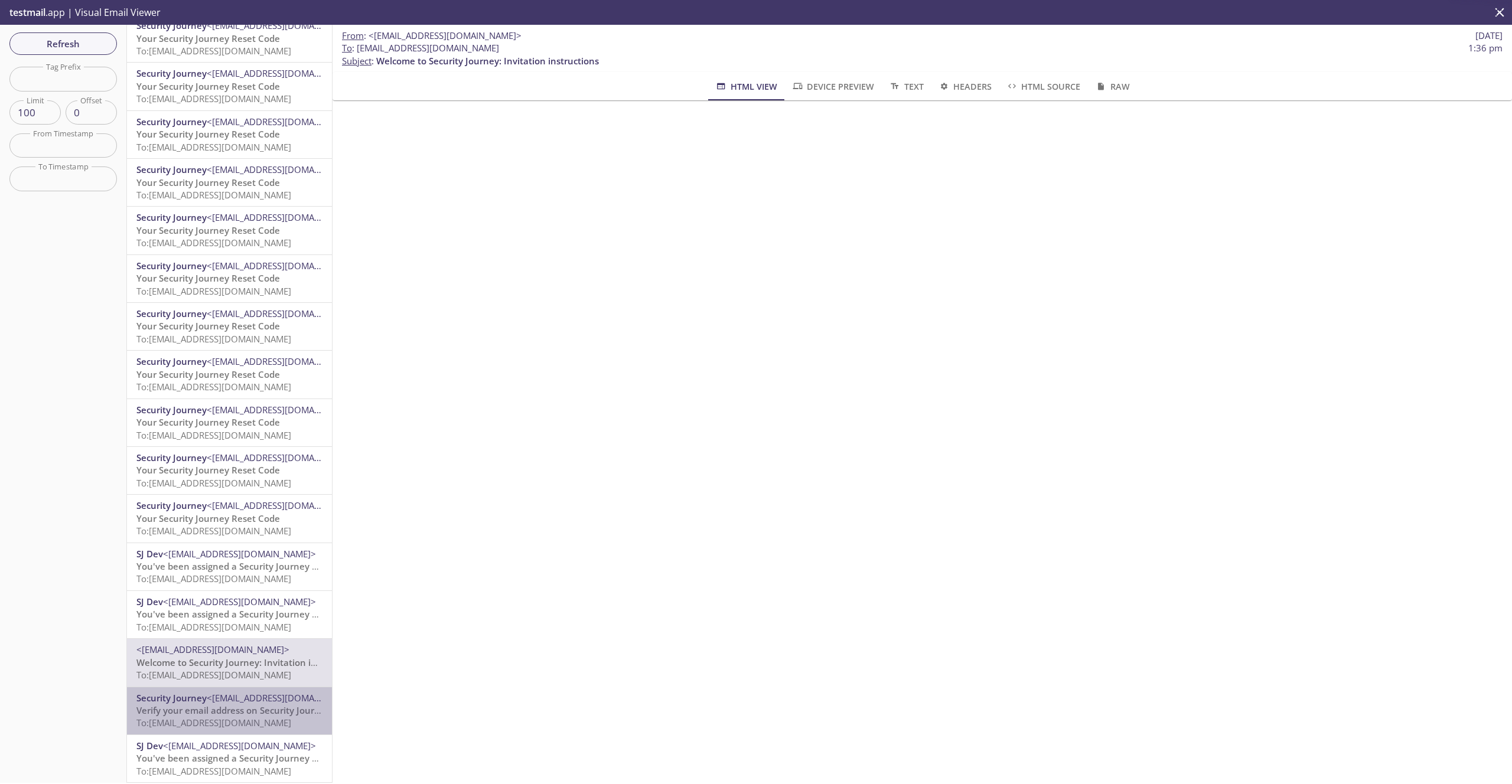
click at [255, 704] on span "<[EMAIL_ADDRESS][DOMAIN_NAME]>" at bounding box center [284, 698] width 153 height 12
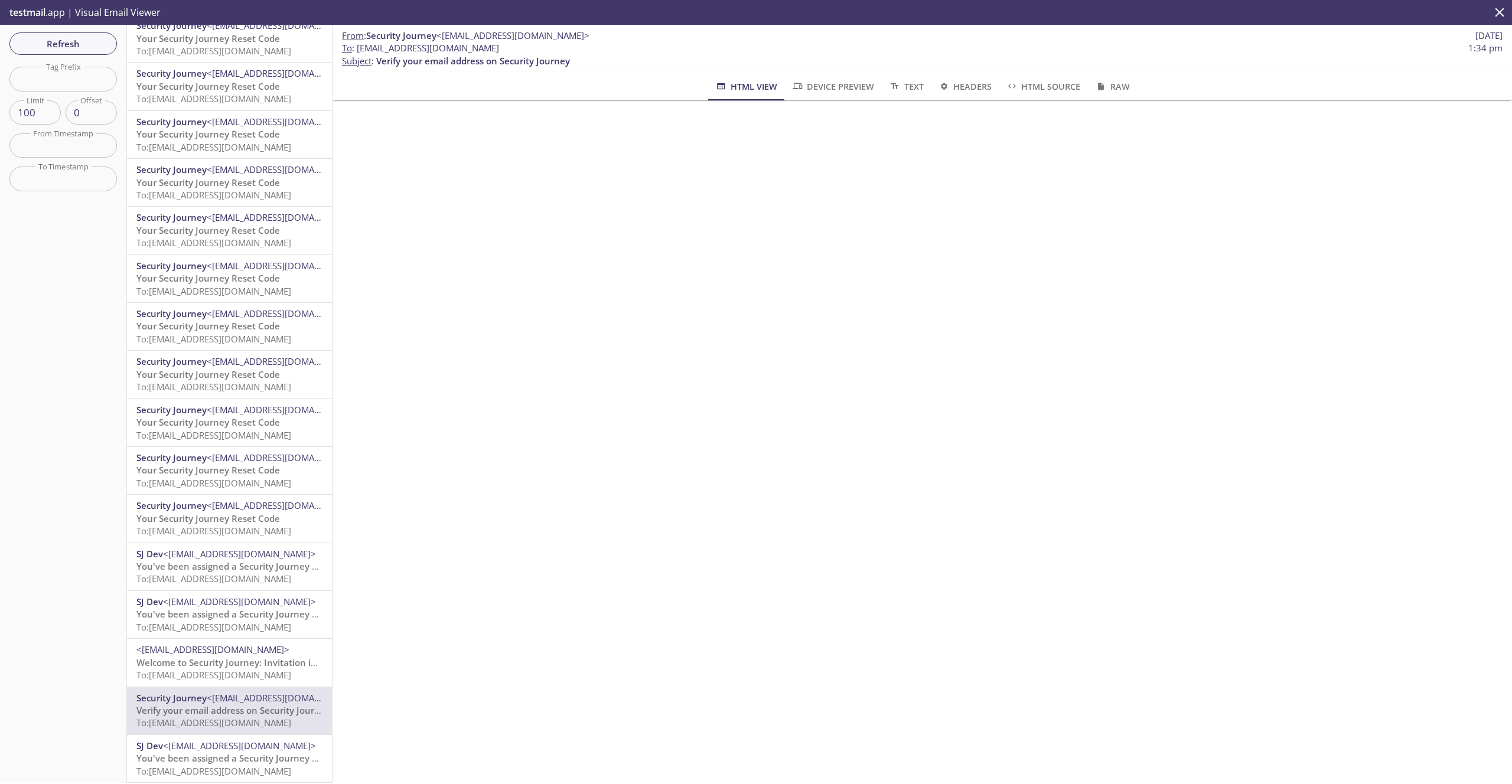
click at [249, 658] on span "Welcome to Security Journey: Invitation instructions" at bounding box center [248, 662] width 223 height 12
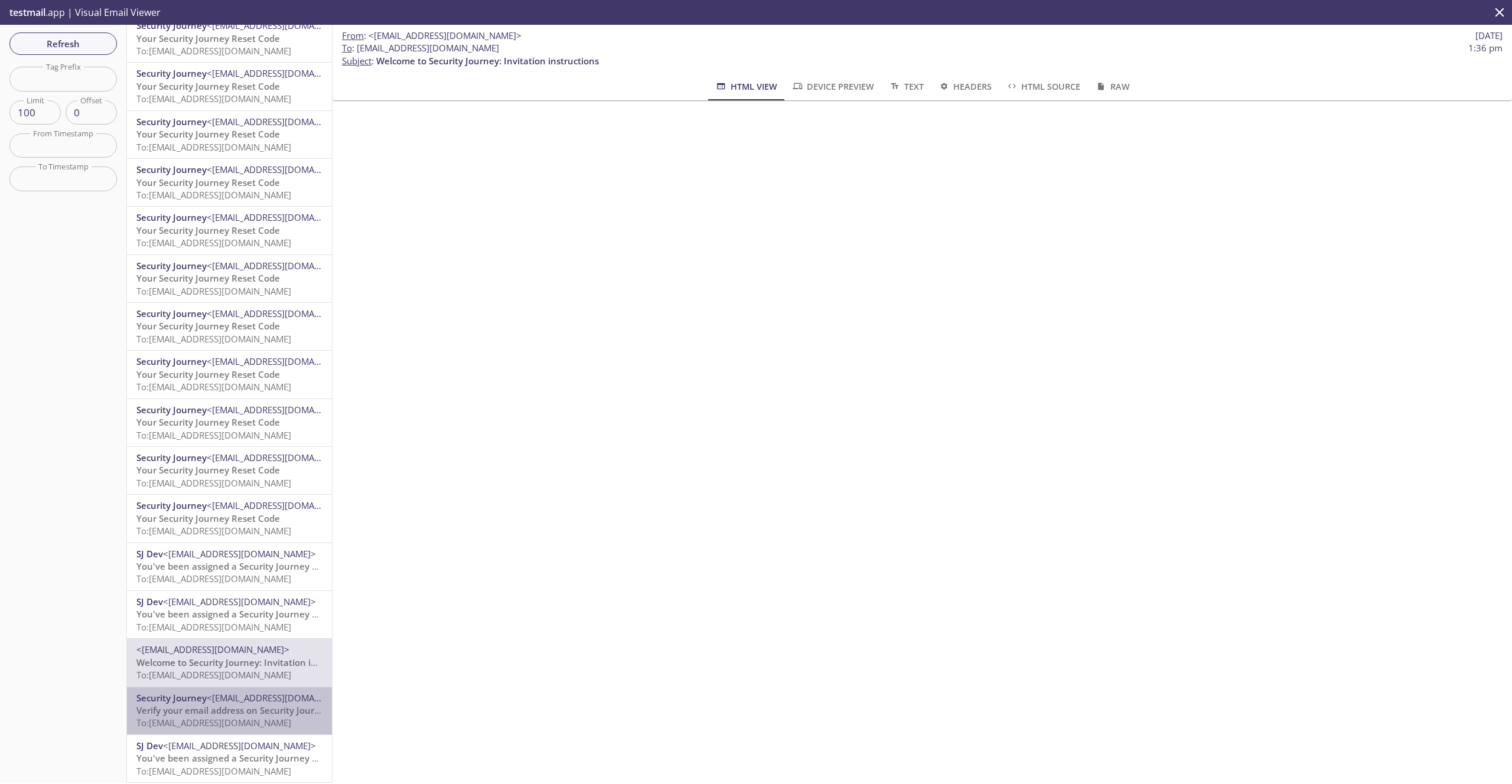
click at [259, 701] on span "<[EMAIL_ADDRESS][DOMAIN_NAME]>" at bounding box center [284, 698] width 153 height 12
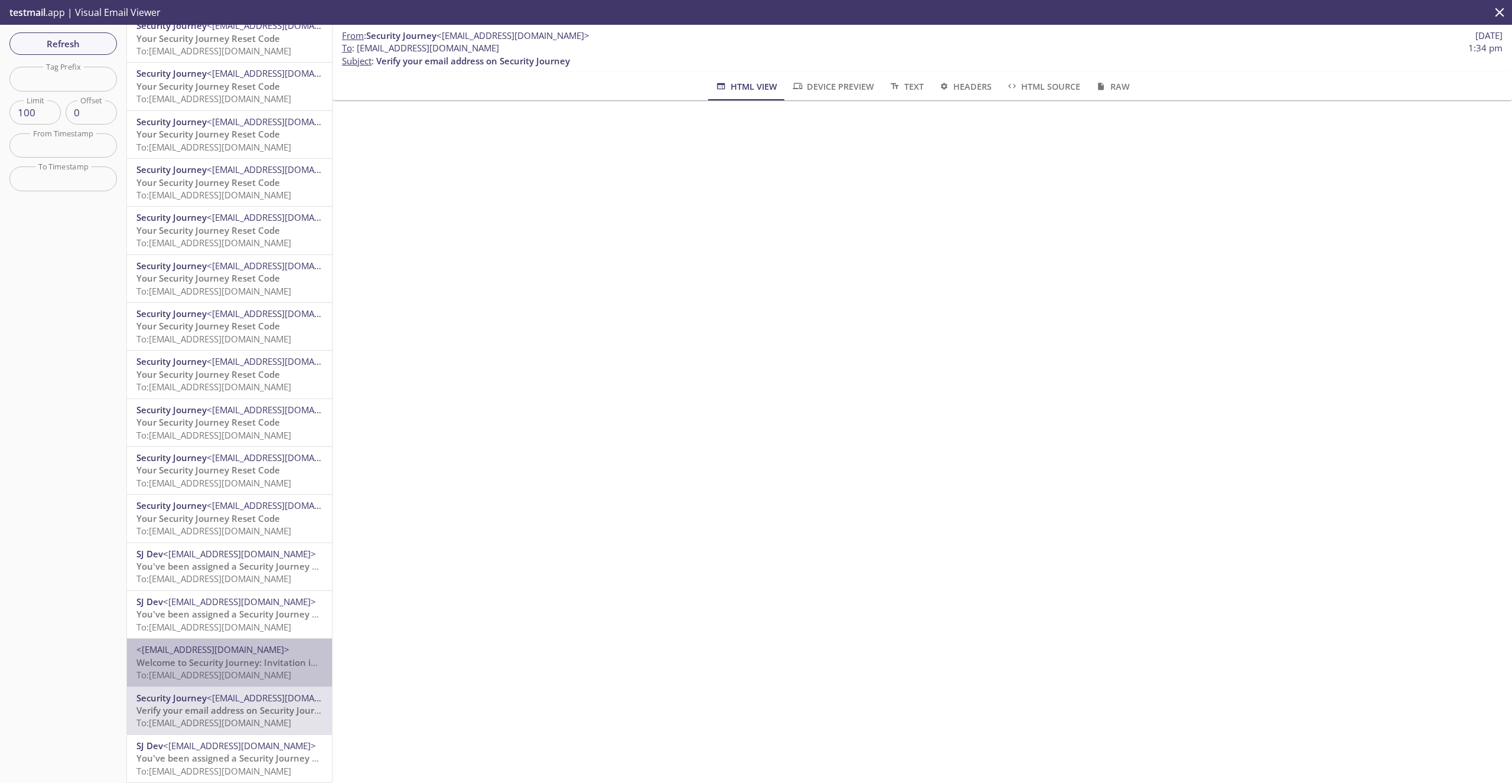
click at [251, 661] on span "Welcome to Security Journey: Invitation instructions" at bounding box center [248, 662] width 223 height 12
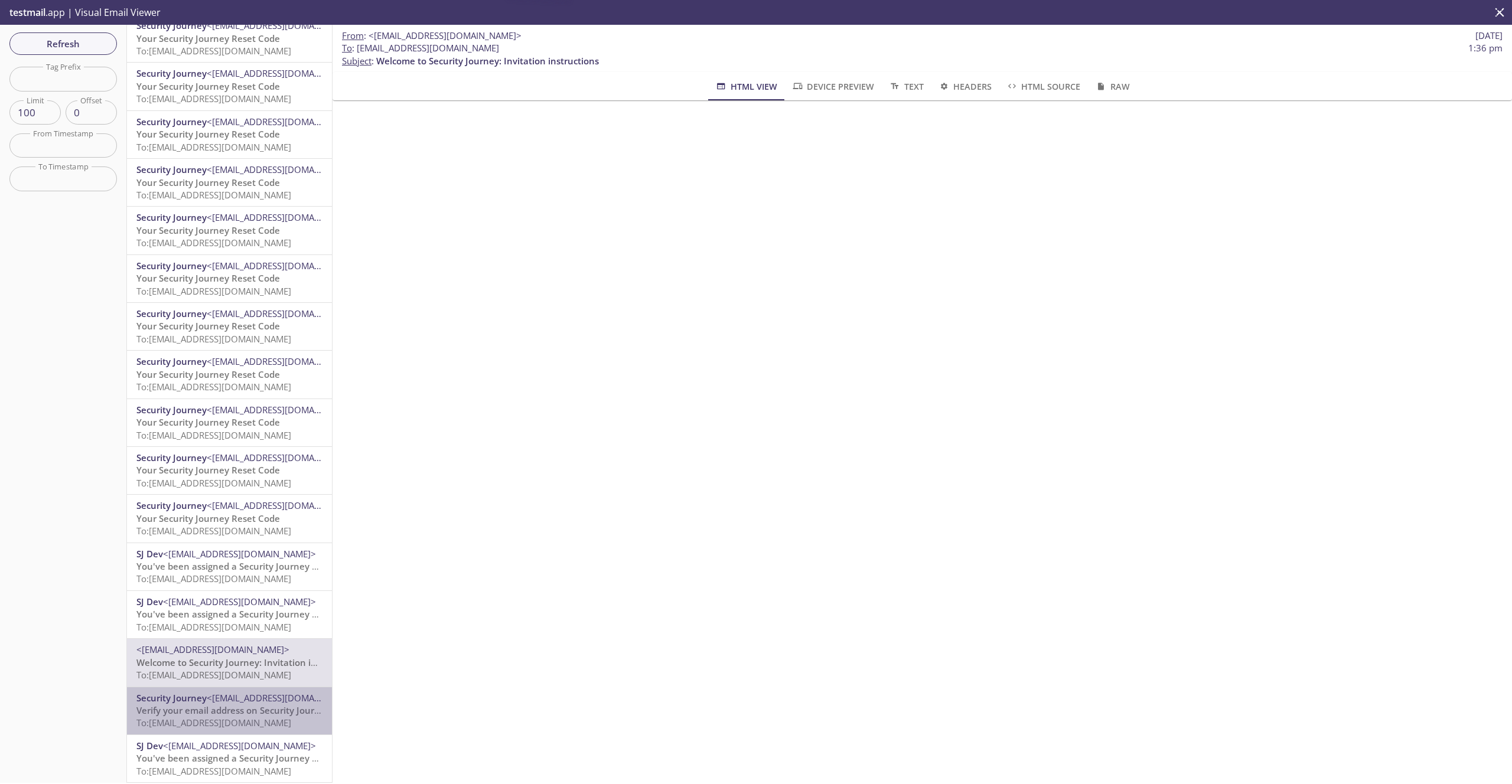
click at [262, 691] on div "Security Journey <[EMAIL_ADDRESS][DOMAIN_NAME]> Verify your email address on Se…" at bounding box center [229, 711] width 205 height 47
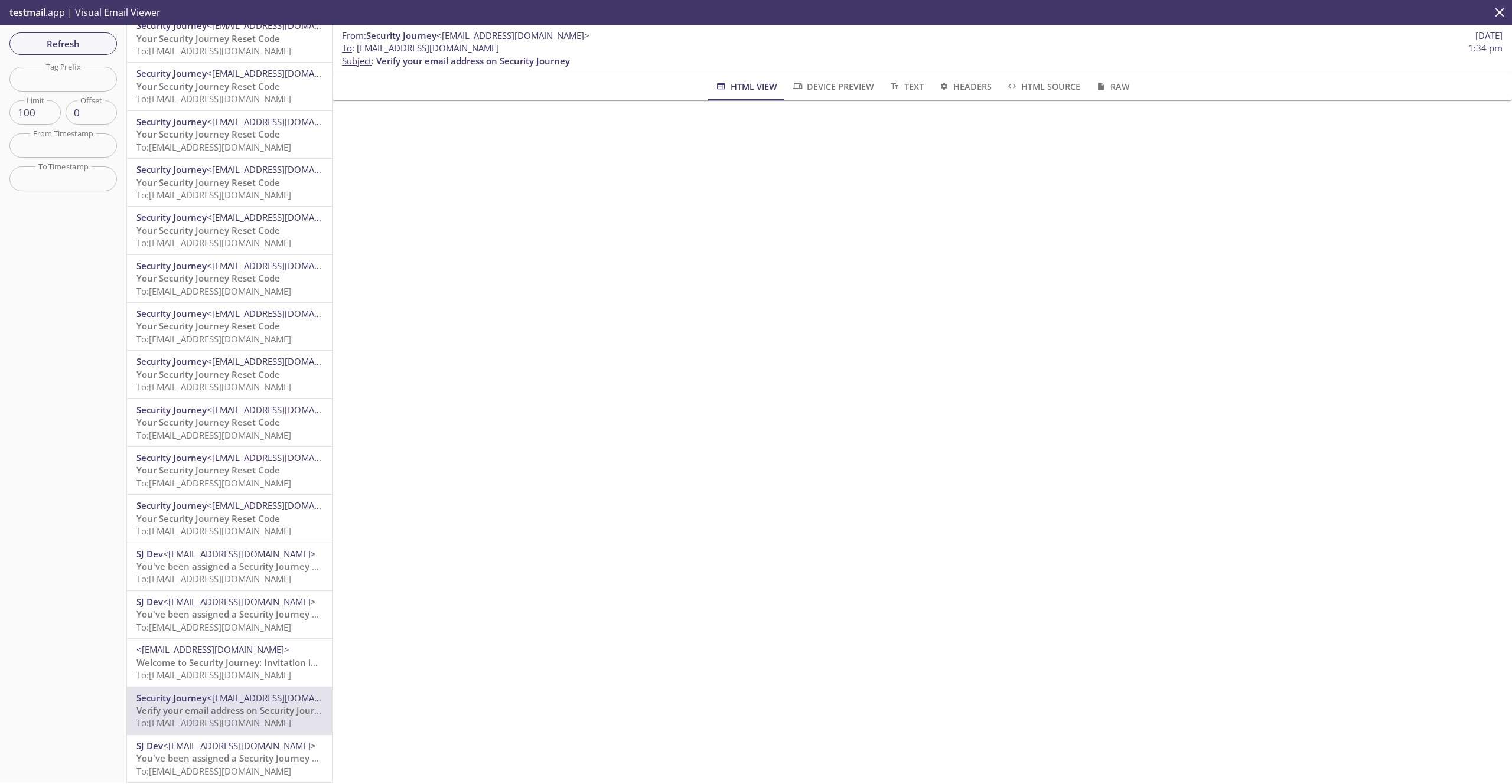
click at [258, 656] on span "Welcome to Security Journey: Invitation instructions" at bounding box center [248, 662] width 223 height 12
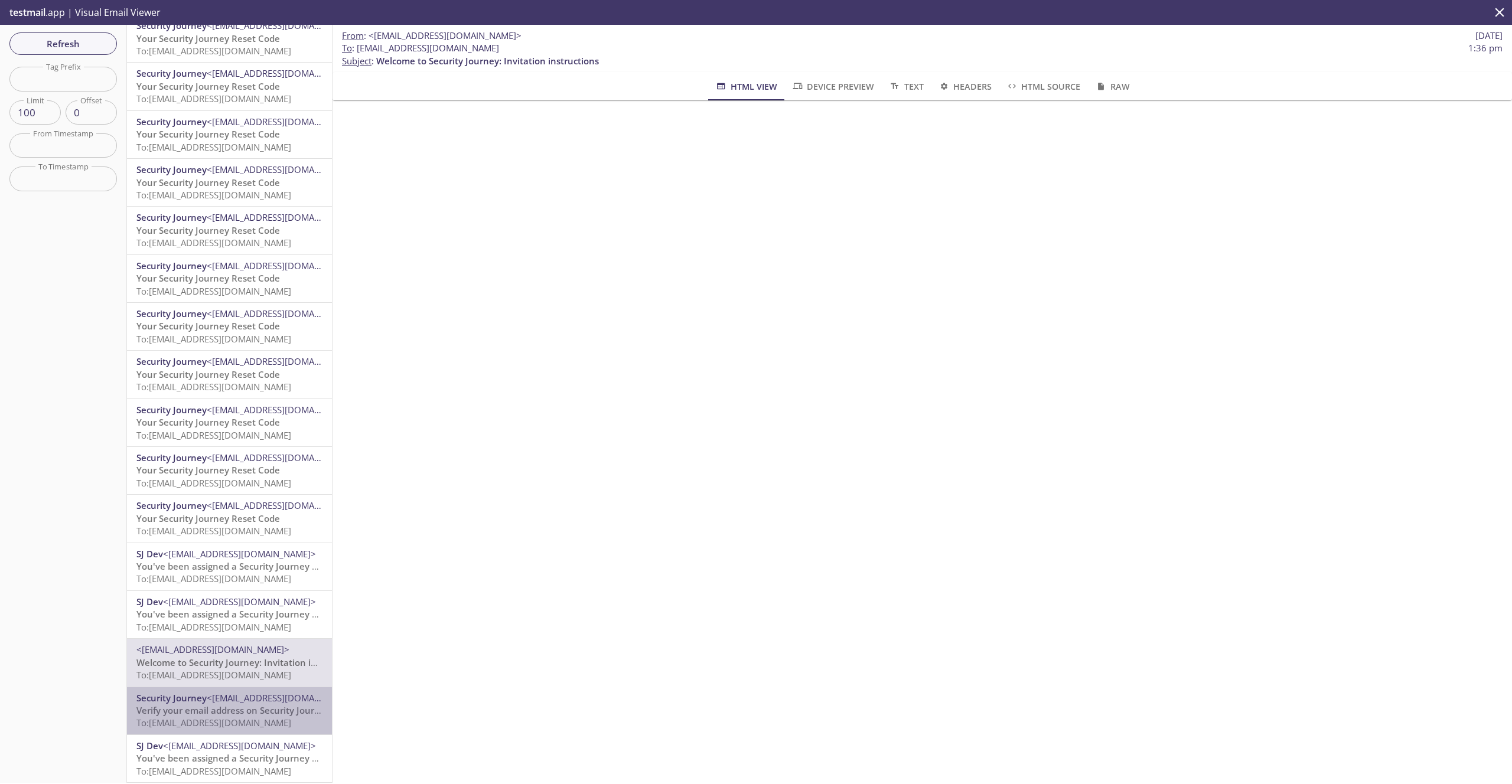
click at [248, 697] on span "<[EMAIL_ADDRESS][DOMAIN_NAME]>" at bounding box center [284, 698] width 153 height 12
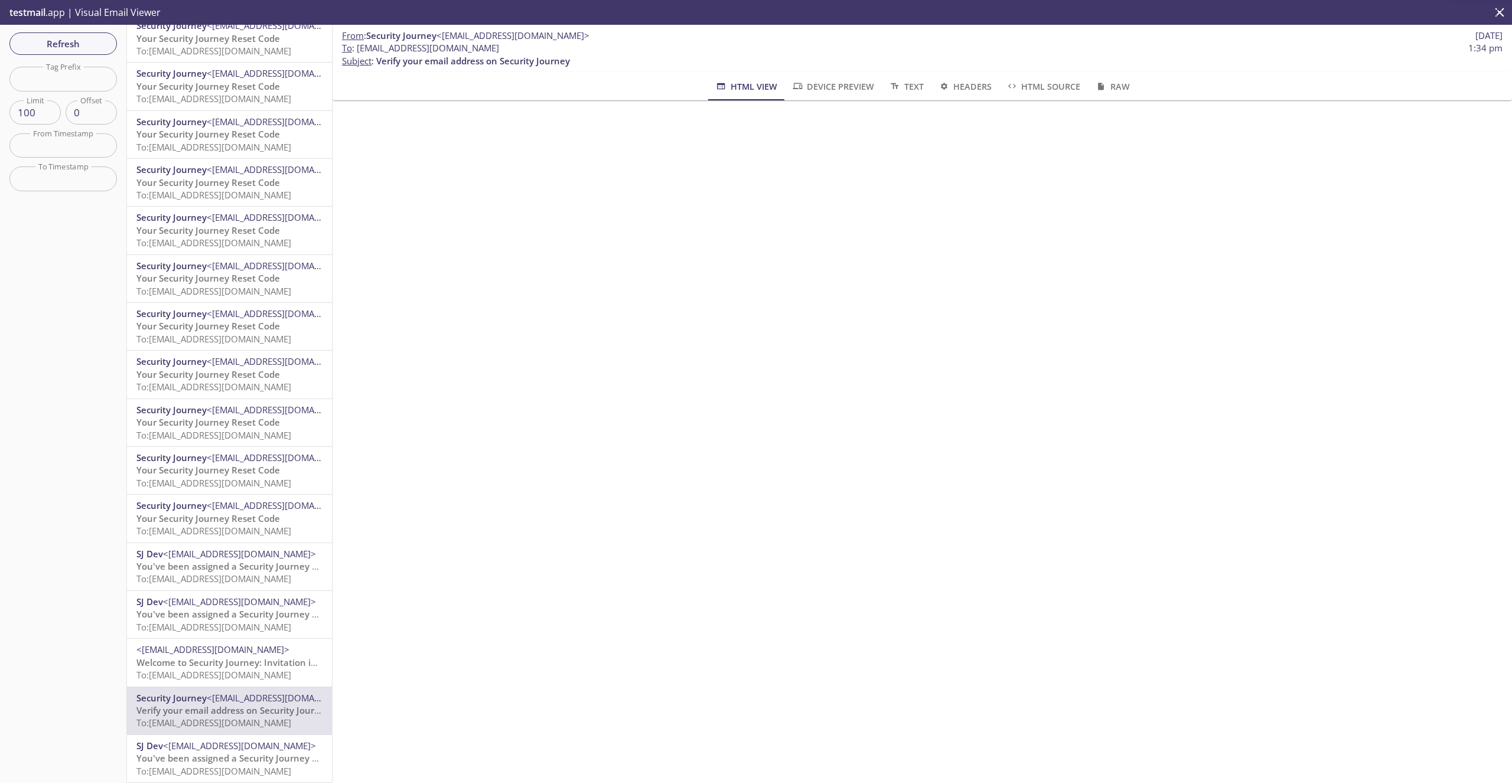
click at [254, 673] on span "To: [EMAIL_ADDRESS][DOMAIN_NAME]" at bounding box center [214, 674] width 155 height 12
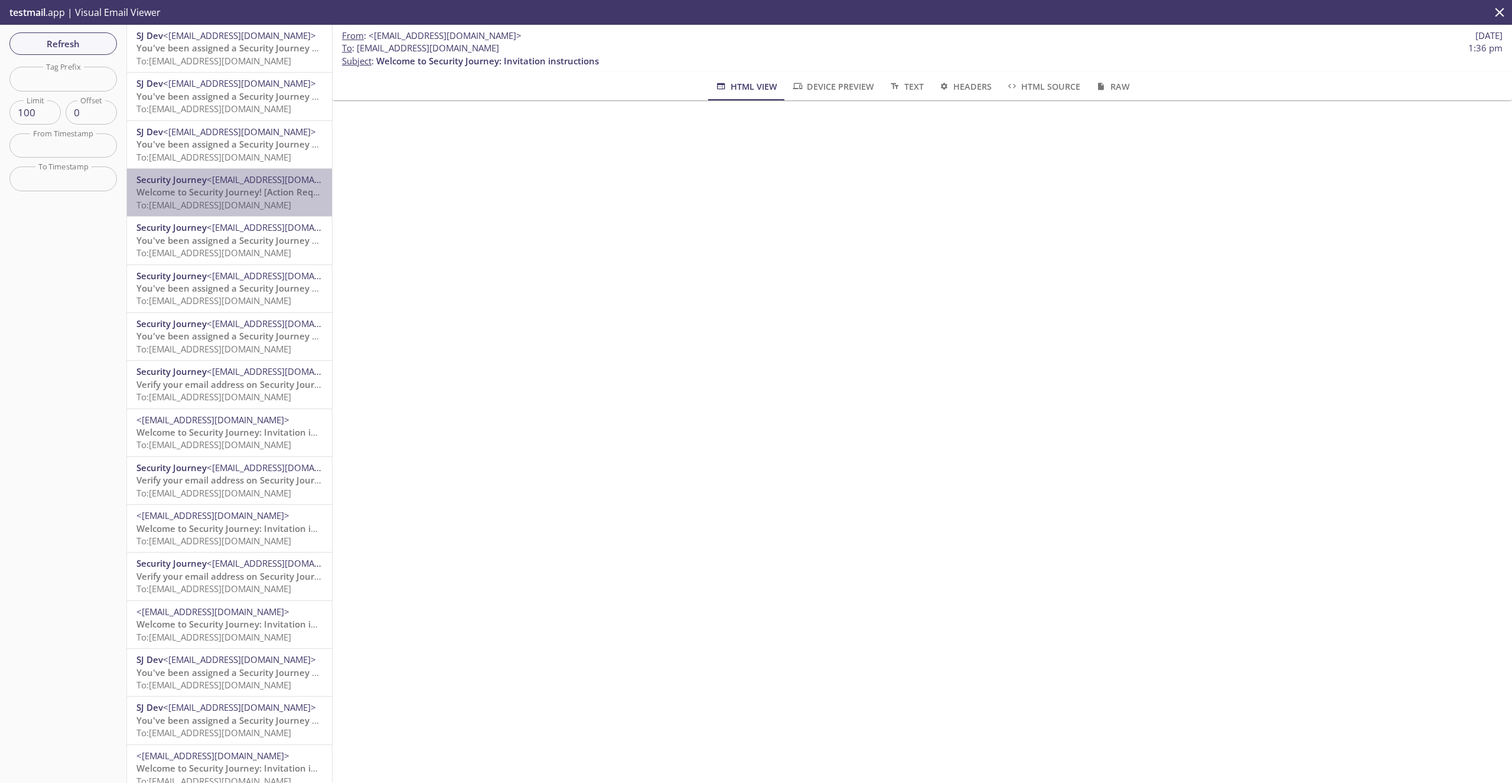
click at [250, 212] on div "Security Journey <[EMAIL_ADDRESS][DOMAIN_NAME]> Welcome to Security Journey! [A…" at bounding box center [229, 193] width 205 height 47
click at [235, 103] on span "To: [EMAIL_ADDRESS][DOMAIN_NAME]" at bounding box center [214, 109] width 155 height 12
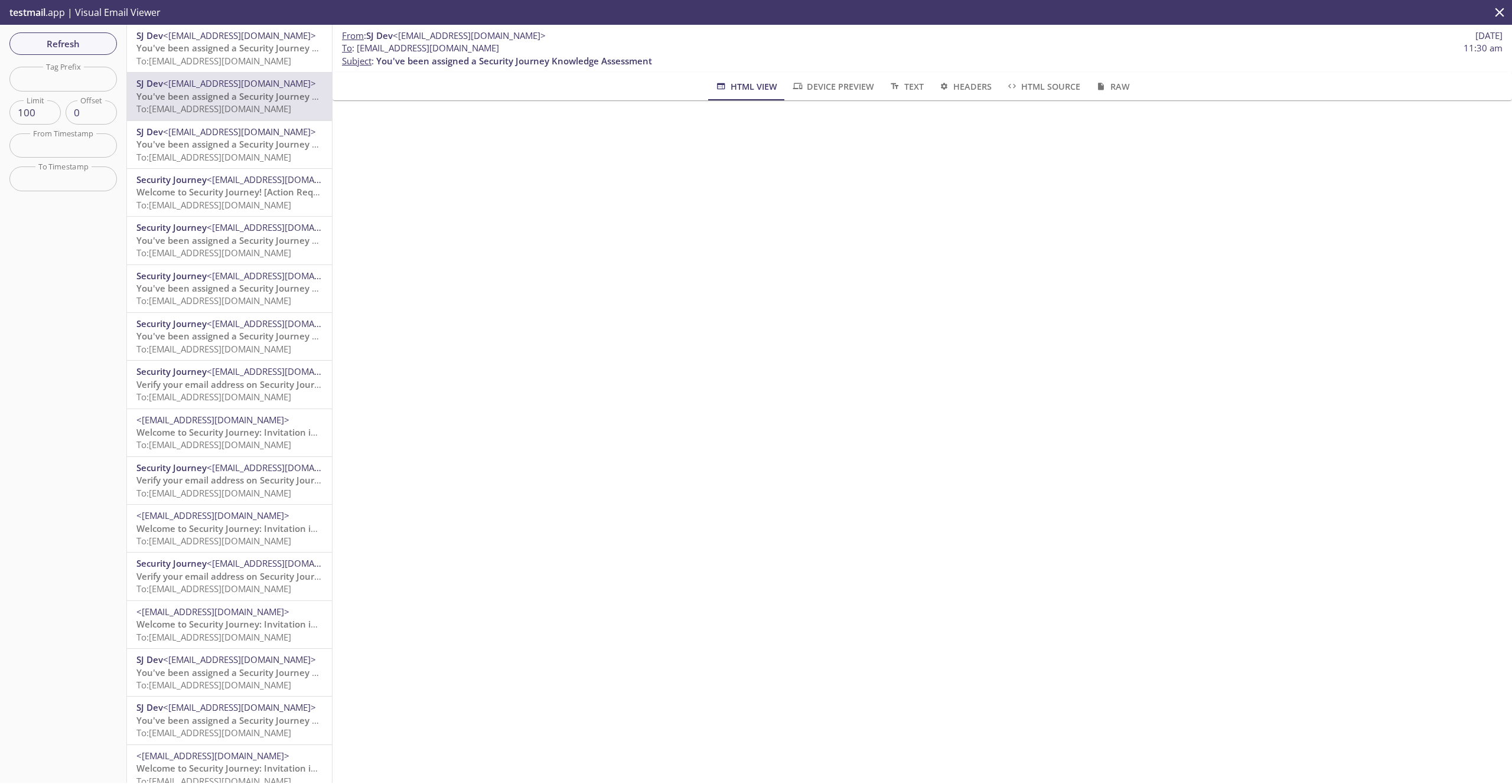
click at [239, 134] on span "<[EMAIL_ADDRESS][DOMAIN_NAME]>" at bounding box center [240, 131] width 153 height 12
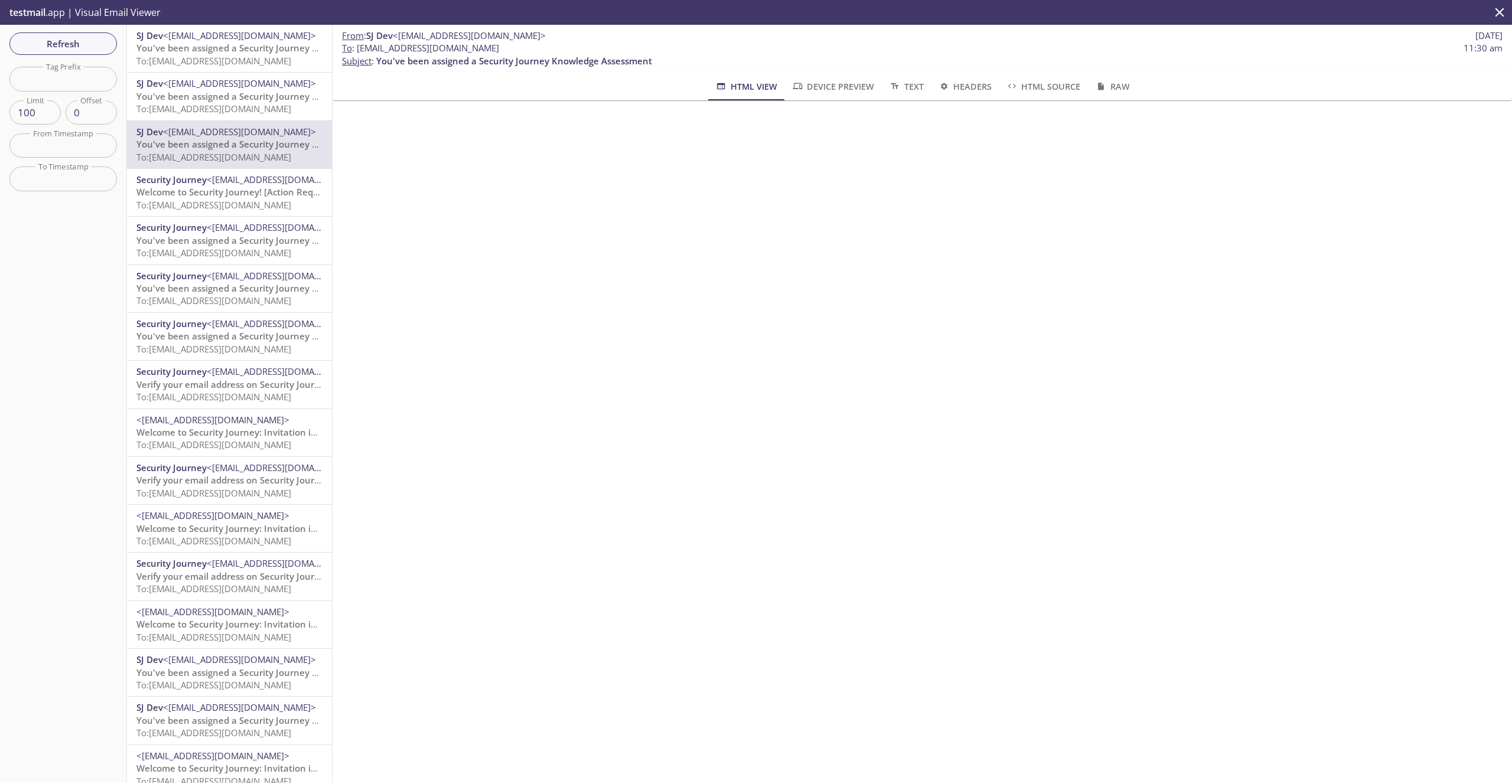
click at [262, 247] on span "You've been assigned a Security Journey Knowledge Assessment" at bounding box center [274, 240] width 276 height 12
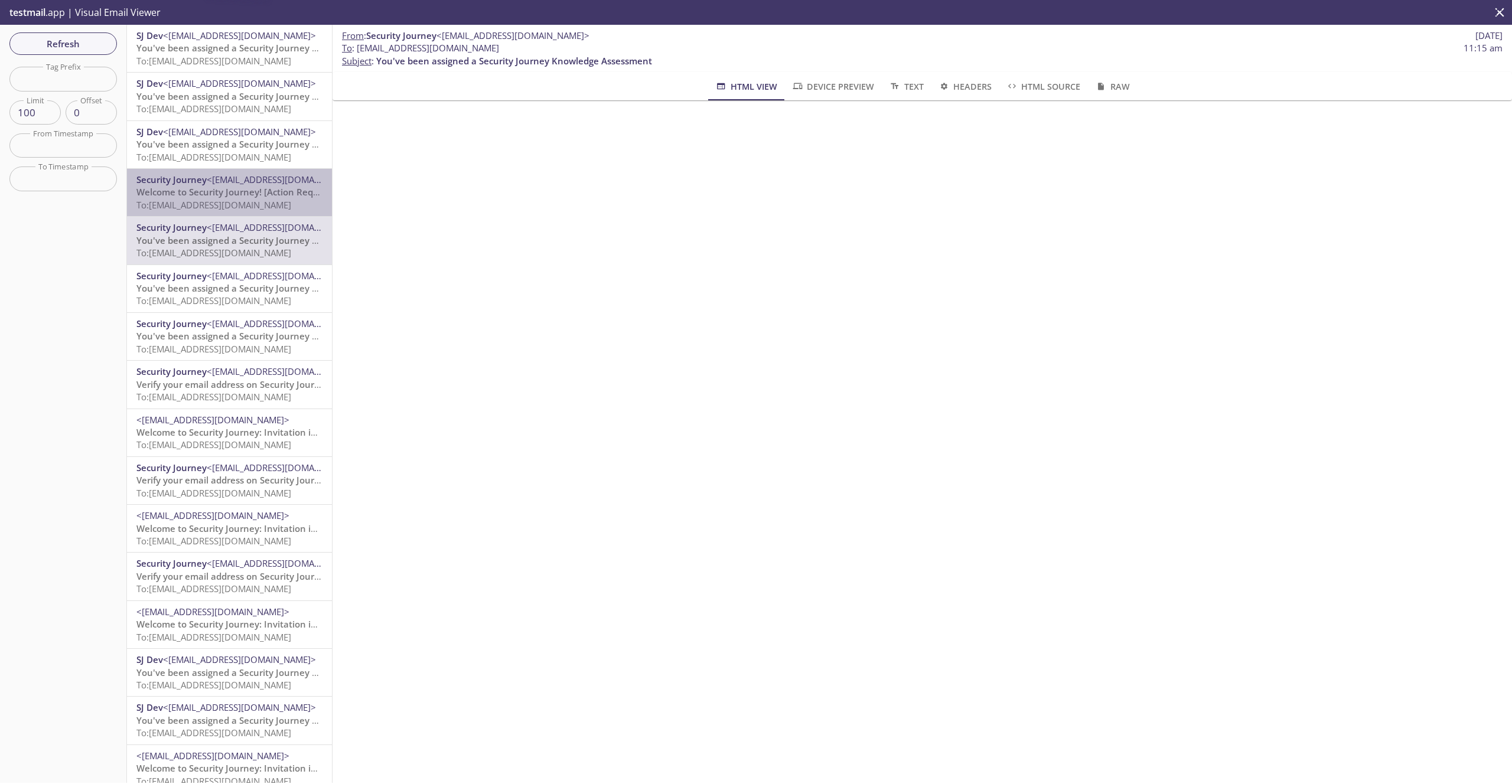
click at [256, 196] on span "Welcome to Security Journey! [Action Required]" at bounding box center [237, 192] width 202 height 12
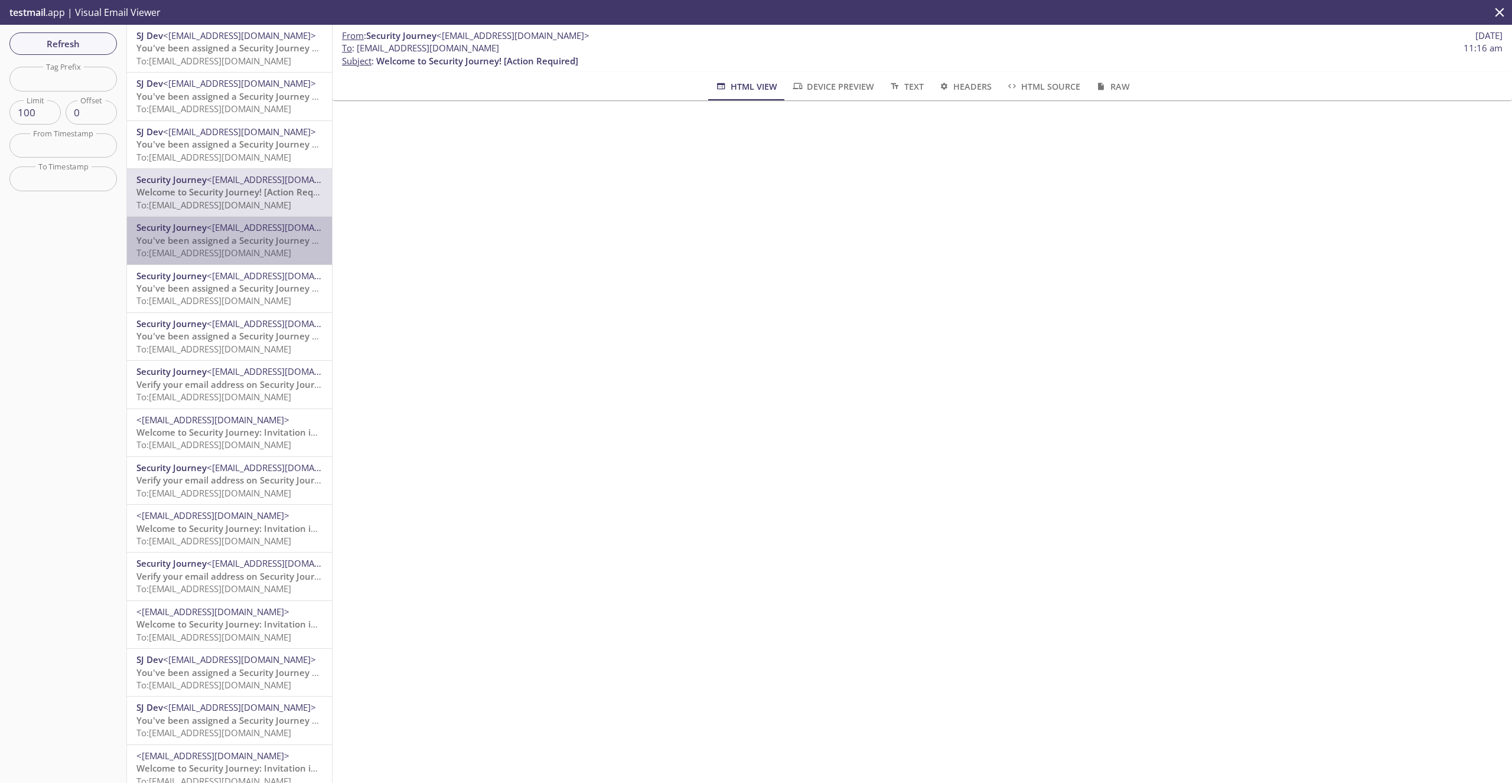
click at [257, 260] on div "Security Journey <[EMAIL_ADDRESS][DOMAIN_NAME]> You've been assigned a Security…" at bounding box center [229, 240] width 205 height 47
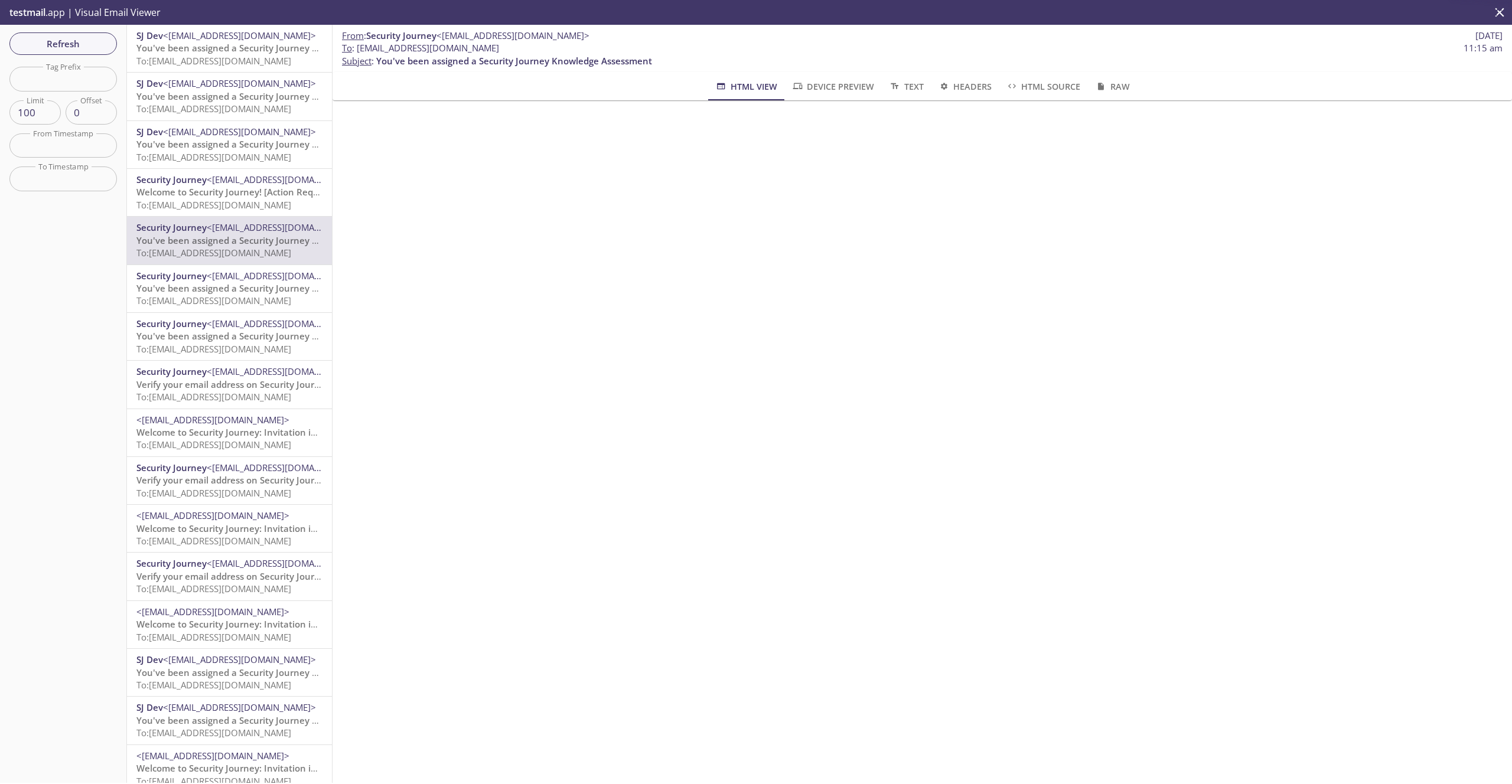
click at [274, 295] on span "To: [EMAIL_ADDRESS][DOMAIN_NAME]" at bounding box center [214, 300] width 155 height 12
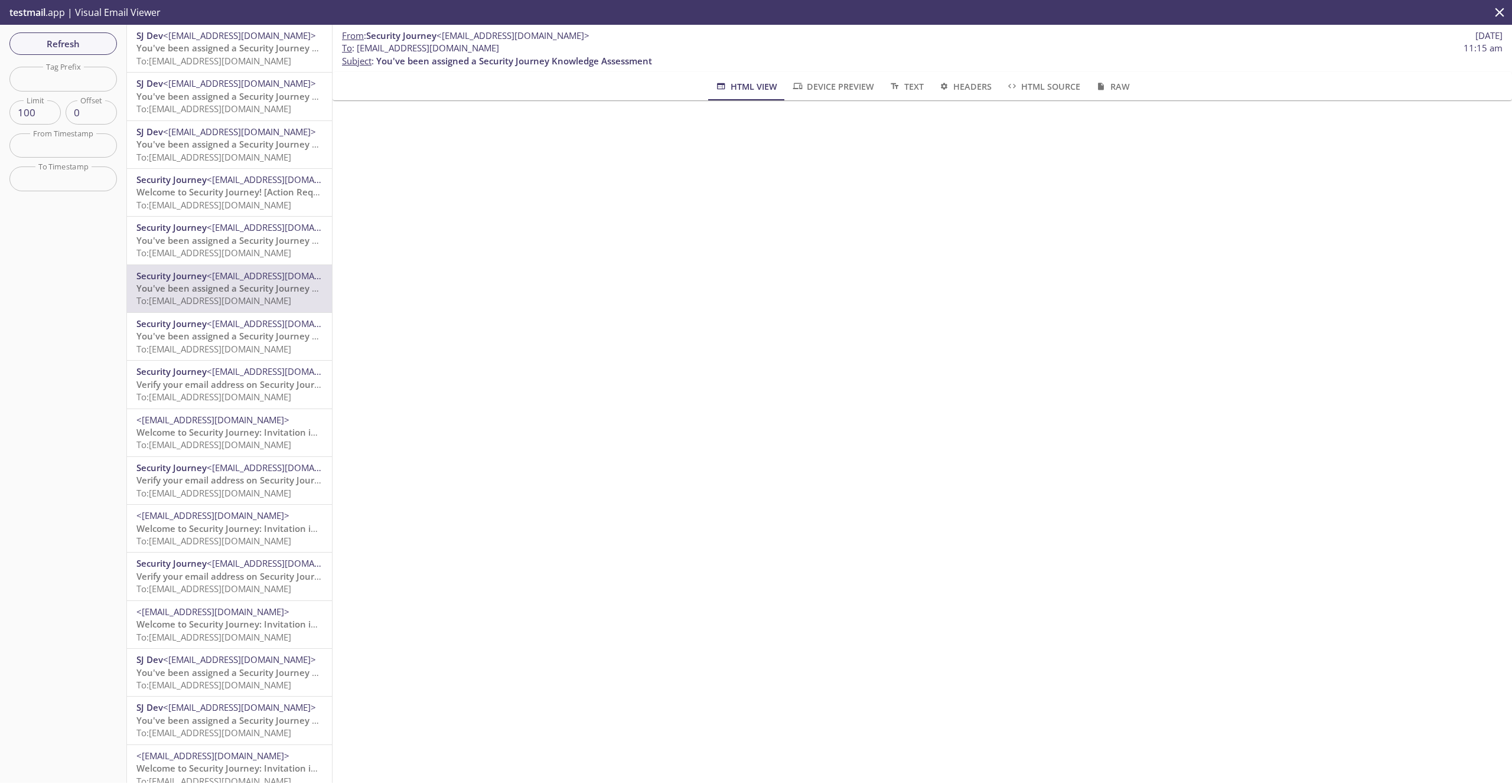
click at [253, 318] on span "<[EMAIL_ADDRESS][DOMAIN_NAME]>" at bounding box center [284, 323] width 153 height 12
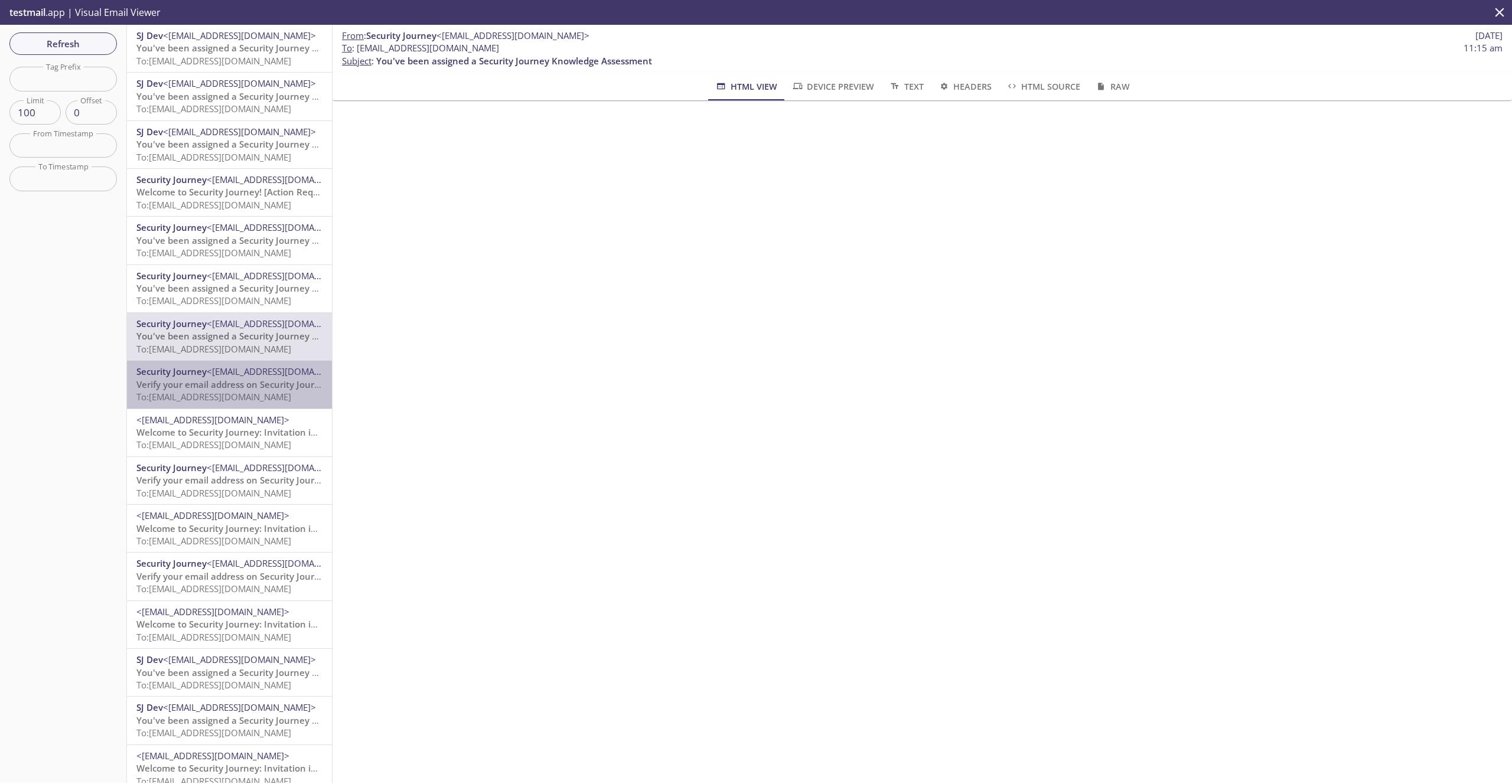
click at [251, 362] on div "Security Journey <[EMAIL_ADDRESS][DOMAIN_NAME]> Verify your email address on Se…" at bounding box center [229, 384] width 205 height 47
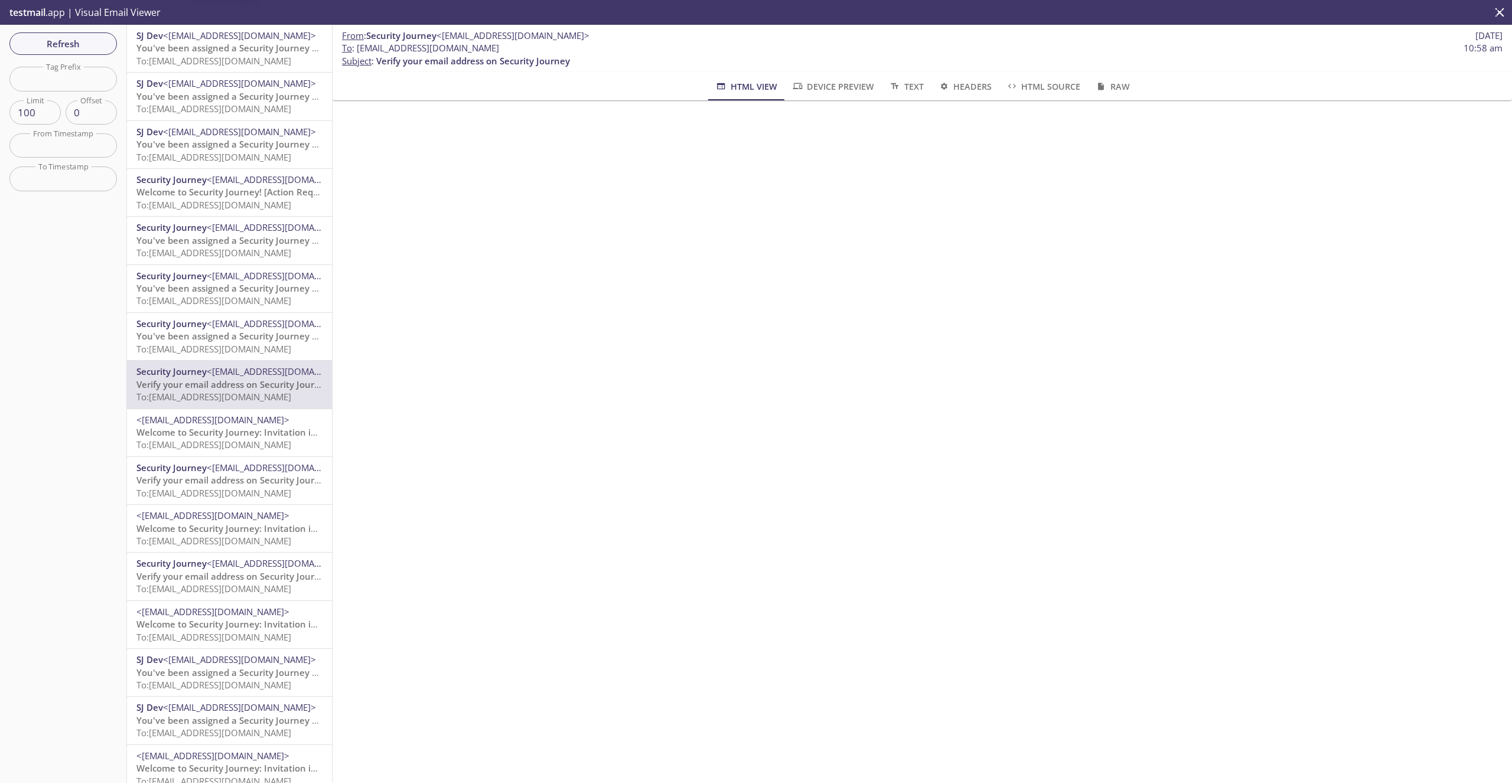
click at [254, 412] on div "<[EMAIL_ADDRESS][DOMAIN_NAME]> Welcome to Security Journey: Invitation instruct…" at bounding box center [229, 433] width 205 height 47
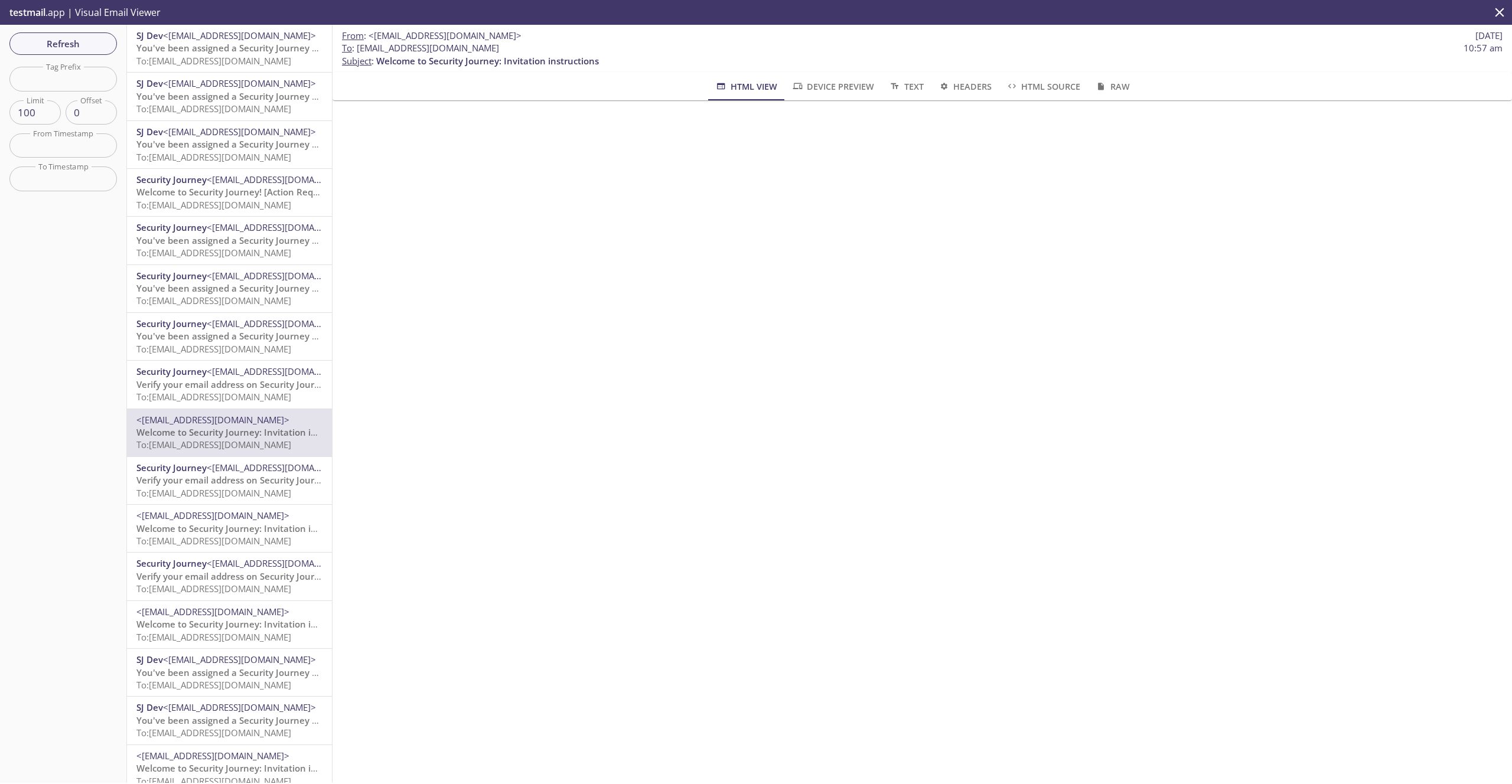
click at [251, 386] on span "Verify your email address on Security Journey" at bounding box center [232, 384] width 194 height 12
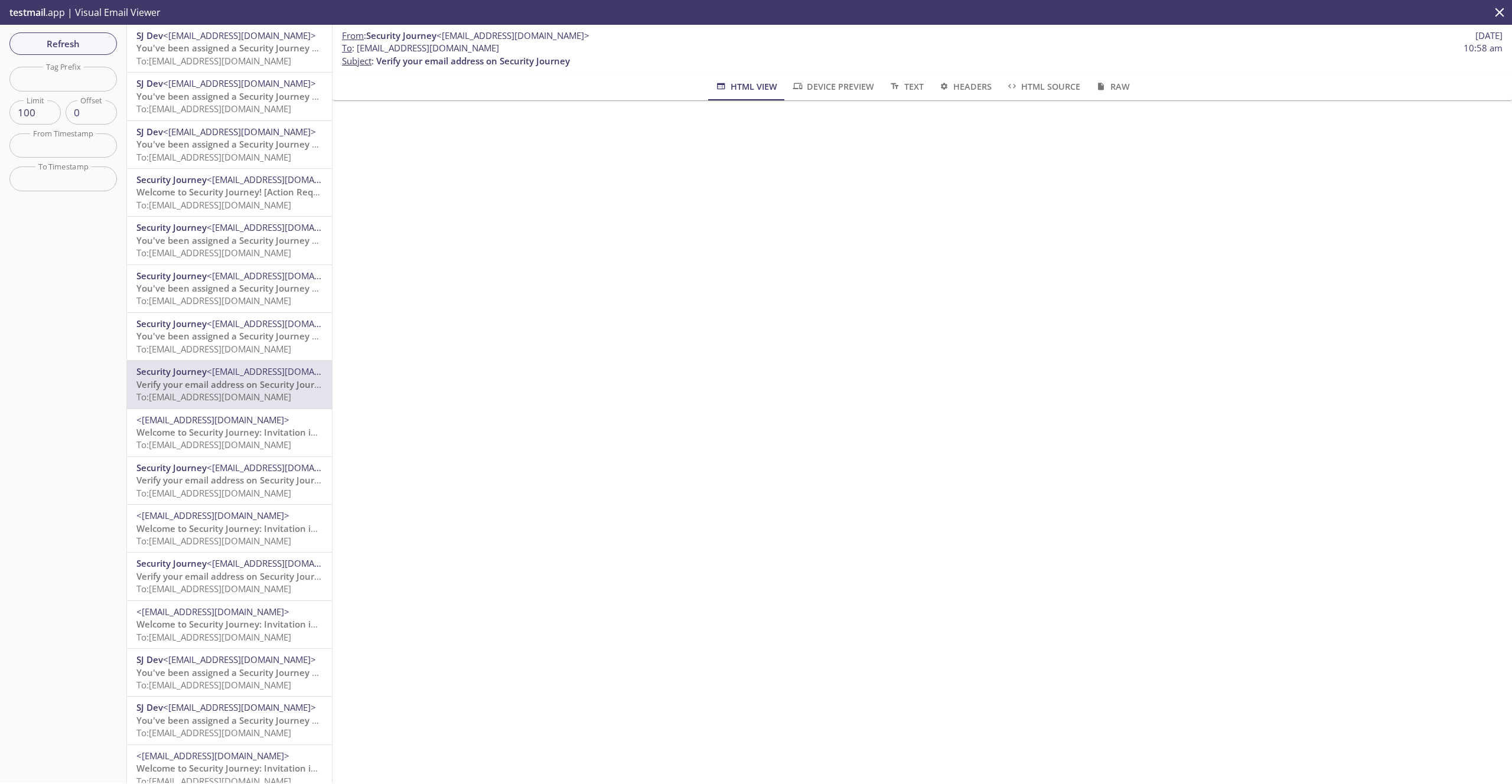
click at [267, 418] on span "<[EMAIL_ADDRESS][DOMAIN_NAME]>" at bounding box center [213, 419] width 153 height 12
